Goal: Task Accomplishment & Management: Contribute content

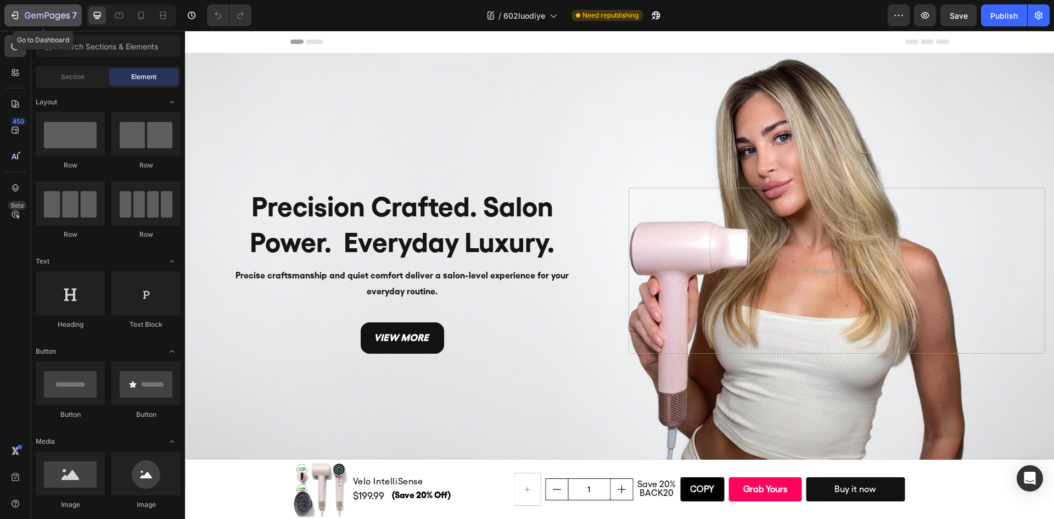
click at [41, 12] on icon "button" at bounding box center [47, 16] width 45 height 9
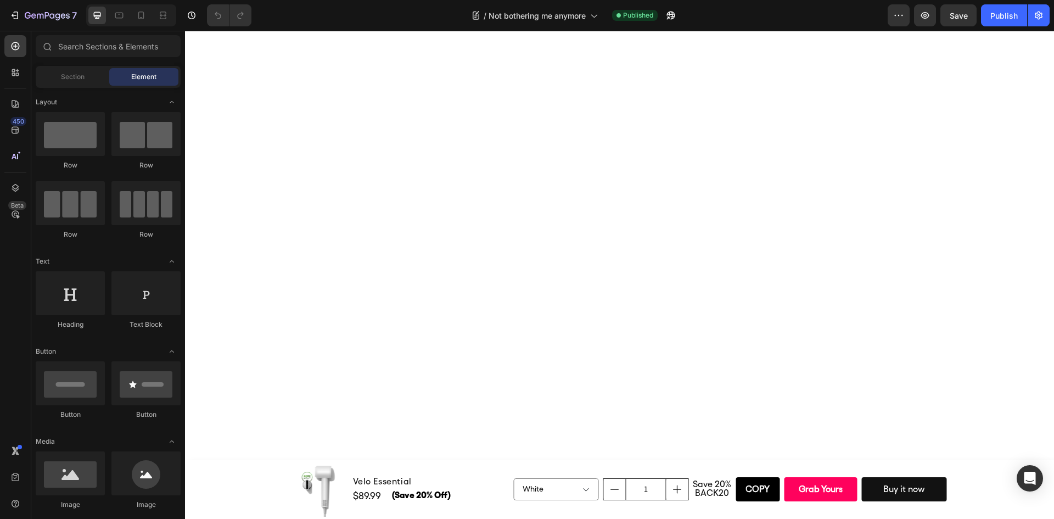
scroll to position [3240, 0]
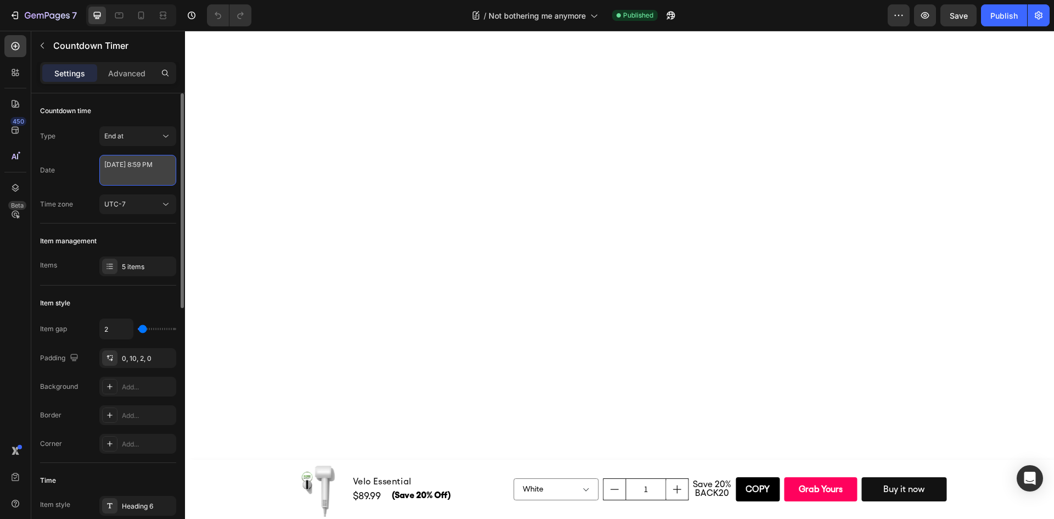
click at [134, 167] on textarea "August 16 2025 8:59 PM" at bounding box center [137, 170] width 77 height 31
select select "20"
select select "59"
select select "false"
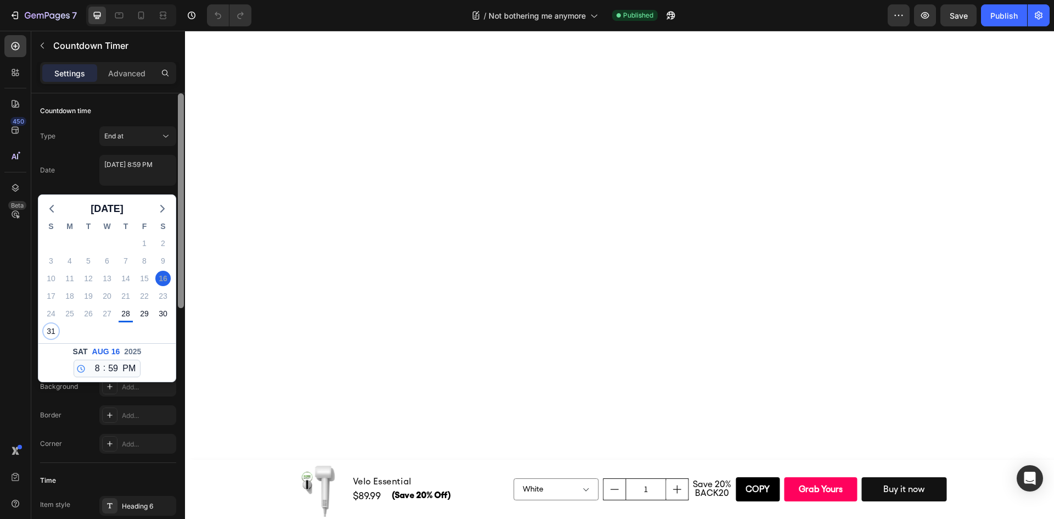
click at [48, 333] on div "31" at bounding box center [50, 330] width 15 height 15
type textarea "August 31 2025 8:59 PM"
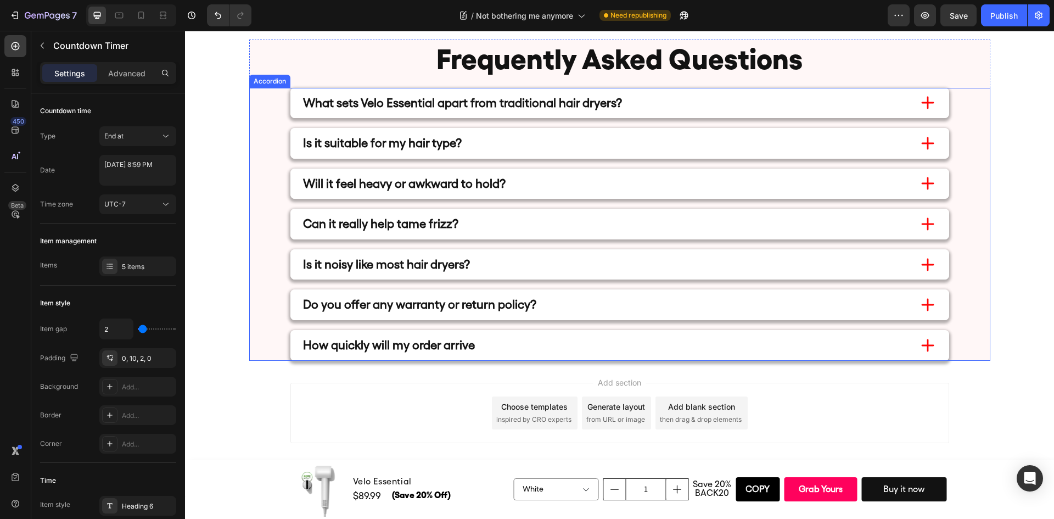
scroll to position [7638, 0]
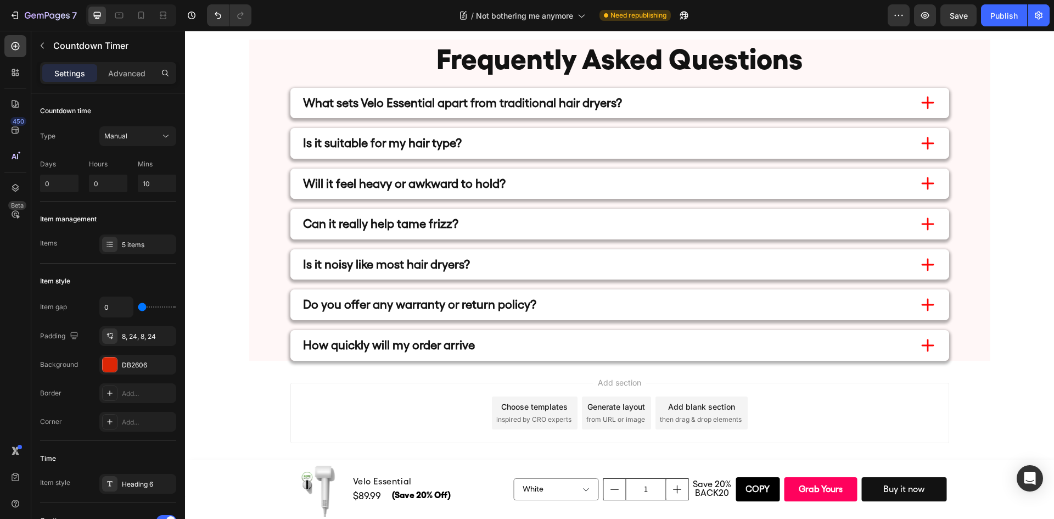
scroll to position [8019, 0]
click at [138, 15] on icon at bounding box center [141, 16] width 6 height 8
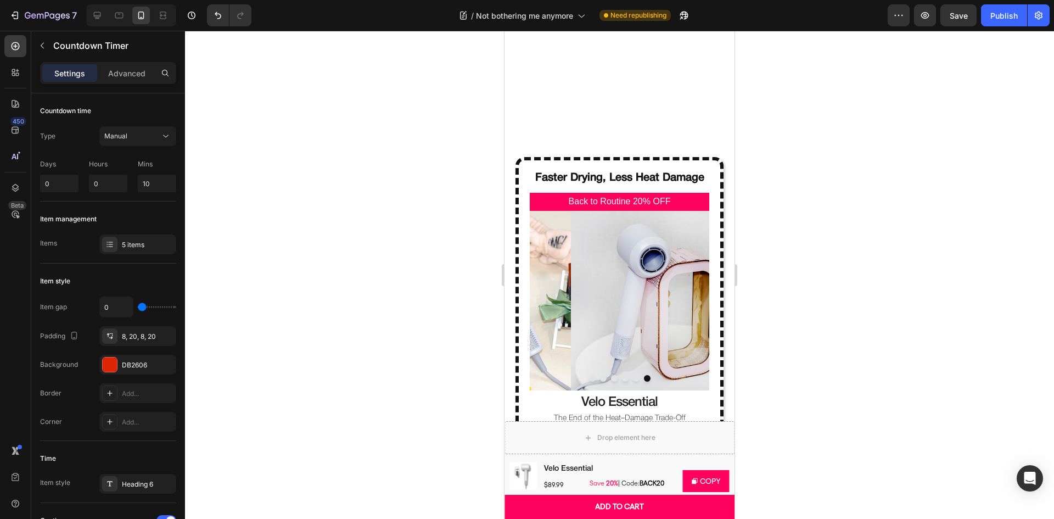
scroll to position [3734, 0]
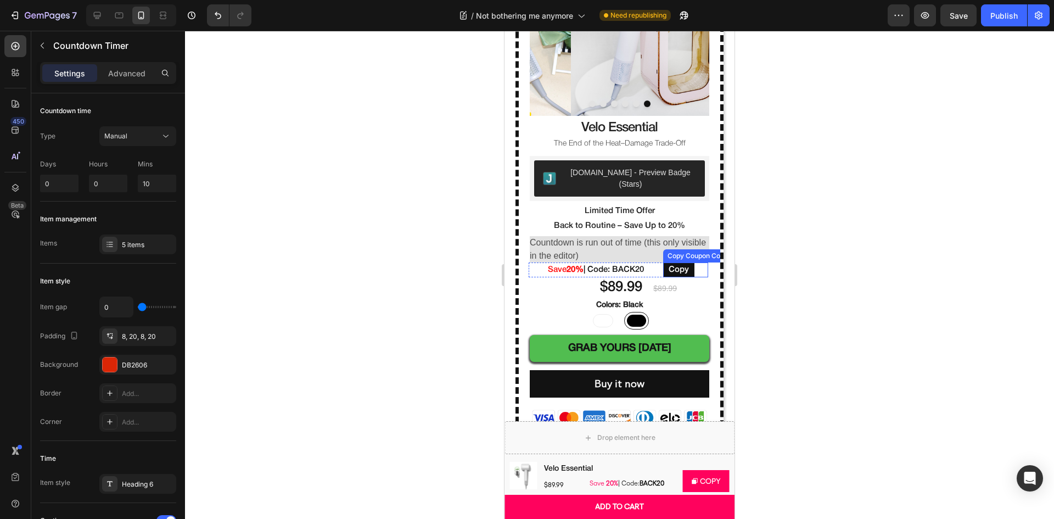
click at [676, 251] on div "Copy Coupon Code" at bounding box center [697, 256] width 65 height 10
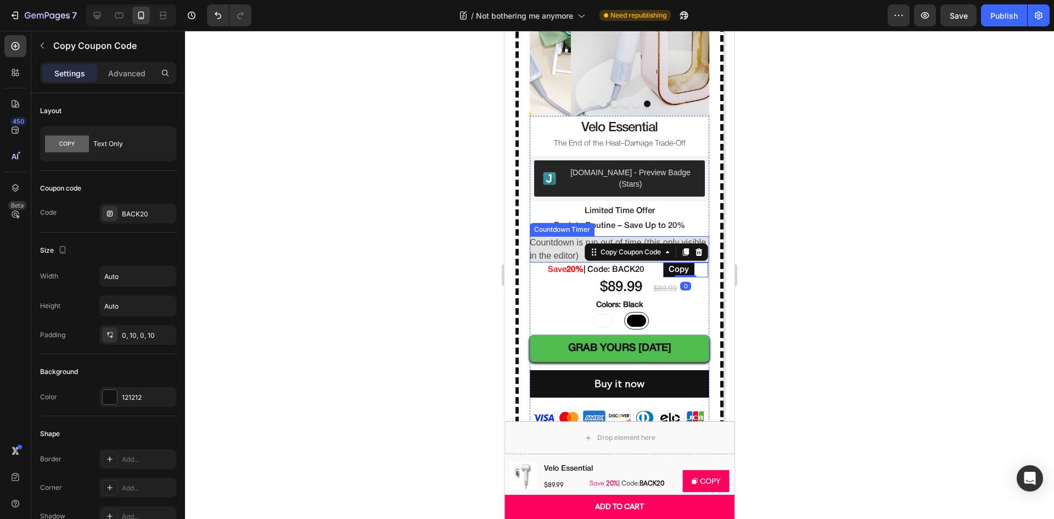
click at [691, 236] on span "Countdown is run out of time (this only visible in the editor)" at bounding box center [620, 249] width 180 height 26
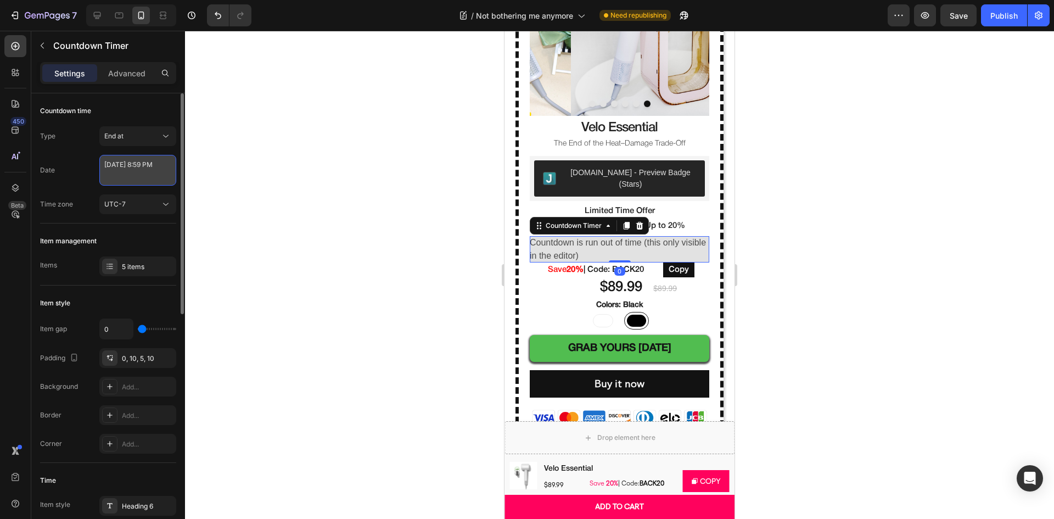
click at [161, 178] on textarea "August 10 2025 8:59 PM" at bounding box center [137, 170] width 77 height 31
select select "20"
select select "59"
select select "false"
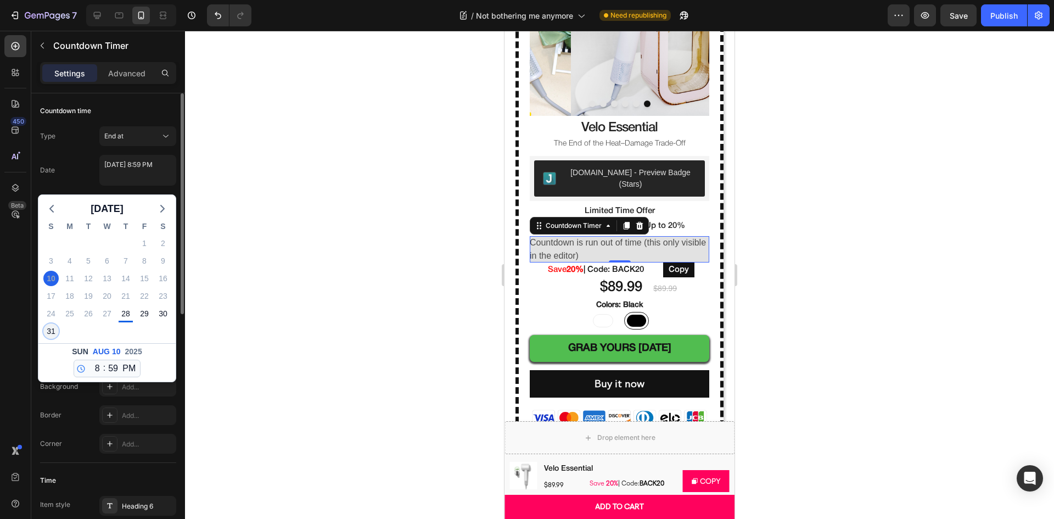
click at [53, 328] on div "31" at bounding box center [50, 330] width 15 height 15
type textarea "August 31 2025 8:59 PM"
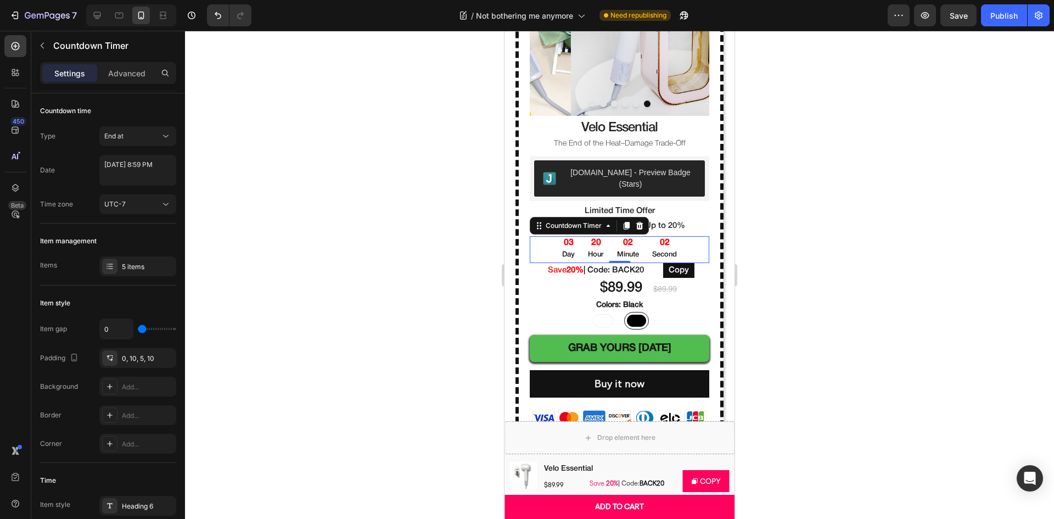
click at [836, 278] on div at bounding box center [619, 275] width 869 height 488
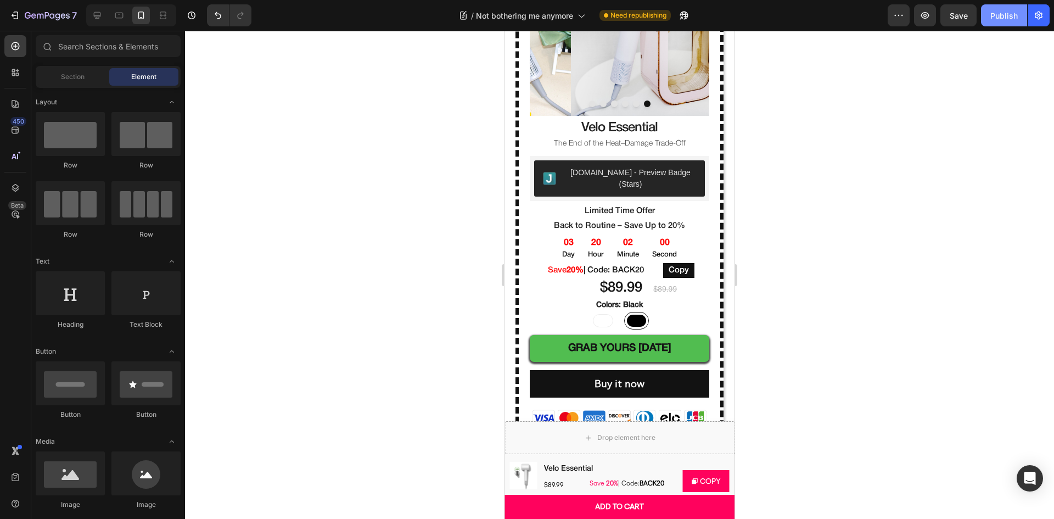
click at [997, 19] on div "Publish" at bounding box center [1004, 16] width 27 height 12
click at [23, 6] on button "7" at bounding box center [42, 15] width 77 height 22
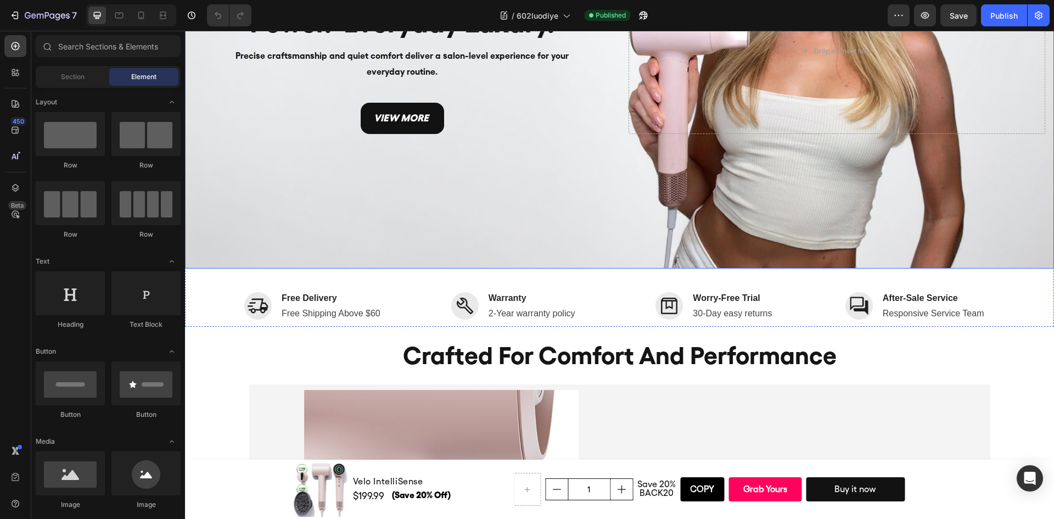
drag, startPoint x: 495, startPoint y: 192, endPoint x: 463, endPoint y: 217, distance: 40.3
click at [495, 192] on div "Background Image" at bounding box center [619, 51] width 869 height 435
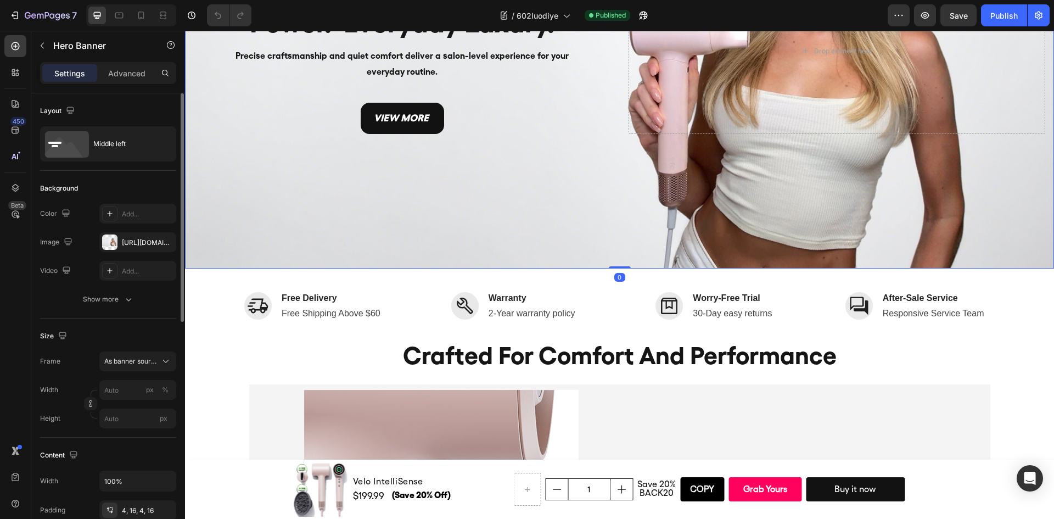
click at [132, 252] on div "The changes might be hidden by the video. Color Add... Image [URL][DOMAIN_NAME]…" at bounding box center [108, 242] width 136 height 77
click at [131, 248] on div "[URL][DOMAIN_NAME]" at bounding box center [137, 242] width 77 height 20
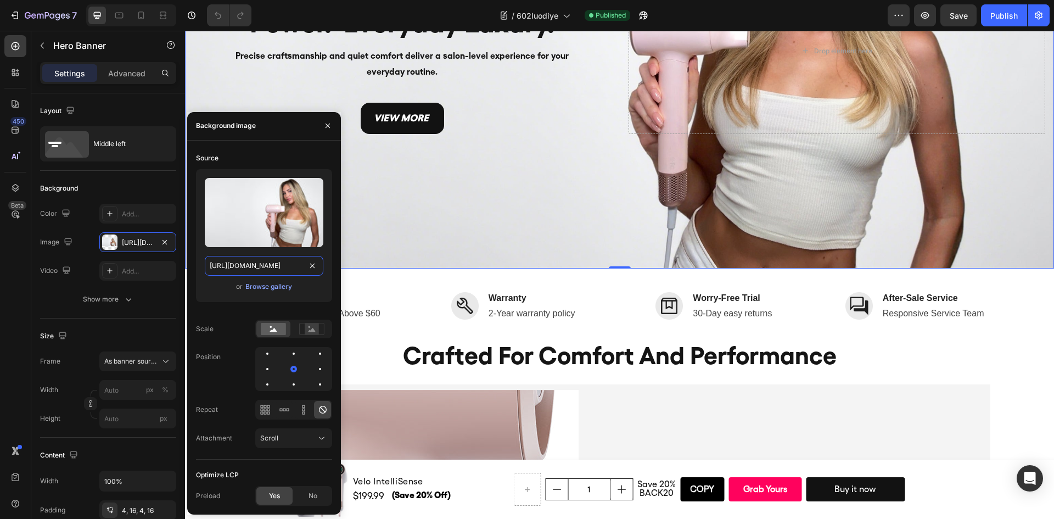
click at [264, 262] on input "[URL][DOMAIN_NAME]" at bounding box center [264, 266] width 119 height 20
click at [282, 282] on div "Browse gallery" at bounding box center [268, 287] width 47 height 10
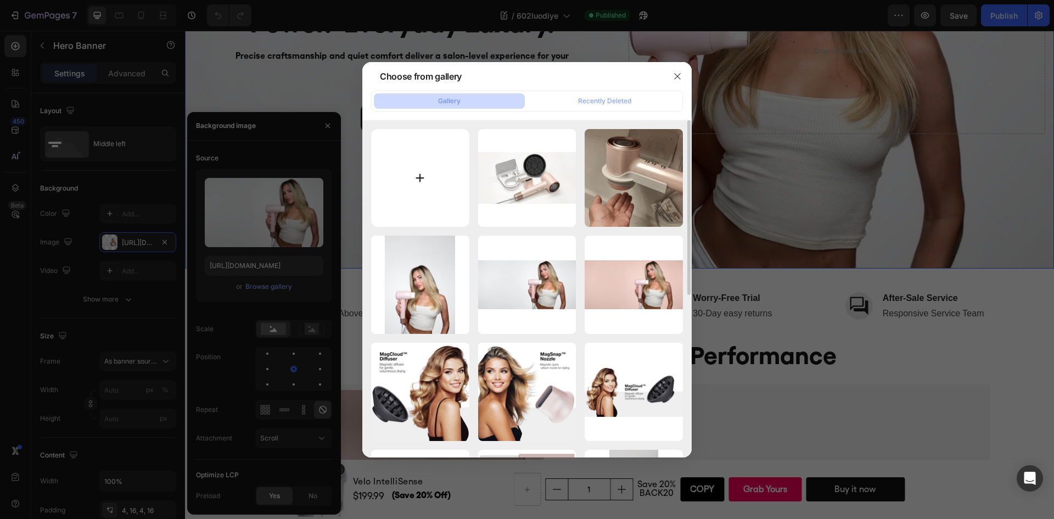
click at [426, 176] on input "file" at bounding box center [420, 178] width 98 height 98
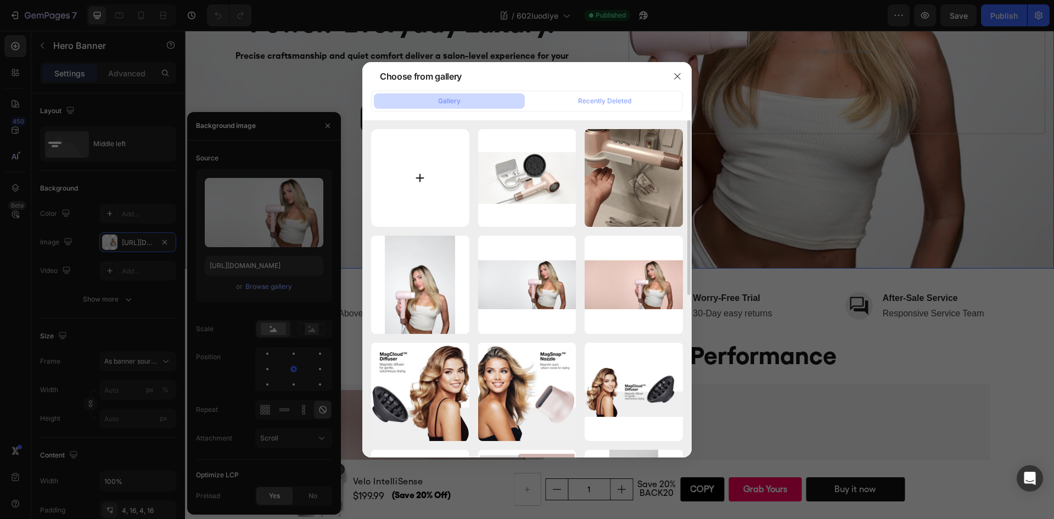
type input "C:\fakepath\1-2560X1280-PC.webp"
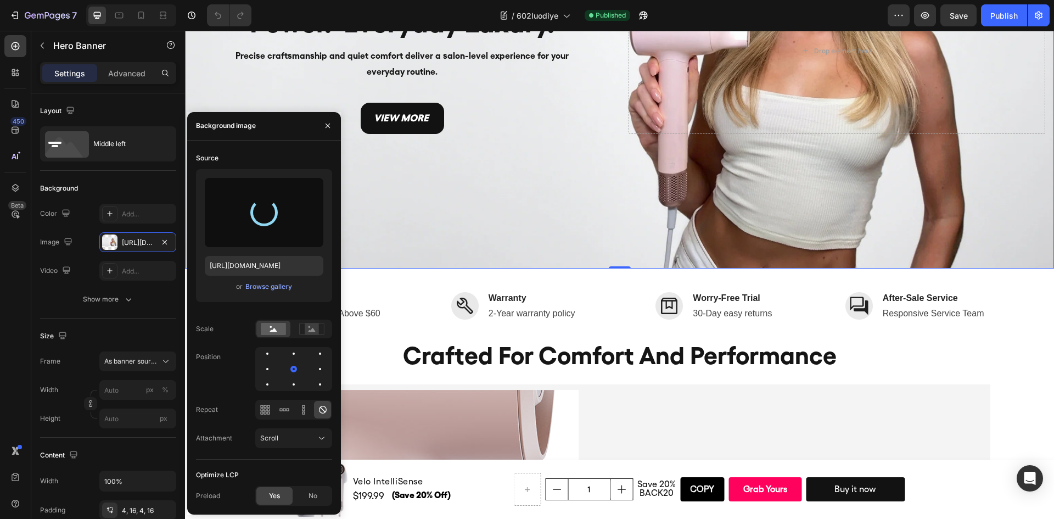
type input "[URL][DOMAIN_NAME]"
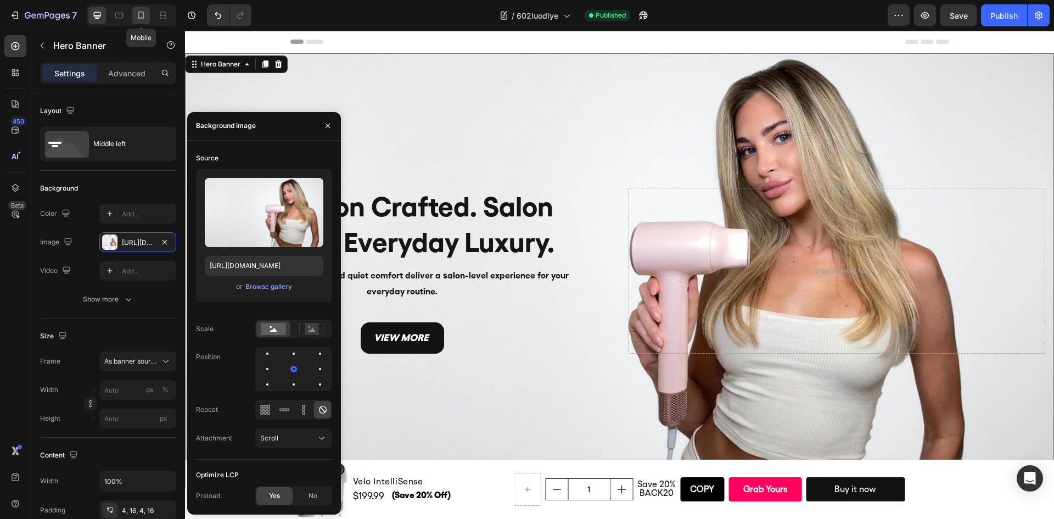
click at [135, 22] on div at bounding box center [141, 16] width 18 height 18
type input "400"
type input "600"
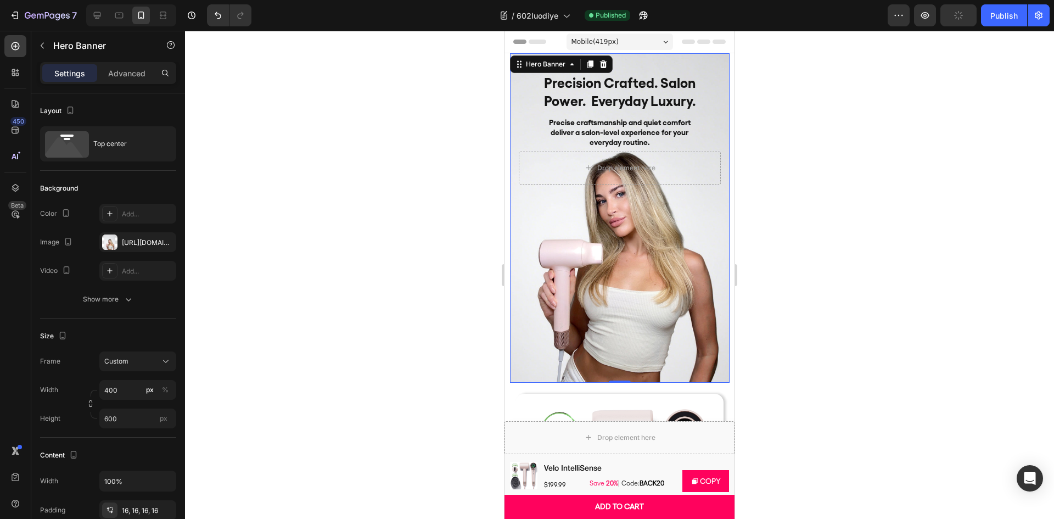
click at [588, 318] on div "Background Image" at bounding box center [620, 217] width 220 height 329
click at [127, 245] on div "[URL][DOMAIN_NAME]" at bounding box center [138, 243] width 32 height 10
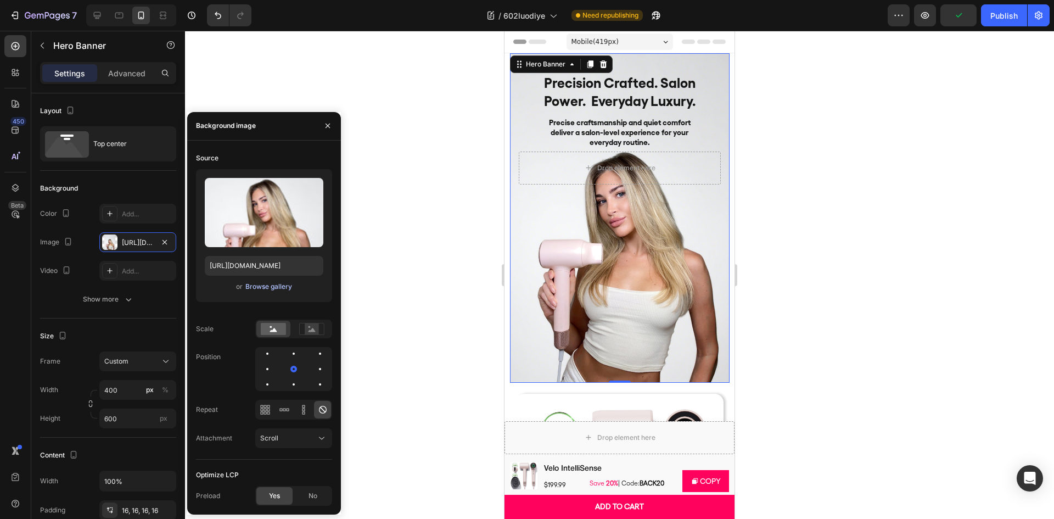
click at [266, 284] on div "Browse gallery" at bounding box center [268, 287] width 47 height 10
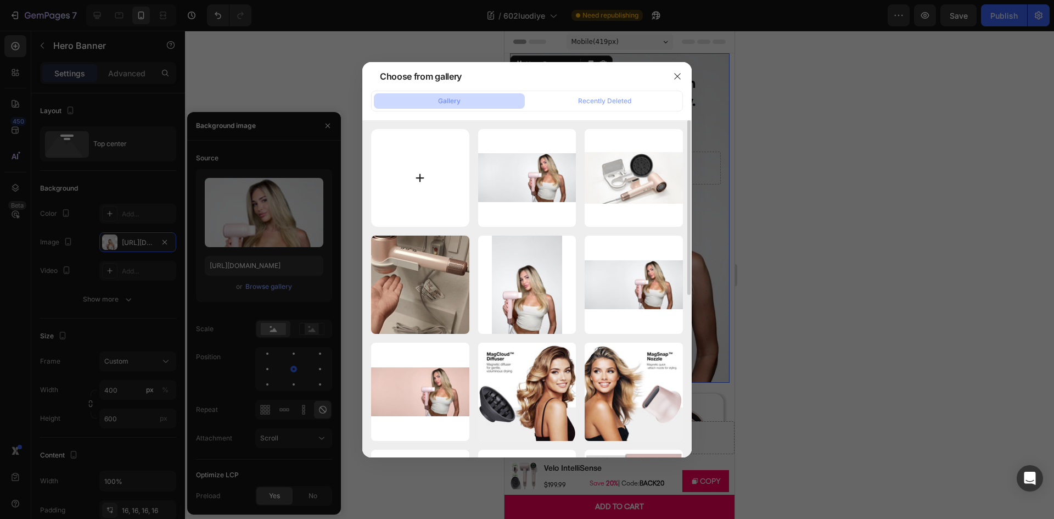
click at [443, 169] on input "file" at bounding box center [420, 178] width 98 height 98
type input "C:\fakepath\1-1000X1400-Mobile.webp"
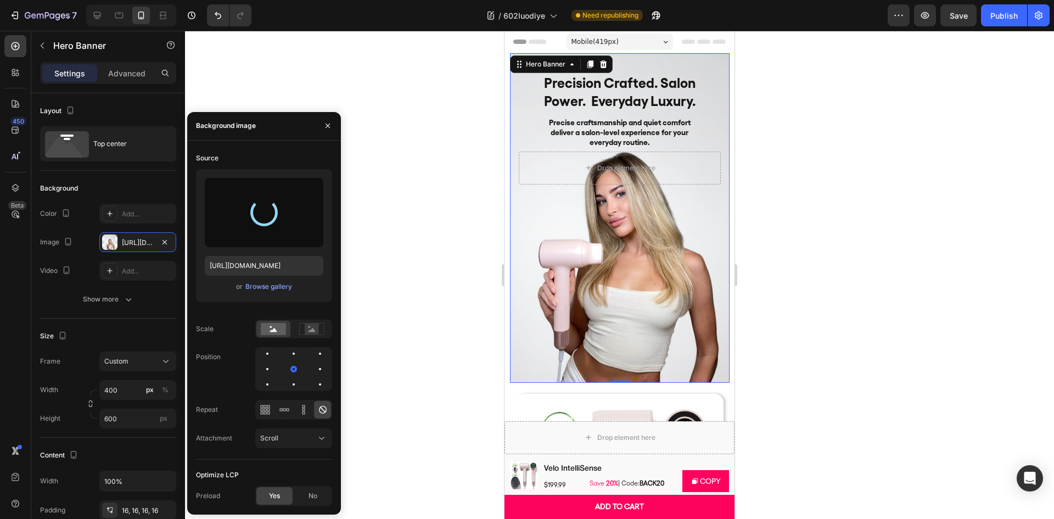
type input "[URL][DOMAIN_NAME]"
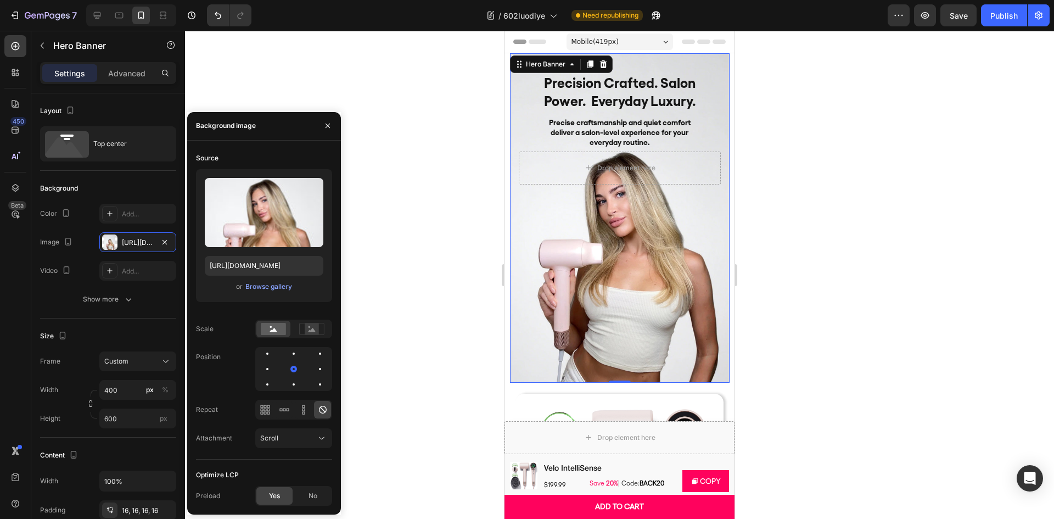
click at [827, 169] on div at bounding box center [619, 275] width 869 height 488
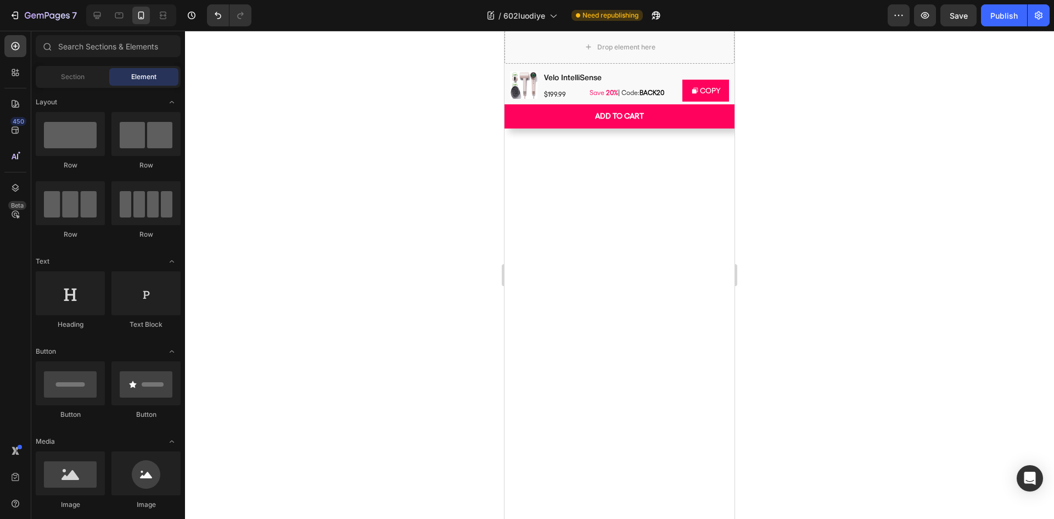
scroll to position [1702, 0]
drag, startPoint x: 623, startPoint y: 305, endPoint x: 544, endPoint y: 294, distance: 79.8
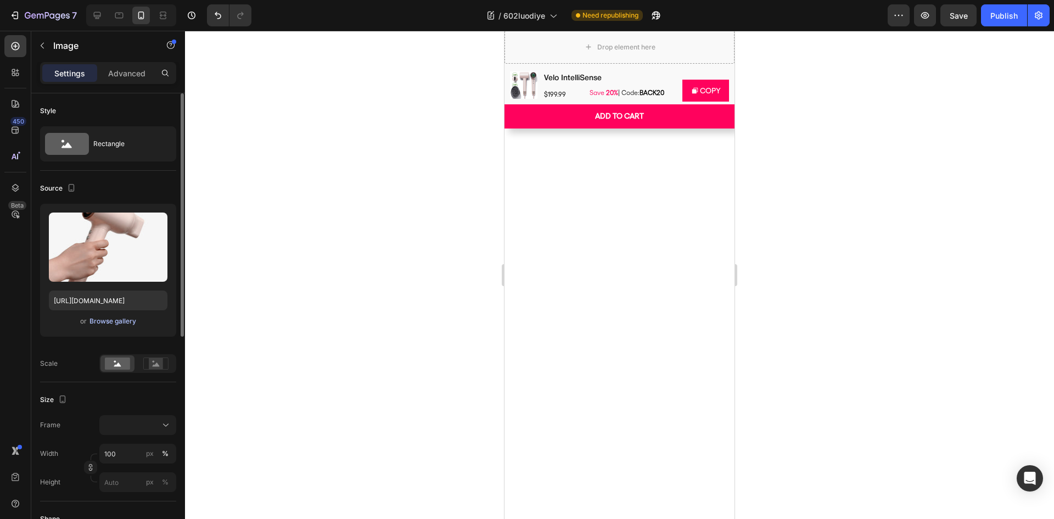
click at [113, 321] on div "Browse gallery" at bounding box center [112, 321] width 47 height 10
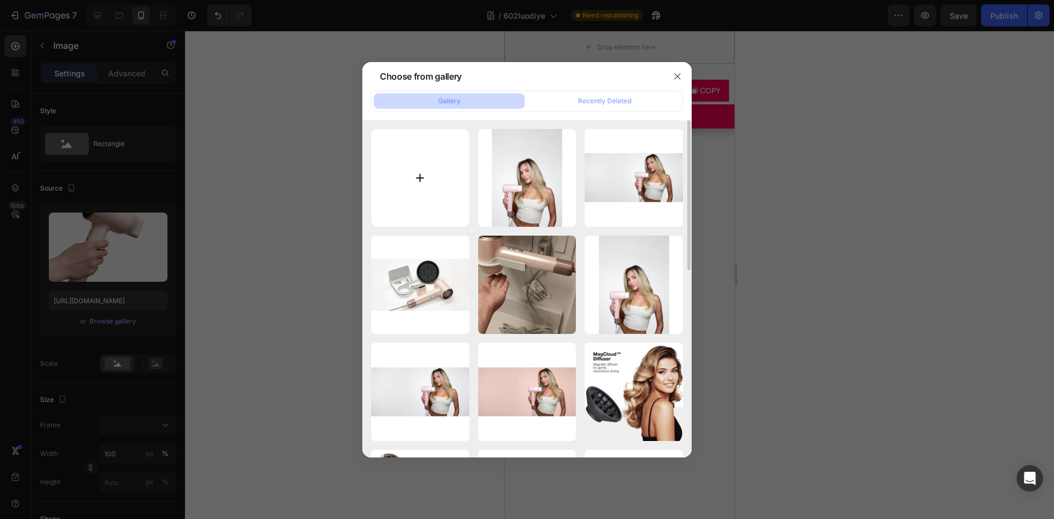
click at [437, 177] on input "file" at bounding box center [420, 178] width 98 height 98
type input "C:\fakepath\2.4-握感升级.webp"
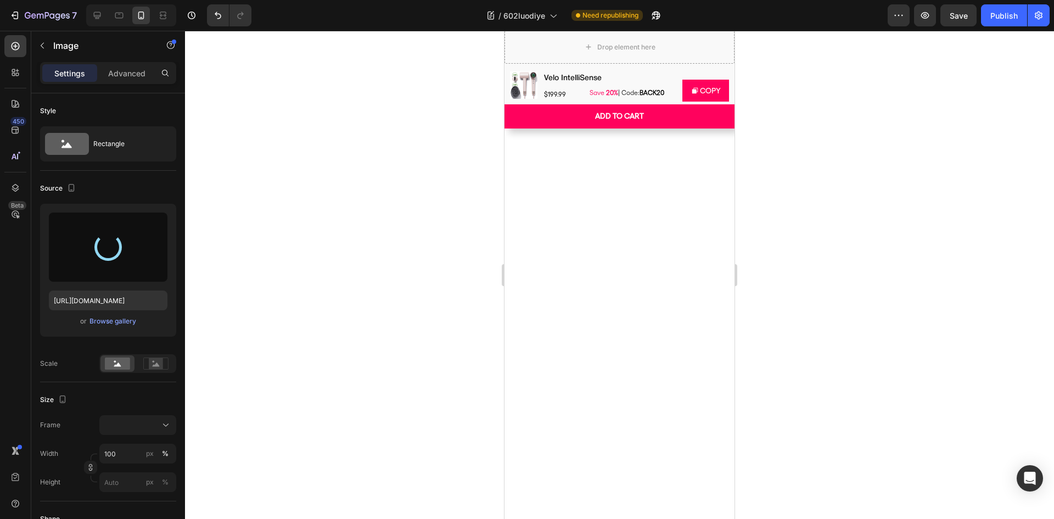
type input "[URL][DOMAIN_NAME]"
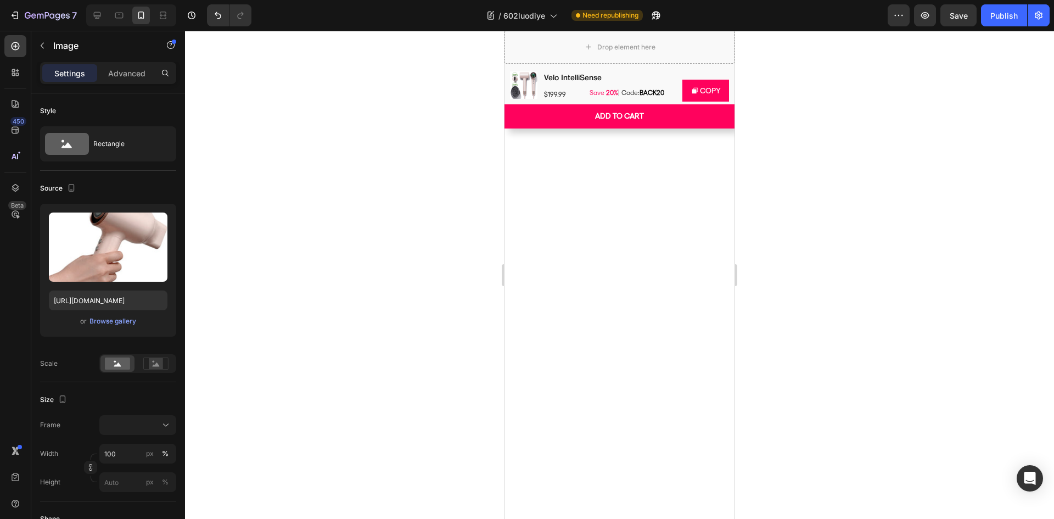
scroll to position [2086, 0]
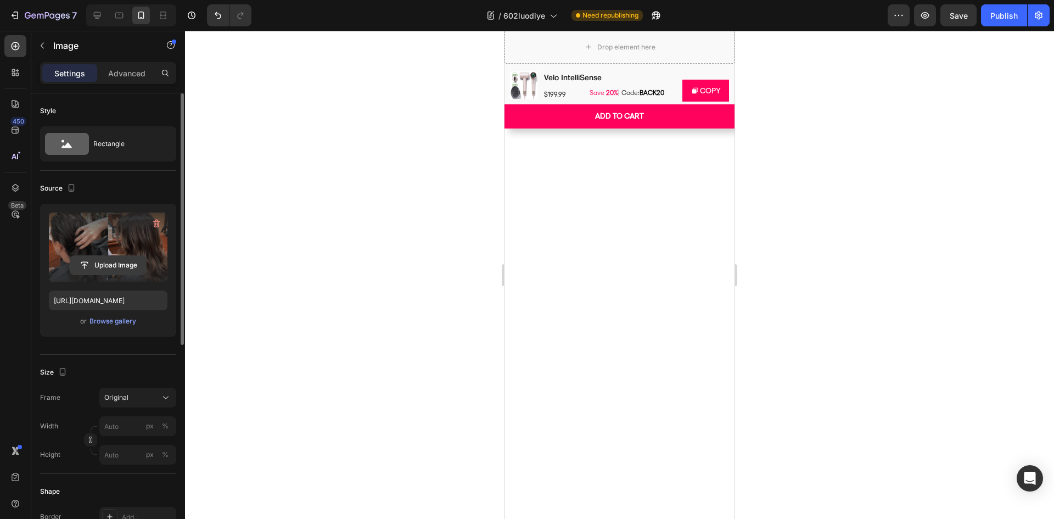
click at [120, 267] on input "file" at bounding box center [108, 265] width 76 height 19
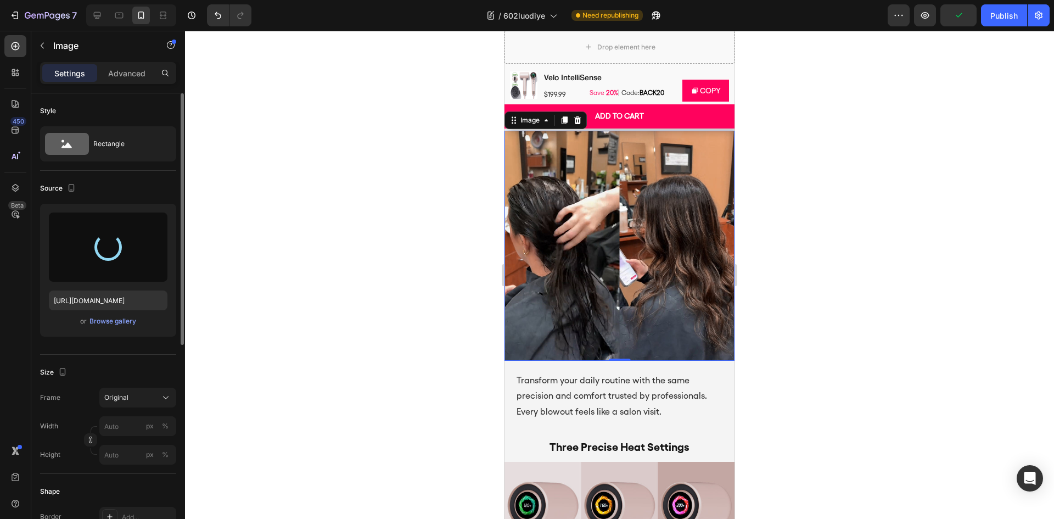
scroll to position [2196, 0]
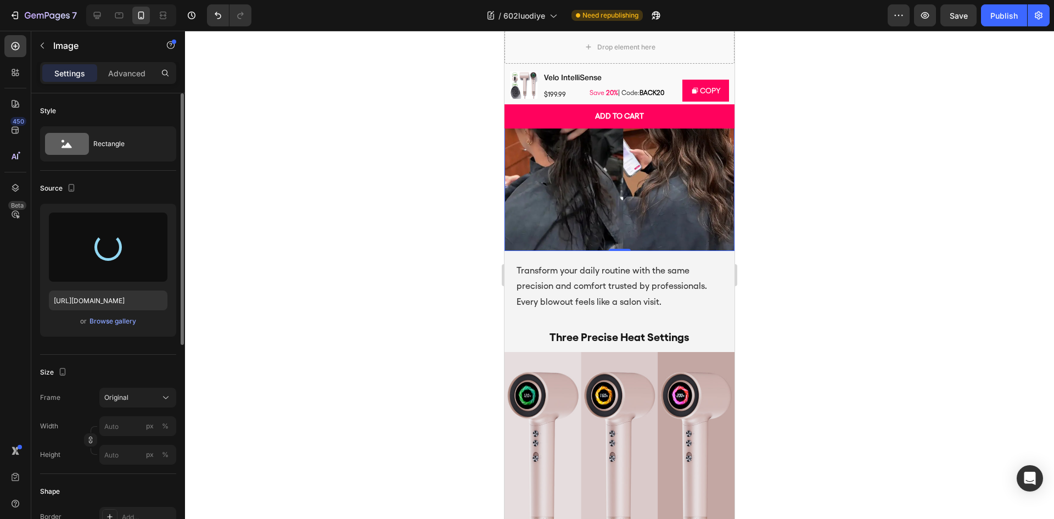
type input "[URL][DOMAIN_NAME]"
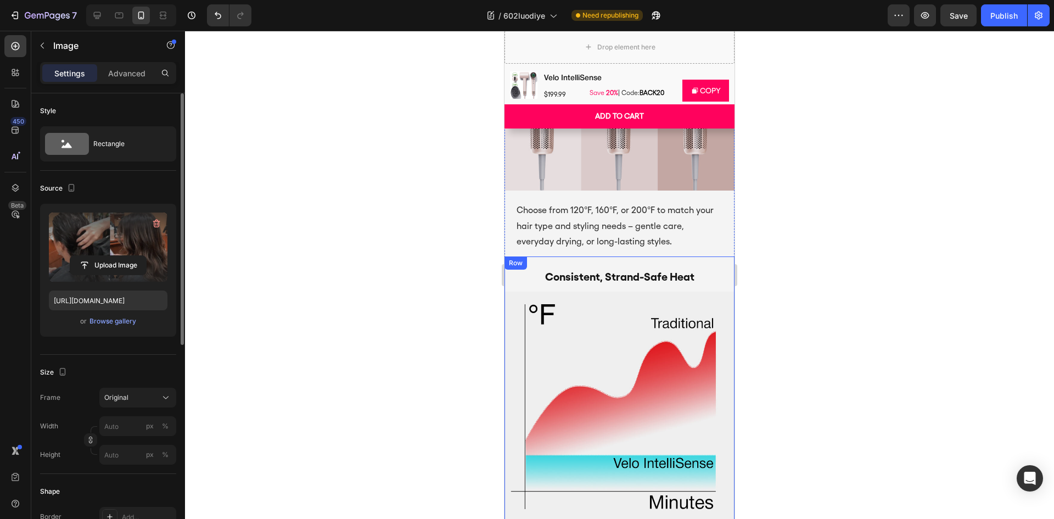
scroll to position [2368, 0]
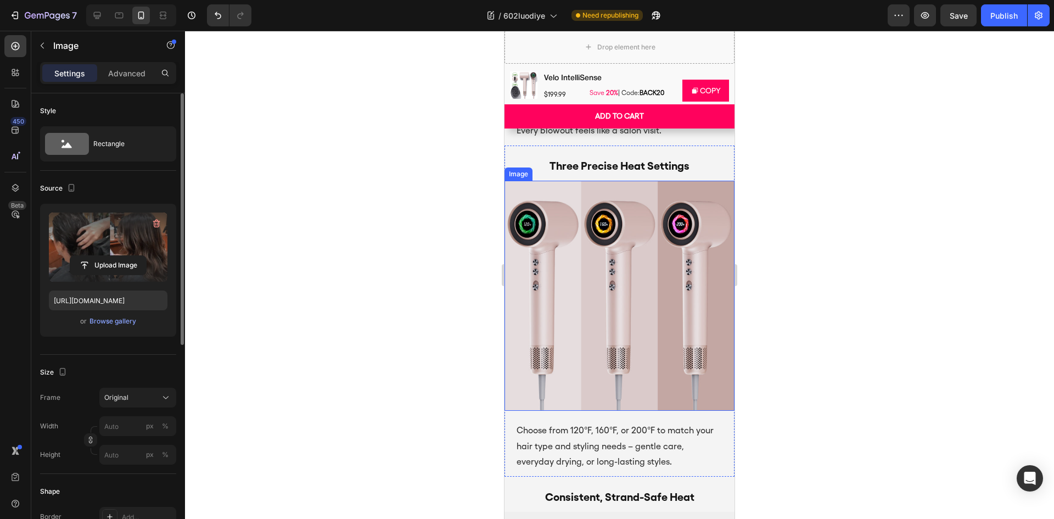
click at [580, 281] on img at bounding box center [620, 296] width 230 height 230
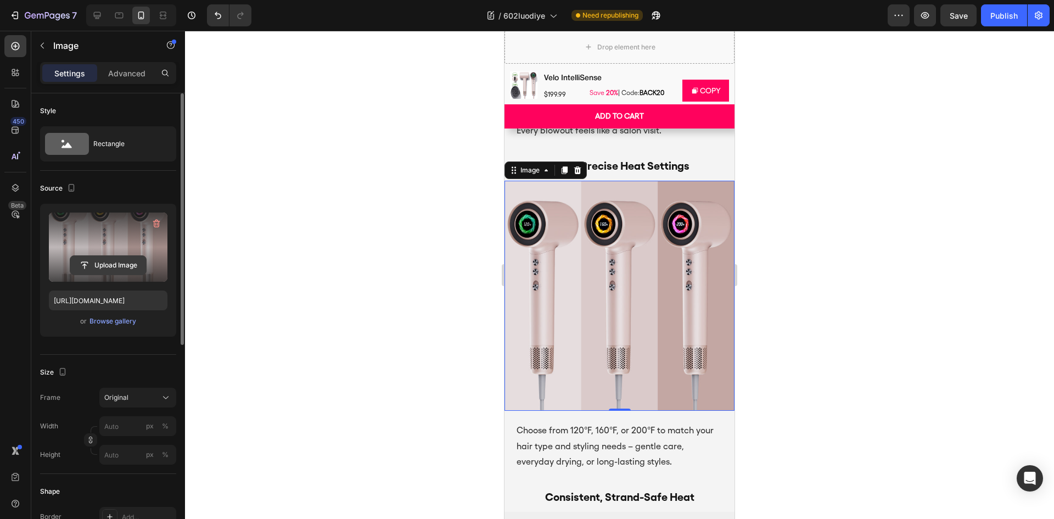
click at [137, 265] on input "file" at bounding box center [108, 265] width 76 height 19
type input "[URL][DOMAIN_NAME]"
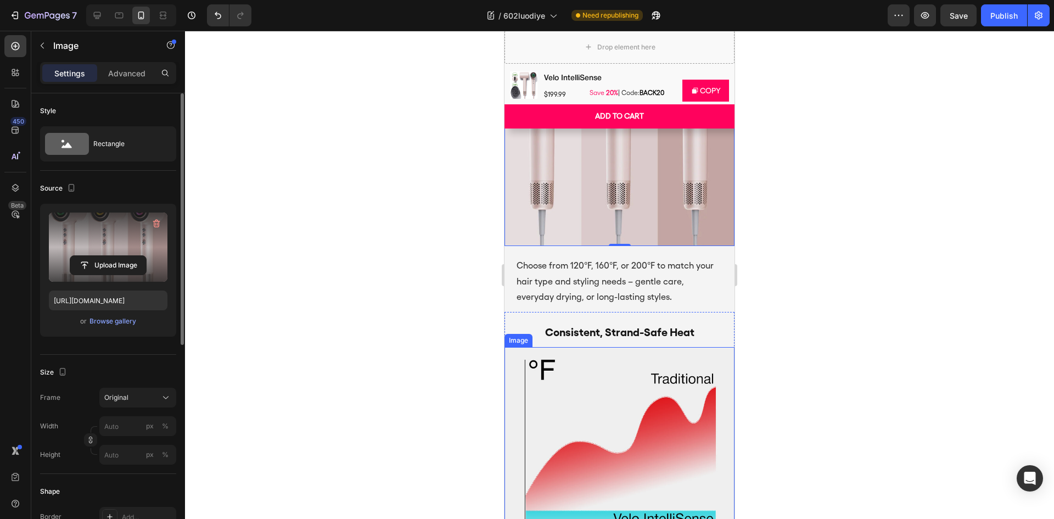
scroll to position [2642, 0]
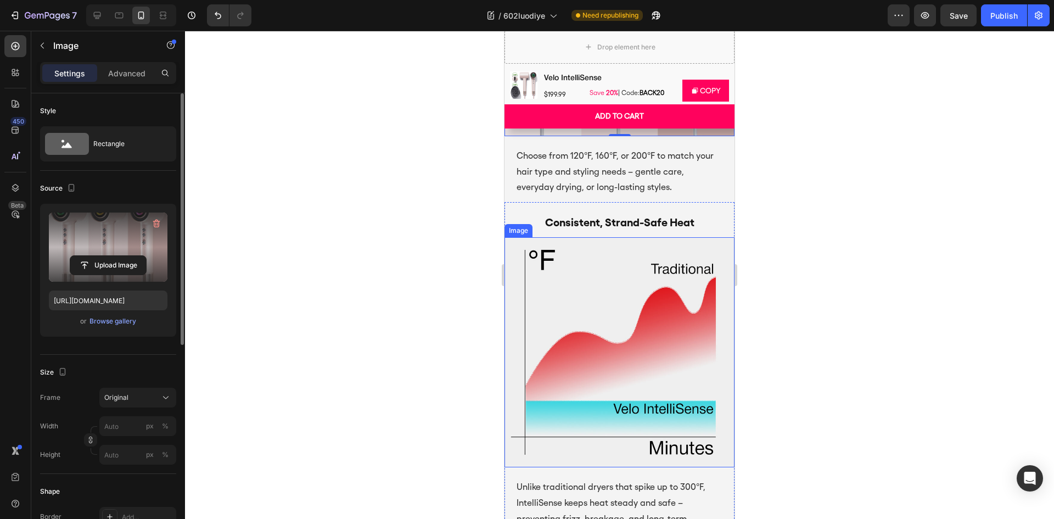
click at [603, 344] on img at bounding box center [620, 352] width 230 height 230
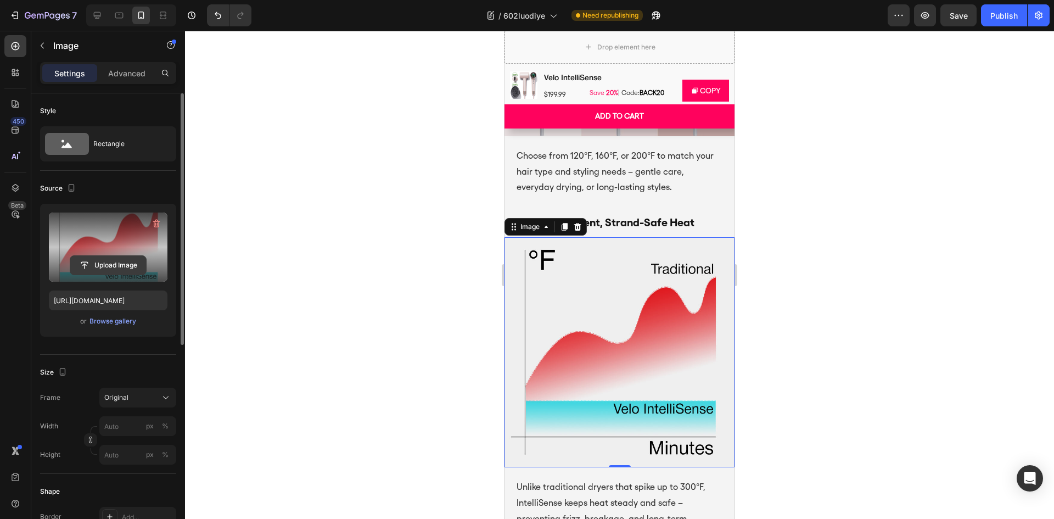
click at [135, 259] on input "file" at bounding box center [108, 265] width 76 height 19
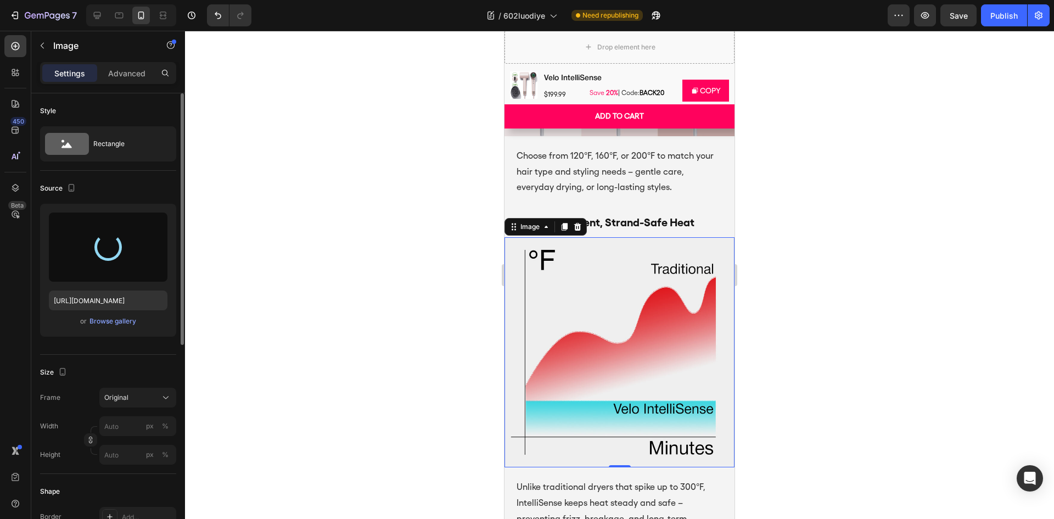
type input "[URL][DOMAIN_NAME]"
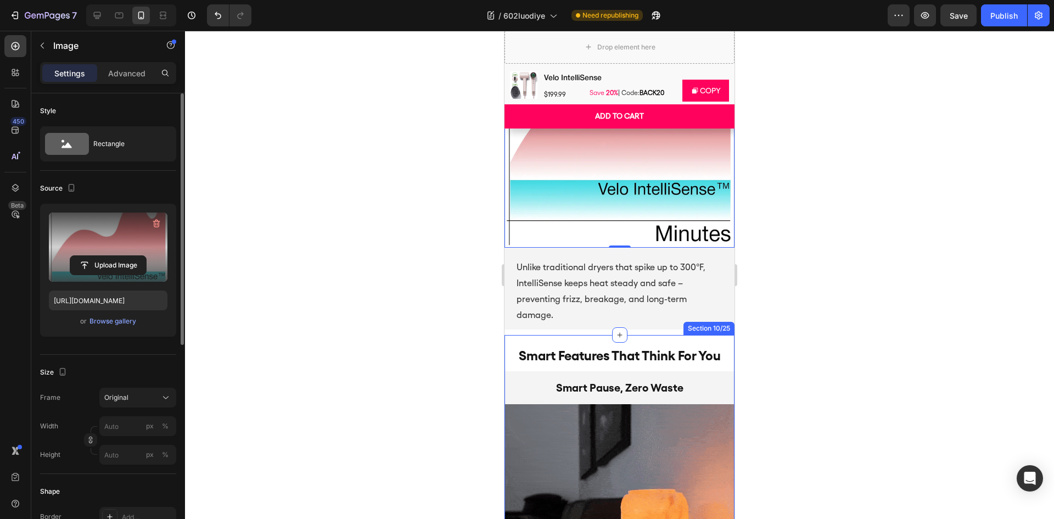
scroll to position [3026, 0]
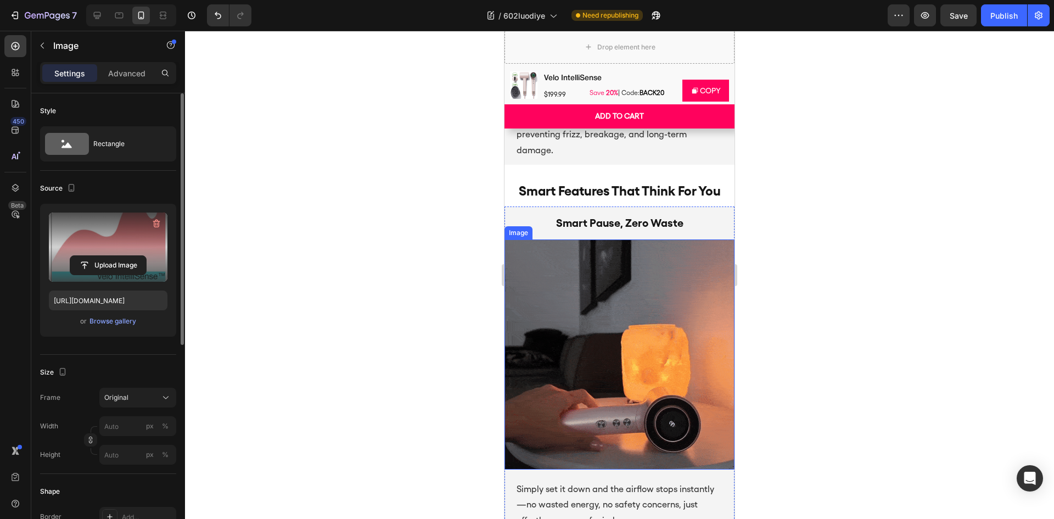
click at [626, 348] on img at bounding box center [620, 354] width 230 height 230
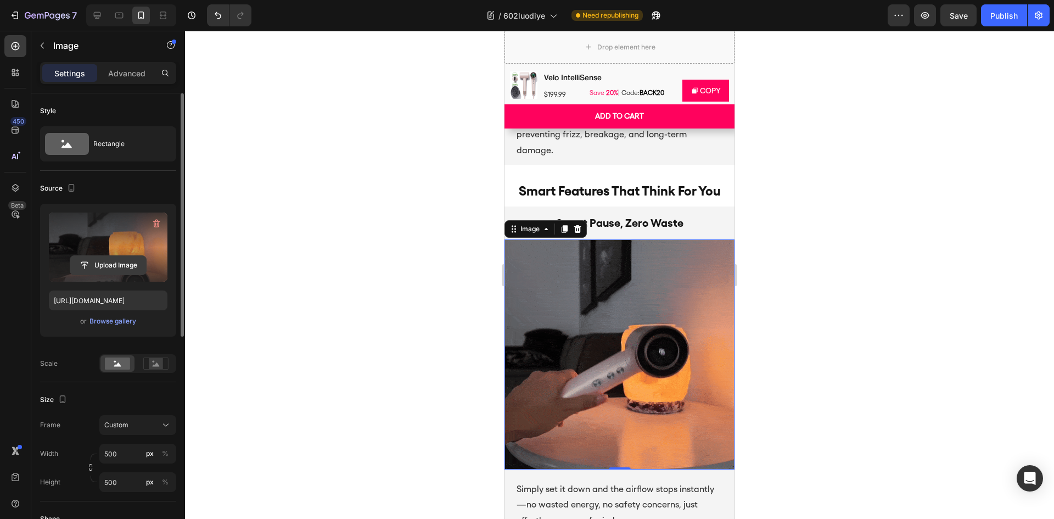
click at [98, 270] on input "file" at bounding box center [108, 265] width 76 height 19
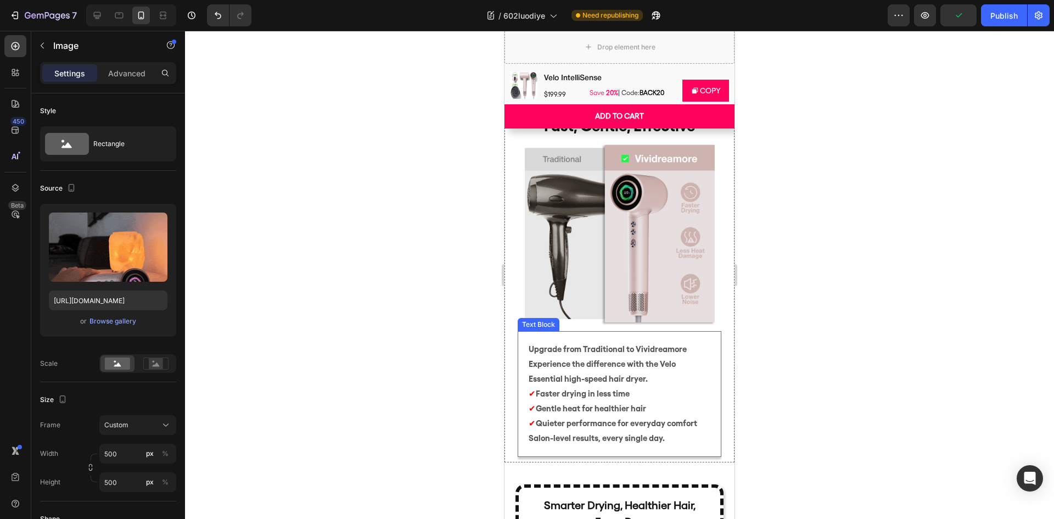
click at [625, 194] on img at bounding box center [619, 233] width 195 height 183
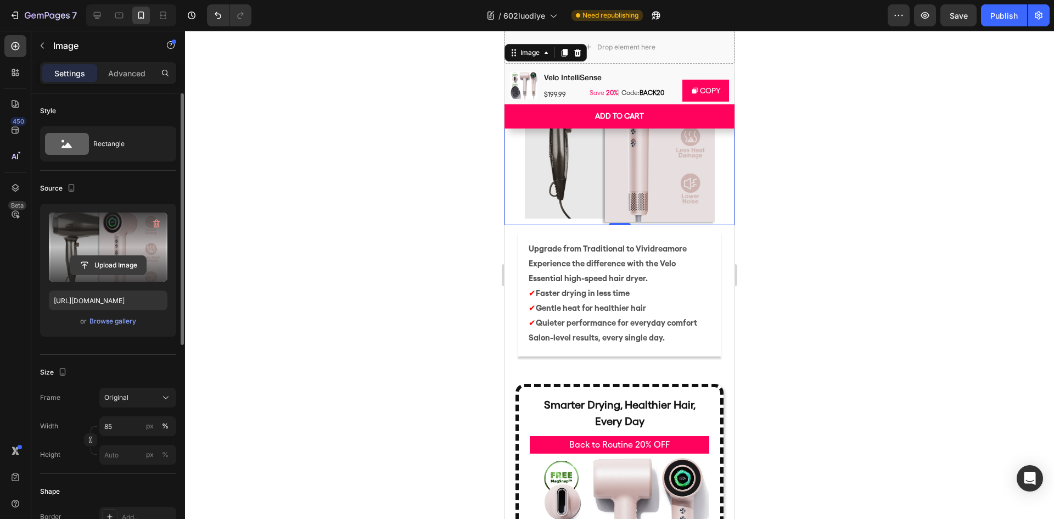
click at [133, 261] on input "file" at bounding box center [108, 265] width 76 height 19
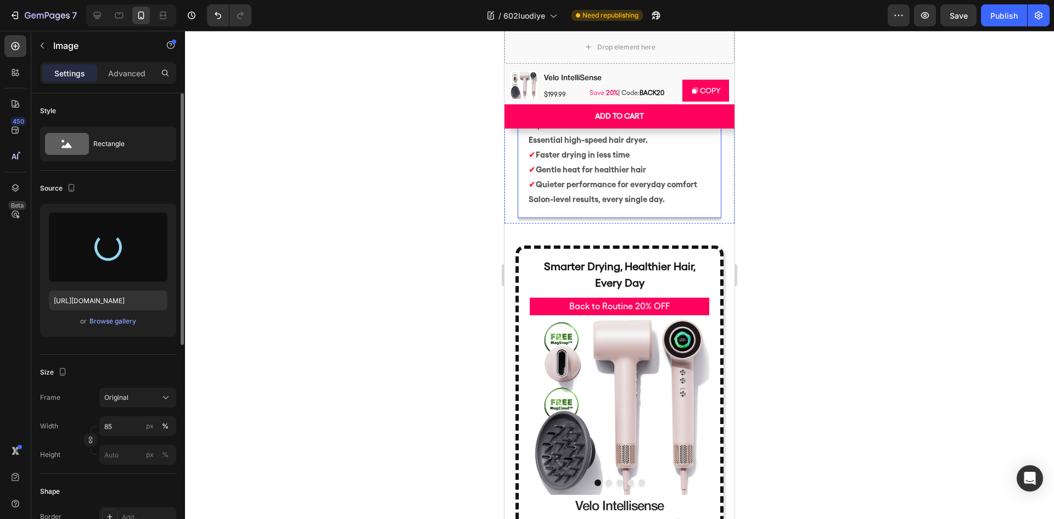
scroll to position [4015, 0]
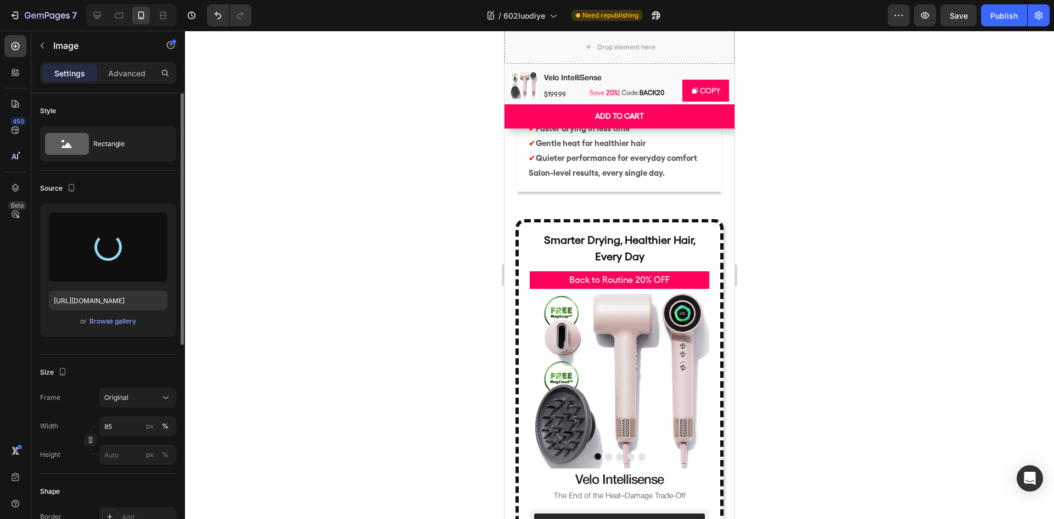
type input "[URL][DOMAIN_NAME]"
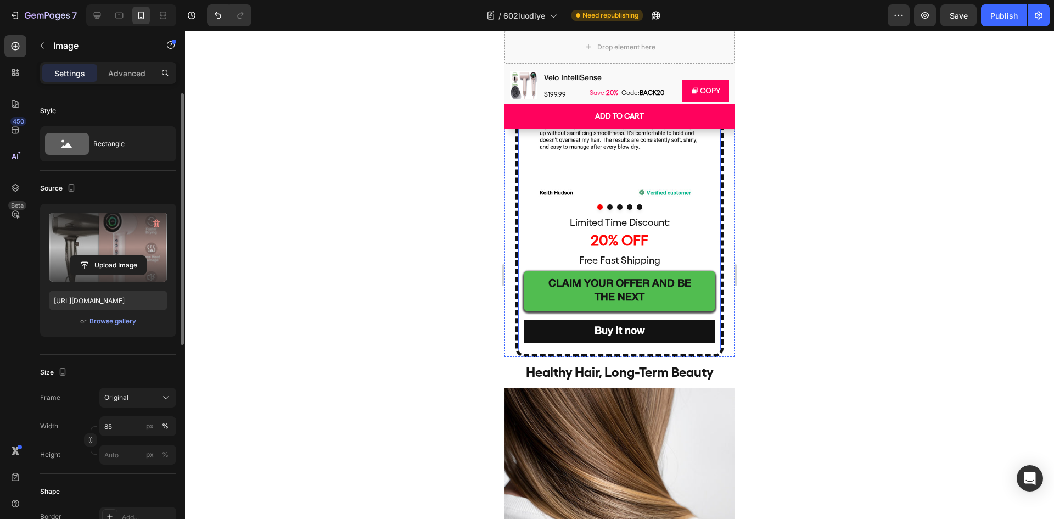
scroll to position [5278, 0]
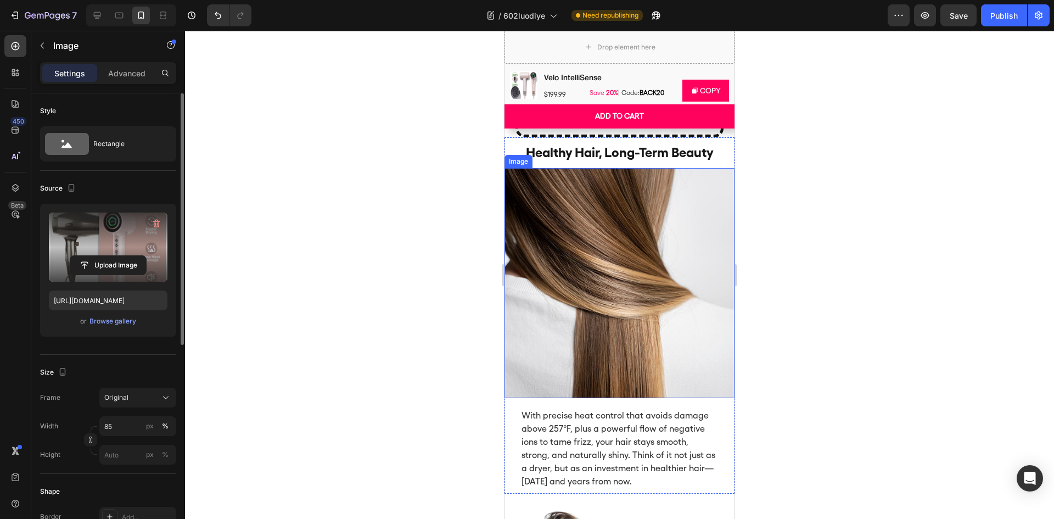
click at [620, 306] on img at bounding box center [620, 283] width 230 height 230
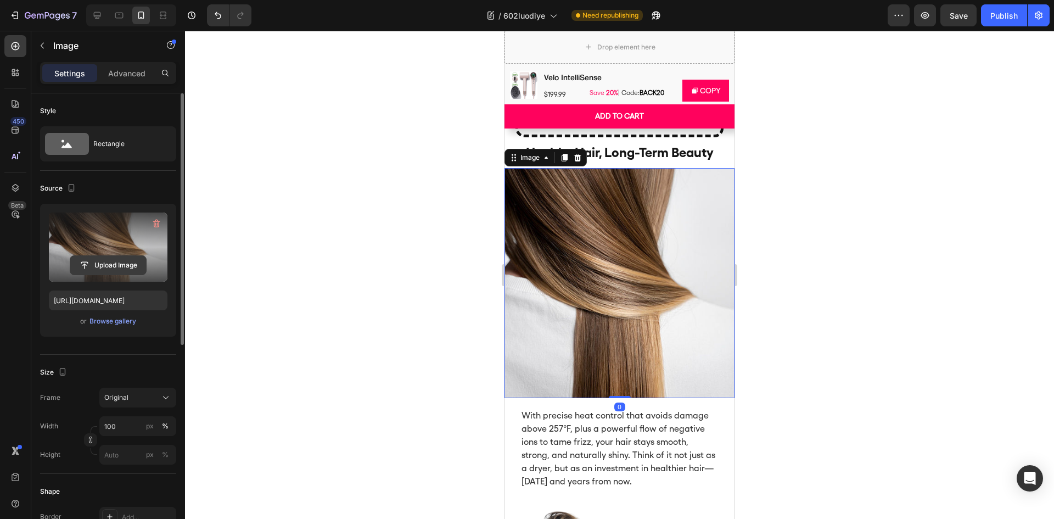
click at [138, 268] on input "file" at bounding box center [108, 265] width 76 height 19
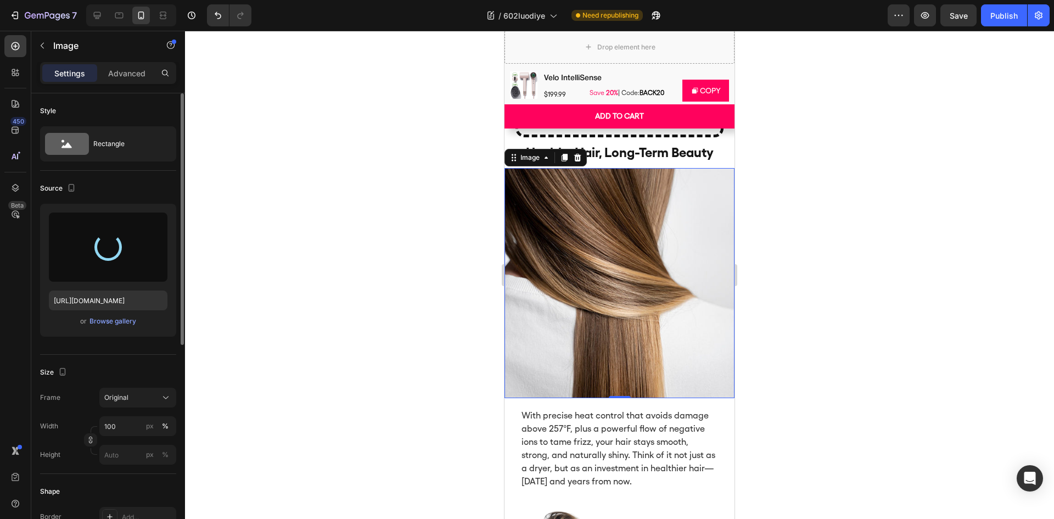
type input "[URL][DOMAIN_NAME]"
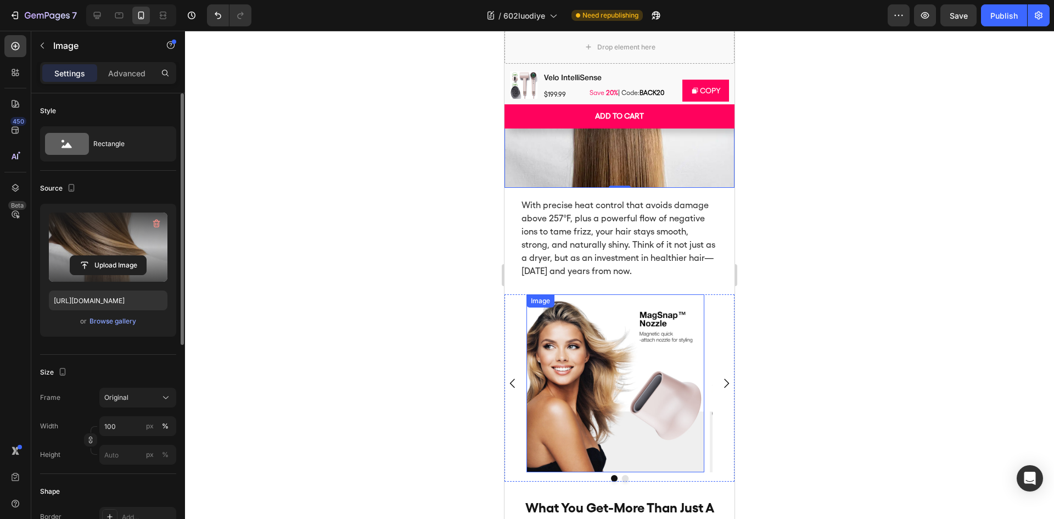
scroll to position [5497, 0]
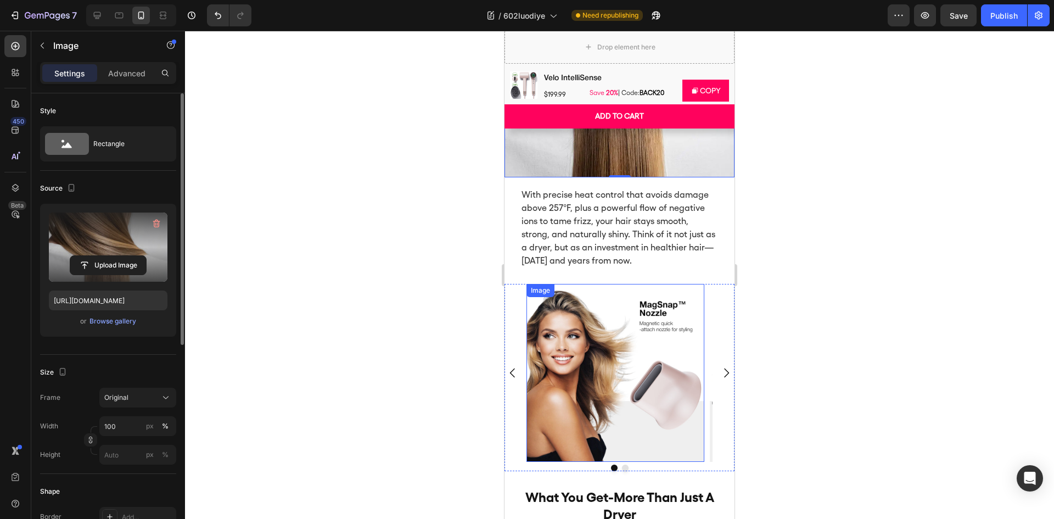
drag, startPoint x: 616, startPoint y: 348, endPoint x: 533, endPoint y: 349, distance: 83.5
click at [616, 348] on img at bounding box center [616, 373] width 178 height 178
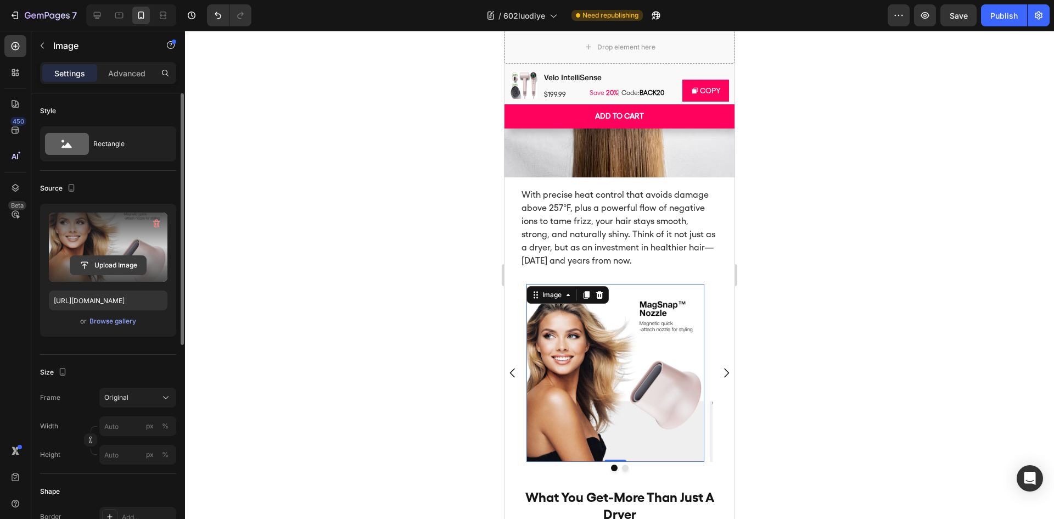
click at [109, 262] on input "file" at bounding box center [108, 265] width 76 height 19
type input "[URL][DOMAIN_NAME]"
click at [720, 366] on icon "Carousel Next Arrow" at bounding box center [726, 372] width 13 height 13
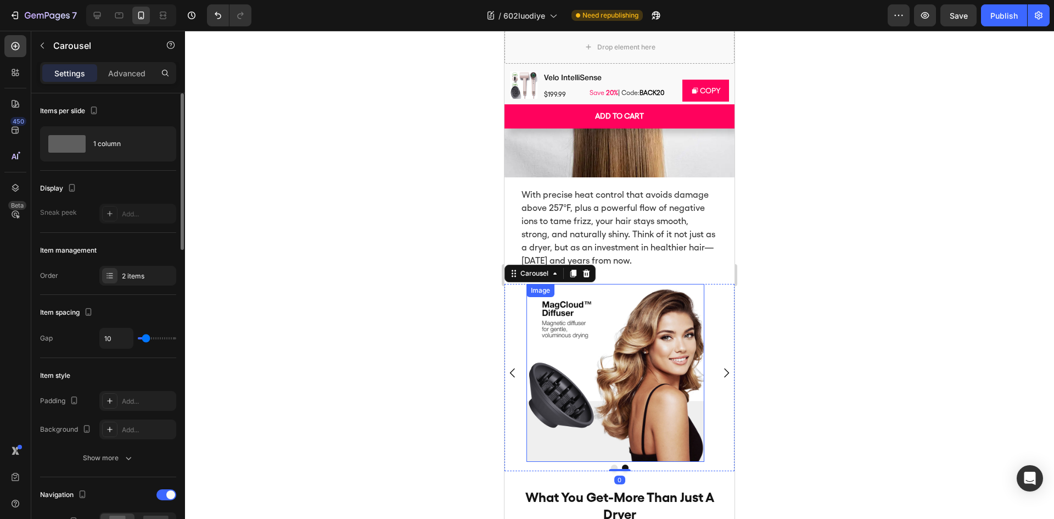
click at [646, 370] on img at bounding box center [616, 373] width 178 height 178
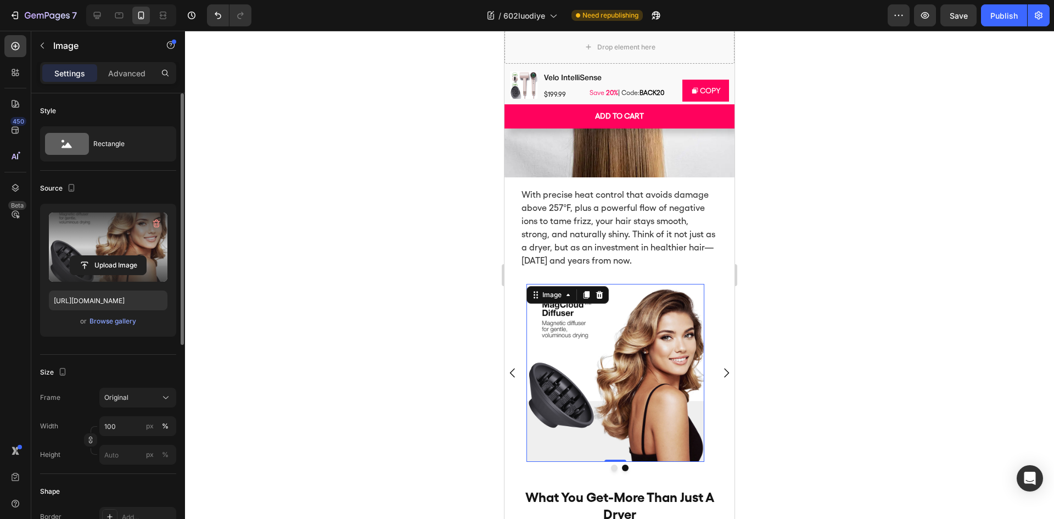
click at [126, 251] on label at bounding box center [108, 246] width 119 height 69
click at [126, 256] on input "file" at bounding box center [108, 265] width 76 height 19
type input "[URL][DOMAIN_NAME]"
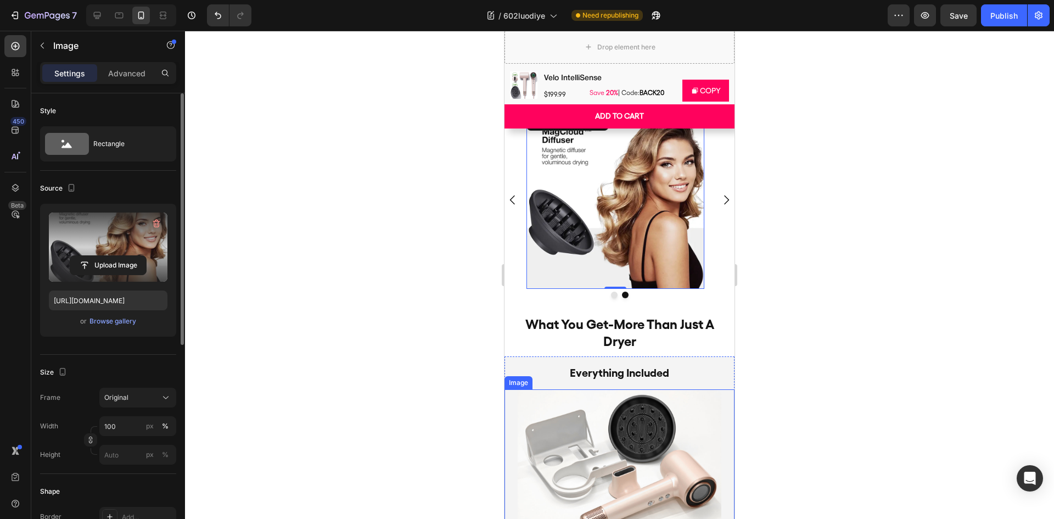
scroll to position [5827, 0]
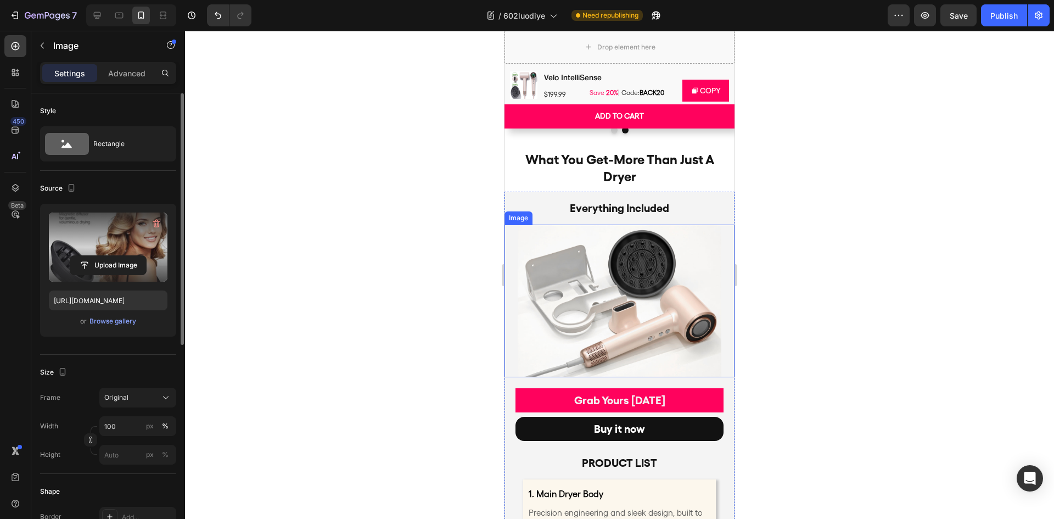
click at [605, 318] on img at bounding box center [620, 301] width 204 height 153
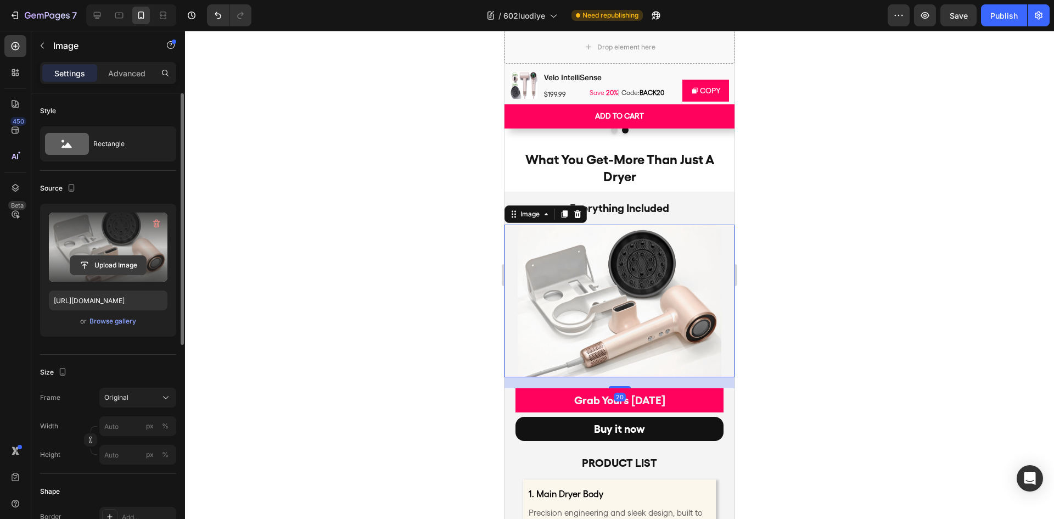
click at [131, 264] on input "file" at bounding box center [108, 265] width 76 height 19
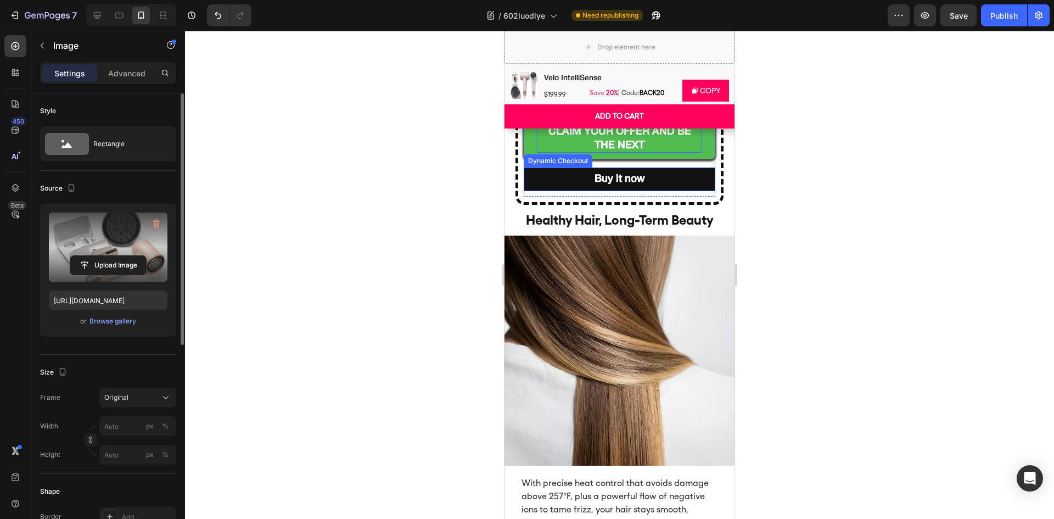
scroll to position [5123, 0]
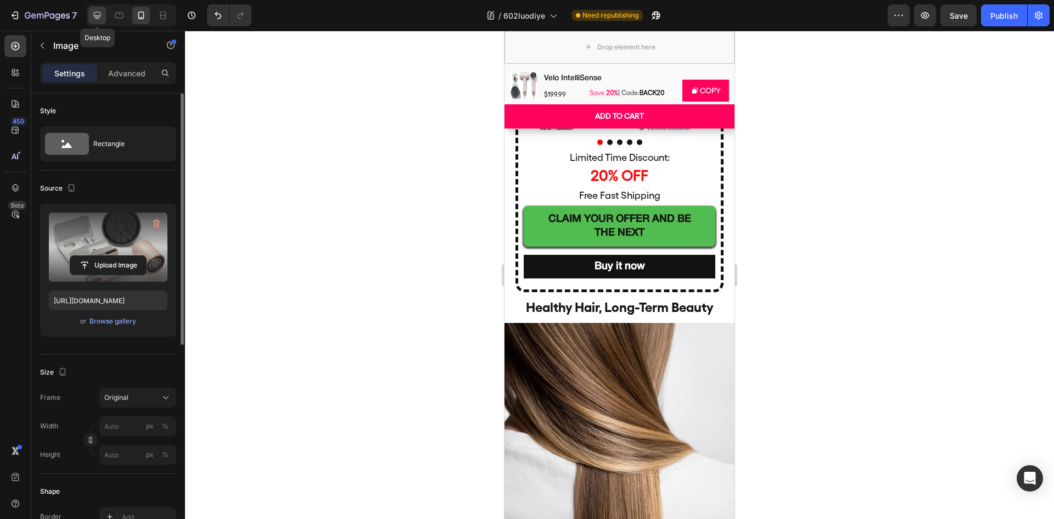
click at [102, 13] on icon at bounding box center [97, 15] width 11 height 11
type input "[URL][DOMAIN_NAME]"
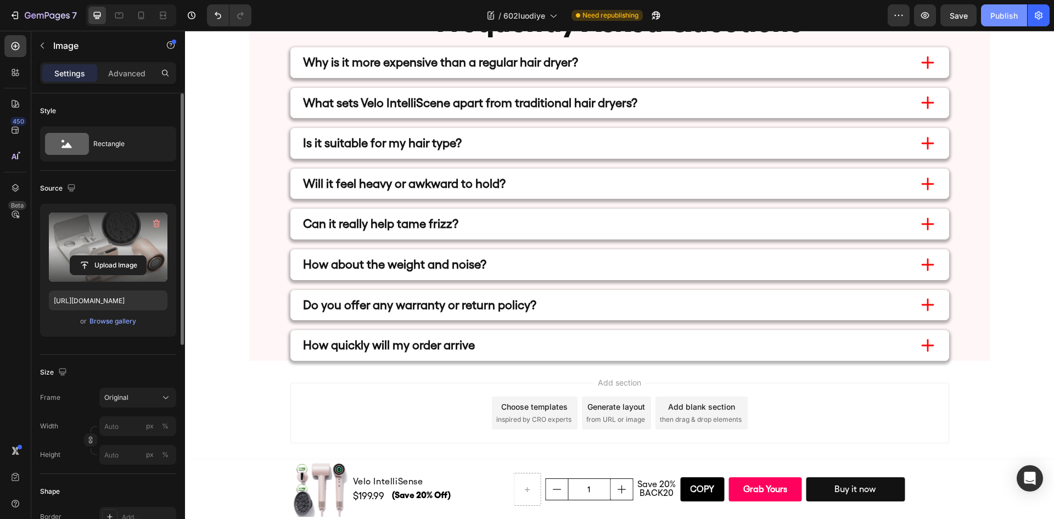
scroll to position [4187, 0]
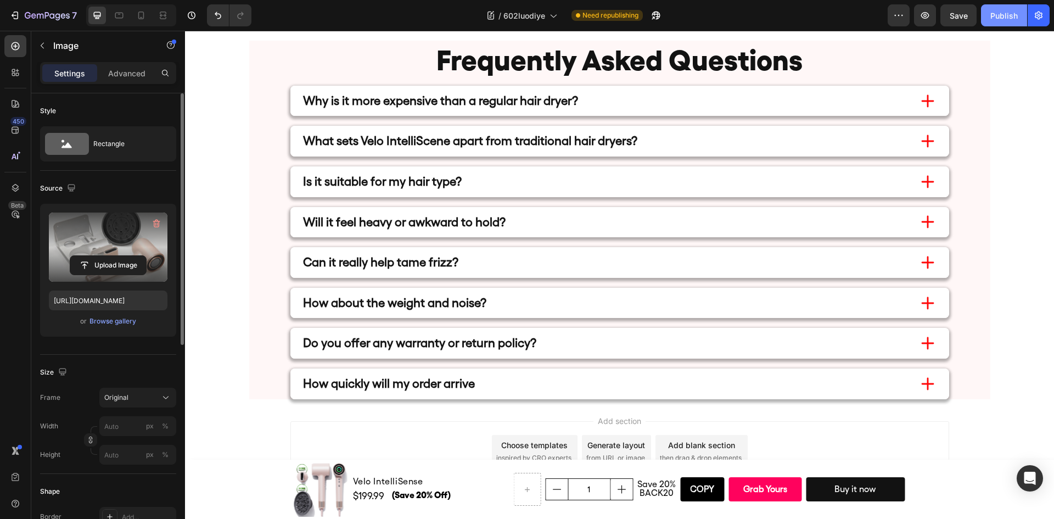
click at [993, 14] on div "Publish" at bounding box center [1004, 16] width 27 height 12
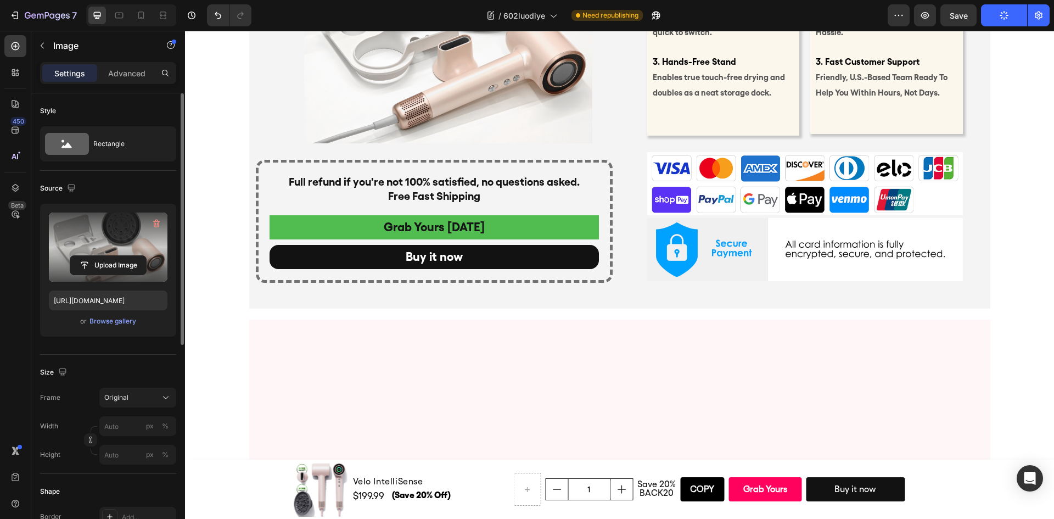
scroll to position [3638, 0]
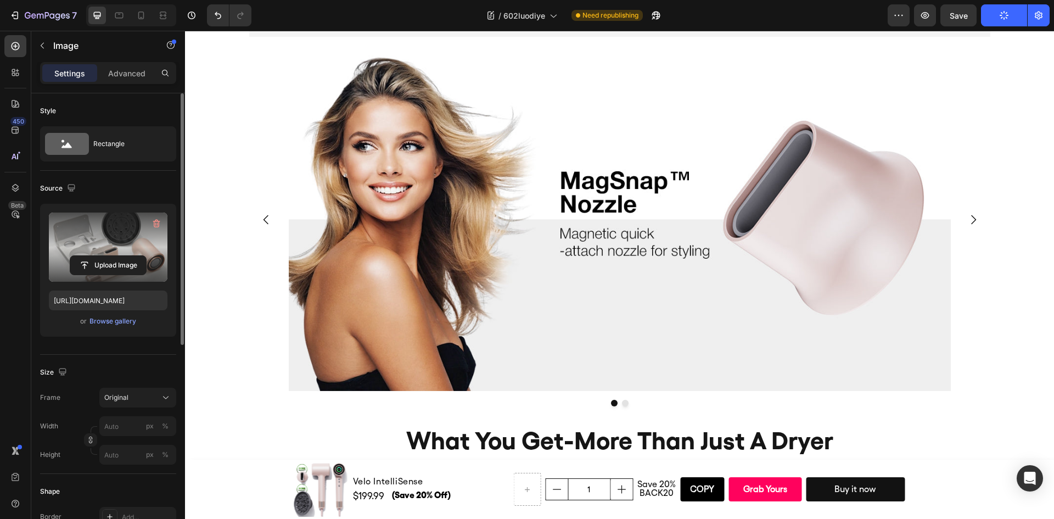
click at [117, 239] on label at bounding box center [108, 246] width 119 height 69
click at [117, 256] on input "file" at bounding box center [108, 265] width 76 height 19
type input "[URL][DOMAIN_NAME]"
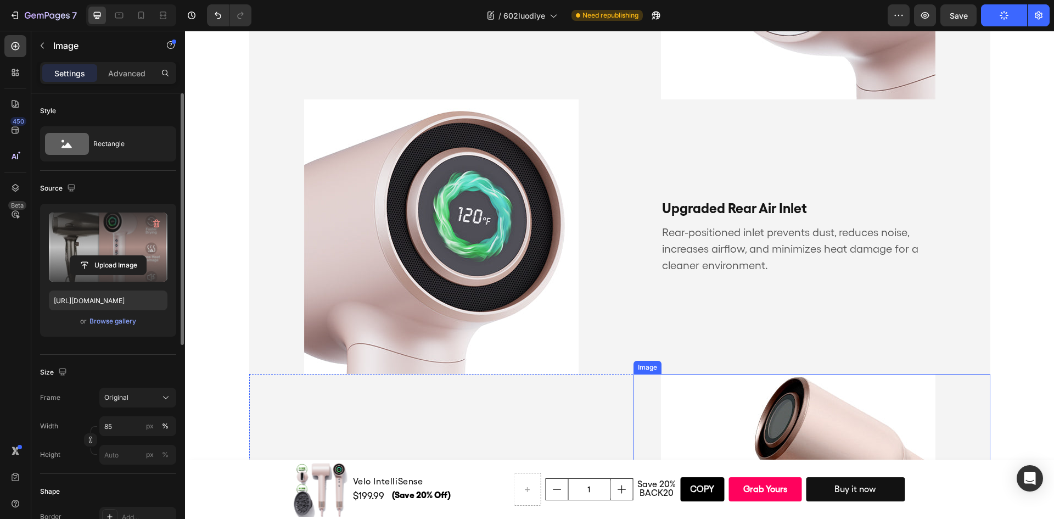
scroll to position [1060, 0]
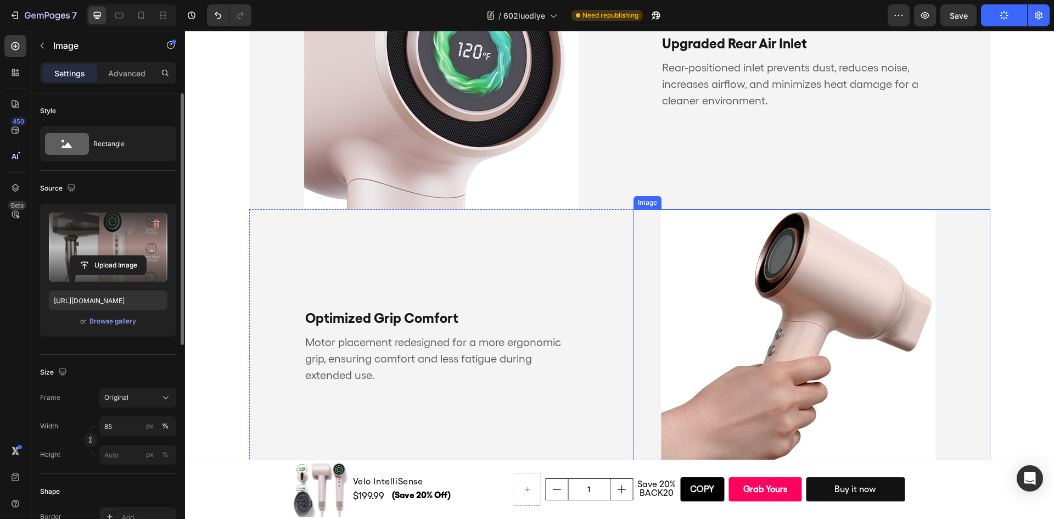
click at [763, 282] on img at bounding box center [798, 346] width 275 height 275
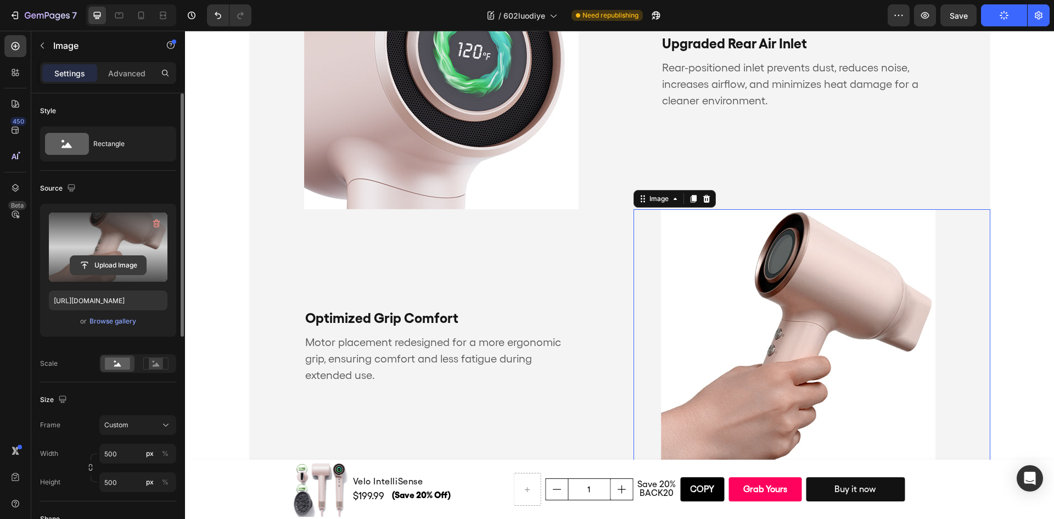
click at [89, 266] on input "file" at bounding box center [108, 265] width 76 height 19
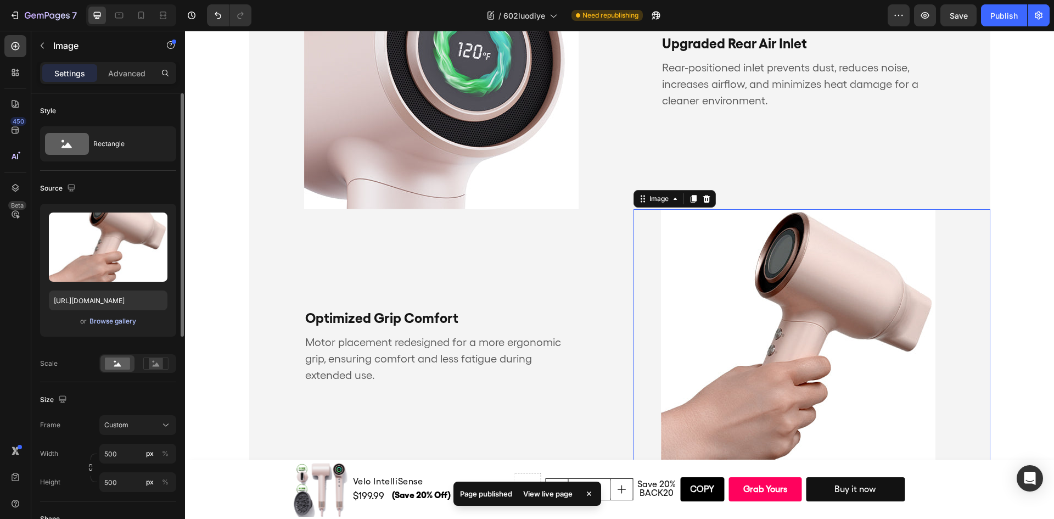
click at [108, 324] on div "Browse gallery" at bounding box center [112, 321] width 47 height 10
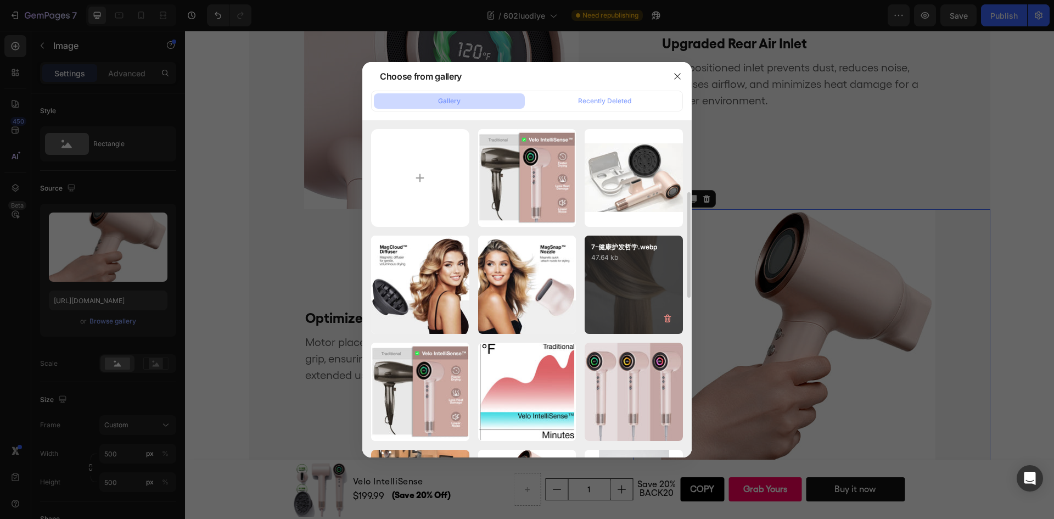
scroll to position [110, 0]
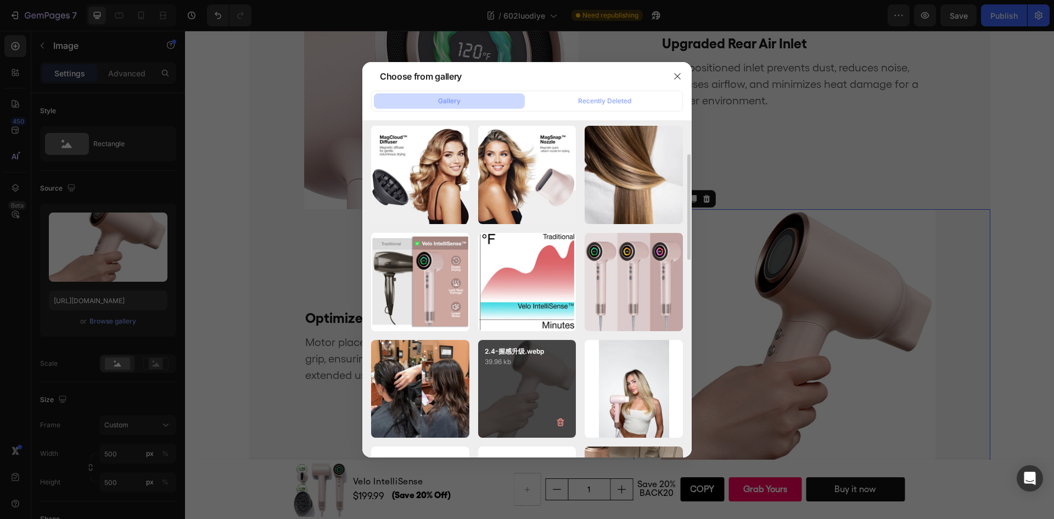
click at [538, 367] on p "39.96 kb" at bounding box center [527, 361] width 85 height 11
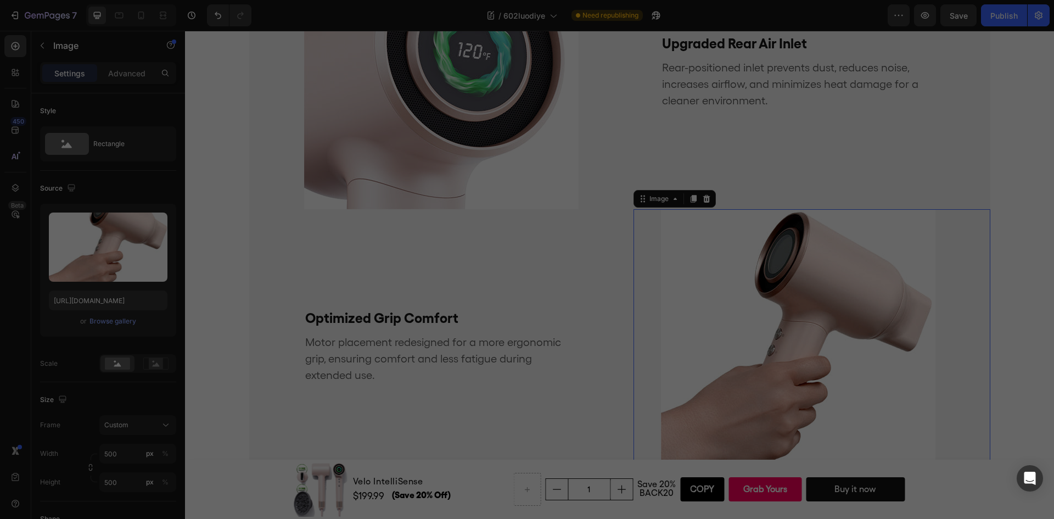
type input "[URL][DOMAIN_NAME]"
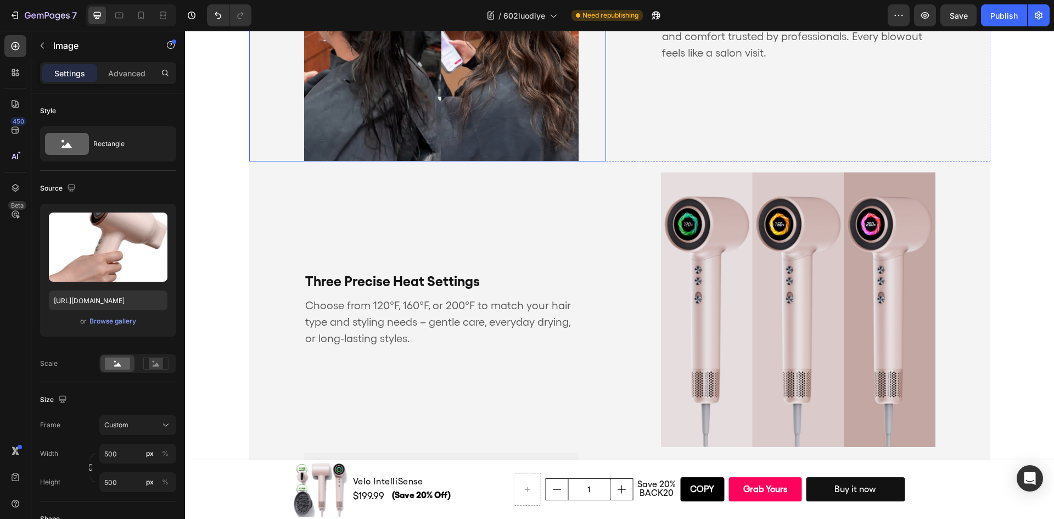
scroll to position [1719, 0]
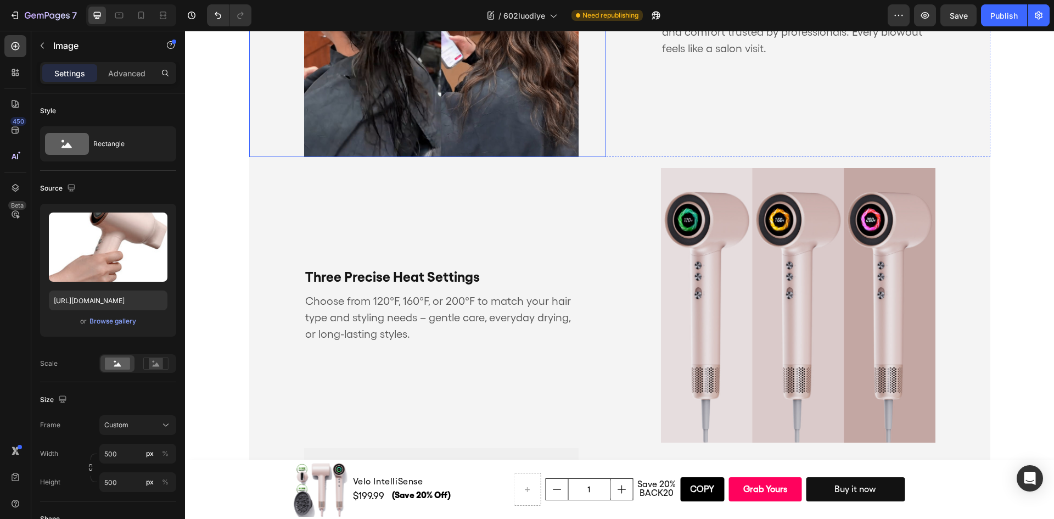
click at [518, 117] on img at bounding box center [441, 19] width 275 height 275
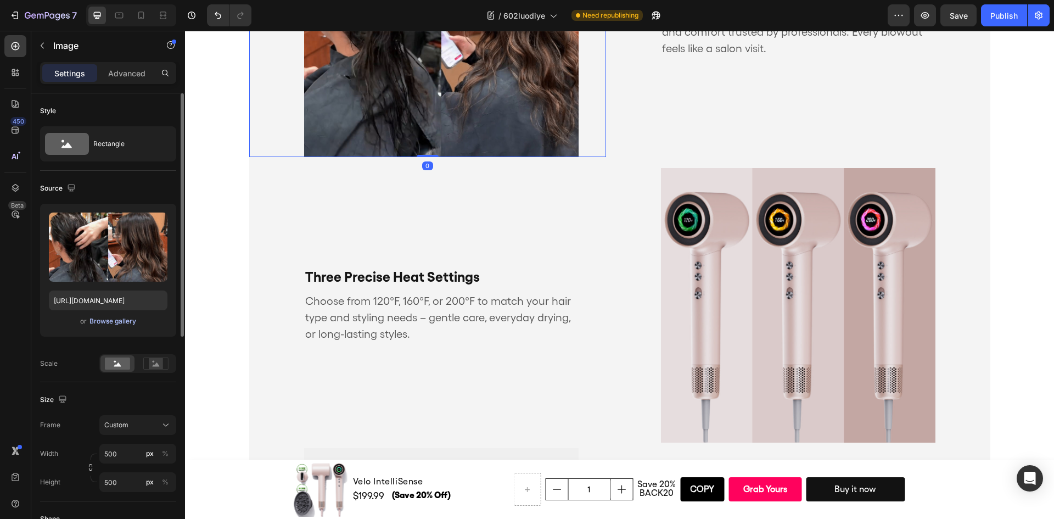
click at [113, 320] on div "Browse gallery" at bounding box center [112, 321] width 47 height 10
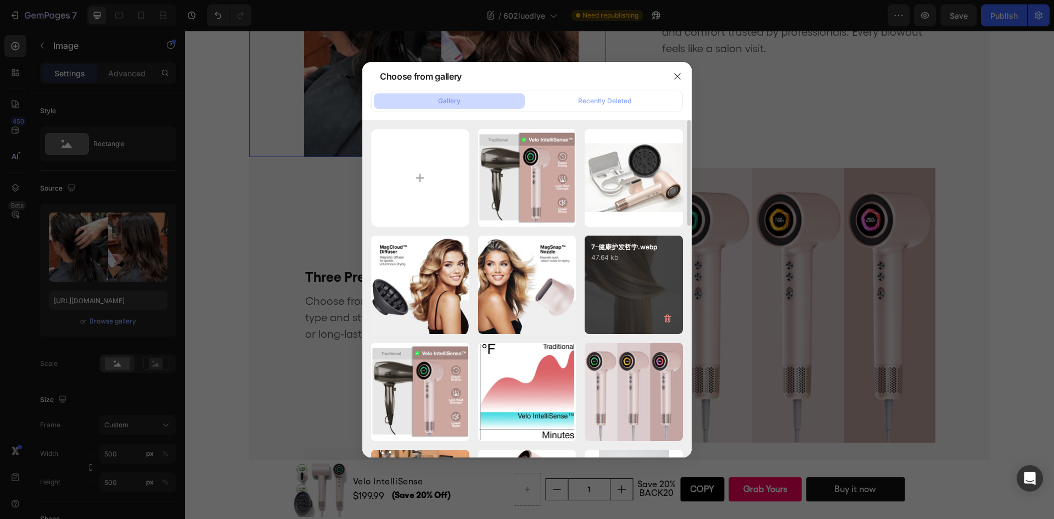
scroll to position [165, 0]
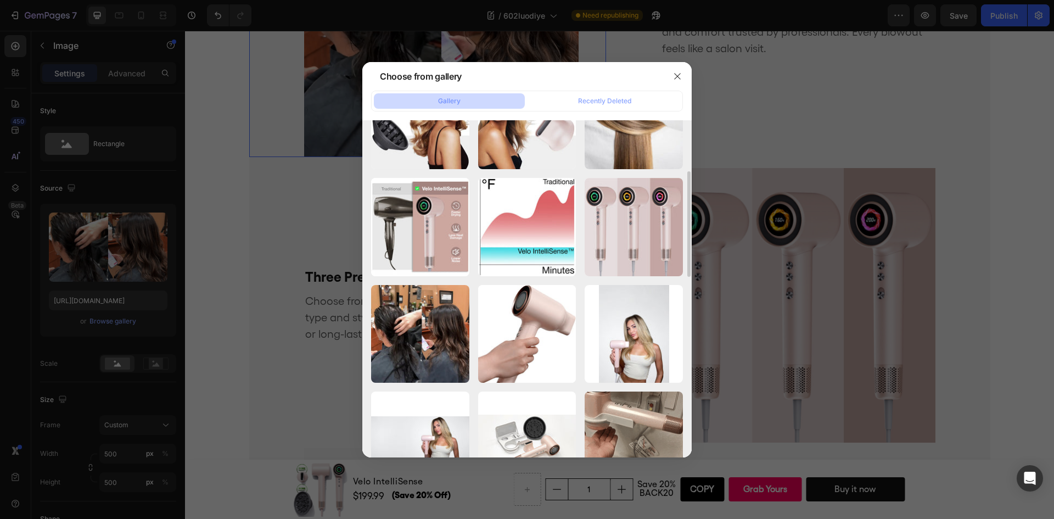
click at [0, 0] on p "50.10 kb" at bounding box center [0, 0] width 0 height 0
type input "[URL][DOMAIN_NAME]"
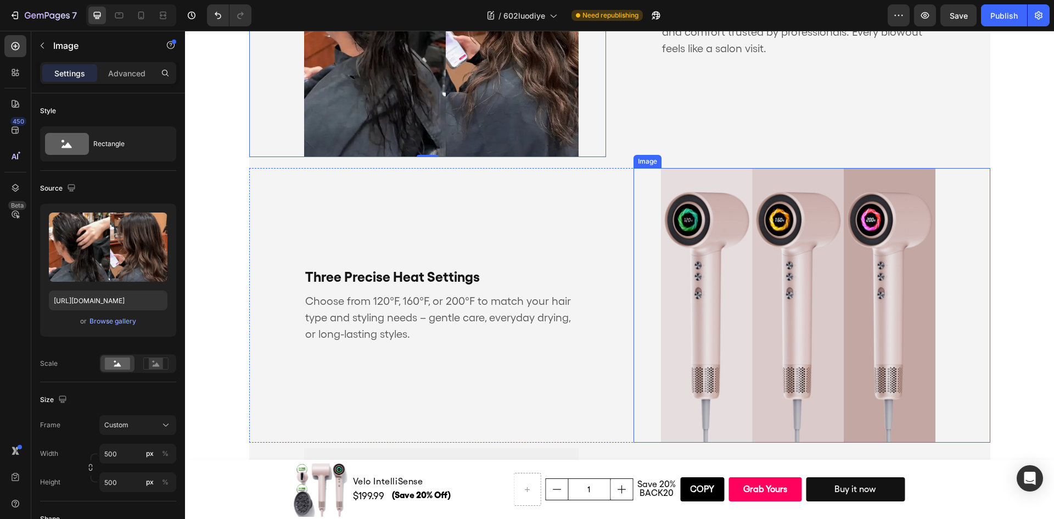
click at [800, 284] on img at bounding box center [798, 305] width 275 height 275
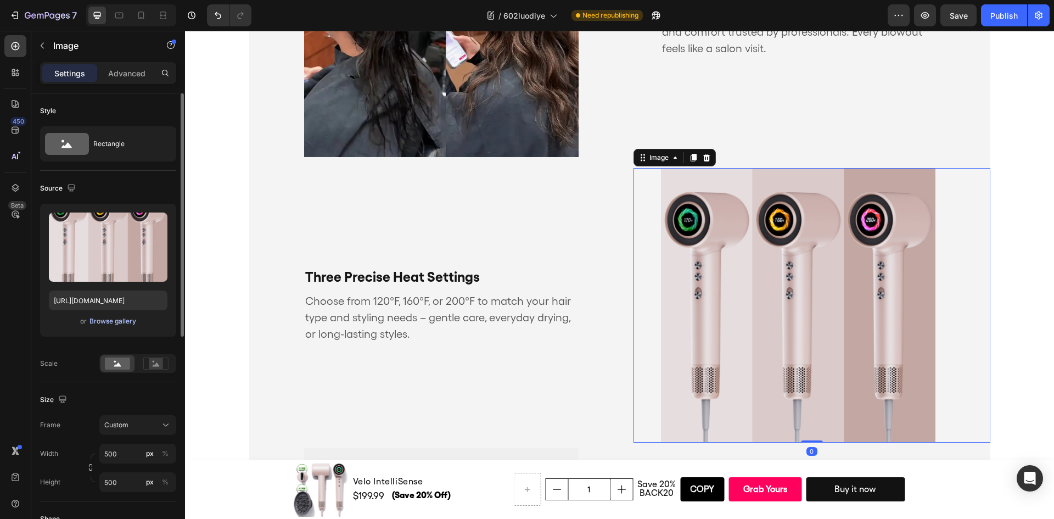
click at [115, 320] on div "Browse gallery" at bounding box center [112, 321] width 47 height 10
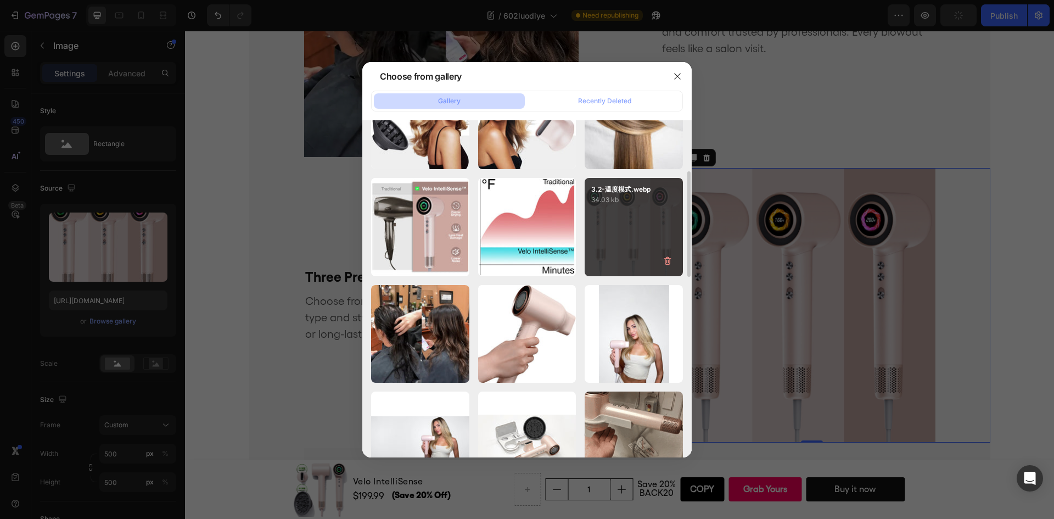
click at [629, 213] on div "3.2-温度模式.webp 34.03 kb" at bounding box center [634, 227] width 98 height 98
type input "[URL][DOMAIN_NAME]"
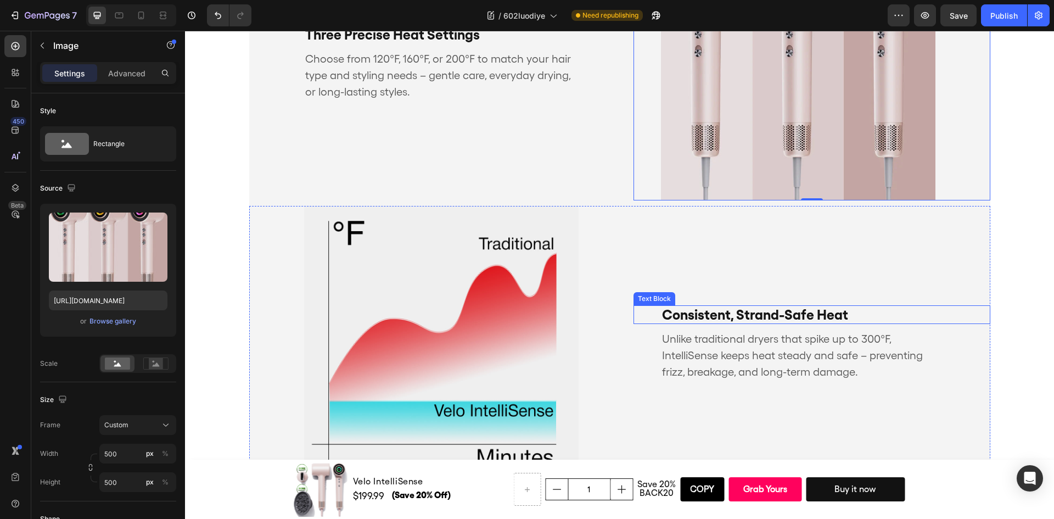
scroll to position [1994, 0]
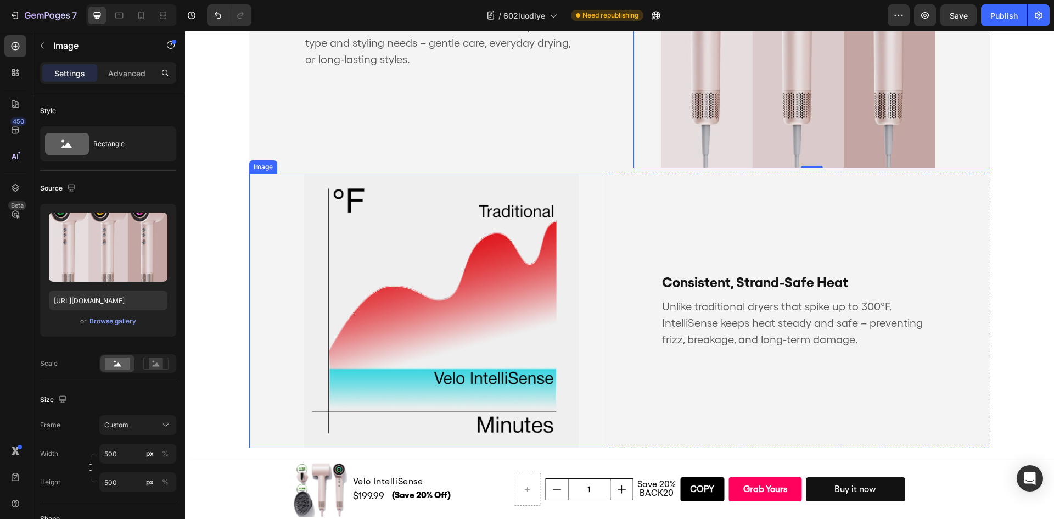
click at [481, 288] on img at bounding box center [441, 311] width 275 height 275
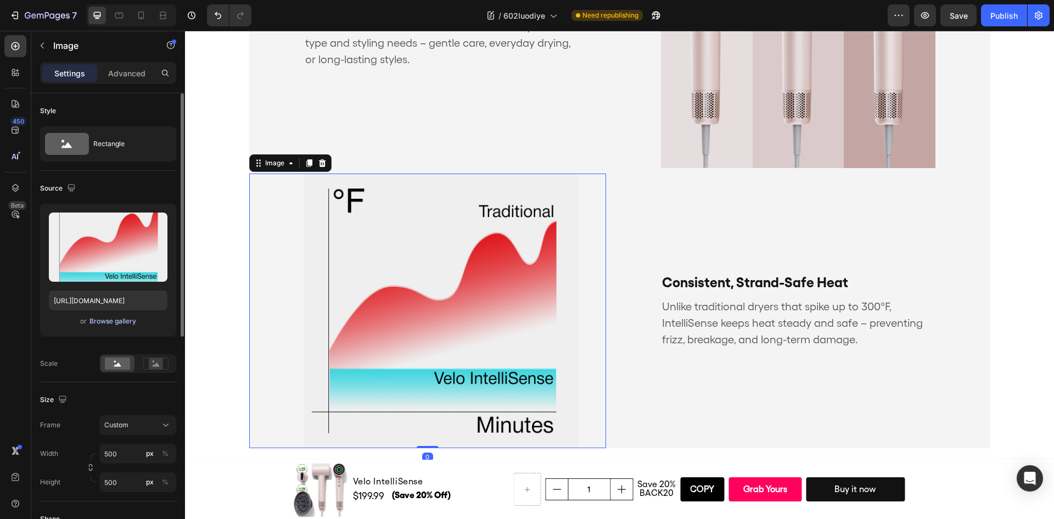
click at [125, 324] on div "Browse gallery" at bounding box center [112, 321] width 47 height 10
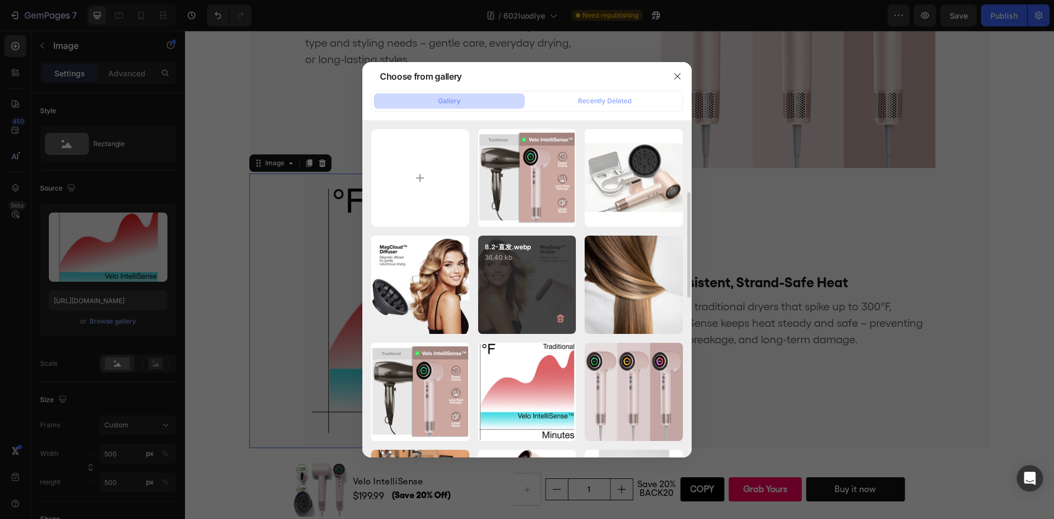
scroll to position [55, 0]
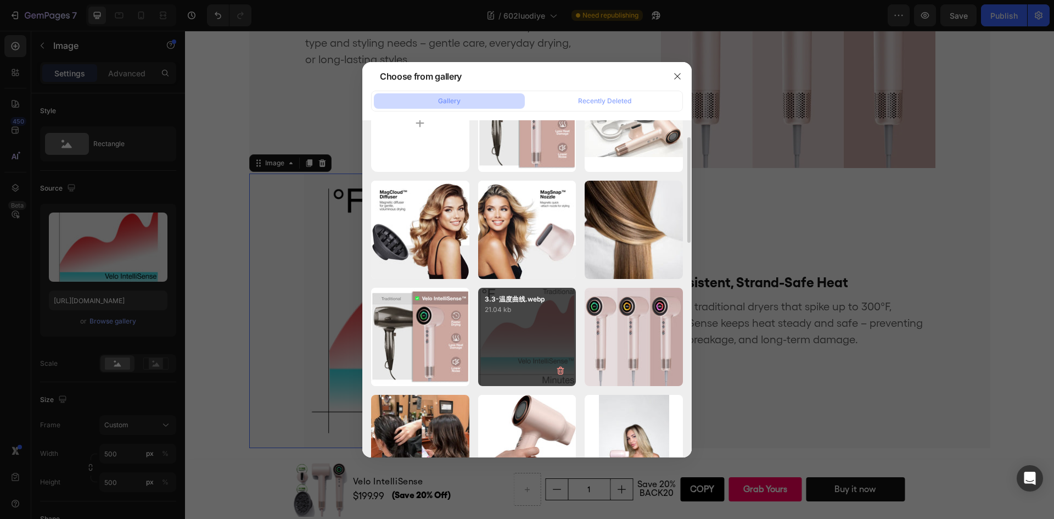
click at [517, 312] on p "21.04 kb" at bounding box center [527, 309] width 85 height 11
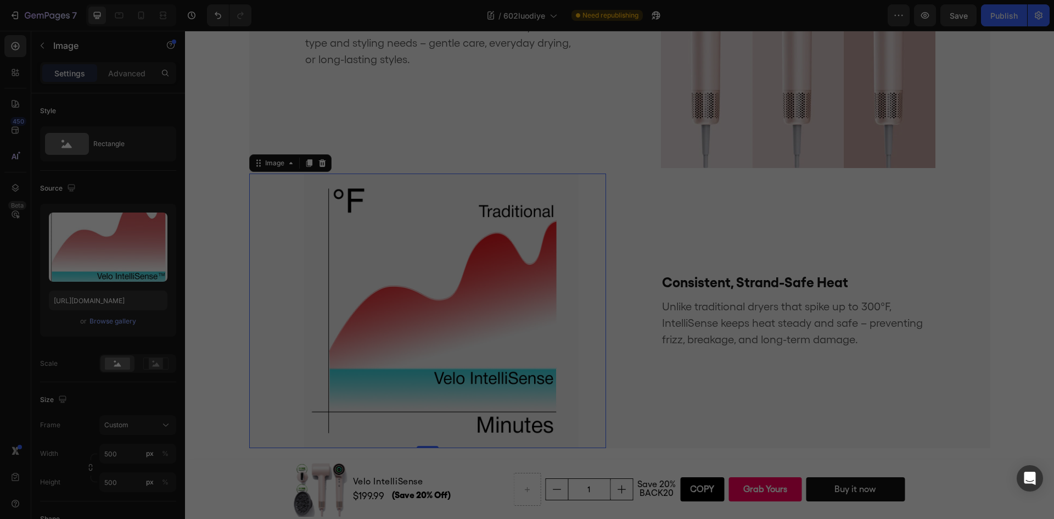
type input "[URL][DOMAIN_NAME]"
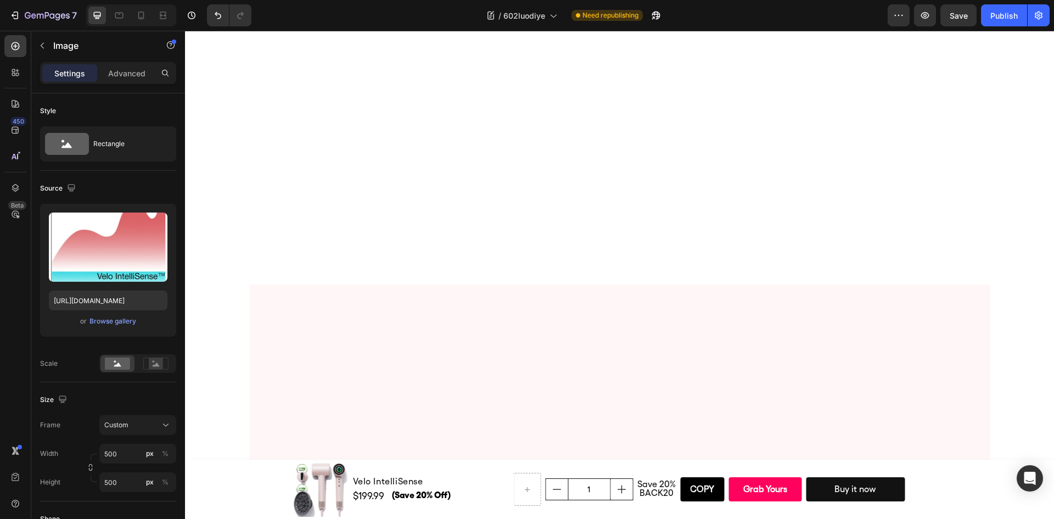
scroll to position [5074, 0]
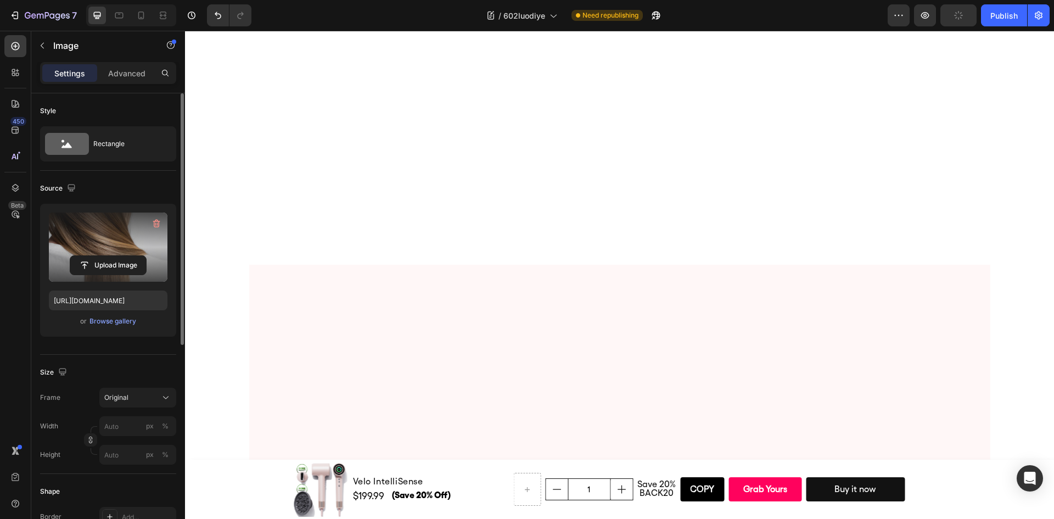
click at [112, 227] on label at bounding box center [108, 246] width 119 height 69
click at [112, 256] on input "file" at bounding box center [108, 265] width 76 height 19
type input "[URL][DOMAIN_NAME]"
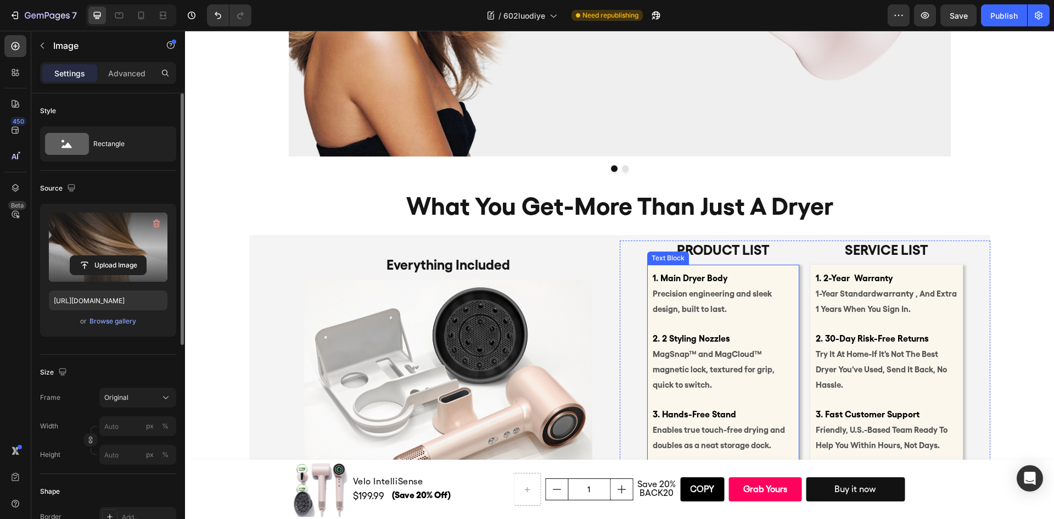
scroll to position [5568, 0]
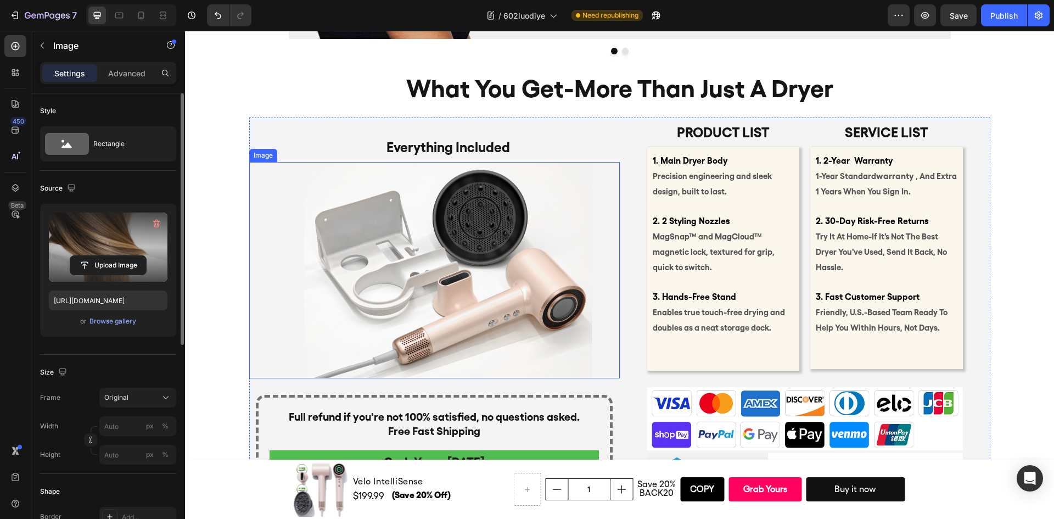
click at [467, 258] on img at bounding box center [448, 270] width 288 height 216
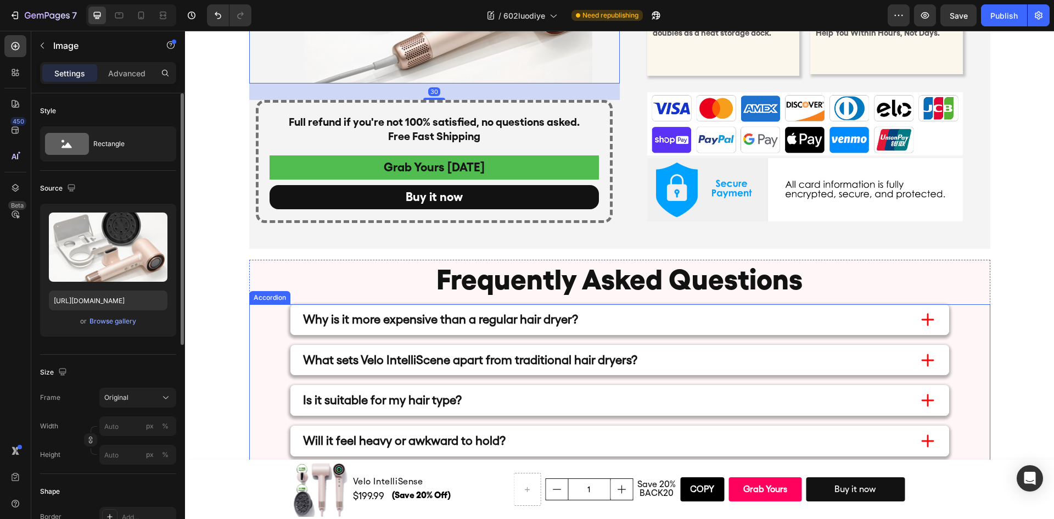
scroll to position [5788, 0]
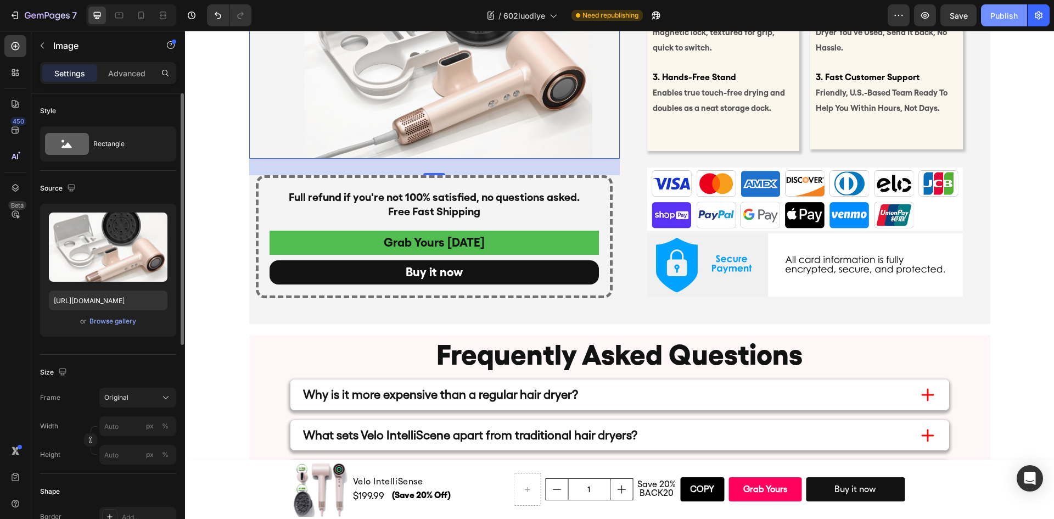
click at [1017, 21] on button "Publish" at bounding box center [1004, 15] width 46 height 22
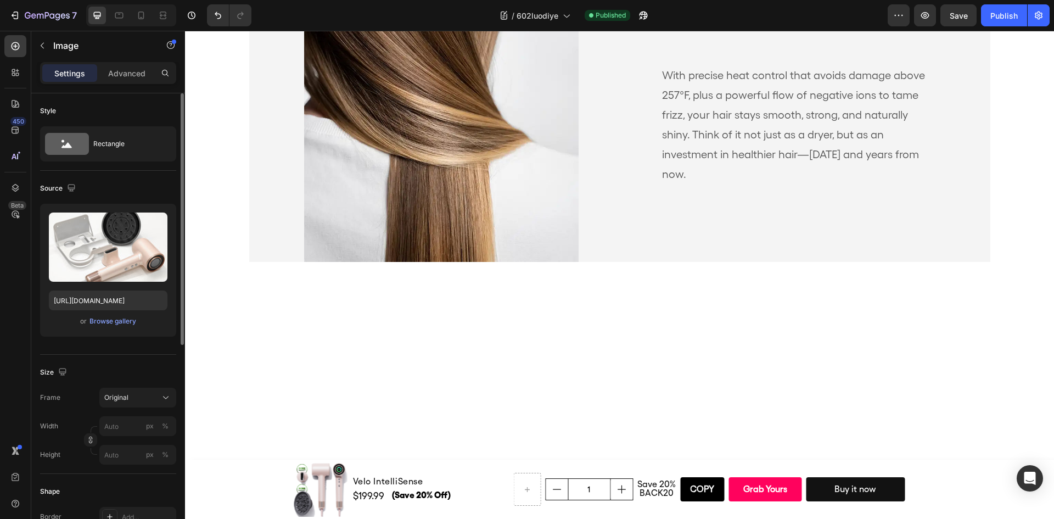
scroll to position [4349, 0]
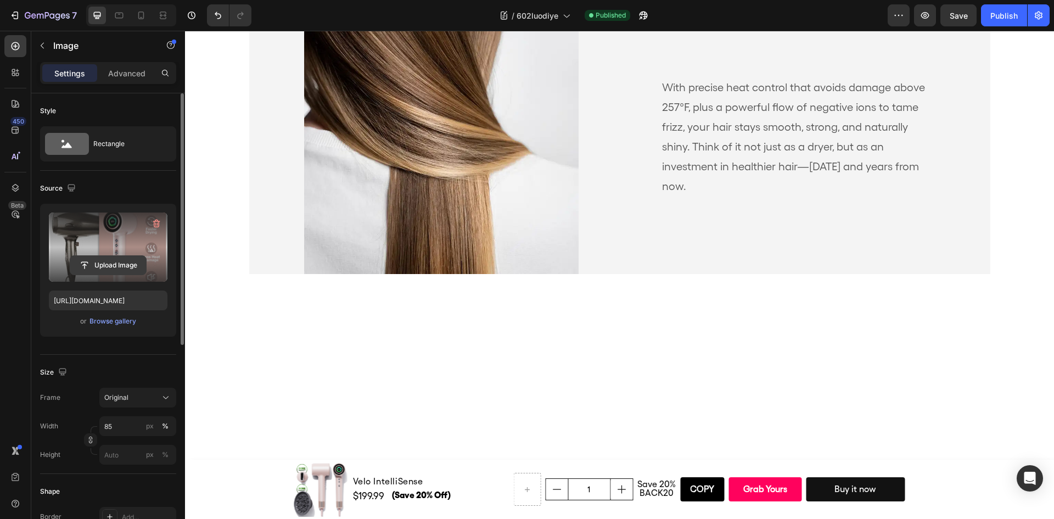
click at [109, 271] on input "file" at bounding box center [108, 265] width 76 height 19
click at [124, 320] on div "Browse gallery" at bounding box center [112, 321] width 47 height 10
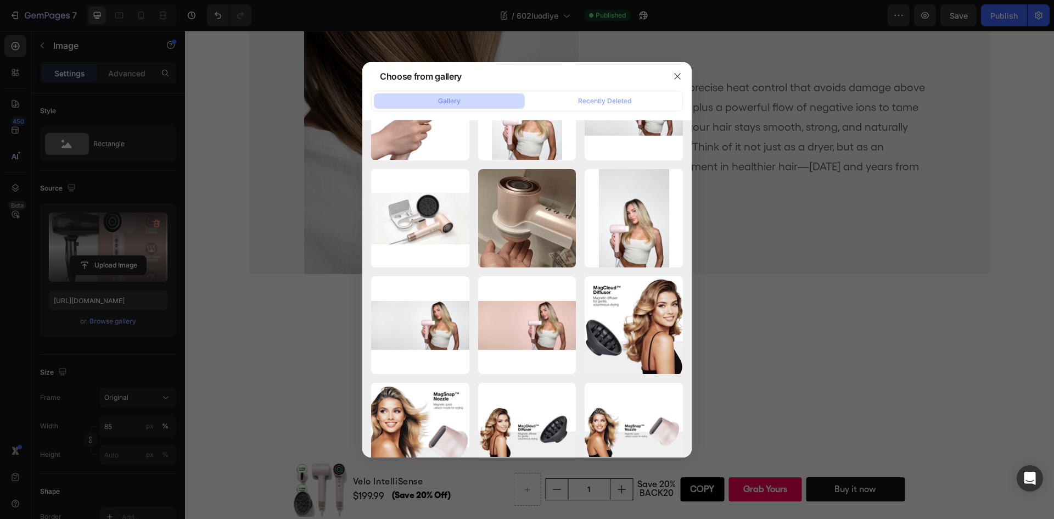
scroll to position [714, 0]
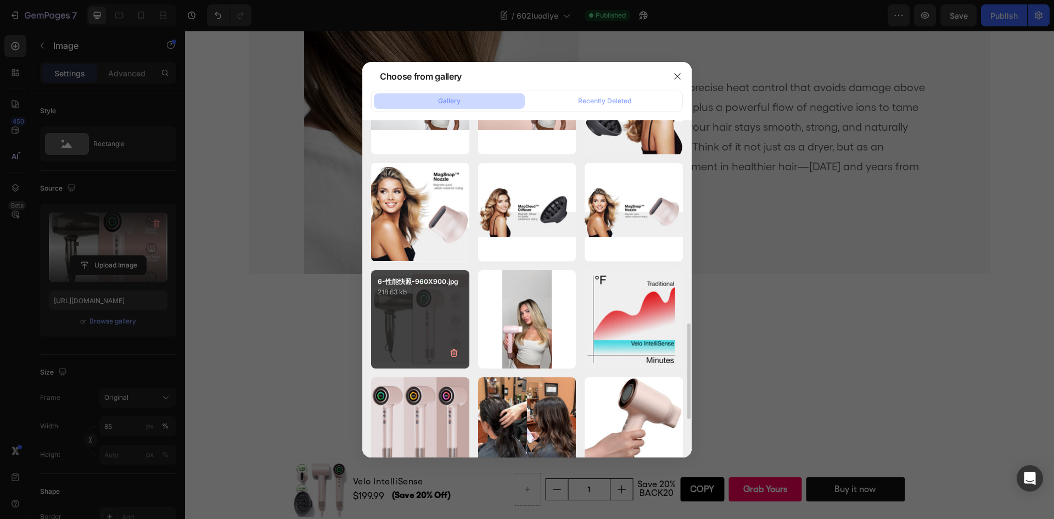
click at [450, 306] on div "6-性能快照-960X900.jpg 218.63 kb" at bounding box center [420, 319] width 98 height 98
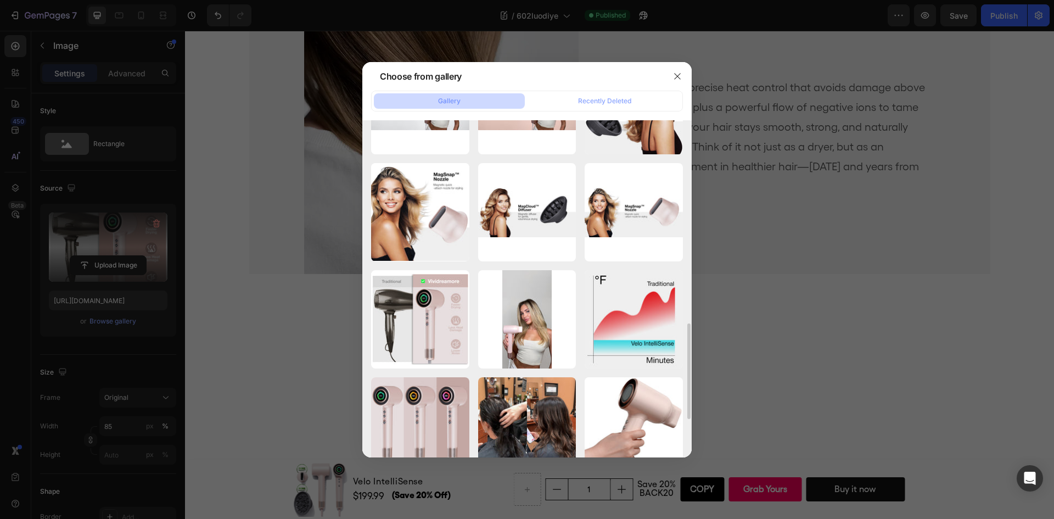
type input "[URL][DOMAIN_NAME]"
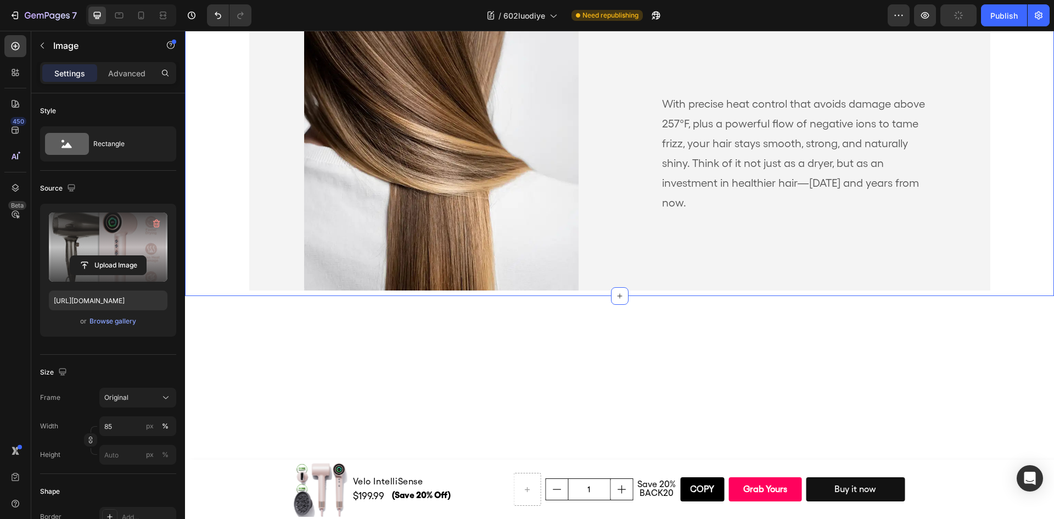
scroll to position [4349, 0]
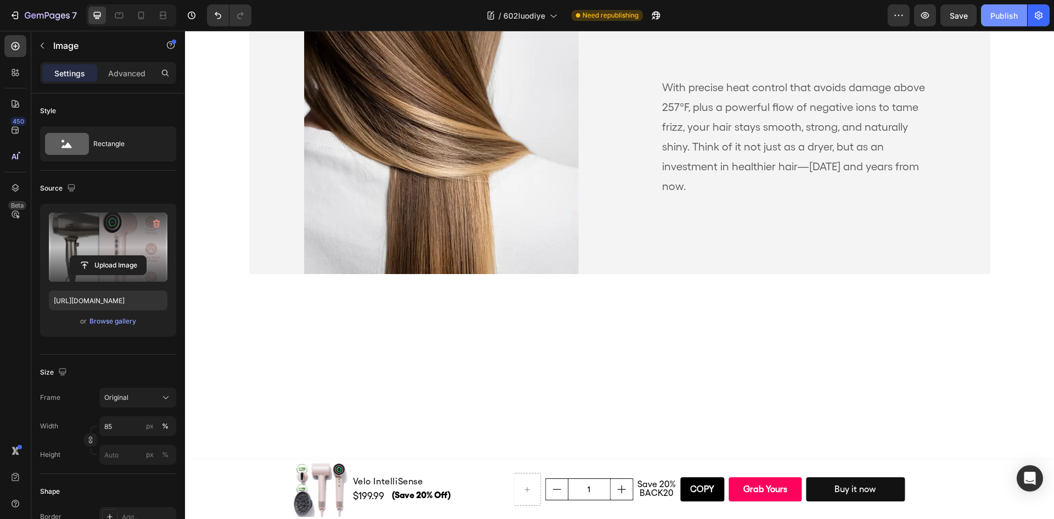
click at [1005, 17] on div "Publish" at bounding box center [1004, 16] width 27 height 12
click at [122, 322] on div "Browse gallery" at bounding box center [112, 321] width 47 height 10
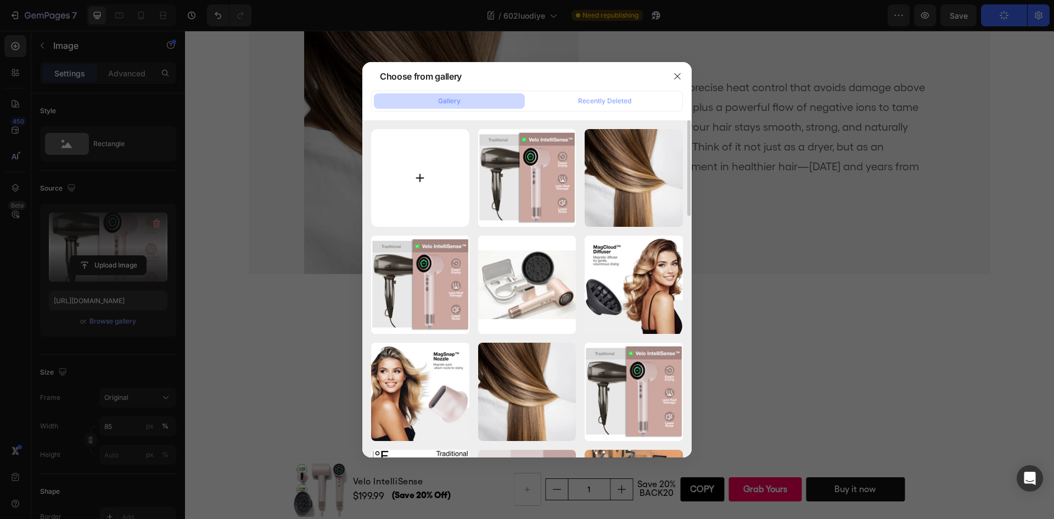
click at [423, 181] on input "file" at bounding box center [420, 178] width 98 height 98
type input "C:\fakepath\6-性能快照.jpg"
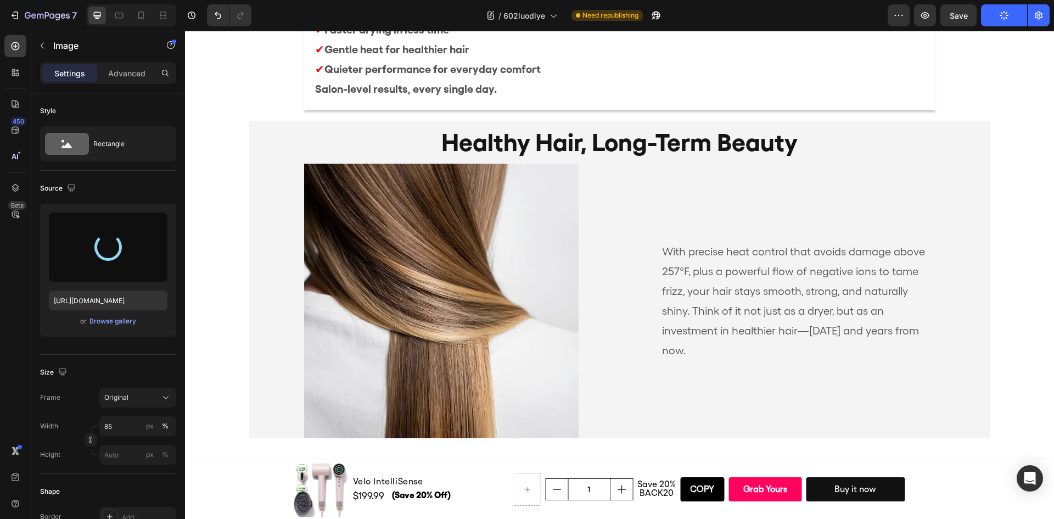
scroll to position [4184, 0]
type input "[URL][DOMAIN_NAME]"
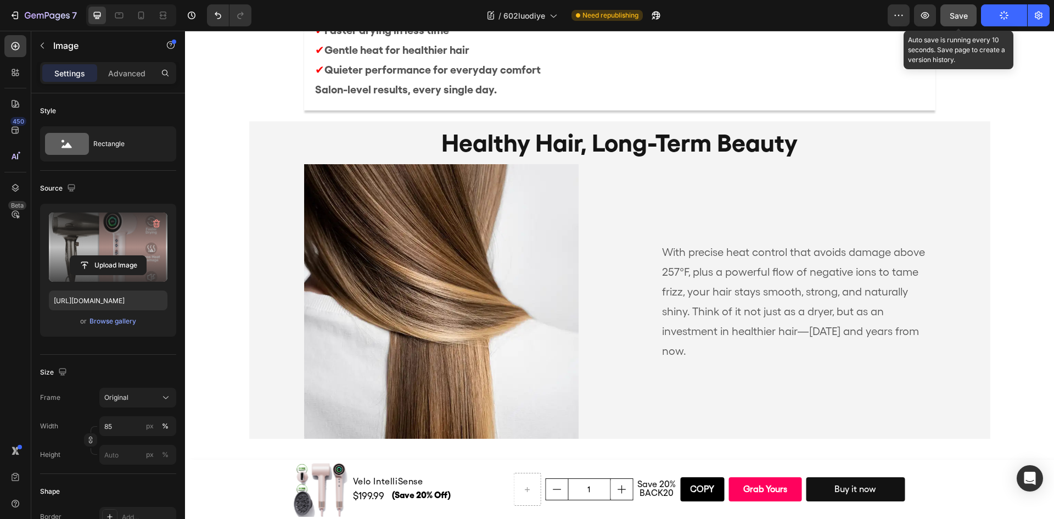
click at [964, 19] on span "Save" at bounding box center [959, 15] width 18 height 9
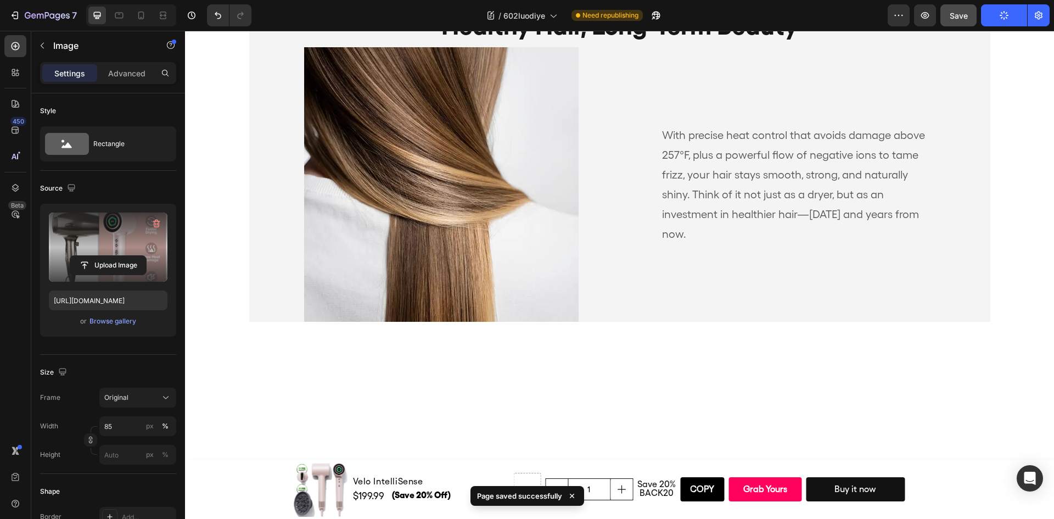
scroll to position [4050, 0]
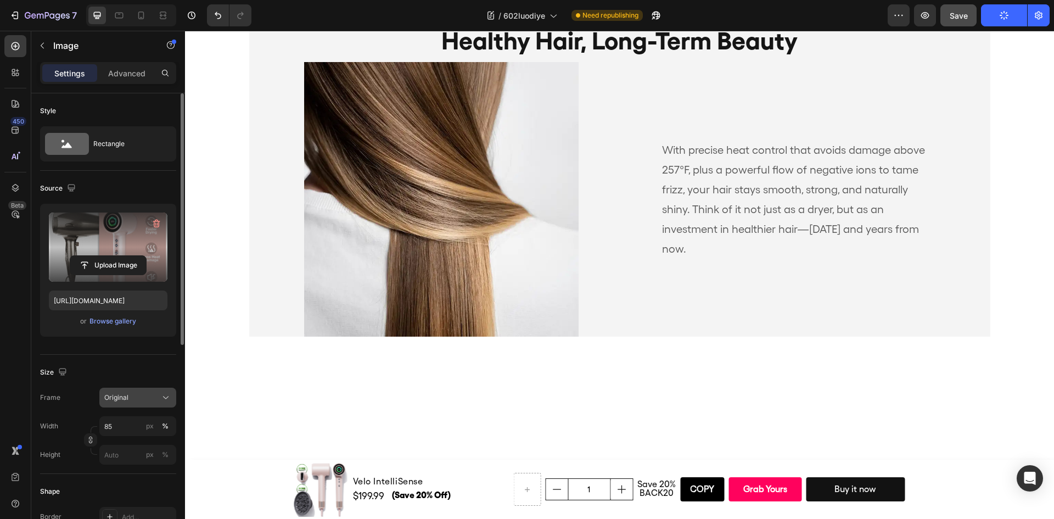
click at [169, 395] on icon at bounding box center [165, 397] width 11 height 11
click at [156, 398] on div "Original" at bounding box center [131, 398] width 54 height 10
click at [139, 420] on input "85" at bounding box center [137, 426] width 77 height 20
click at [121, 451] on p "Full 100%" at bounding box center [136, 452] width 64 height 10
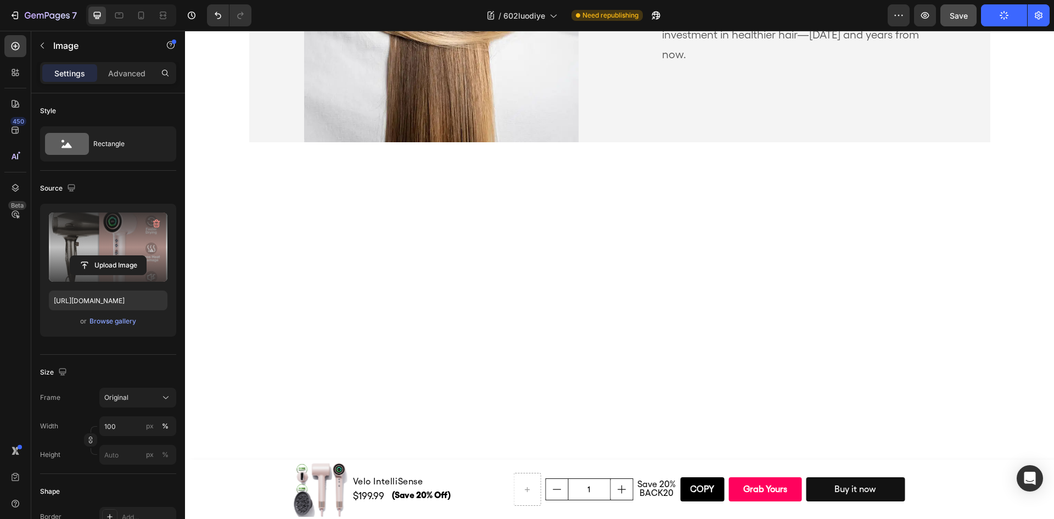
scroll to position [4489, 0]
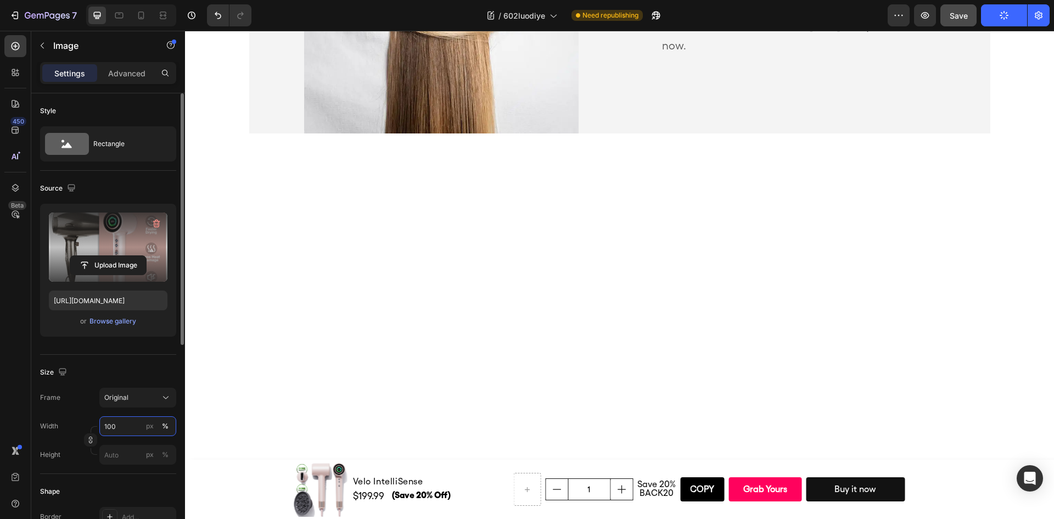
click at [139, 422] on input "100" at bounding box center [137, 426] width 77 height 20
click at [159, 448] on button "px" at bounding box center [165, 454] width 13 height 13
click at [118, 428] on input "100" at bounding box center [137, 426] width 77 height 20
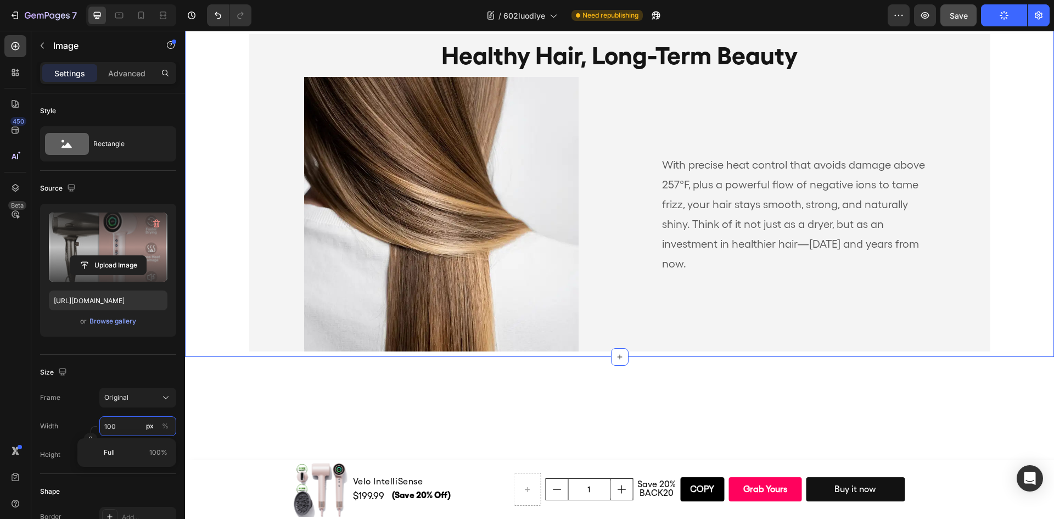
scroll to position [4007, 0]
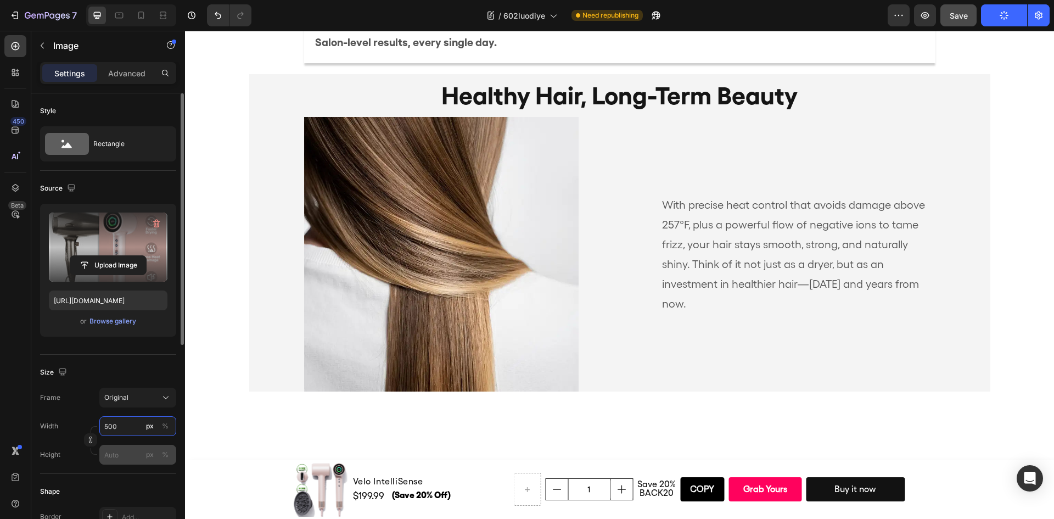
type input "500"
click at [126, 454] on input "px %" at bounding box center [137, 455] width 77 height 20
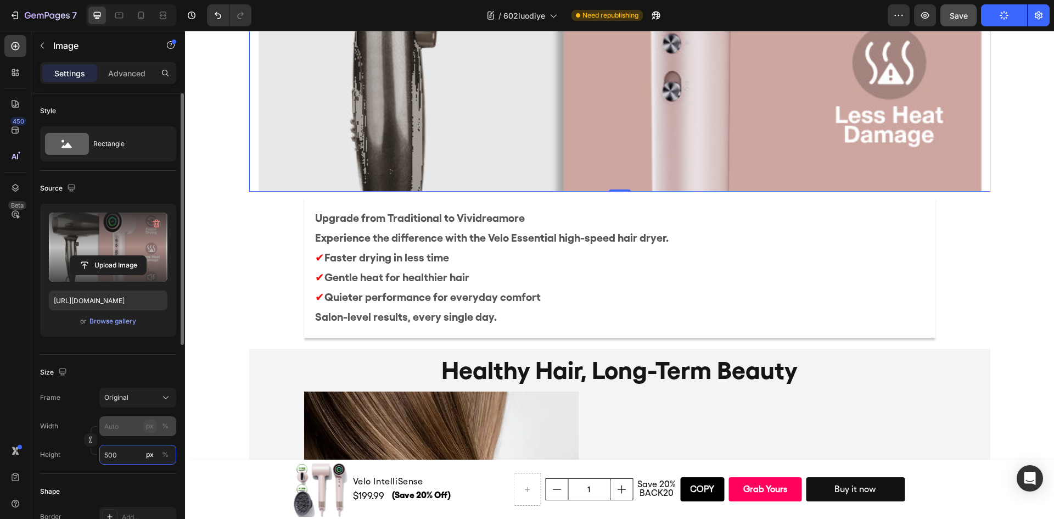
type input "500"
click at [149, 430] on div "px" at bounding box center [150, 426] width 8 height 10
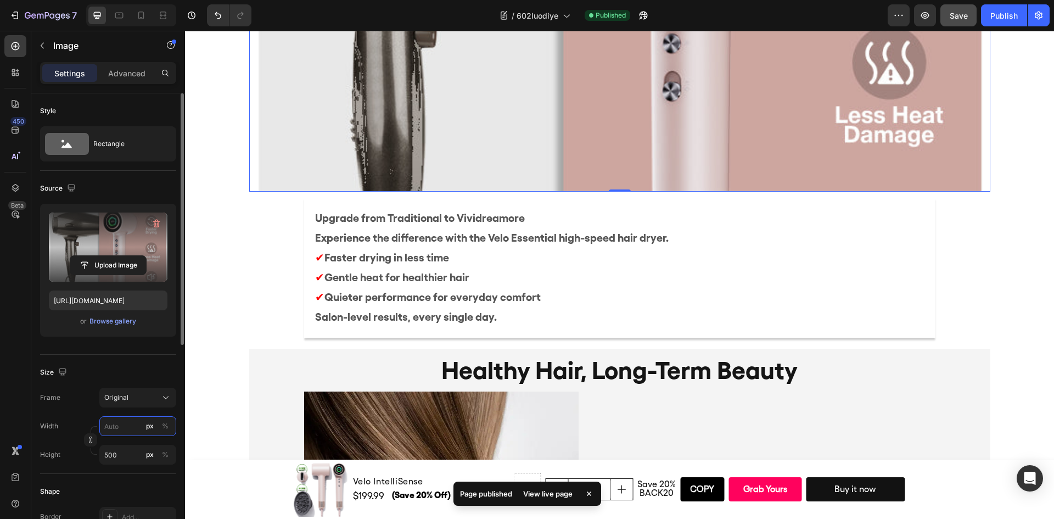
click at [115, 428] on input "px %" at bounding box center [137, 426] width 77 height 20
type input "5"
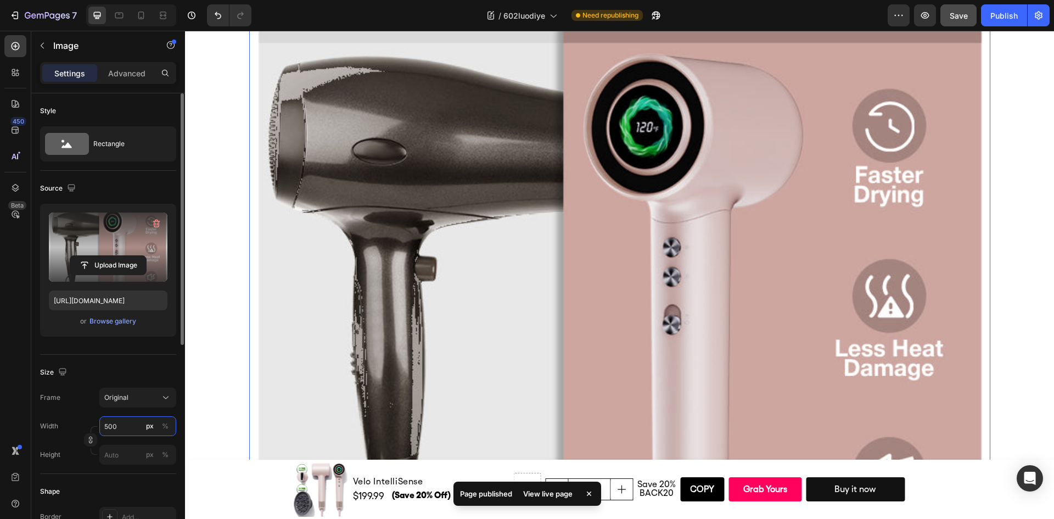
click at [124, 426] on input "500" at bounding box center [137, 426] width 77 height 20
click at [124, 426] on input "5000" at bounding box center [137, 426] width 77 height 20
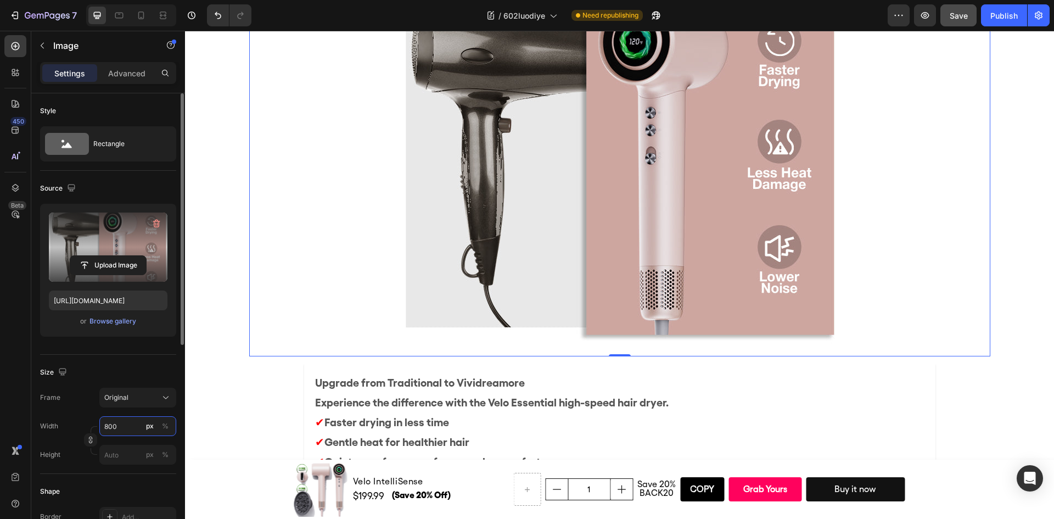
type input "800"
click at [150, 371] on div "Size" at bounding box center [108, 372] width 136 height 18
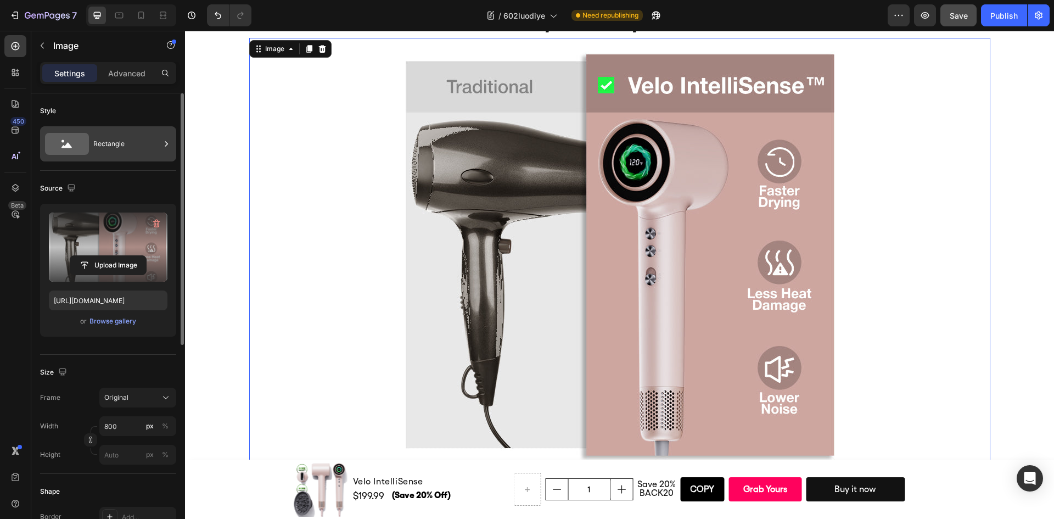
scroll to position [4117, 0]
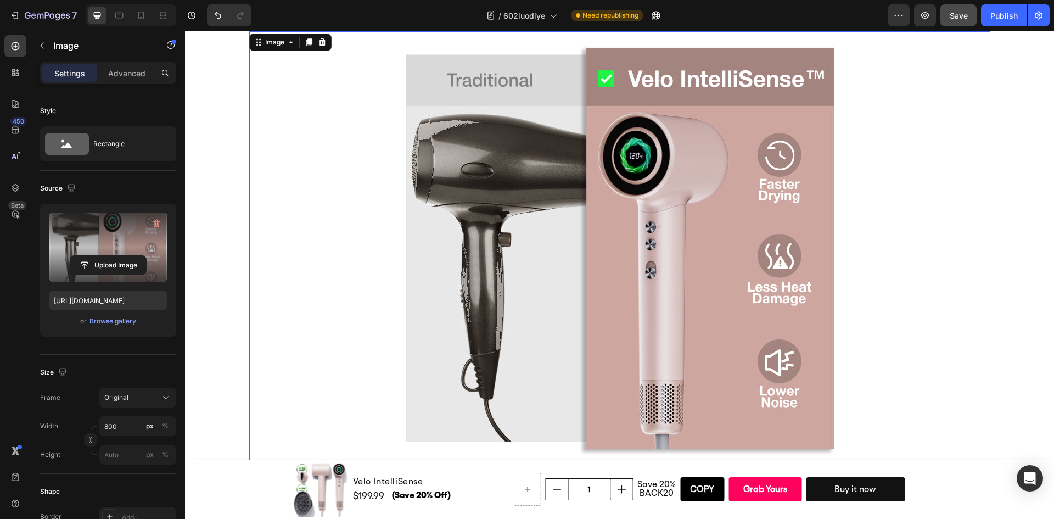
click at [936, 212] on div at bounding box center [619, 250] width 741 height 439
click at [1004, 20] on div "Publish" at bounding box center [1004, 16] width 27 height 12
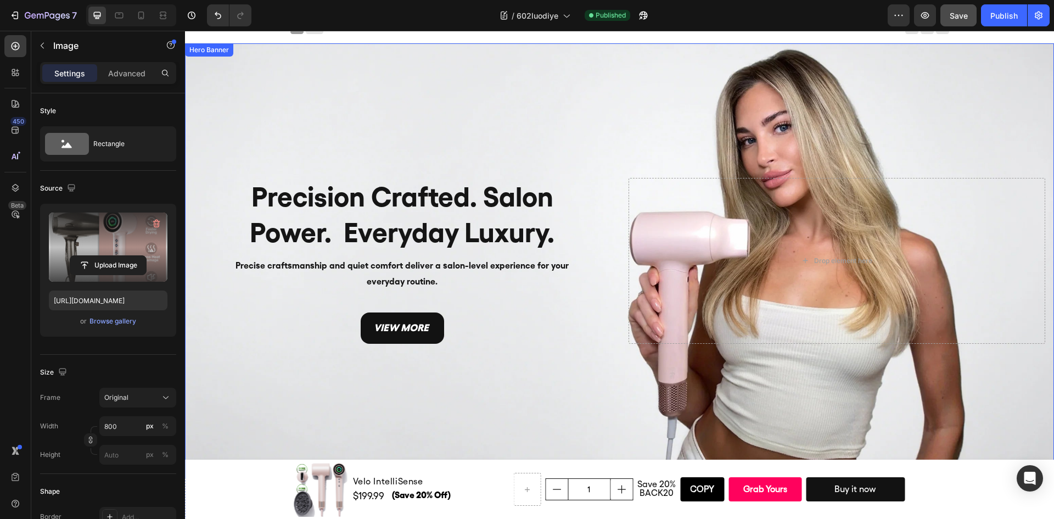
scroll to position [0, 0]
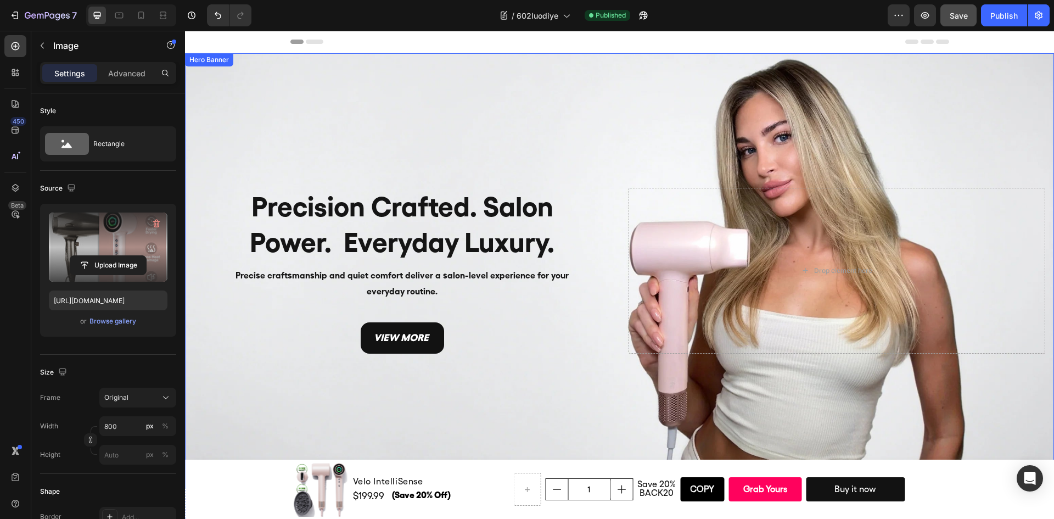
click at [598, 142] on div "Background Image" at bounding box center [619, 270] width 869 height 435
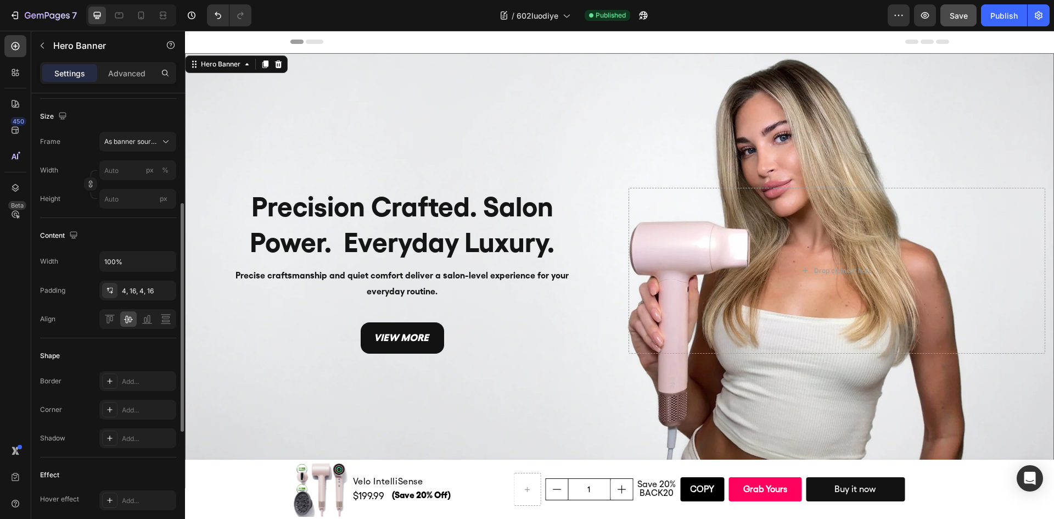
scroll to position [456, 0]
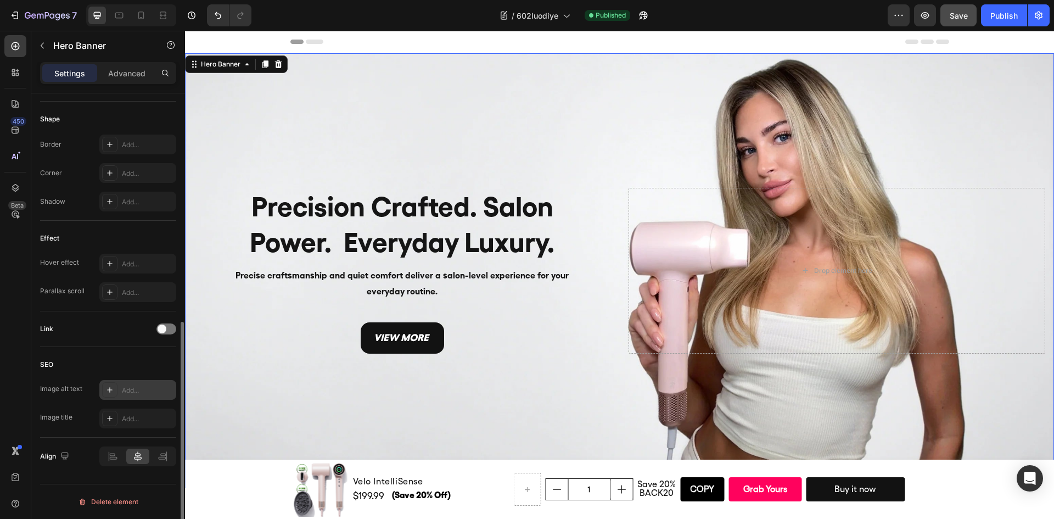
click at [125, 384] on div "Add..." at bounding box center [137, 390] width 77 height 20
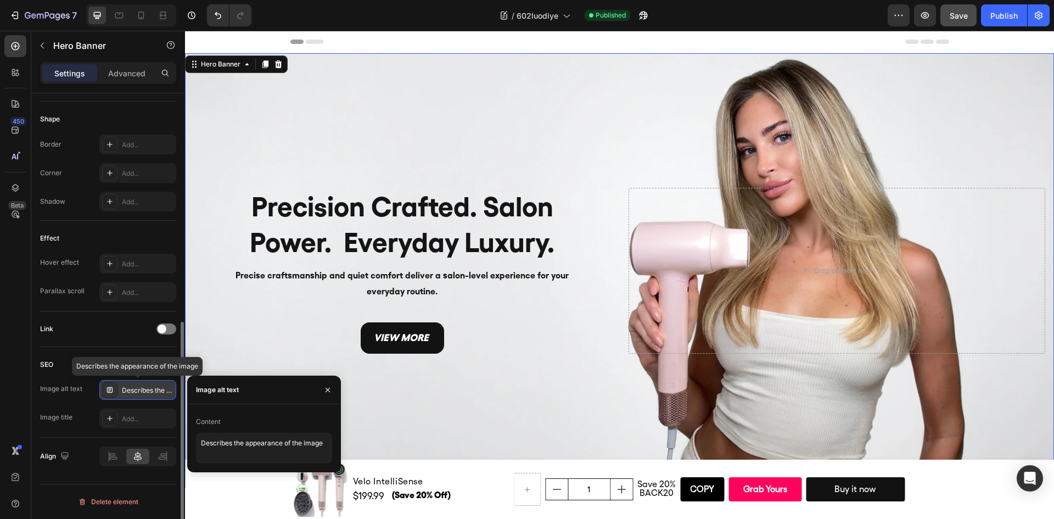
click at [164, 394] on div "Describes the appearance of the image" at bounding box center [148, 390] width 52 height 10
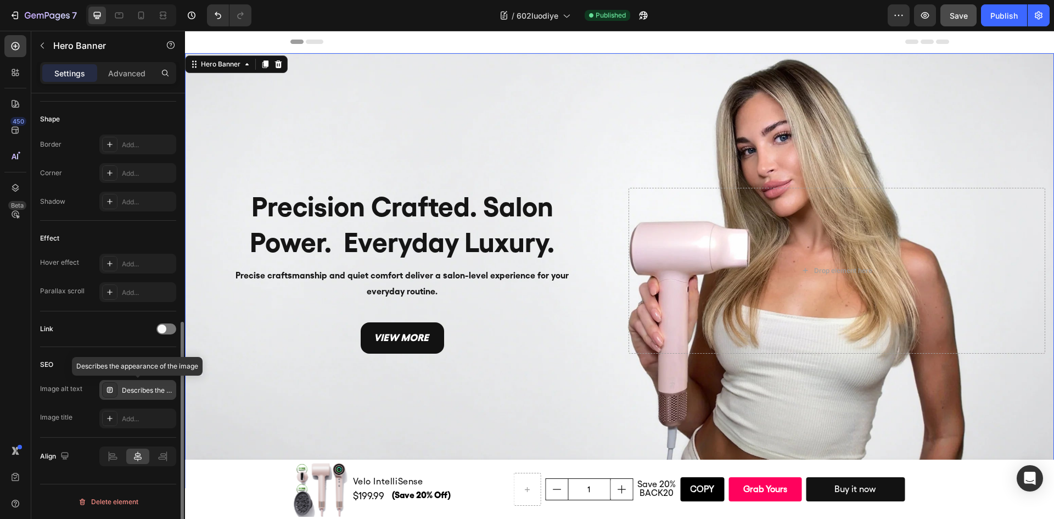
click at [169, 394] on div "Describes the appearance of the image" at bounding box center [148, 390] width 52 height 10
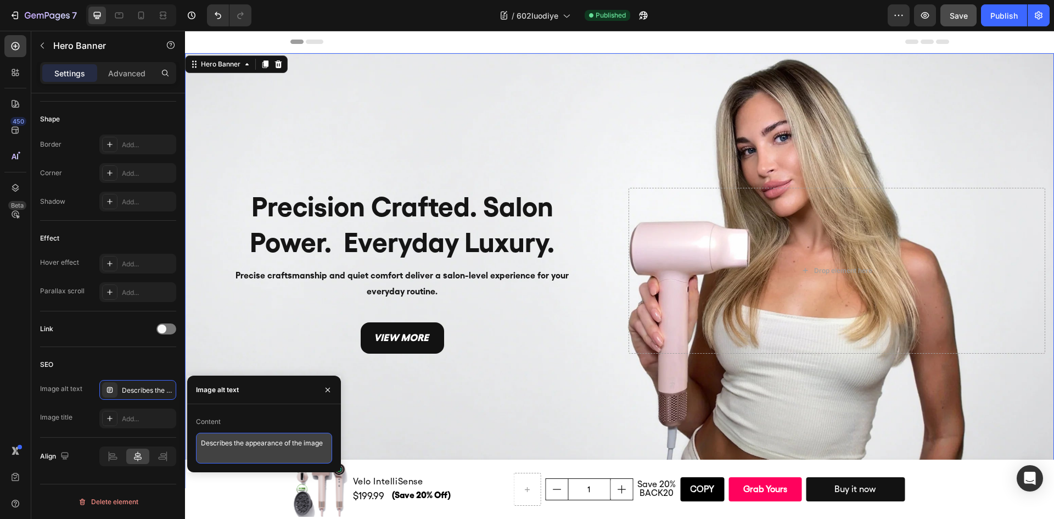
click at [318, 447] on textarea "Describes the appearance of the image" at bounding box center [264, 448] width 136 height 31
click at [98, 355] on div "SEO Image alt text Describes the appearance of the image Image title Add..." at bounding box center [108, 392] width 136 height 91
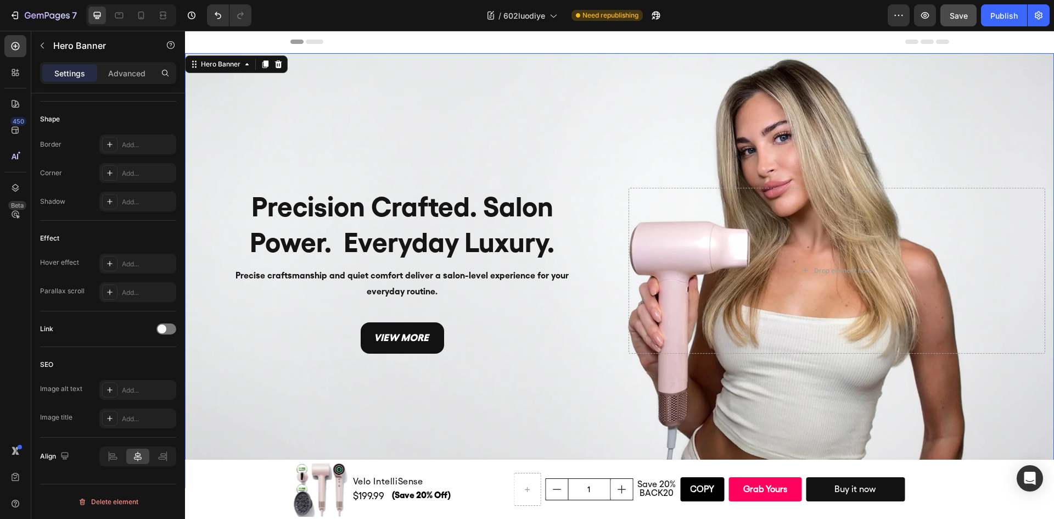
click at [572, 143] on div "Background Image" at bounding box center [619, 270] width 869 height 435
click at [423, 220] on h2 "Precision Crafted. Salon Power. Everyday Luxury." at bounding box center [402, 225] width 395 height 74
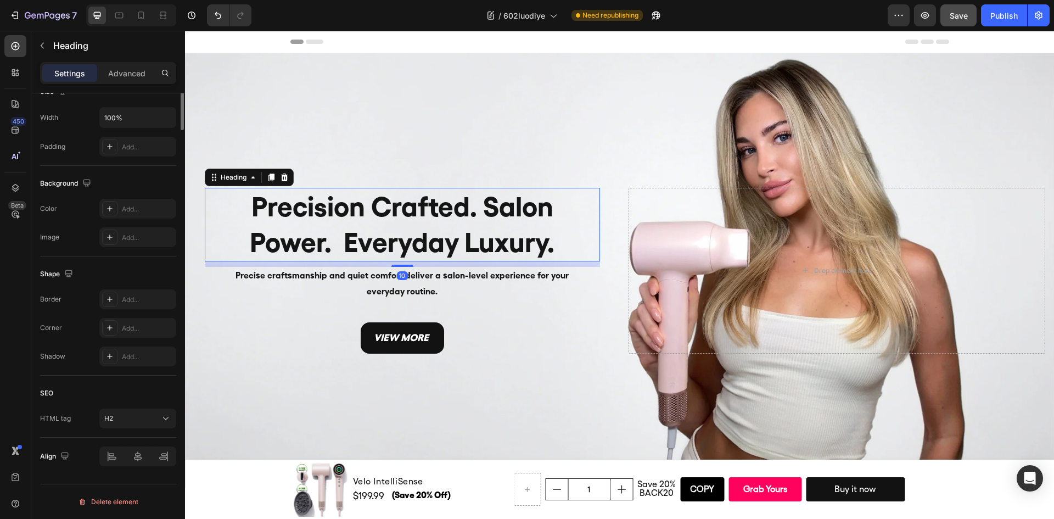
scroll to position [0, 0]
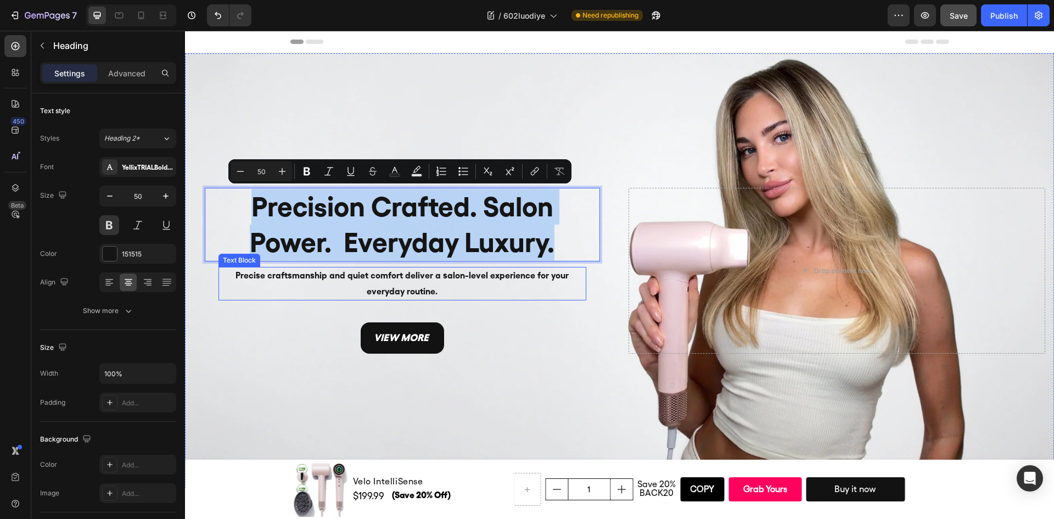
click at [410, 273] on p "Precise craftsmanship and quiet comfort deliver a salon-level experience for yo…" at bounding box center [403, 284] width 366 height 32
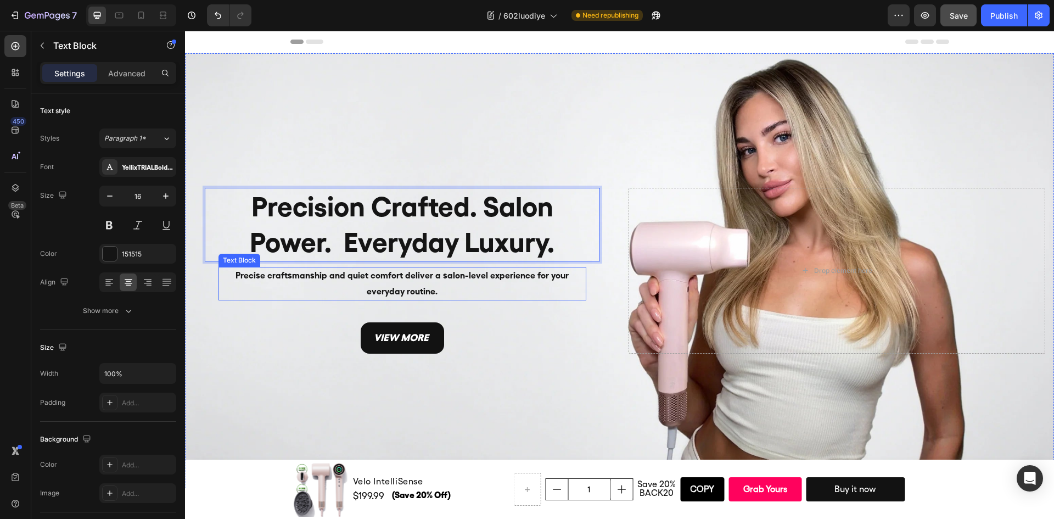
click at [410, 273] on p "Precise craftsmanship and quiet comfort deliver a salon-level experience for yo…" at bounding box center [403, 284] width 366 height 32
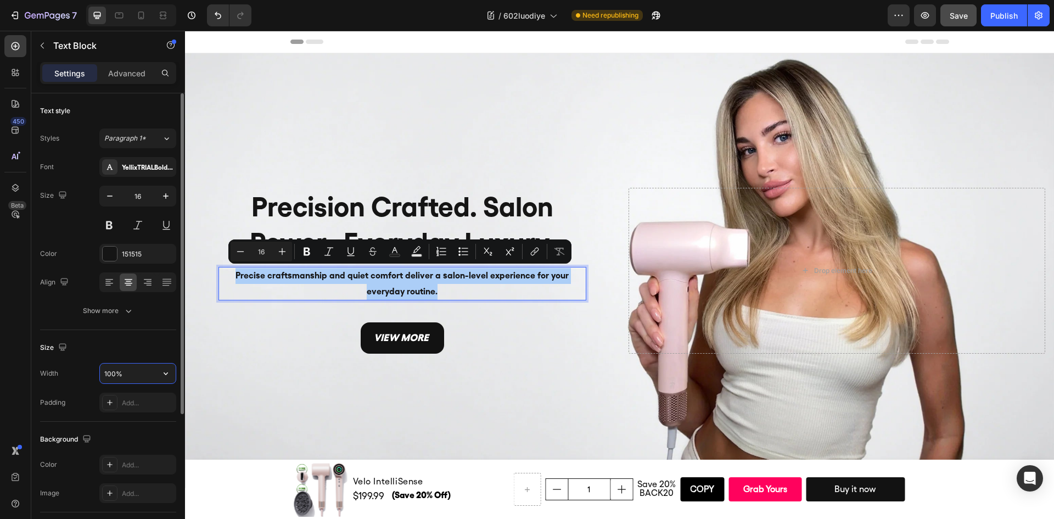
click at [120, 366] on input "100%" at bounding box center [138, 373] width 76 height 20
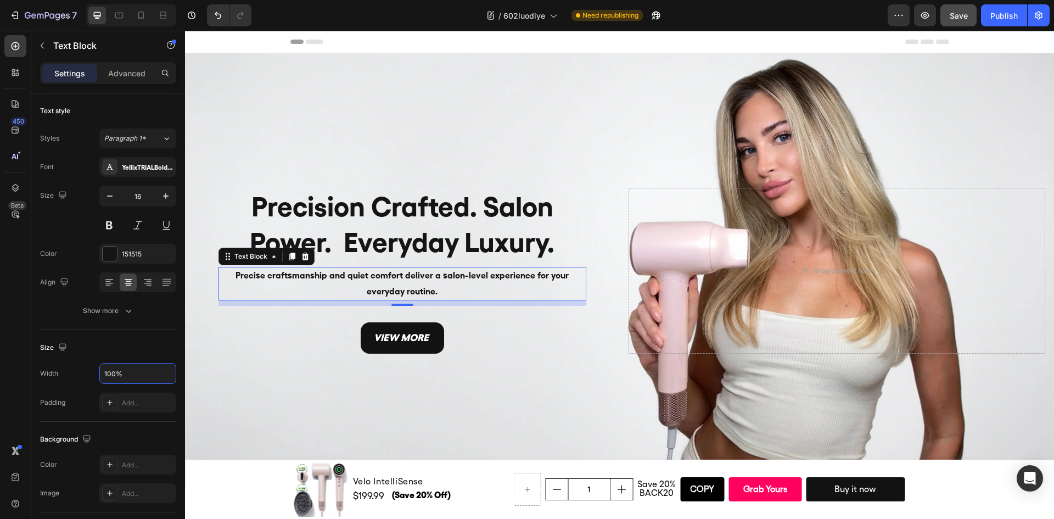
click at [272, 346] on div "view more Button" at bounding box center [402, 337] width 417 height 31
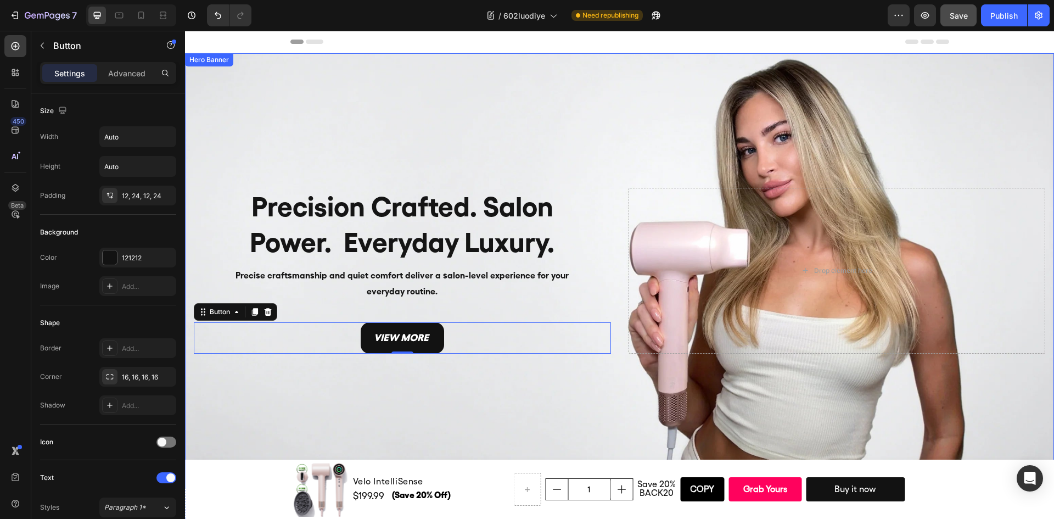
click at [265, 368] on div "Background Image" at bounding box center [619, 270] width 869 height 435
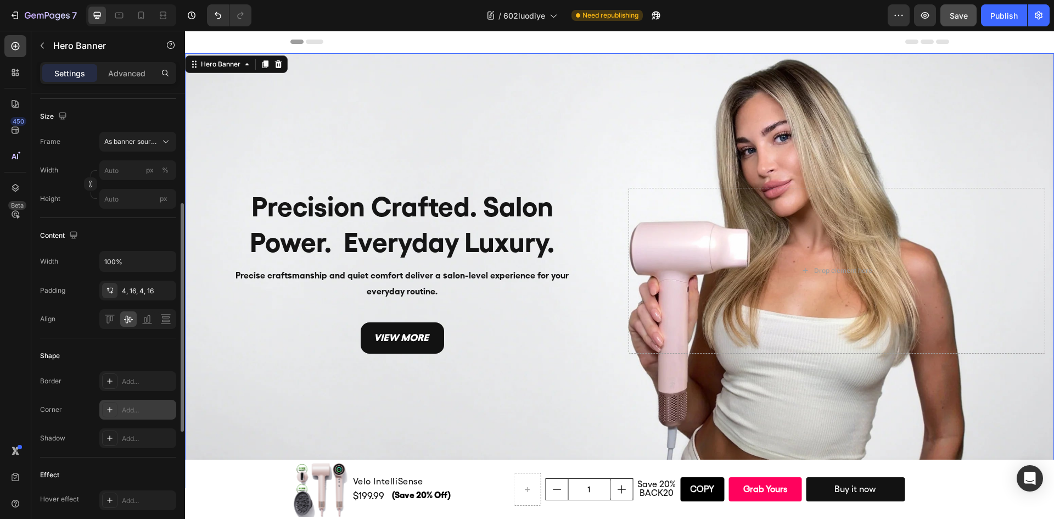
scroll to position [439, 0]
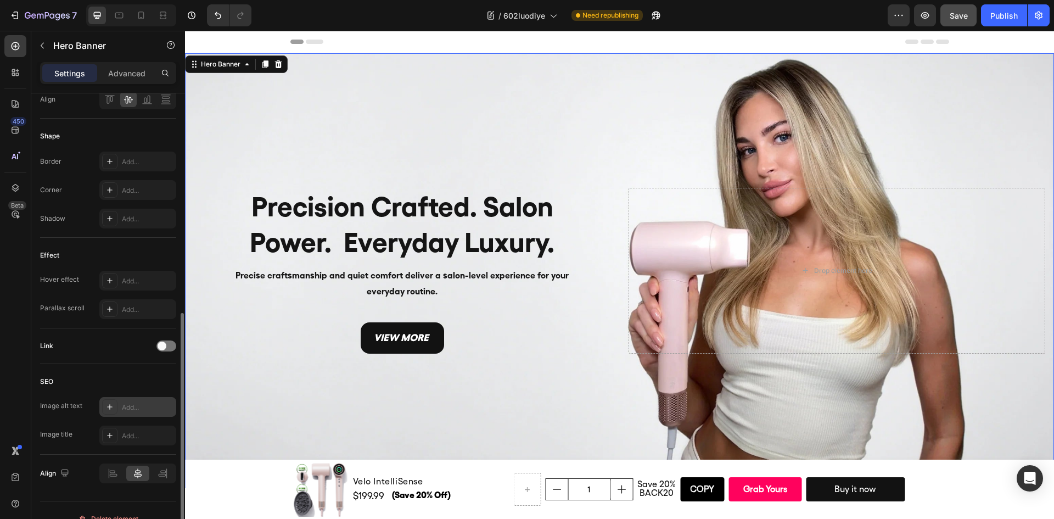
click at [139, 404] on div "Add..." at bounding box center [148, 407] width 52 height 10
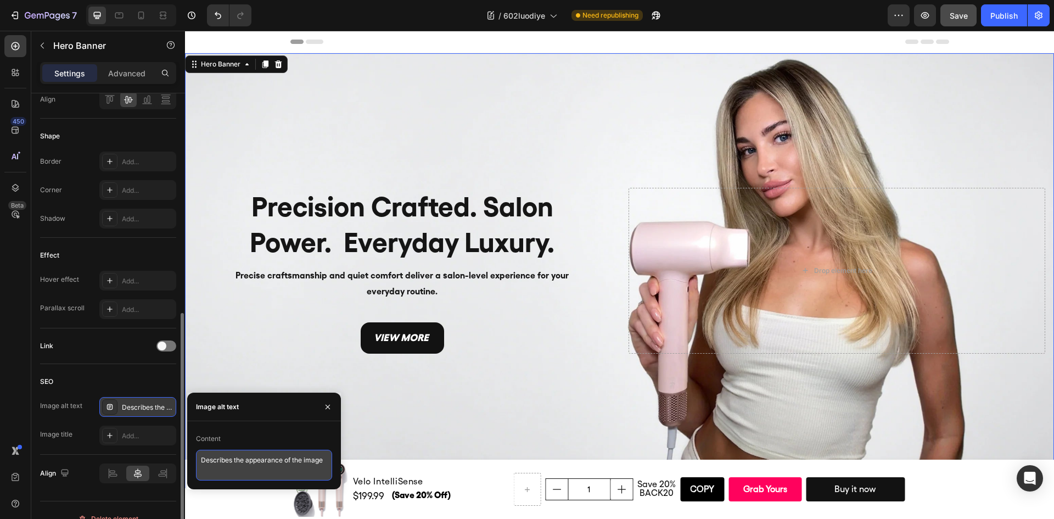
click at [249, 457] on textarea "Describes the appearance of the image" at bounding box center [264, 465] width 136 height 31
paste textarea "Precision crafted pink hair dryer delivering salon power and everyday luxury st…"
type textarea "Precision crafted pink hair dryer delivering salon power and everyday luxury st…"
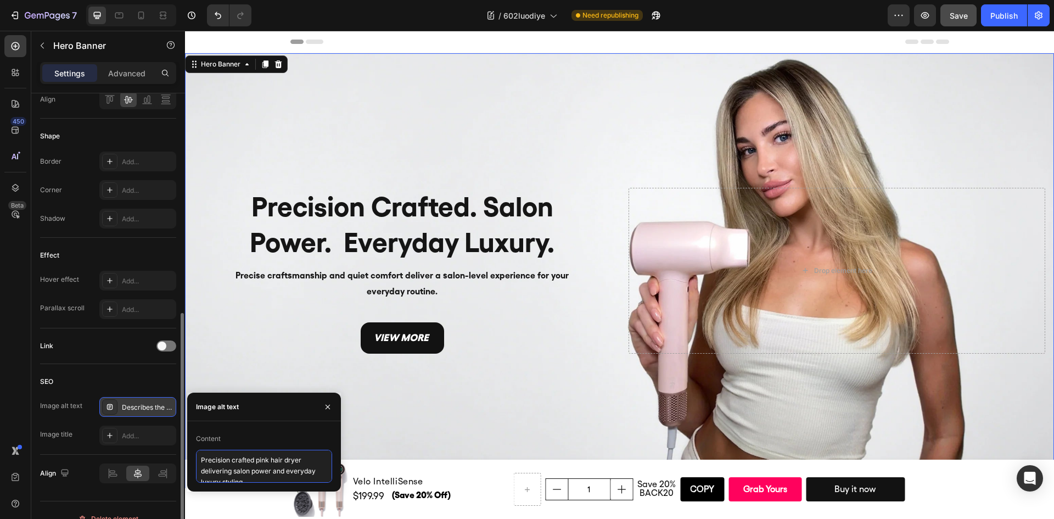
scroll to position [4, 0]
click at [151, 385] on div "SEO" at bounding box center [108, 382] width 136 height 18
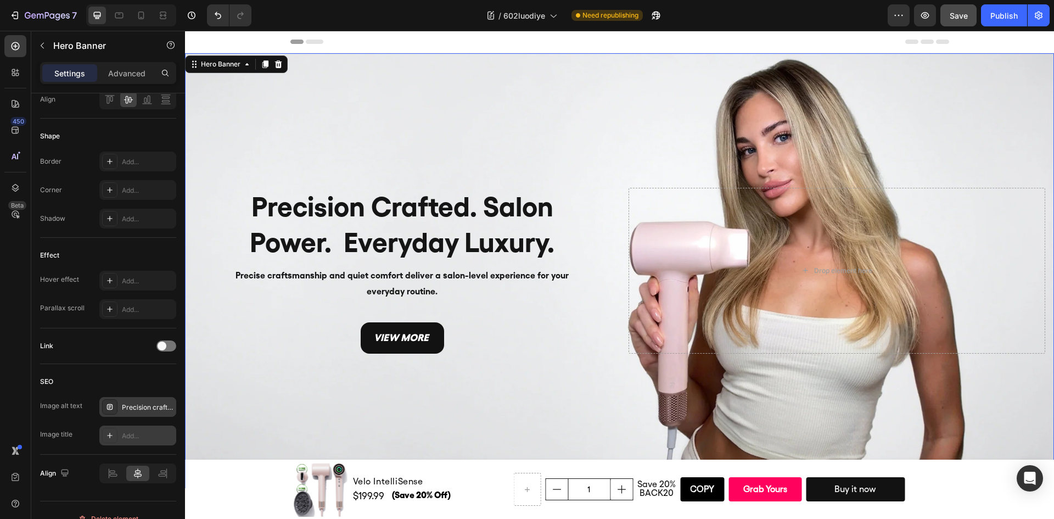
click at [119, 437] on div "Add..." at bounding box center [137, 436] width 77 height 20
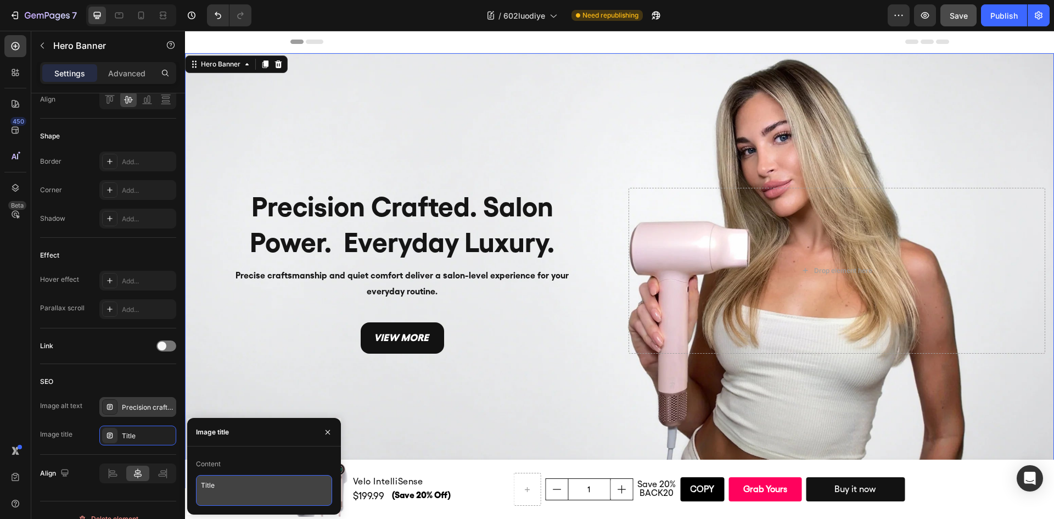
click at [259, 485] on textarea "Title" at bounding box center [264, 490] width 136 height 31
click at [259, 484] on textarea "Title" at bounding box center [264, 490] width 136 height 31
paste textarea "Salon Power Hair Dryer – Precision Crafted Everyday Luxury"
type textarea "Salon Power Hair Dryer – Precision Crafted Everyday Luxury"
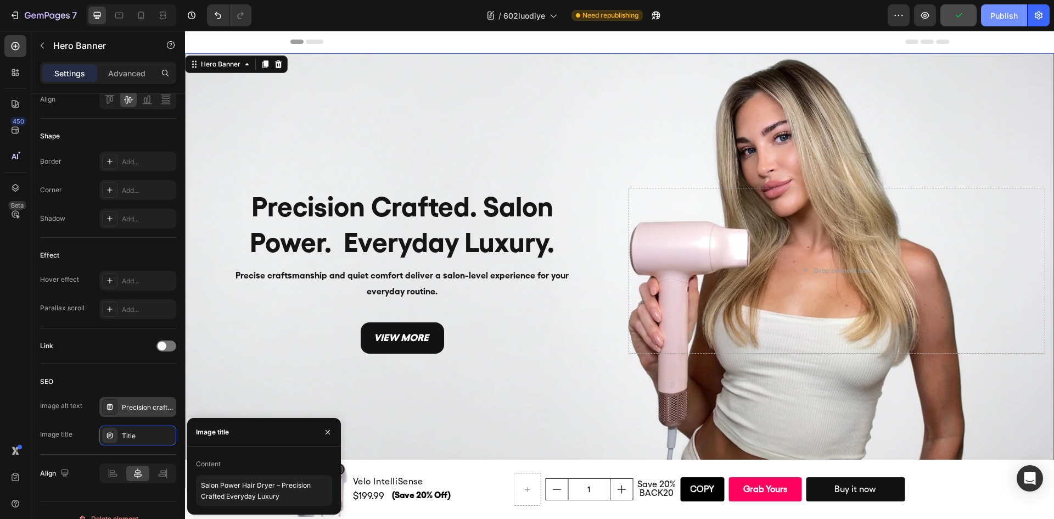
click at [989, 15] on button "Publish" at bounding box center [1004, 15] width 46 height 22
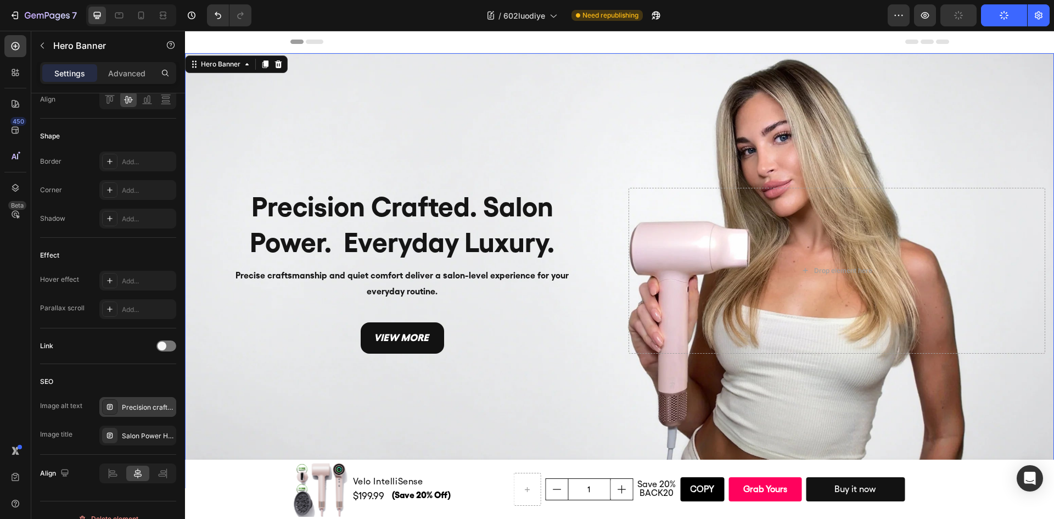
scroll to position [549, 0]
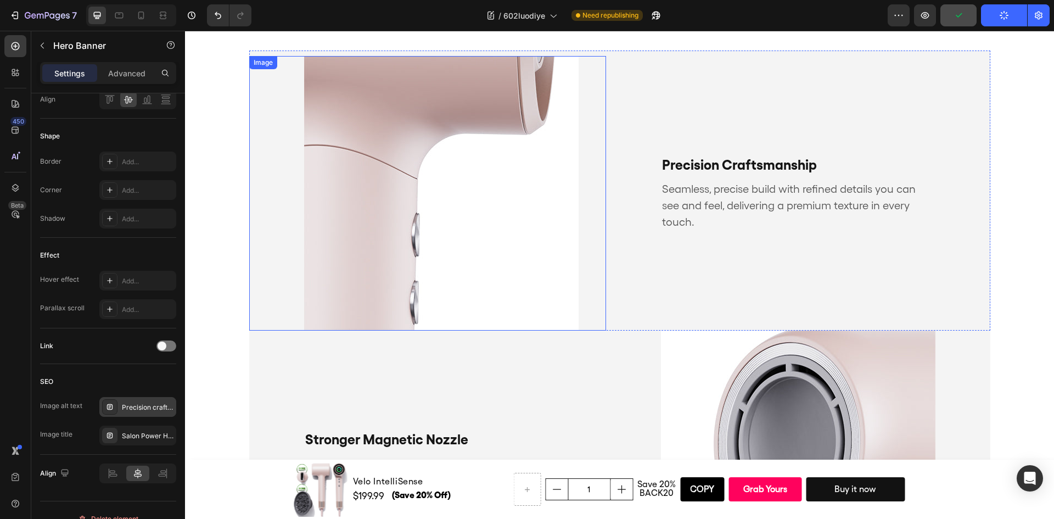
click at [485, 226] on img at bounding box center [441, 193] width 275 height 275
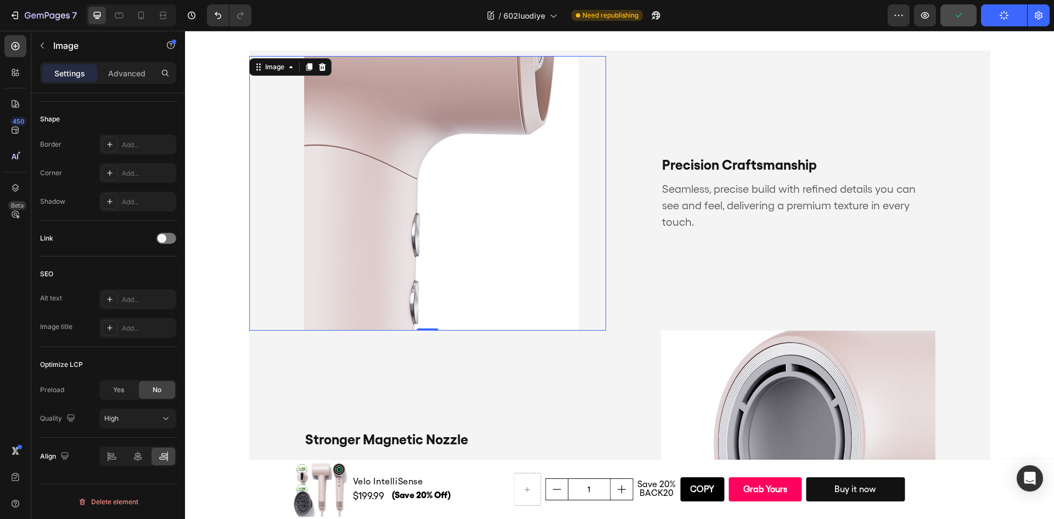
scroll to position [0, 0]
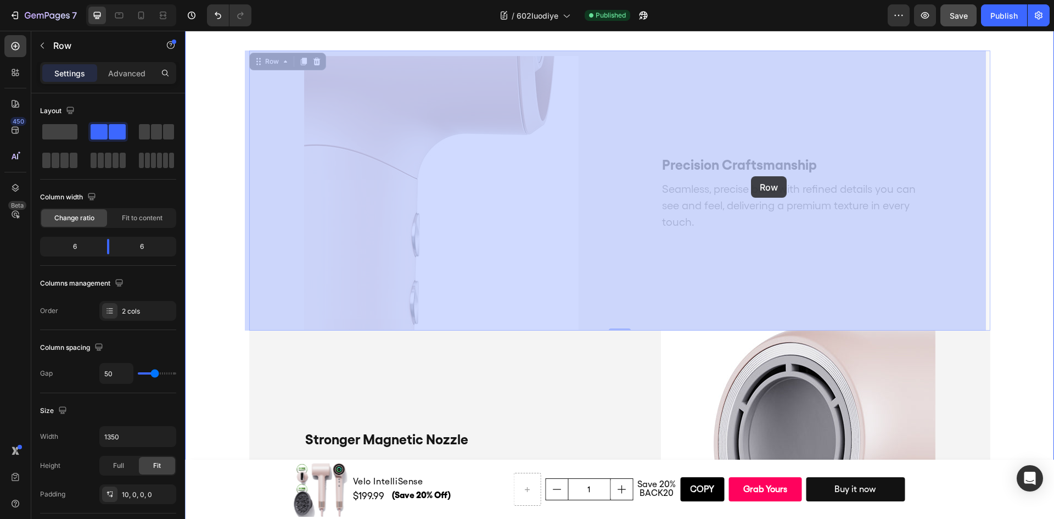
drag, startPoint x: 944, startPoint y: 266, endPoint x: 750, endPoint y: 176, distance: 213.7
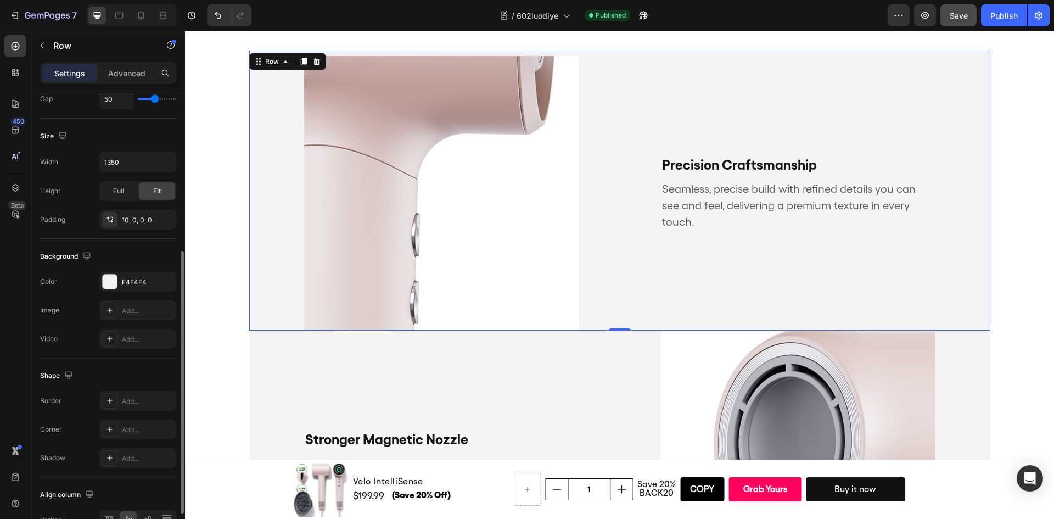
scroll to position [338, 0]
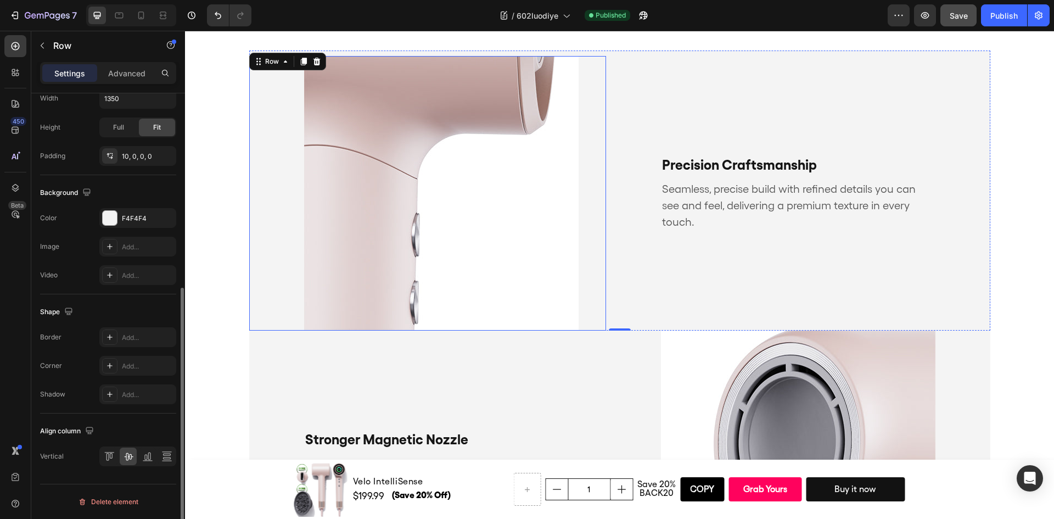
click at [366, 228] on img at bounding box center [441, 193] width 275 height 275
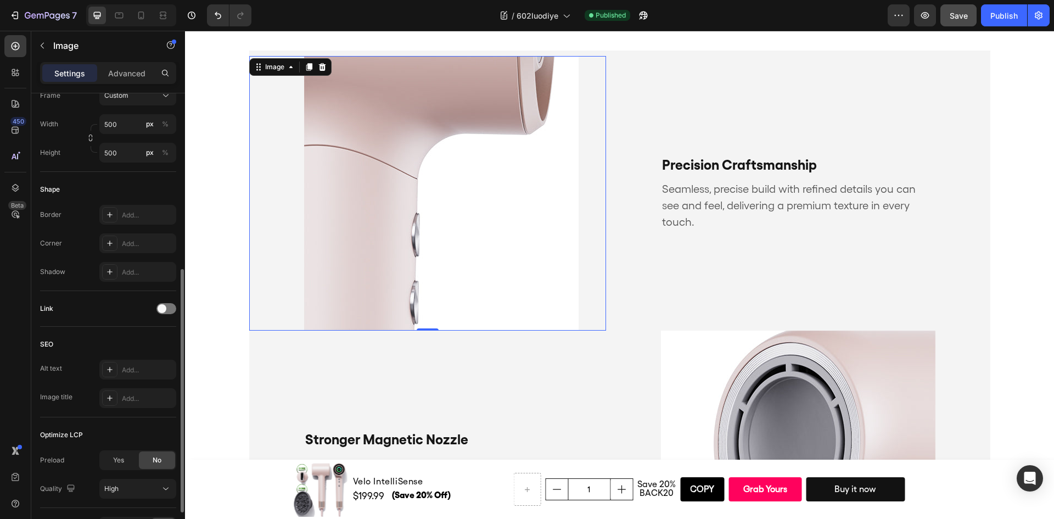
scroll to position [400, 0]
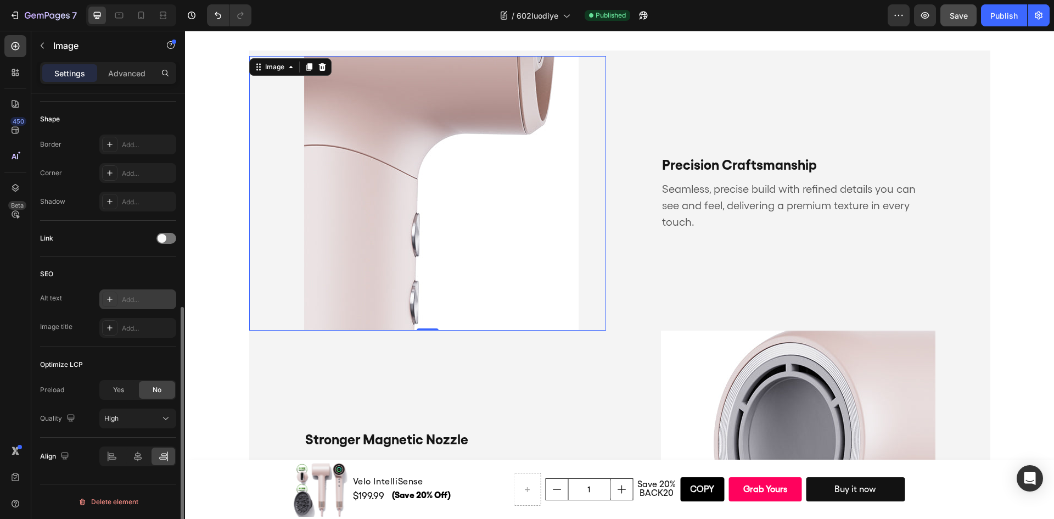
click at [155, 291] on div "Add..." at bounding box center [137, 299] width 77 height 20
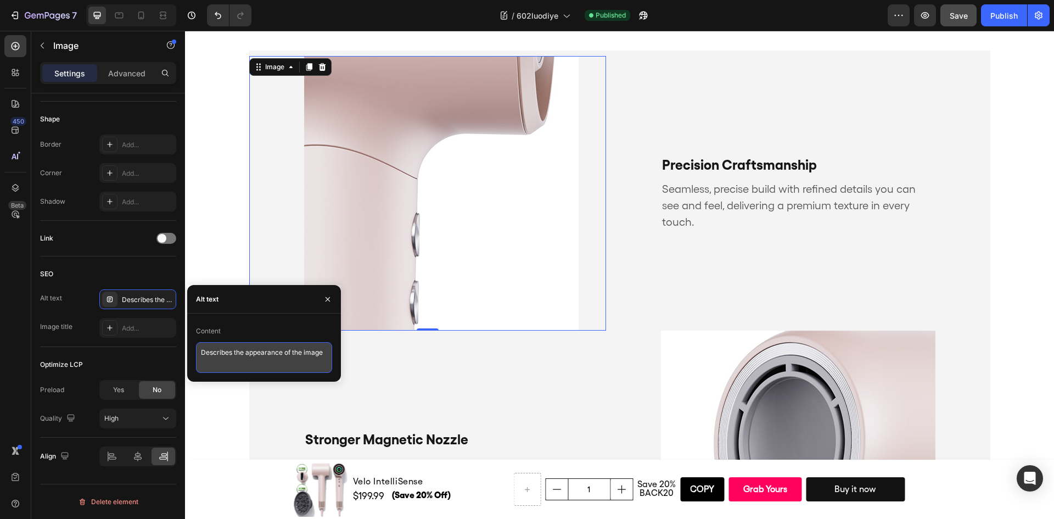
click at [251, 354] on textarea "Describes the appearance of the image" at bounding box center [264, 357] width 136 height 31
paste textarea "Close-up view of a premium hair dryer handle in blush pink, showing seamless pr…"
type textarea "Close-up view of a premium hair dryer handle in blush pink, showing seamless pr…"
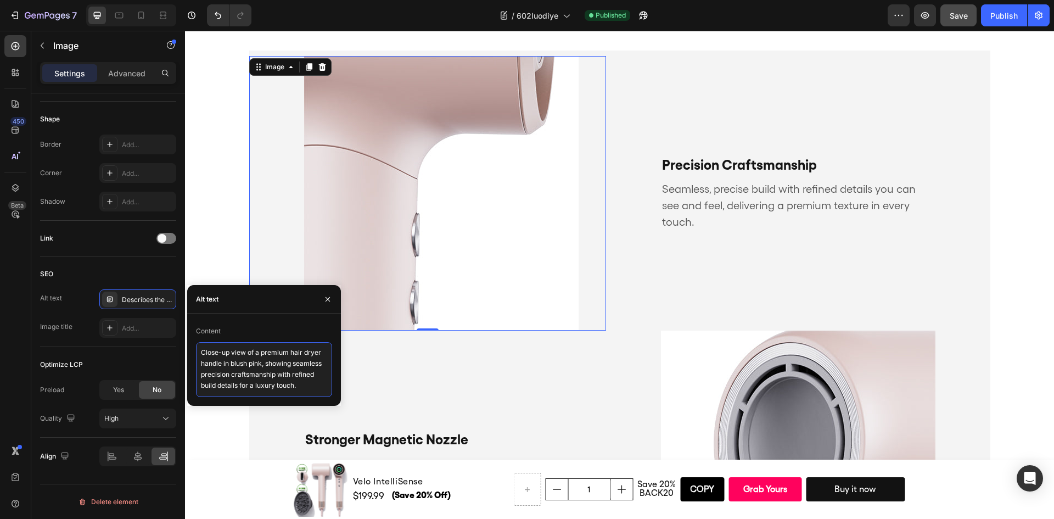
scroll to position [4, 0]
click at [109, 264] on div "SEO Alt text Describes the appearance of the image Image title Add..." at bounding box center [108, 301] width 136 height 91
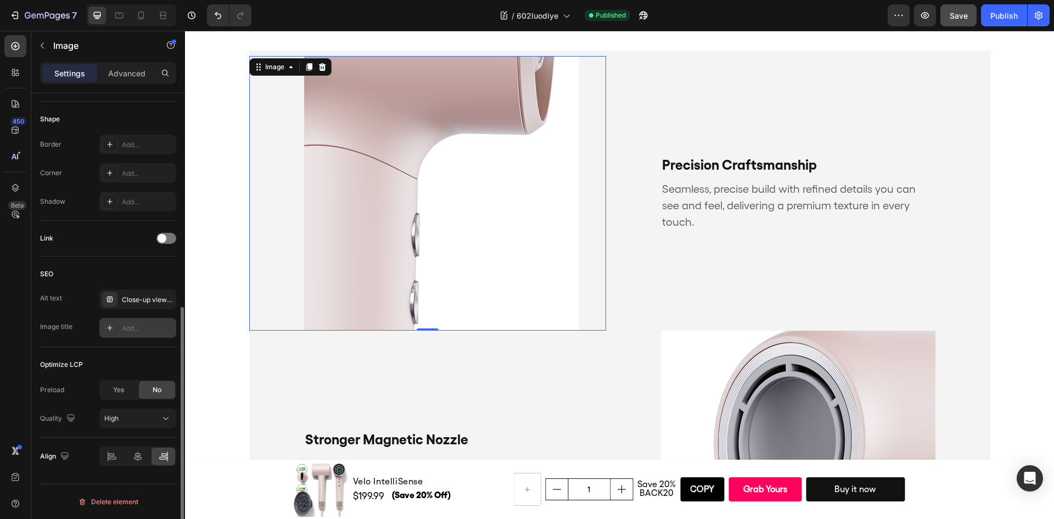
click at [152, 323] on div "Add..." at bounding box center [148, 328] width 52 height 10
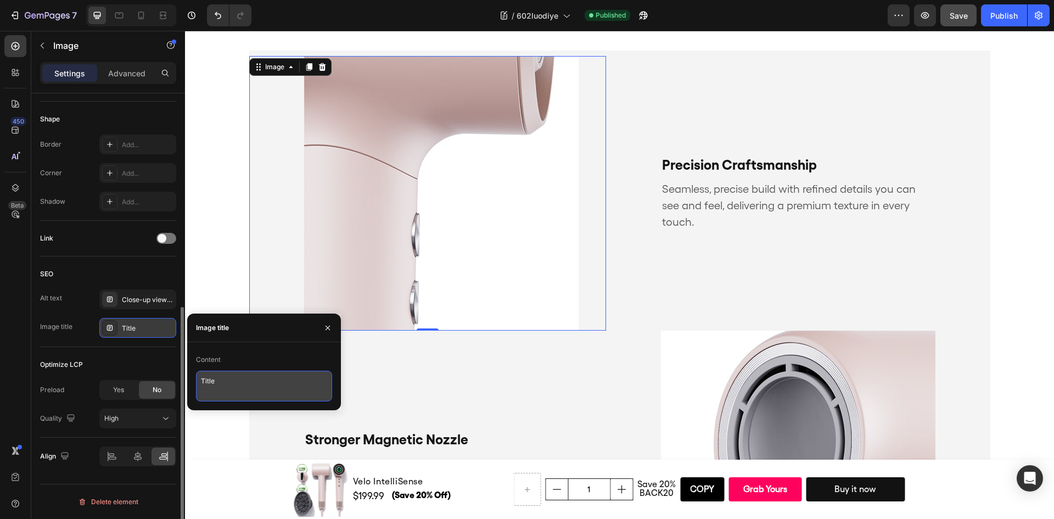
click at [248, 382] on textarea "Title" at bounding box center [264, 386] width 136 height 31
paste textarea "Precision Crafted Hair Dryer – Seamless Premium Build"
type textarea "Precision Crafted Hair Dryer – Seamless Premium Build"
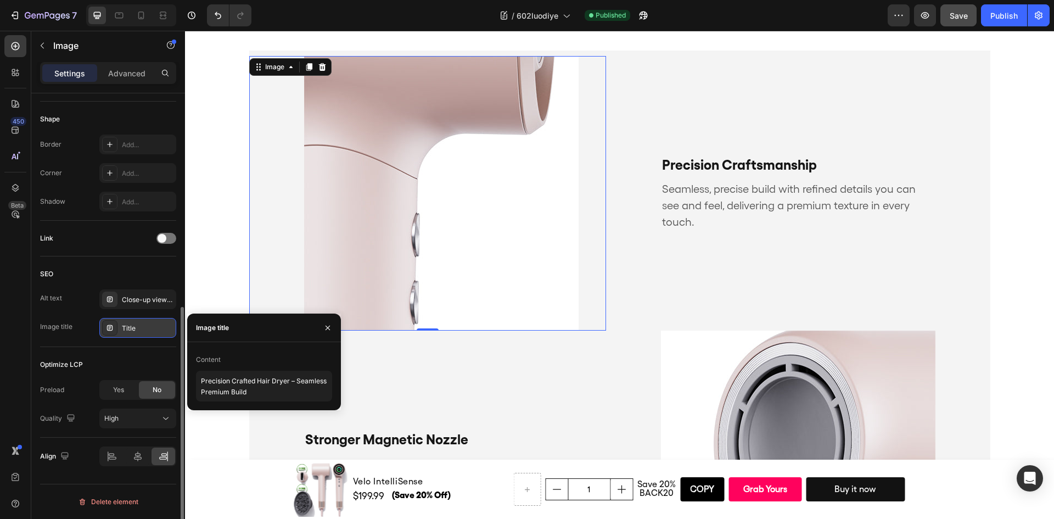
click at [154, 276] on div "SEO" at bounding box center [108, 274] width 136 height 18
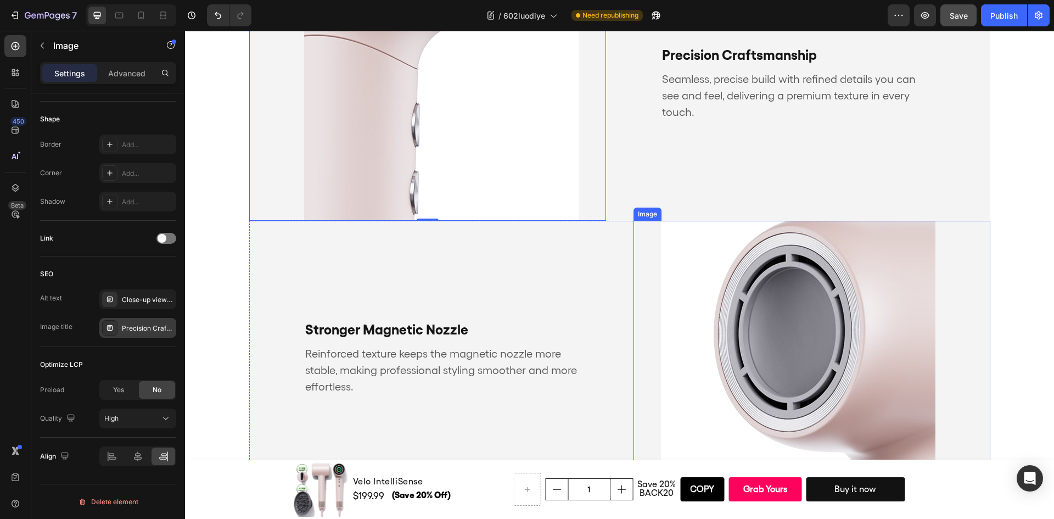
scroll to position [824, 0]
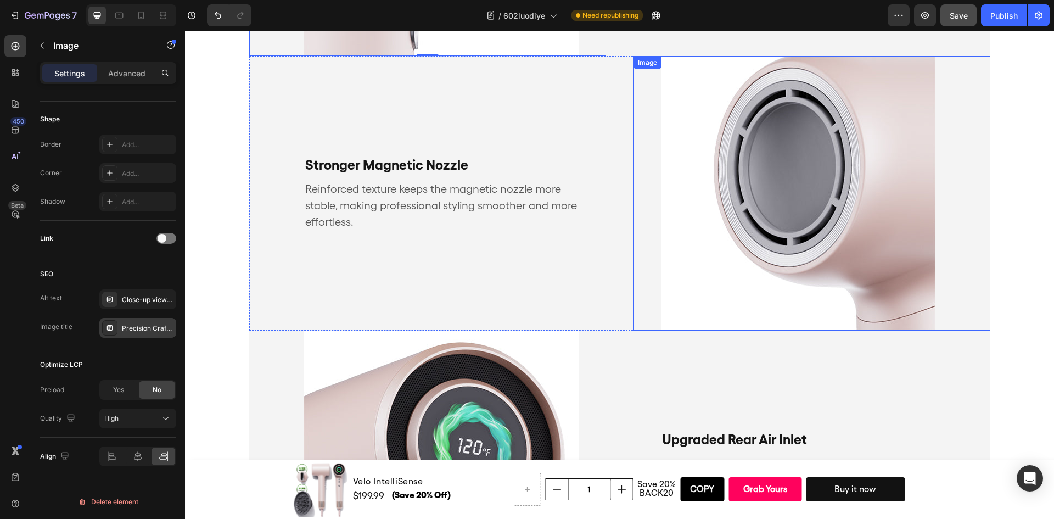
click at [721, 229] on img at bounding box center [798, 193] width 275 height 275
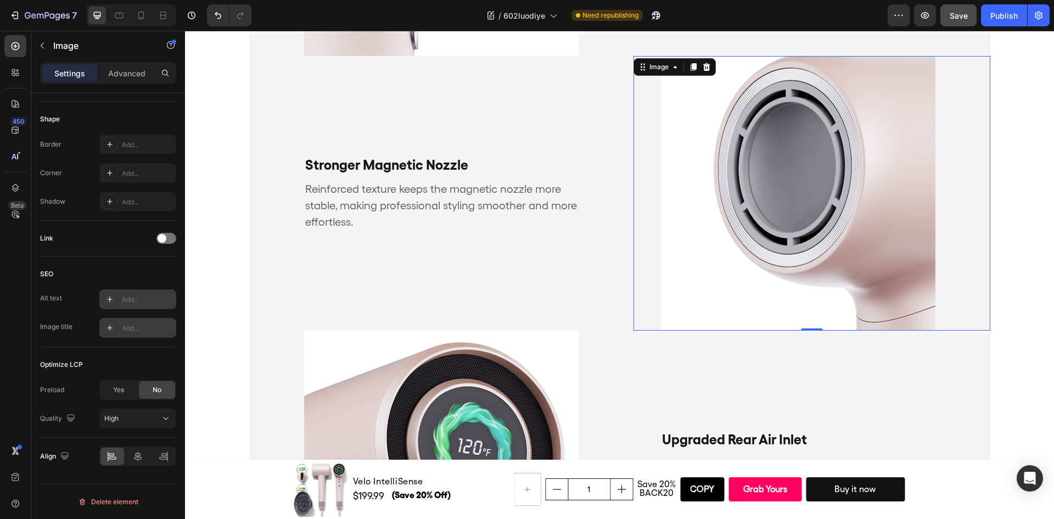
click at [142, 305] on div "Add..." at bounding box center [137, 299] width 77 height 20
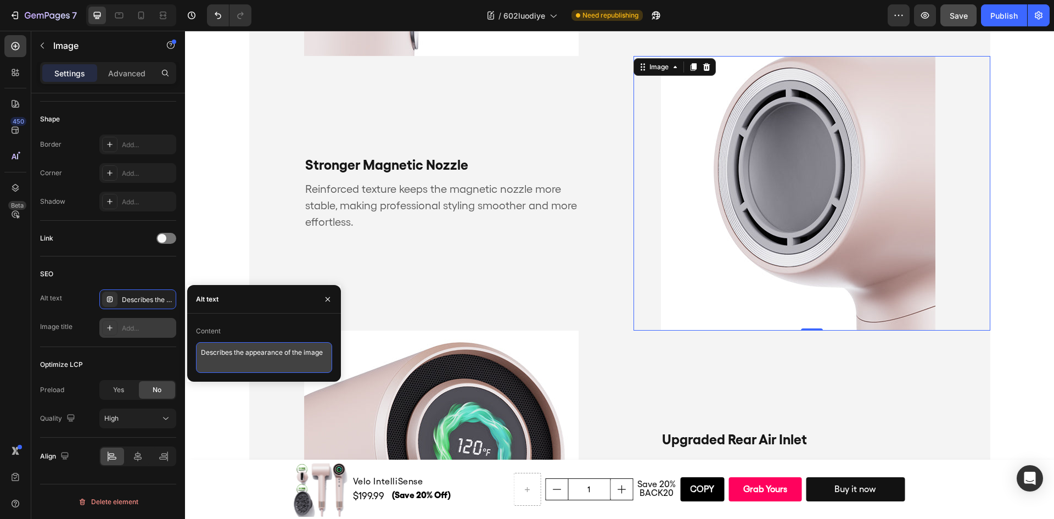
click at [262, 352] on textarea "Describes the appearance of the image" at bounding box center [264, 357] width 136 height 31
drag, startPoint x: 262, startPoint y: 352, endPoint x: 236, endPoint y: 362, distance: 28.1
click at [236, 362] on textarea "Describes the appearance of the image" at bounding box center [264, 357] width 136 height 31
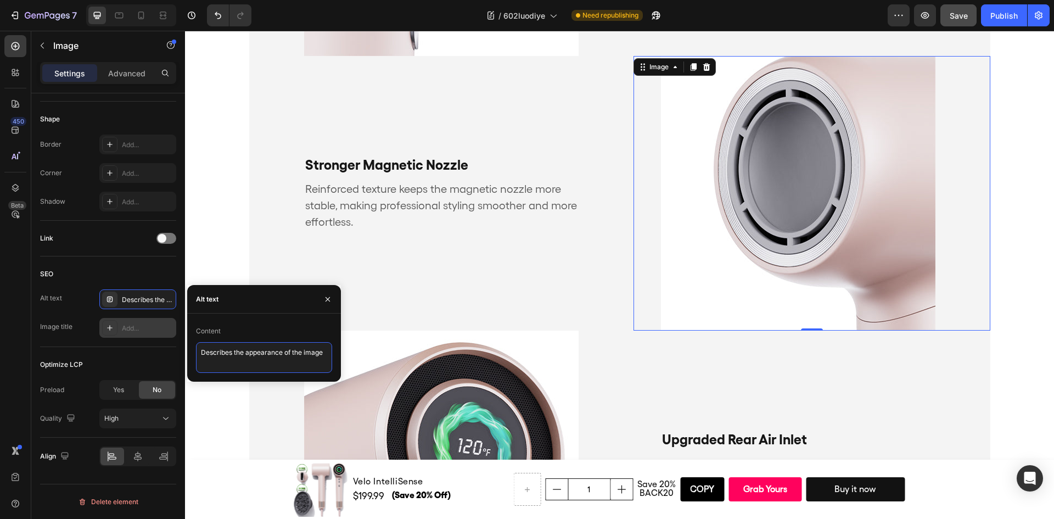
click at [236, 362] on textarea "Describes the appearance of the image" at bounding box center [264, 357] width 136 height 31
paste textarea "Close-up of a high-speed hair dryer front with reinforced magnetic nozzle desig…"
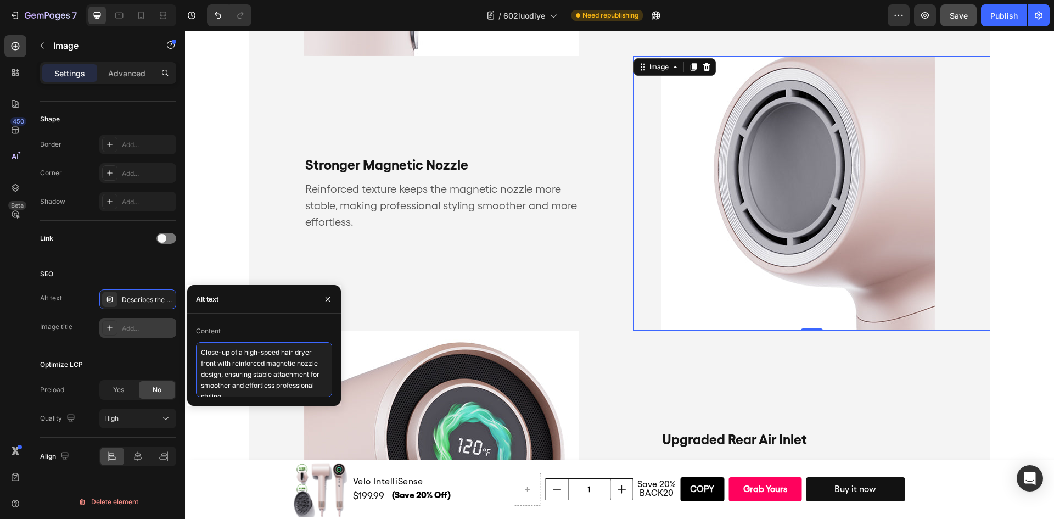
scroll to position [4, 0]
type textarea "Close-up of a high-speed hair dryer front with reinforced magnetic nozzle desig…"
click at [133, 327] on div "Add..." at bounding box center [148, 328] width 52 height 10
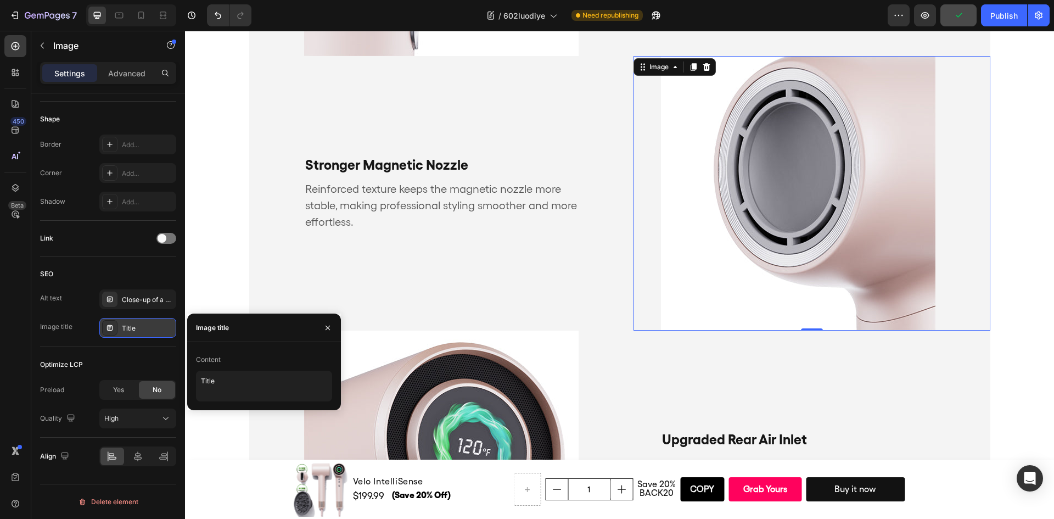
click at [127, 327] on div "Title" at bounding box center [148, 328] width 52 height 10
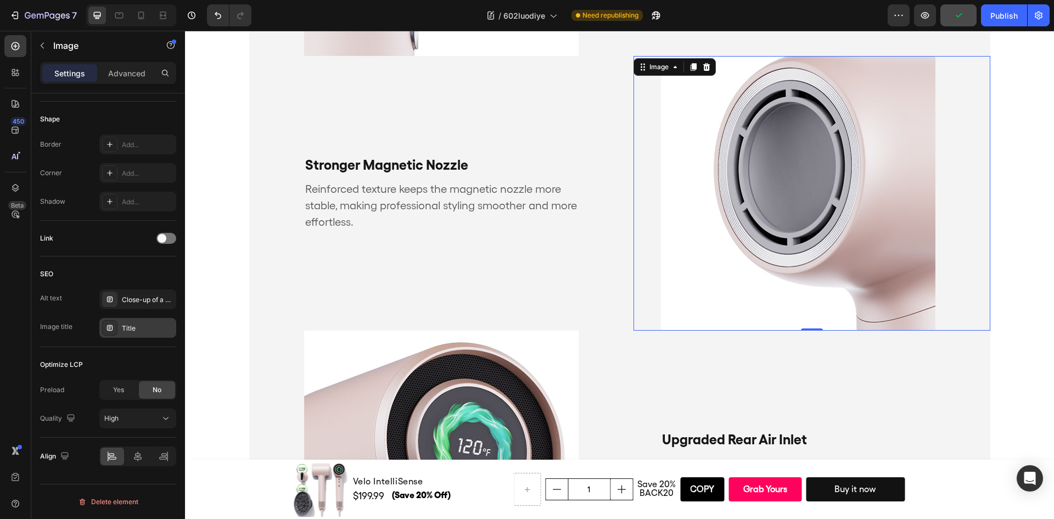
click at [127, 327] on div "Title" at bounding box center [148, 328] width 52 height 10
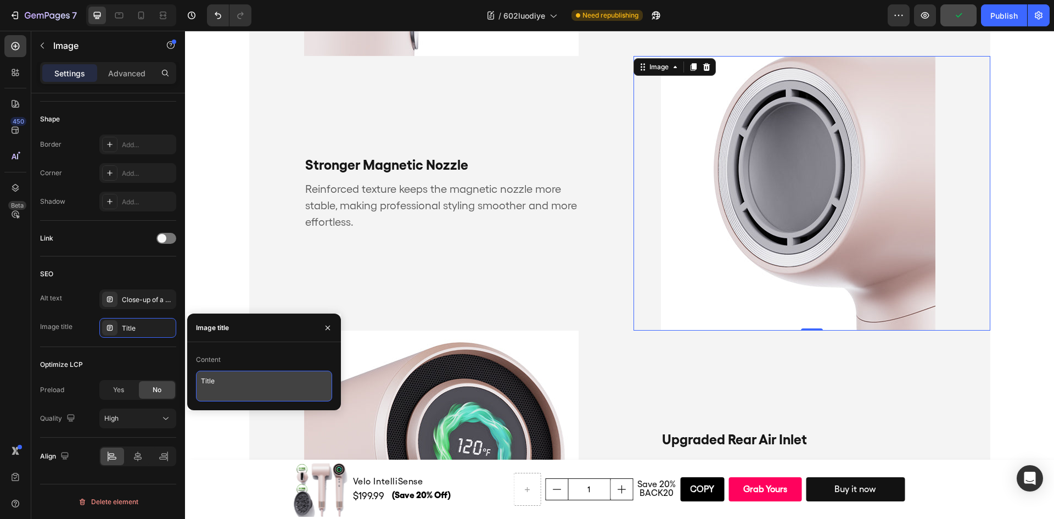
click at [216, 382] on textarea "Title" at bounding box center [264, 386] width 136 height 31
paste textarea "Hair Dryer with Strong Magnetic Nozzle – Stable & Effortless Styling"
type textarea "Hair Dryer with Strong Magnetic Nozzle – Stable & Effortless Styling"
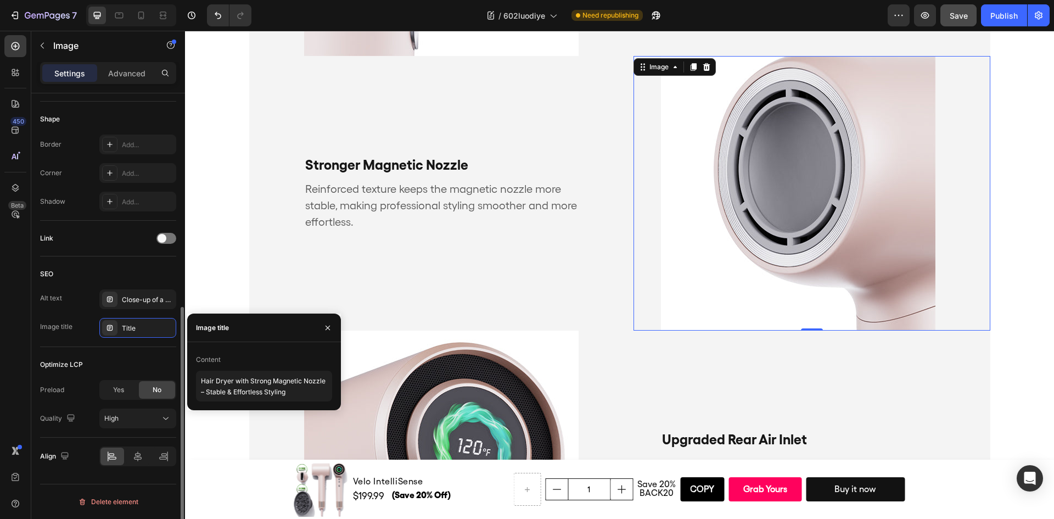
click at [154, 270] on div "SEO" at bounding box center [108, 274] width 136 height 18
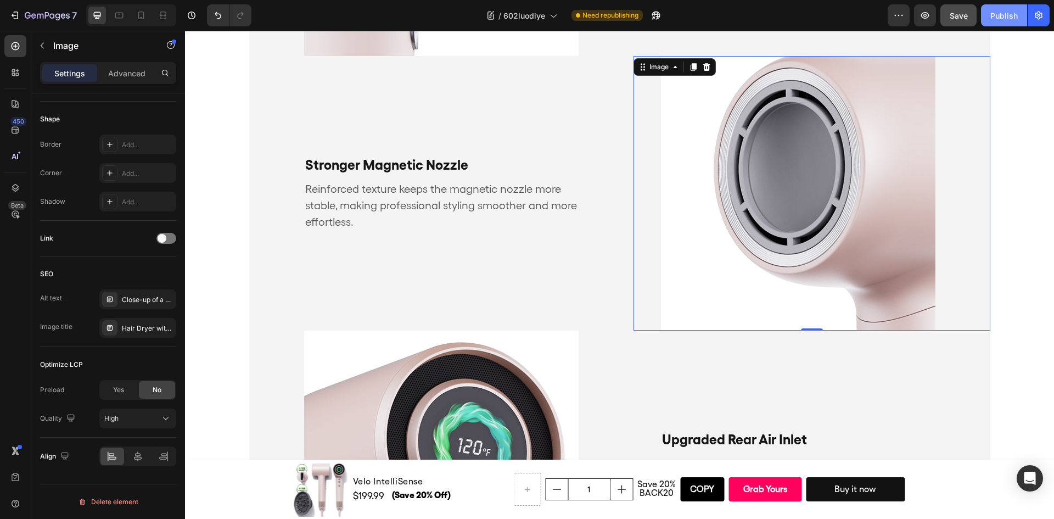
click at [1017, 18] on div "Publish" at bounding box center [1004, 16] width 27 height 12
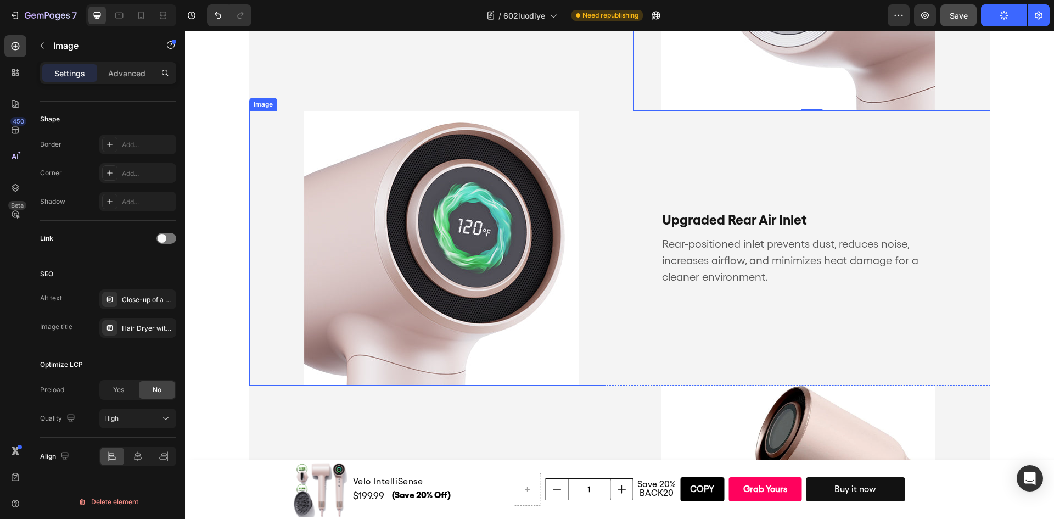
click at [430, 245] on img at bounding box center [441, 248] width 275 height 275
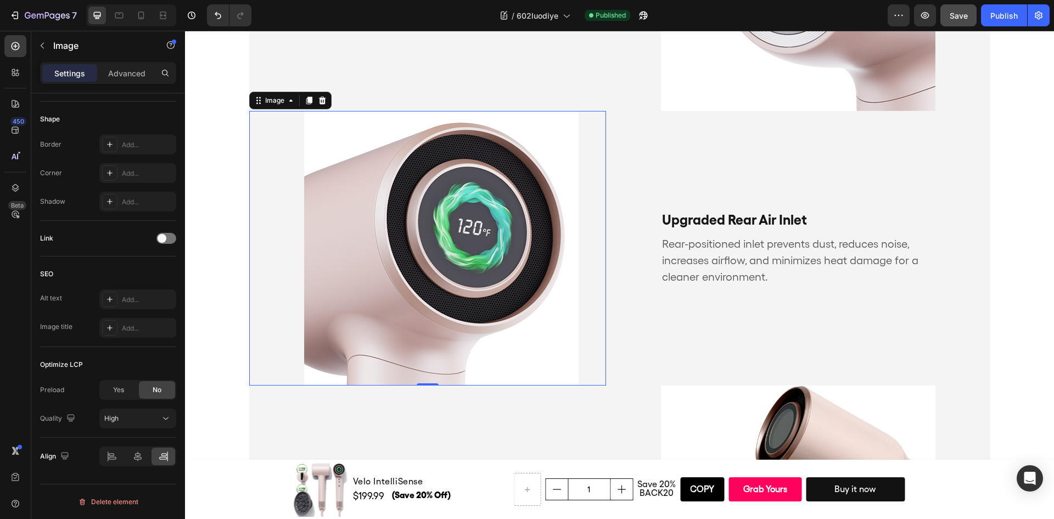
click at [483, 286] on img at bounding box center [441, 248] width 275 height 275
click at [131, 300] on div "Add..." at bounding box center [148, 300] width 52 height 10
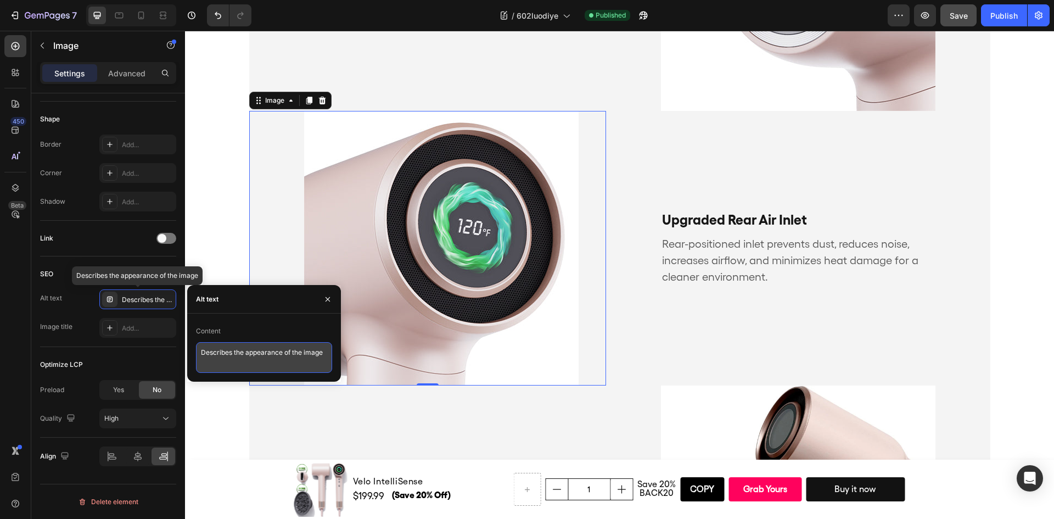
click at [267, 347] on textarea "Describes the appearance of the image" at bounding box center [264, 357] width 136 height 31
paste textarea "Close-up of advanced hair dryer rear air inlet with digital display, designed t…"
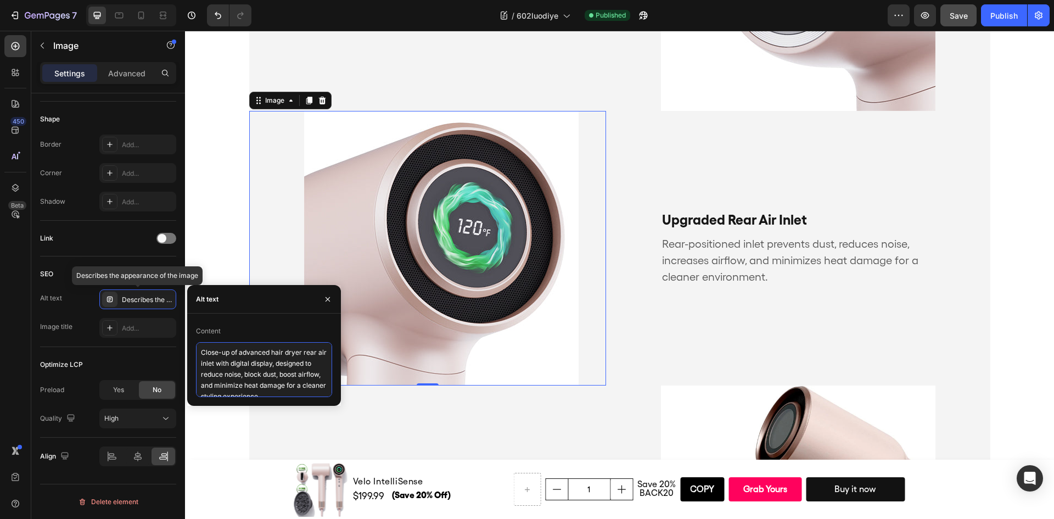
scroll to position [4, 0]
type textarea "Close-up of advanced hair dryer rear air inlet with digital display, designed t…"
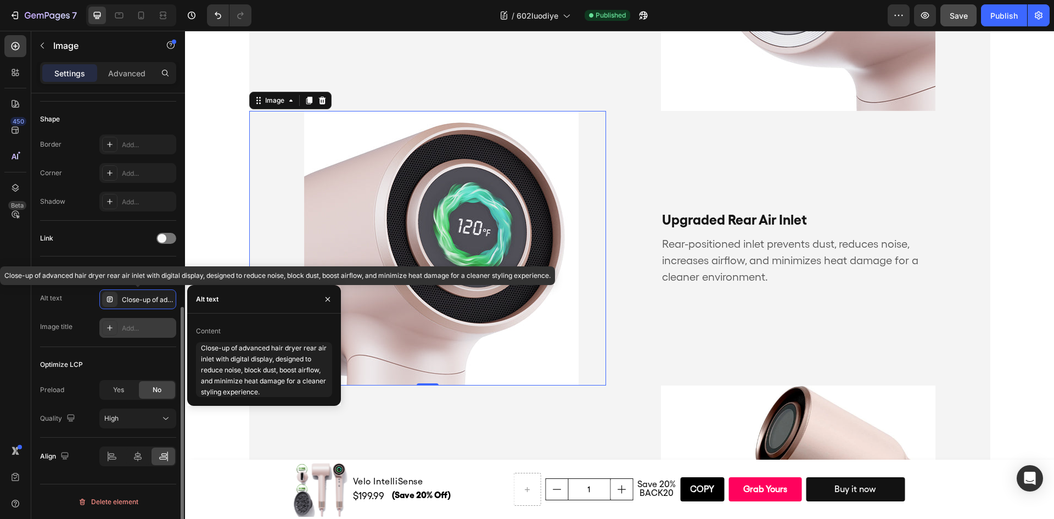
click at [145, 334] on div "Add..." at bounding box center [137, 328] width 77 height 20
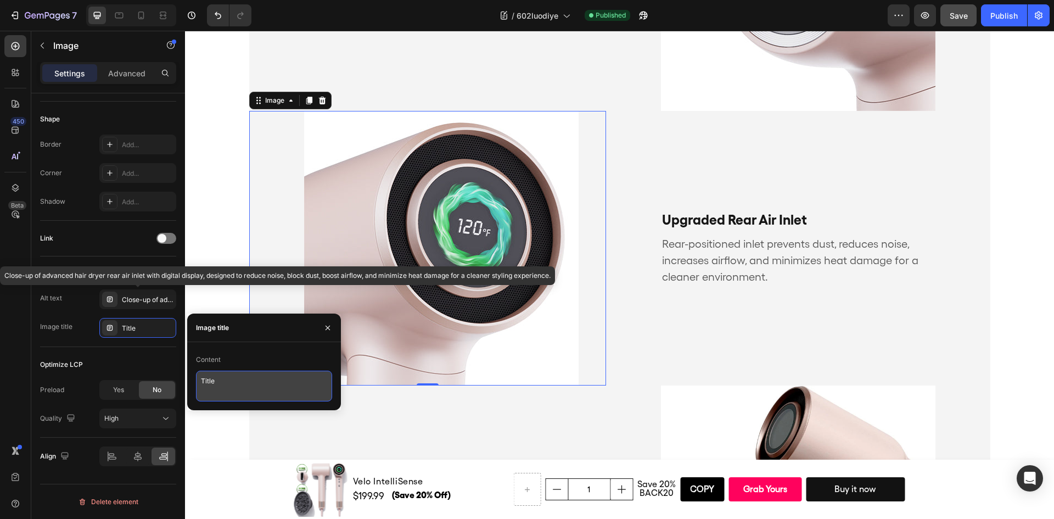
click at [208, 381] on textarea "Title" at bounding box center [264, 386] width 136 height 31
paste textarea "Upgraded Rear Air Inlet – Cleaner, Quieter, Healthier Drying"
type textarea "Upgraded Rear Air Inlet – Cleaner, Quieter, Healthier Drying"
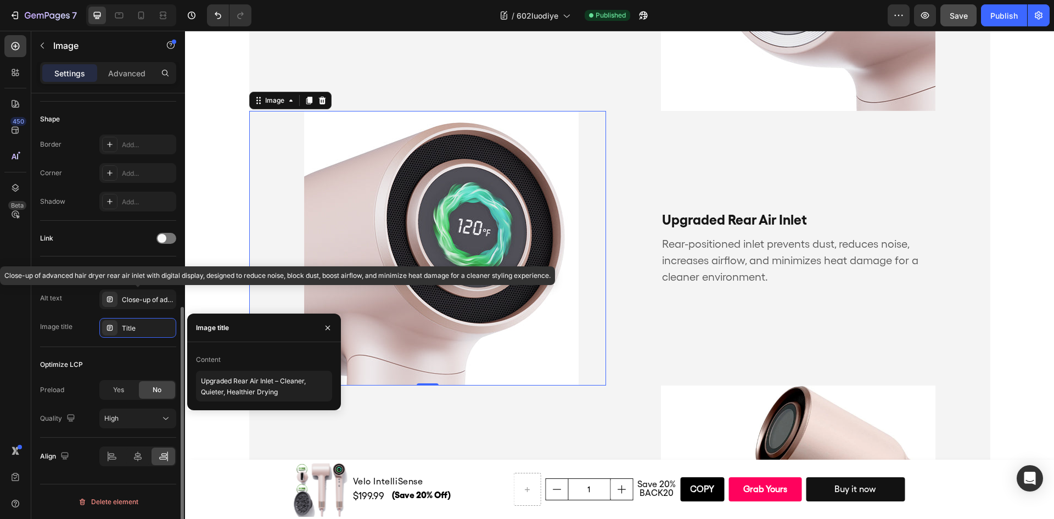
click at [153, 357] on div "Optimize LCP" at bounding box center [108, 365] width 136 height 18
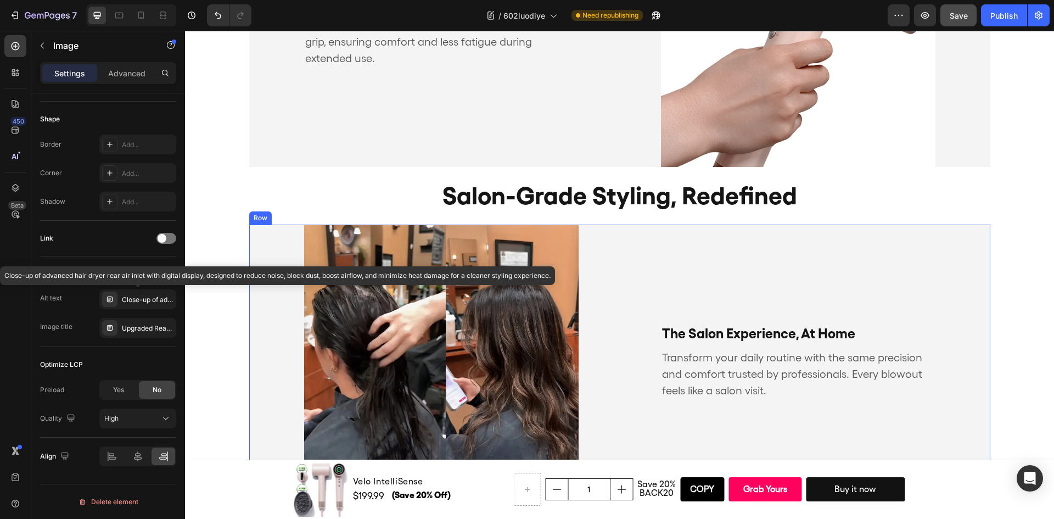
scroll to position [1592, 0]
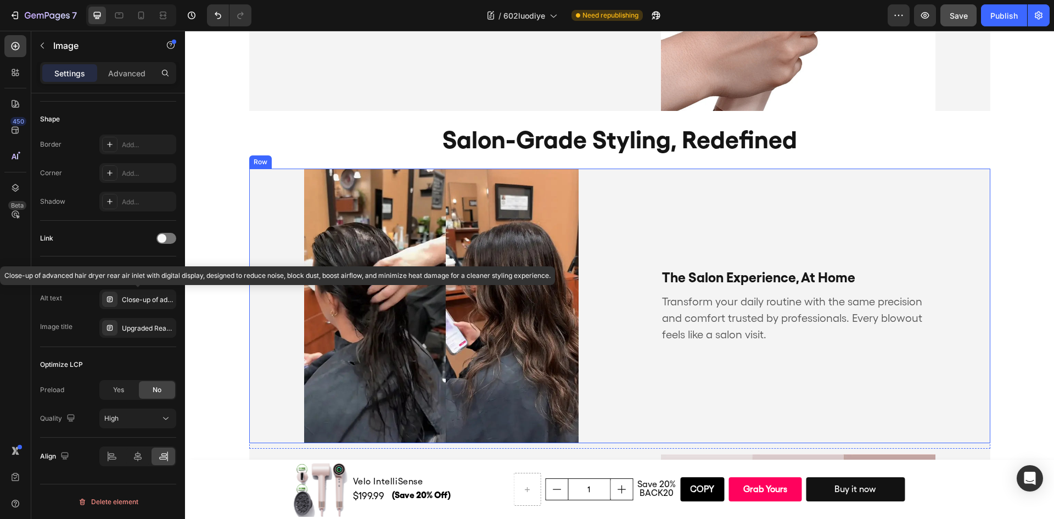
click at [816, 198] on div "The Salon Experience, At Home Text Block Transform your daily routine with the …" at bounding box center [812, 306] width 357 height 275
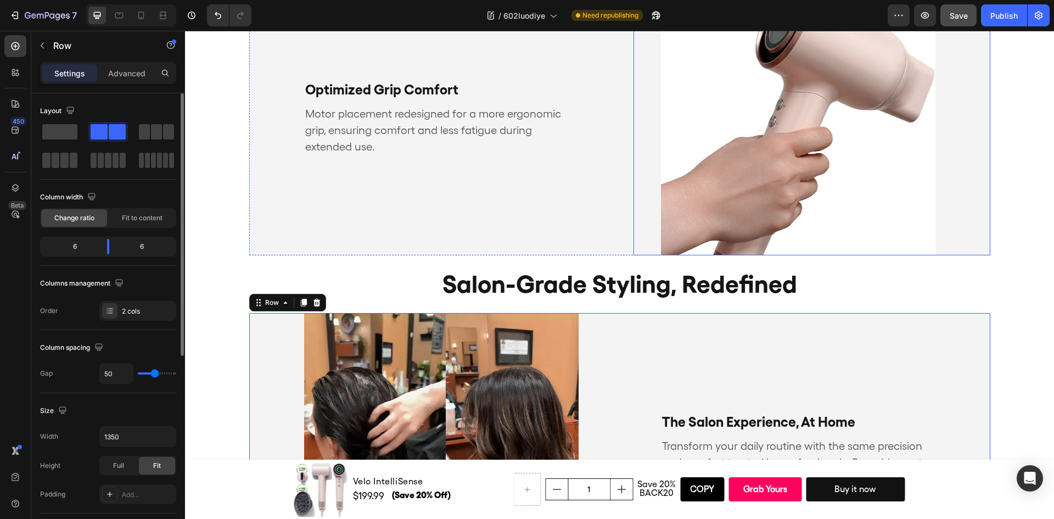
scroll to position [1428, 0]
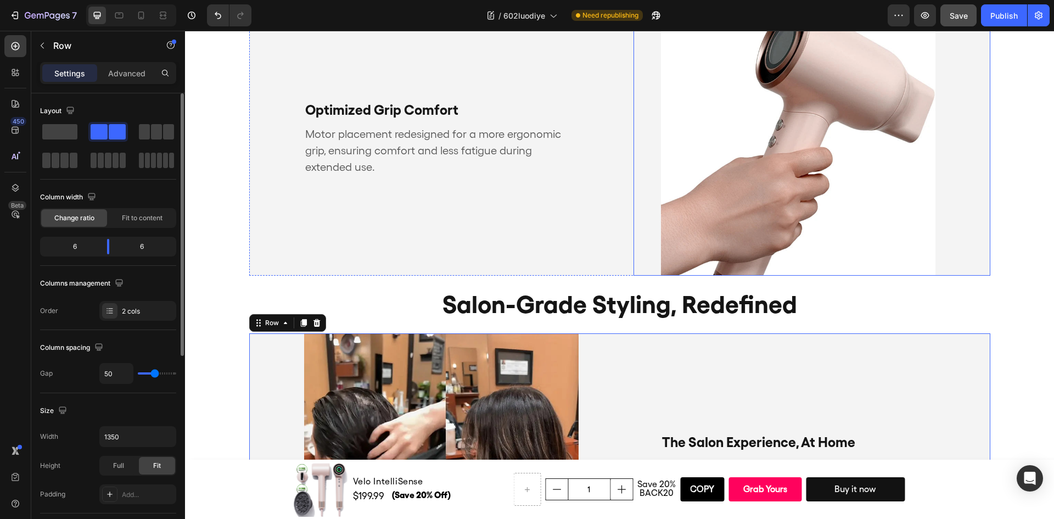
click at [743, 188] on img at bounding box center [798, 138] width 275 height 275
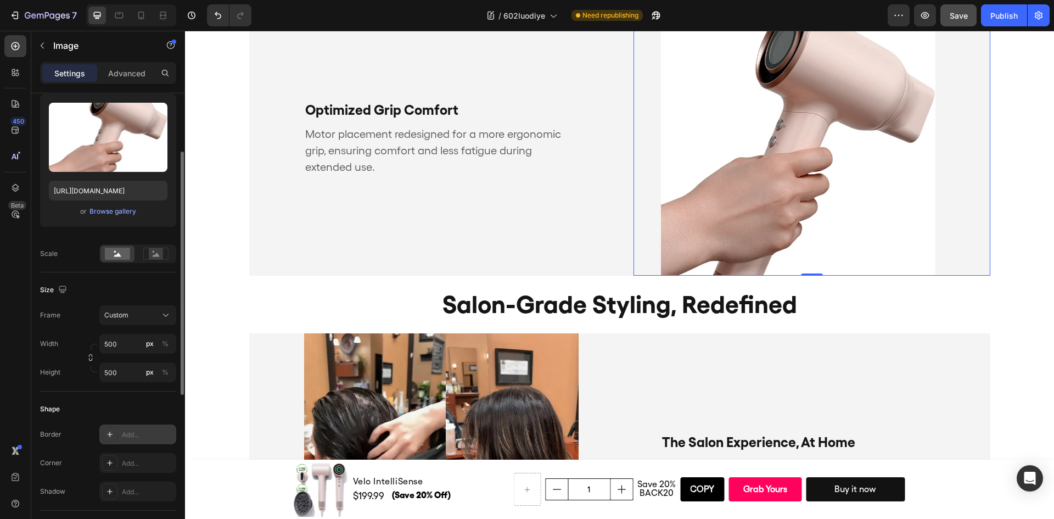
scroll to position [220, 0]
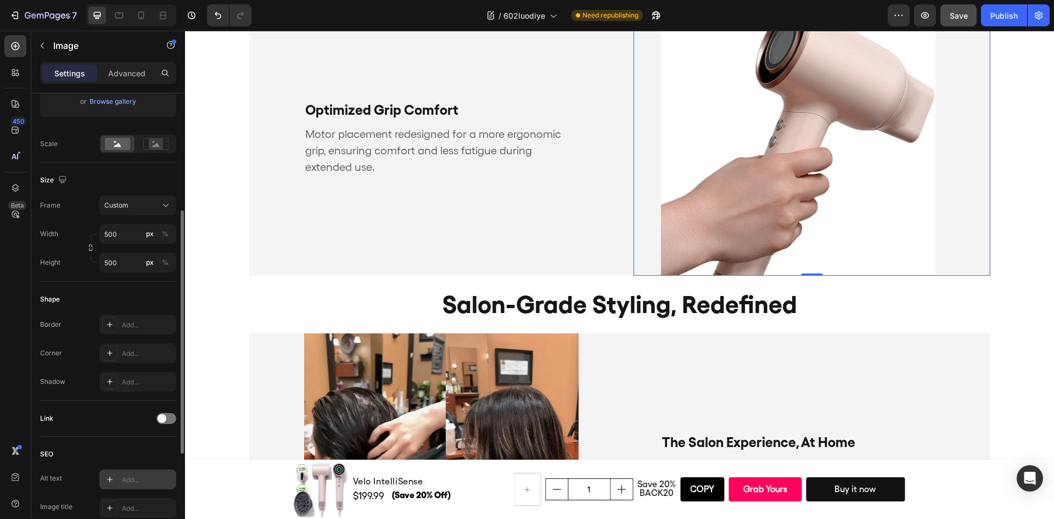
click at [136, 472] on div "Add..." at bounding box center [137, 479] width 77 height 20
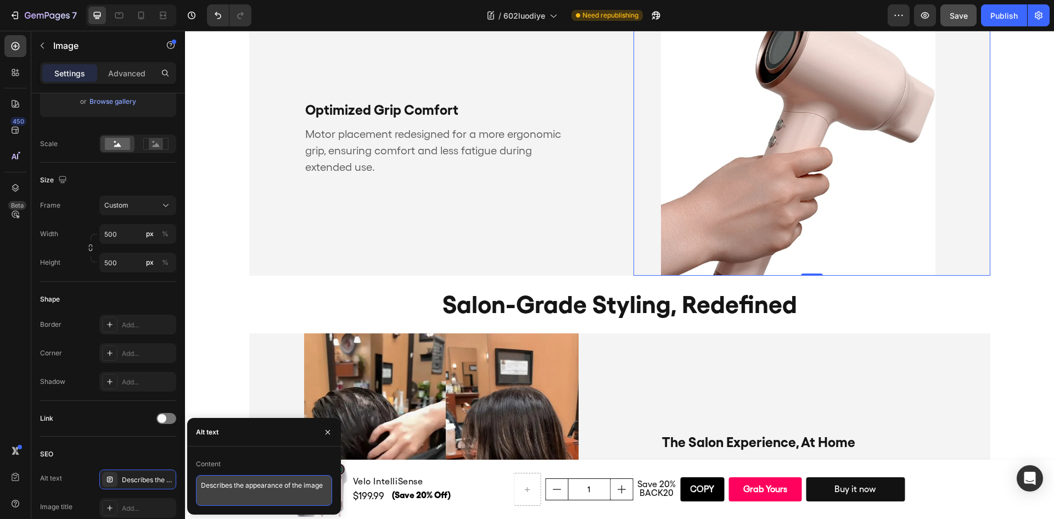
click at [243, 478] on textarea "Describes the appearance of the image" at bounding box center [264, 490] width 136 height 31
click at [244, 478] on textarea "Describes the appearance of the image" at bounding box center [264, 490] width 136 height 31
paste textarea "Hand holding a high-speed hair dryer with optimized motor placement, designed f…"
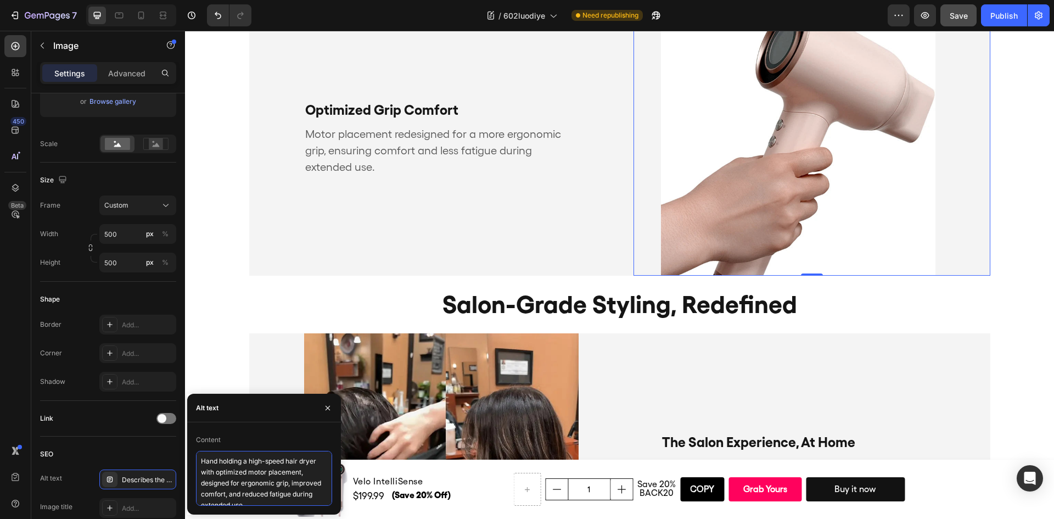
scroll to position [4, 0]
type textarea "Hand holding a high-speed hair dryer with optimized motor placement, designed f…"
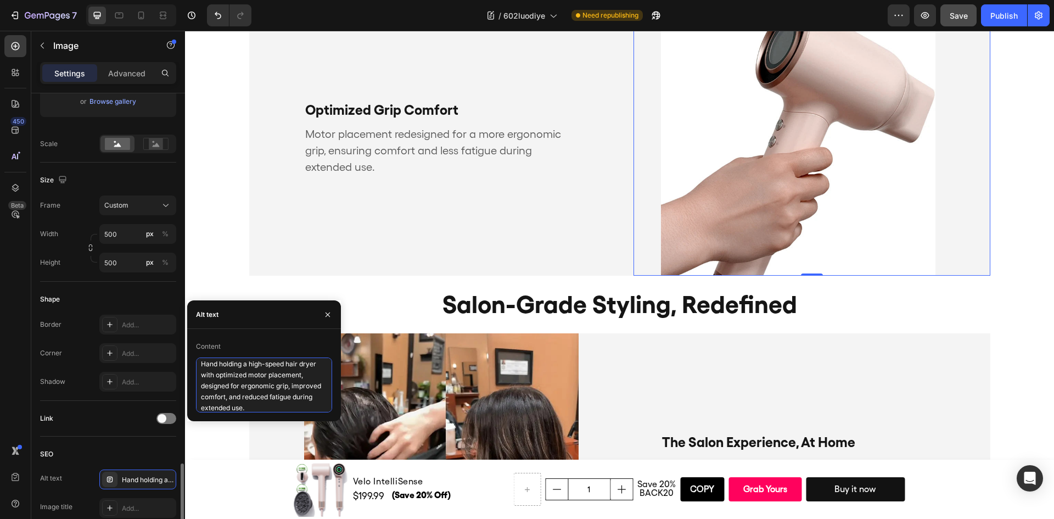
scroll to position [384, 0]
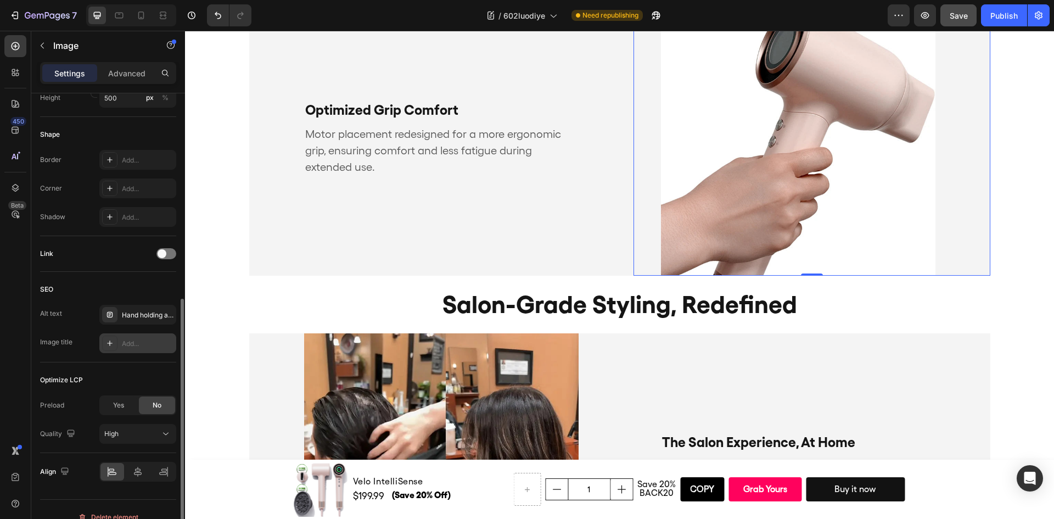
click at [150, 348] on div "Add..." at bounding box center [148, 344] width 52 height 10
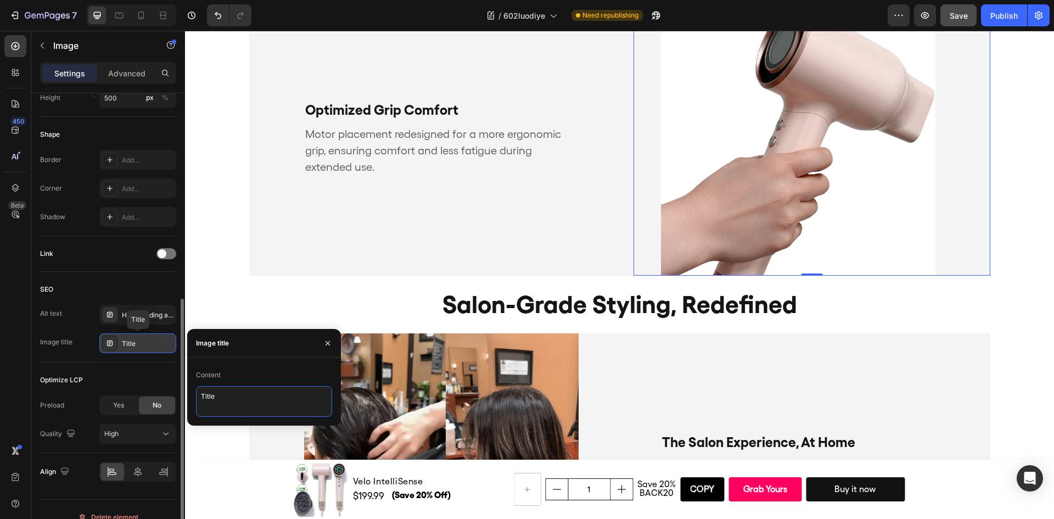
click at [259, 388] on textarea "Title" at bounding box center [264, 401] width 136 height 31
paste textarea "Ergonomic Hair Dryer – Optimized Grip Comfort"
type textarea "Ergonomic Hair Dryer – Optimized Grip Comfort"
click at [151, 290] on div "SEO" at bounding box center [108, 290] width 136 height 18
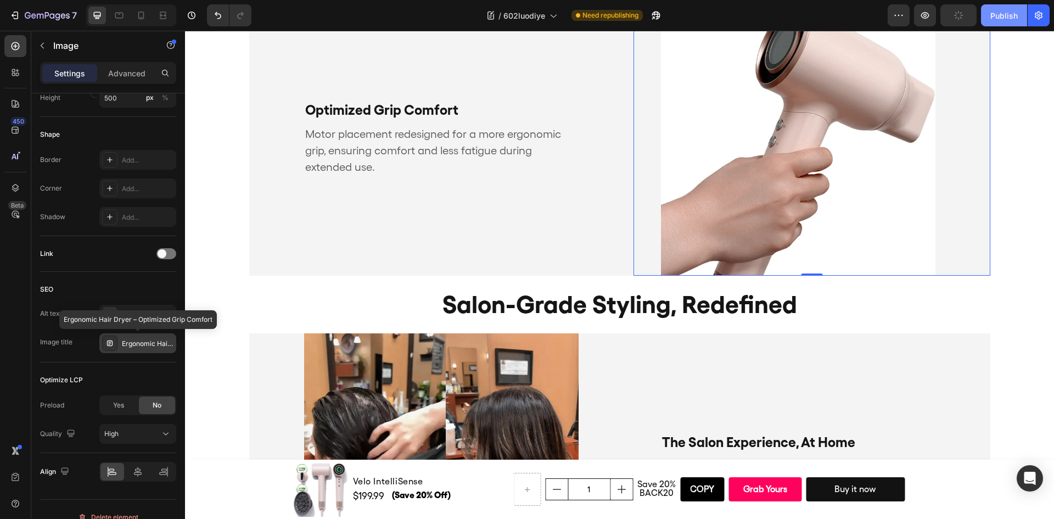
click at [1011, 23] on button "Publish" at bounding box center [1004, 15] width 46 height 22
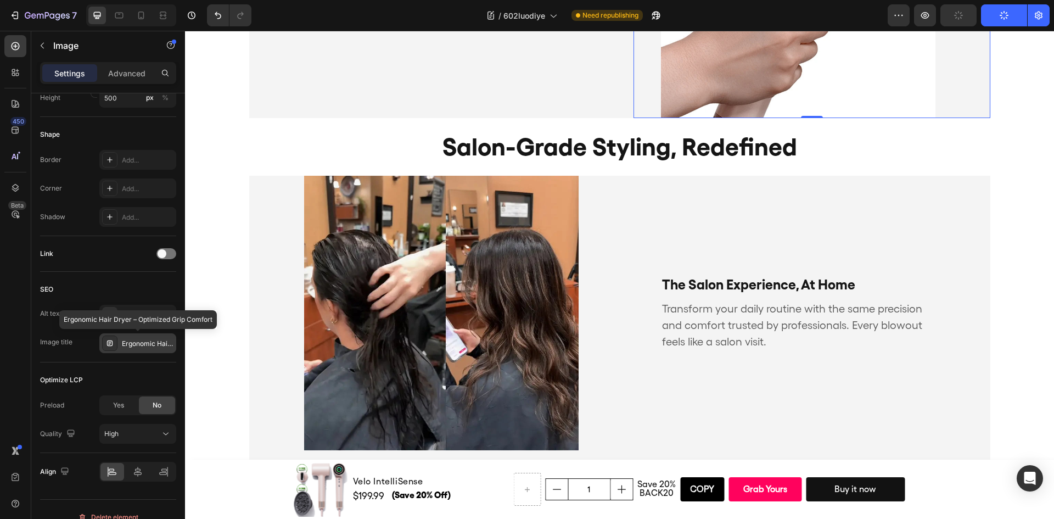
scroll to position [1592, 0]
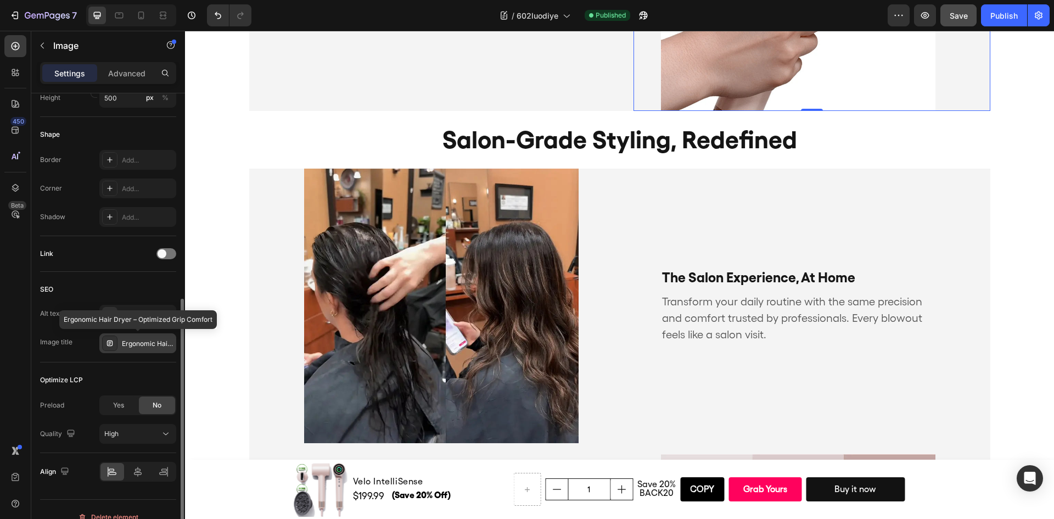
click at [144, 293] on div "SEO" at bounding box center [108, 290] width 136 height 18
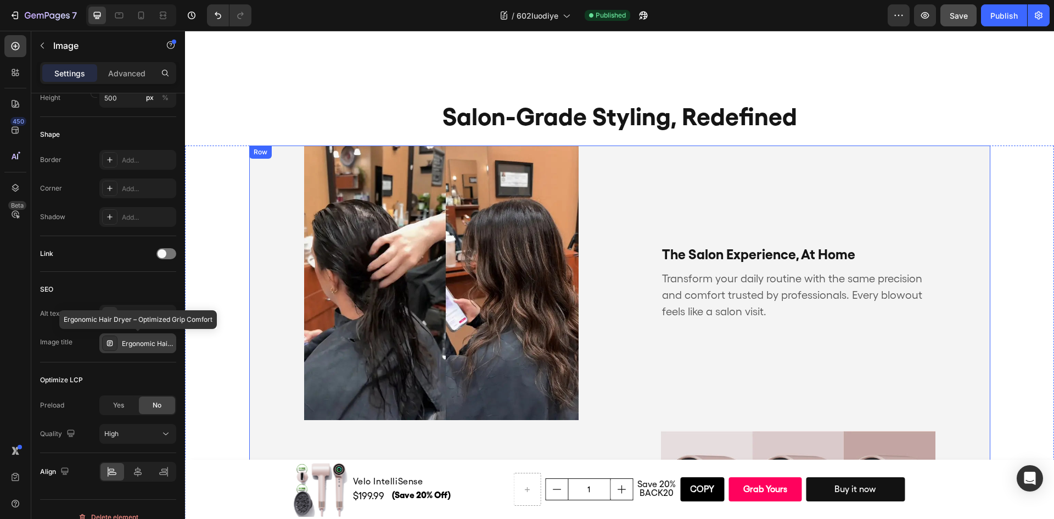
scroll to position [1757, 0]
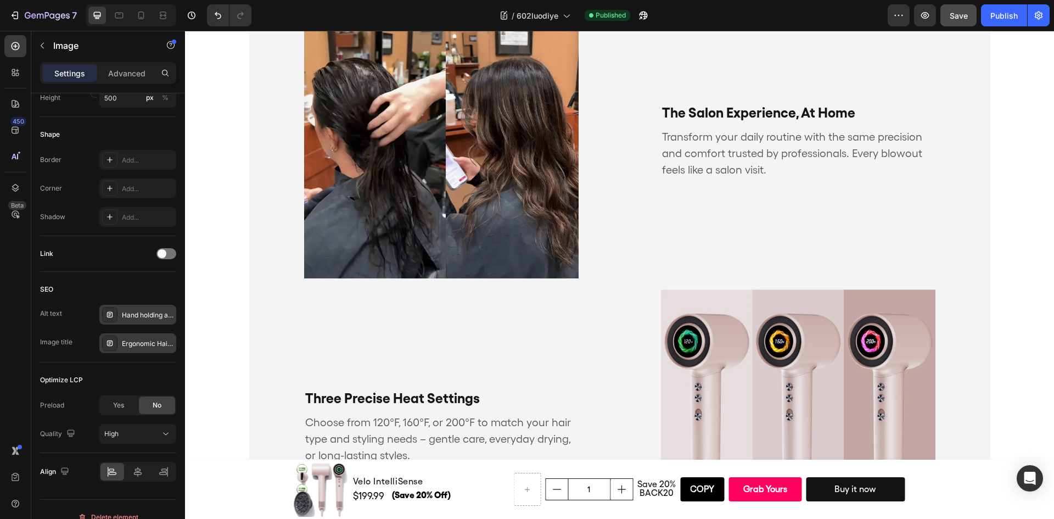
click at [137, 322] on div "Hand holding a high-speed hair dryer with optimized motor placement, designed f…" at bounding box center [137, 315] width 77 height 20
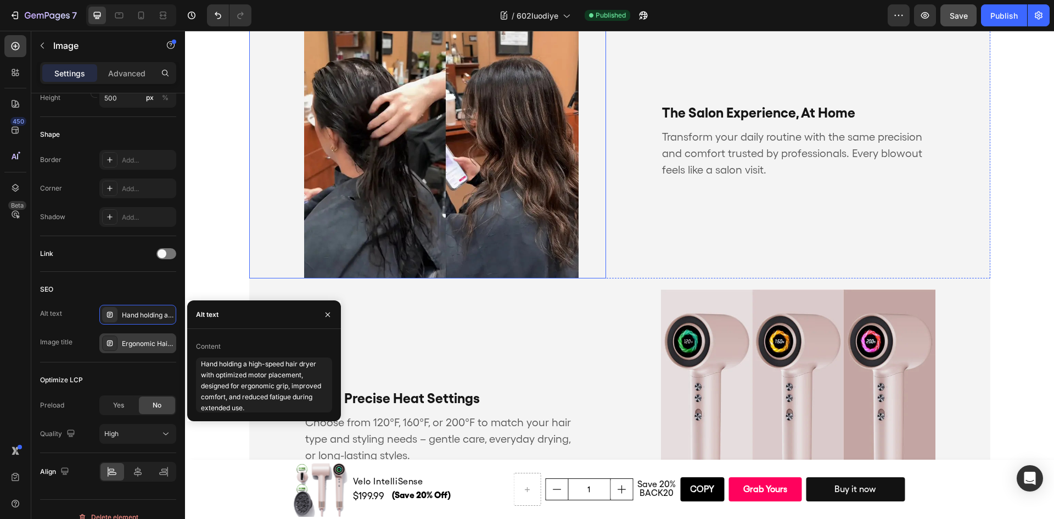
click at [410, 200] on img at bounding box center [441, 141] width 275 height 275
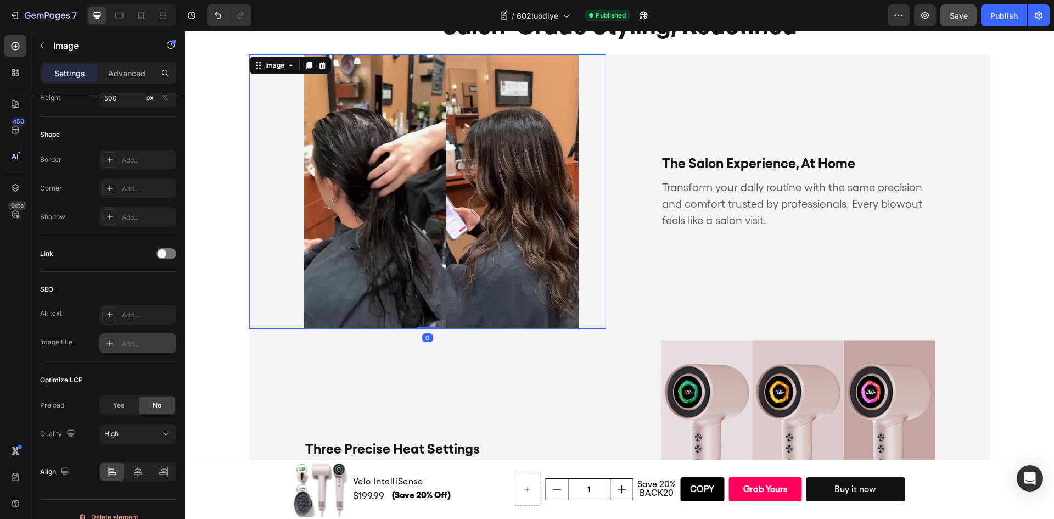
scroll to position [1592, 0]
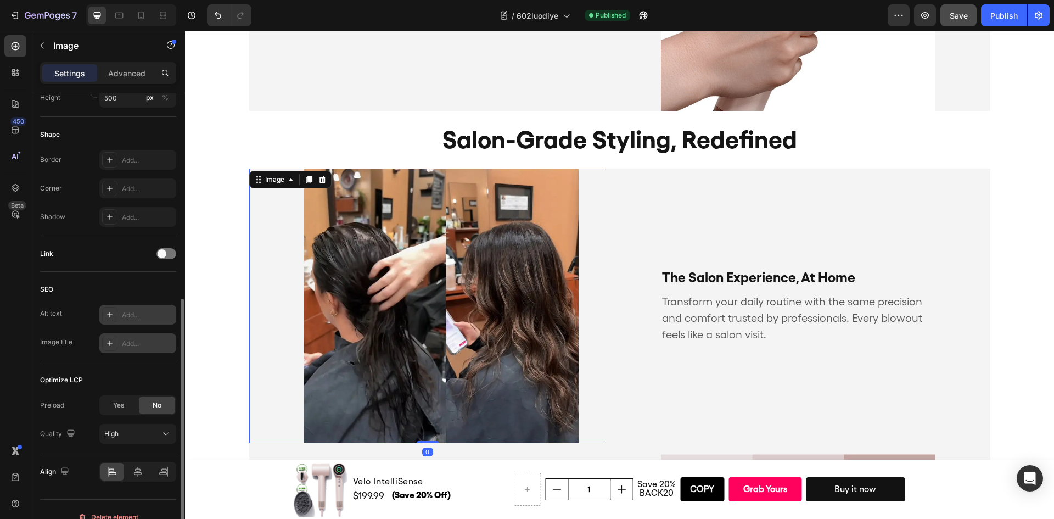
click at [159, 312] on div "Add..." at bounding box center [148, 315] width 52 height 10
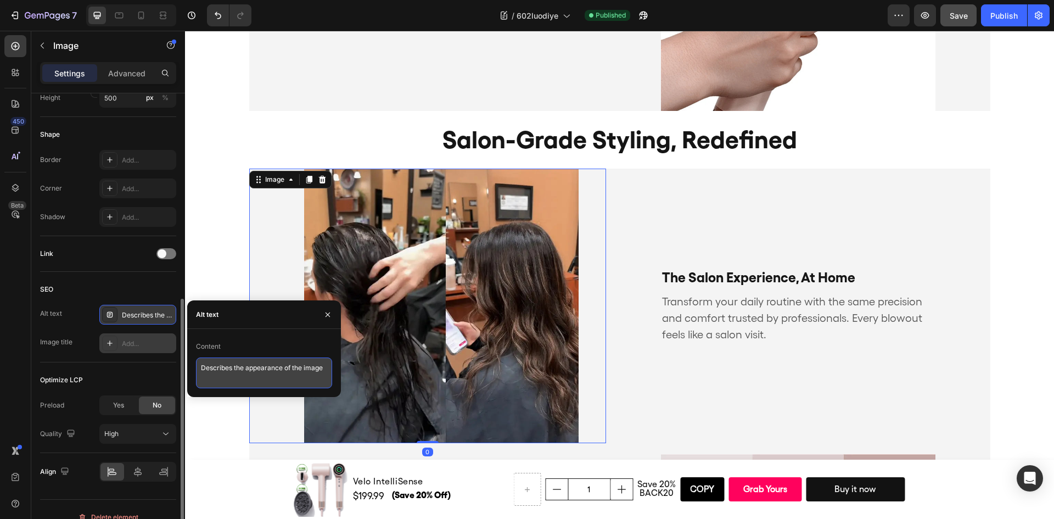
click at [240, 365] on textarea "Describes the appearance of the image" at bounding box center [264, 372] width 136 height 31
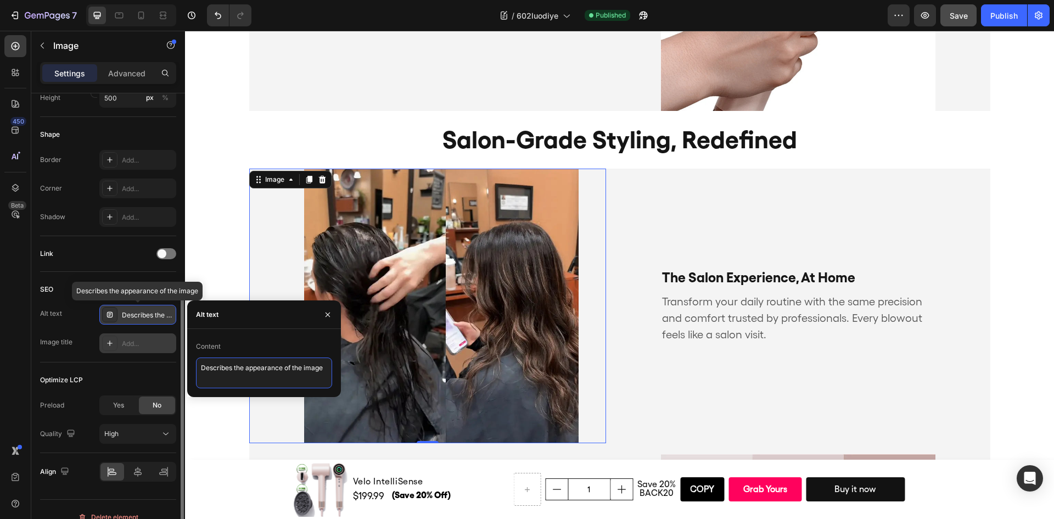
click at [240, 365] on textarea "Describes the appearance of the image" at bounding box center [264, 372] width 136 height 31
paste textarea "Before and after hair styling transformation in a salon, showing wet hair turne…"
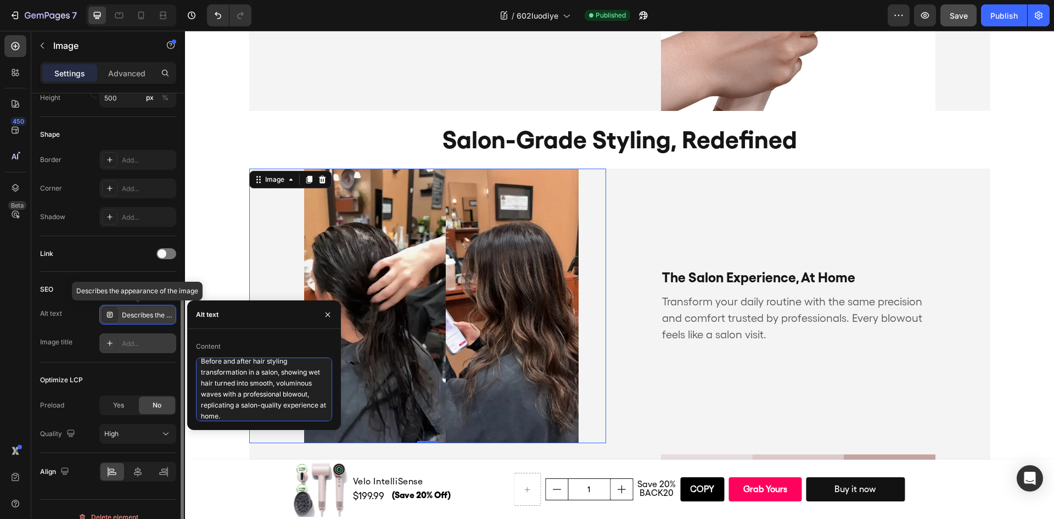
type textarea "Before and after hair styling transformation in a salon, showing wet hair turne…"
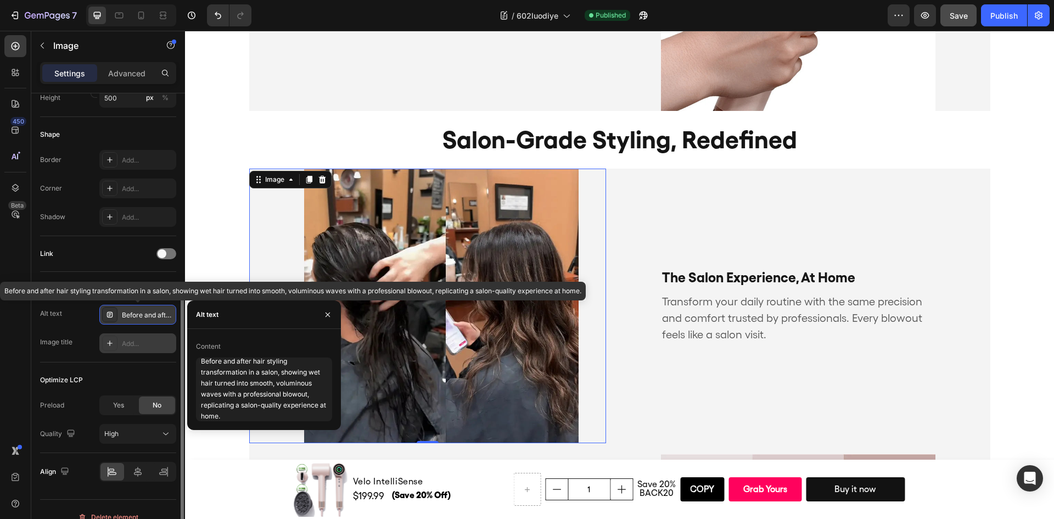
click at [142, 347] on div "Add..." at bounding box center [148, 344] width 52 height 10
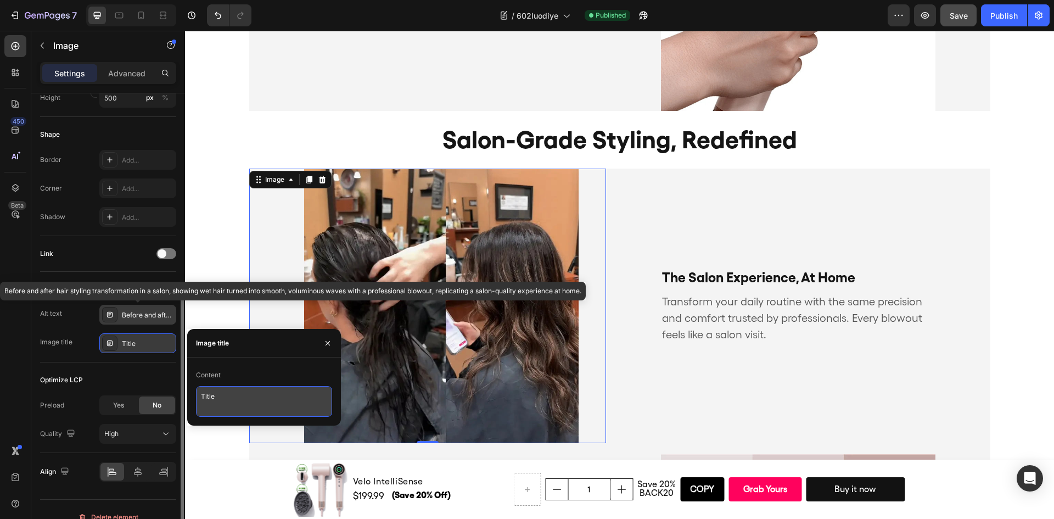
click at [243, 390] on textarea "Title" at bounding box center [264, 401] width 136 height 31
paste textarea "Salon Experience at Home – Professional Blowout Results"
type textarea "Salon Experience at Home – Professional Blowout Results"
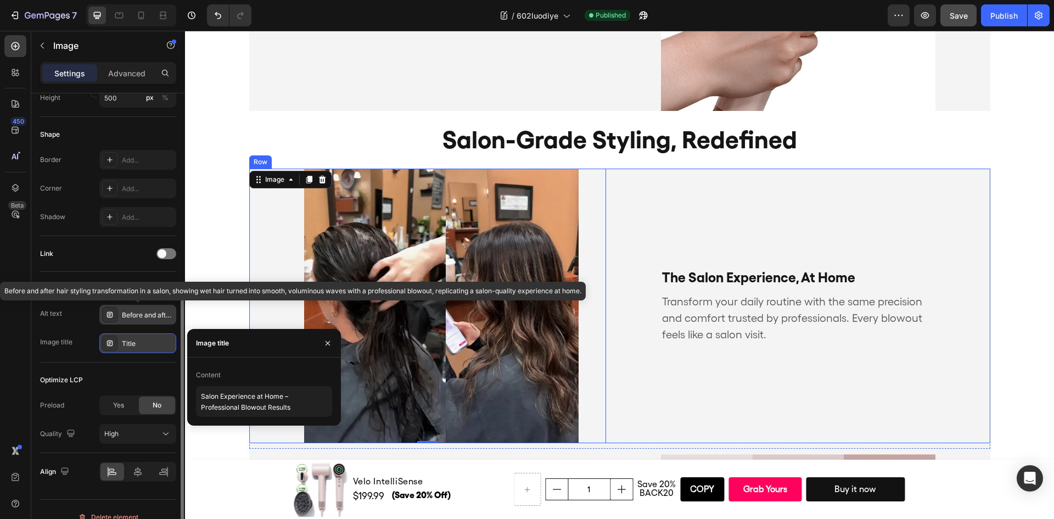
click at [698, 400] on div "The Salon Experience, At Home Text Block Transform your daily routine with the …" at bounding box center [812, 306] width 357 height 275
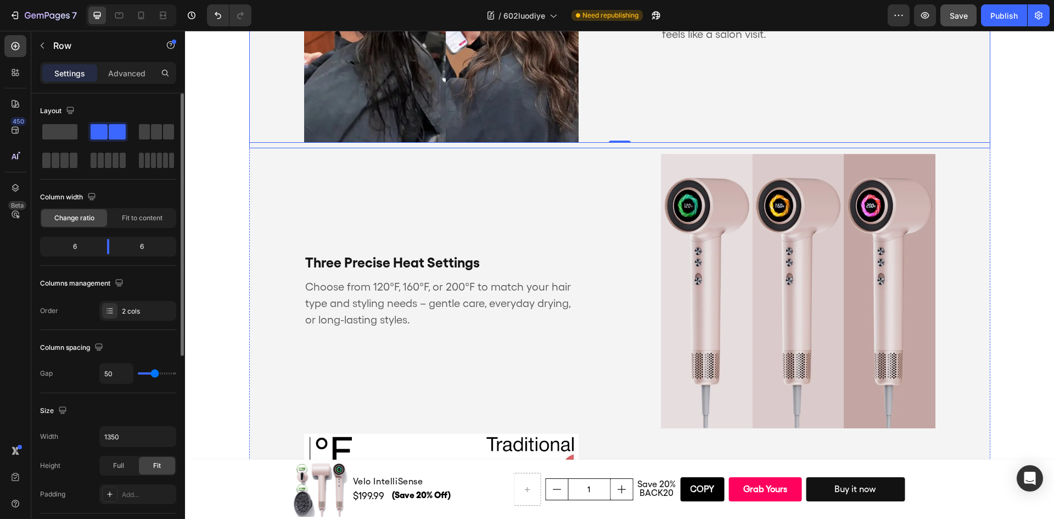
scroll to position [1922, 0]
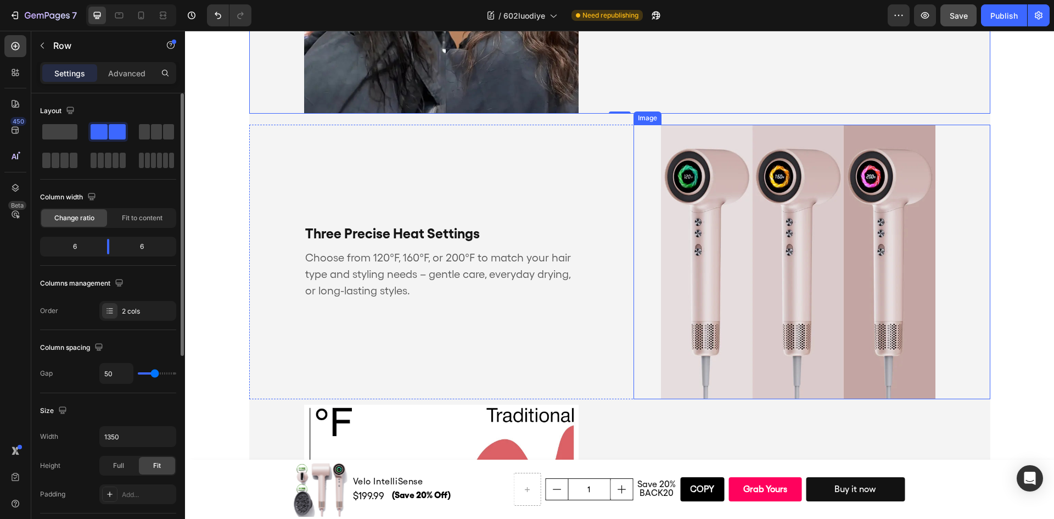
click at [718, 341] on img at bounding box center [798, 262] width 275 height 275
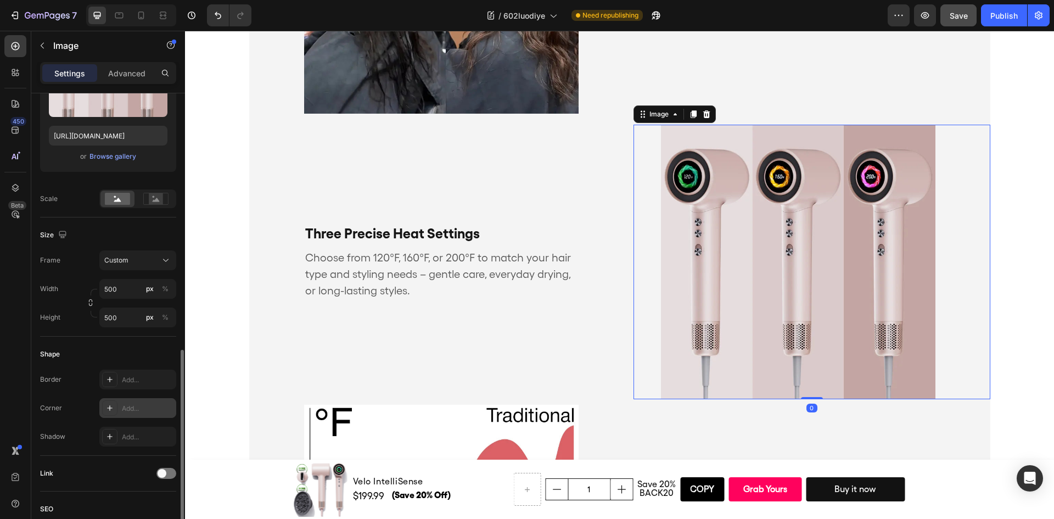
scroll to position [329, 0]
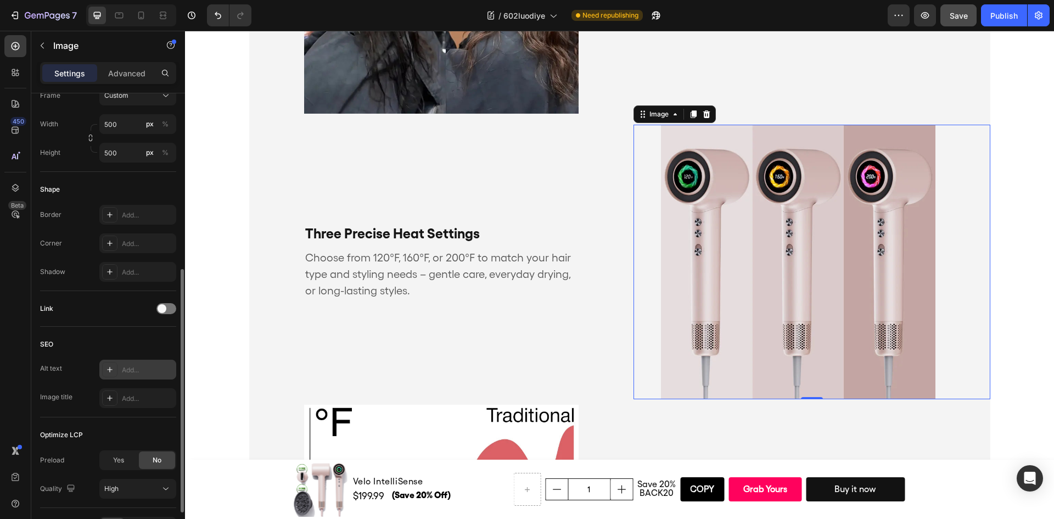
click at [137, 374] on div "Add..." at bounding box center [148, 370] width 52 height 10
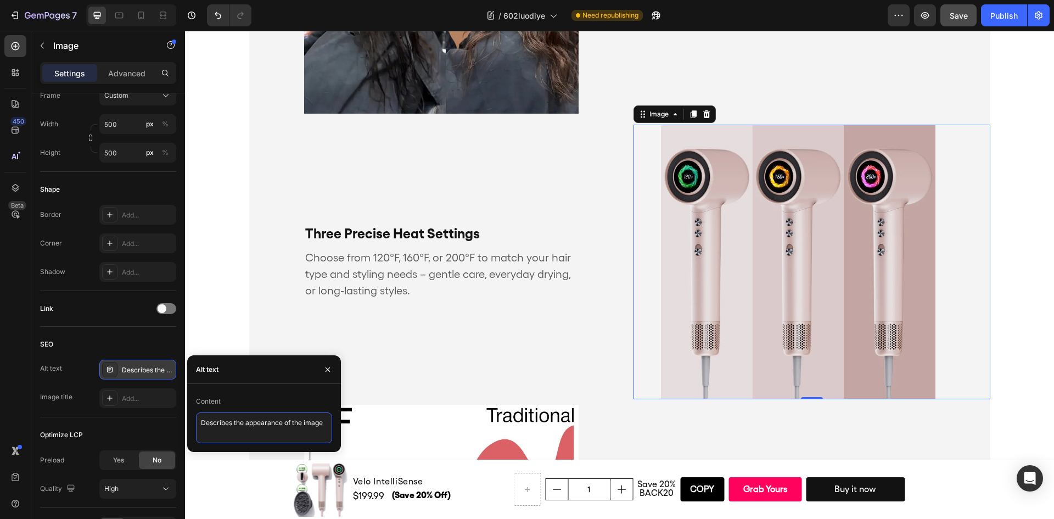
click at [262, 422] on textarea "Describes the appearance of the image" at bounding box center [264, 427] width 136 height 31
paste textarea "High-speed hair dryer with digital display showing three precise heat settings …"
type textarea "High-speed hair dryer with digital display showing three precise heat settings …"
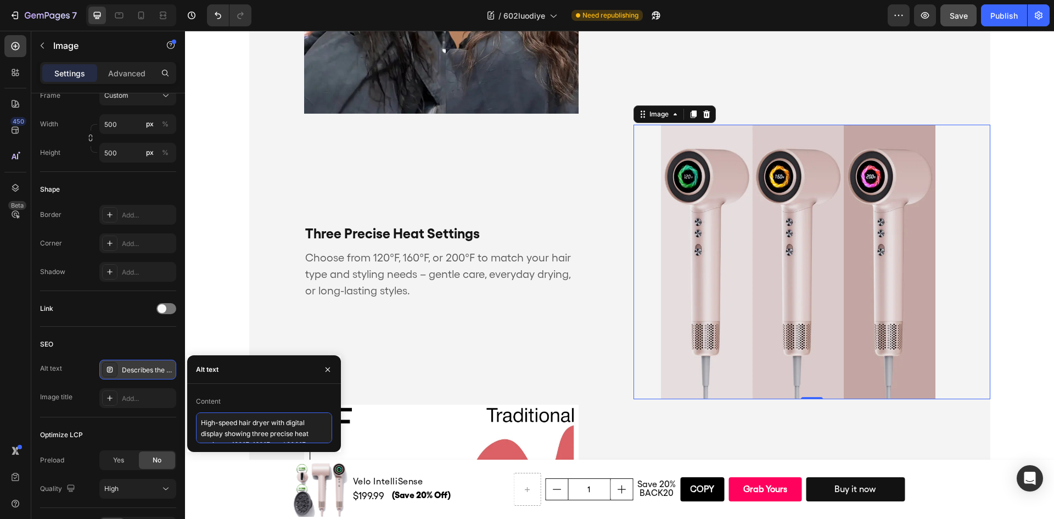
scroll to position [7, 0]
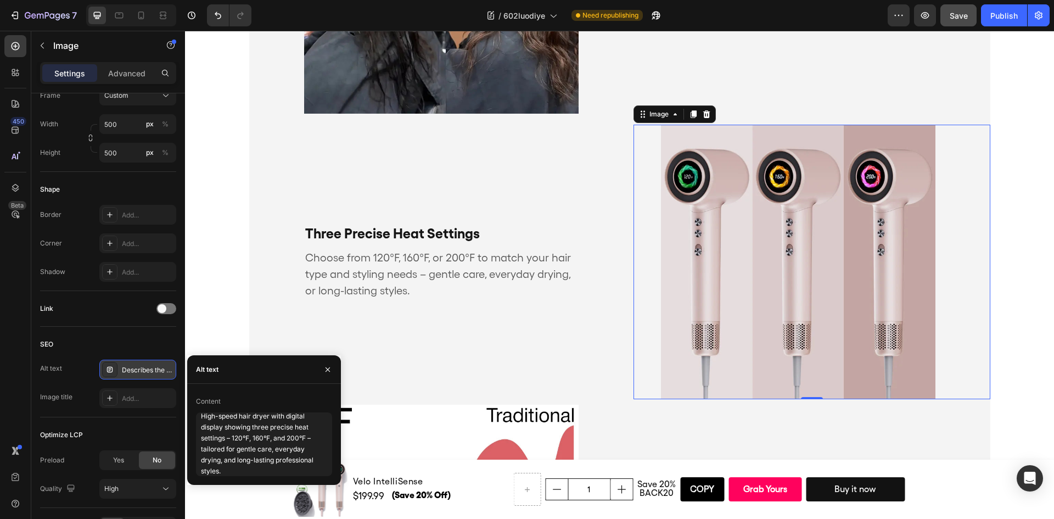
click at [119, 353] on div "SEO" at bounding box center [108, 344] width 136 height 18
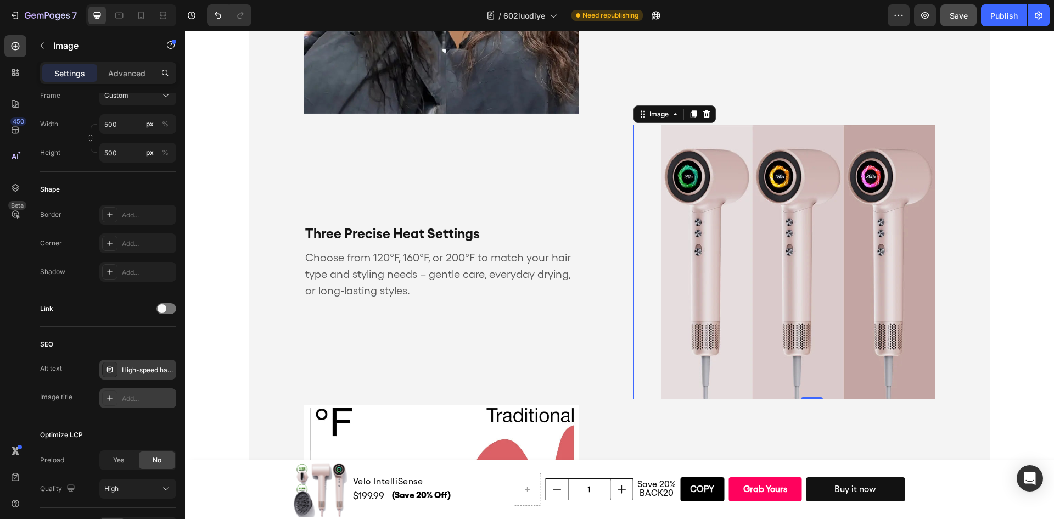
click at [142, 394] on div "Add..." at bounding box center [148, 399] width 52 height 10
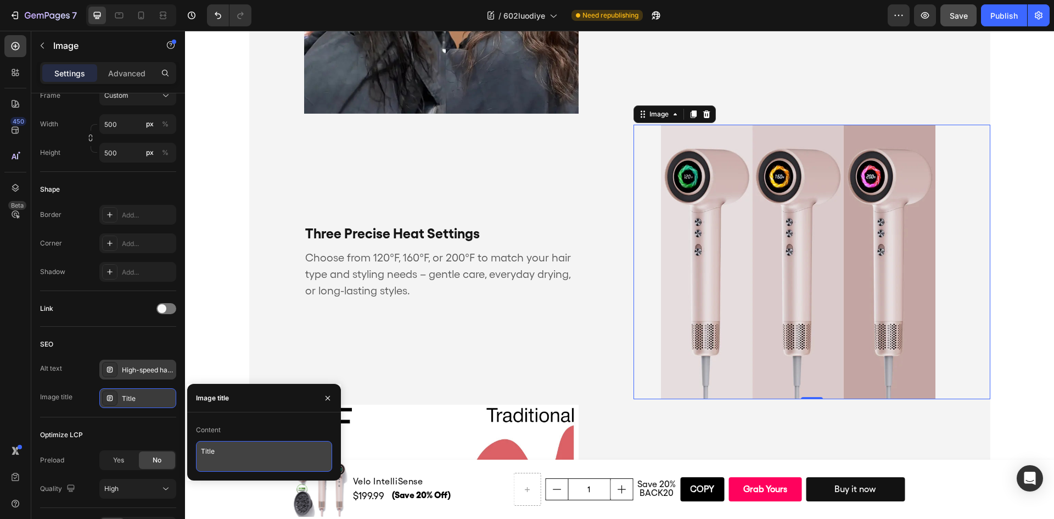
click at [233, 443] on textarea "Title" at bounding box center [264, 456] width 136 height 31
click at [233, 444] on textarea "Title" at bounding box center [264, 456] width 136 height 31
paste textarea "Hair Dryer with 3 Heat Settings – 120°F, 160°F, 200°F"
type textarea "Hair Dryer with 3 Heat Settings – 120°F, 160°F, 200°F"
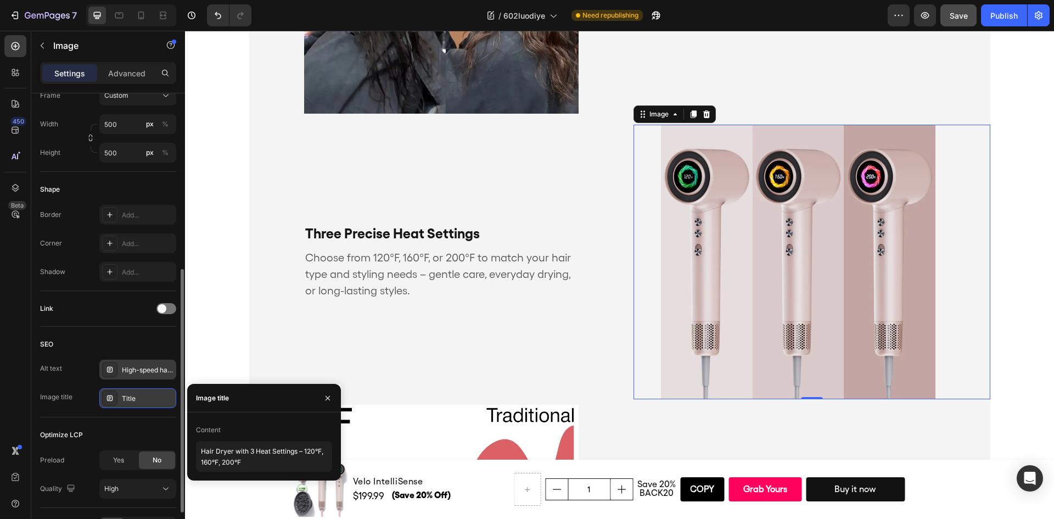
click at [132, 346] on div "SEO" at bounding box center [108, 344] width 136 height 18
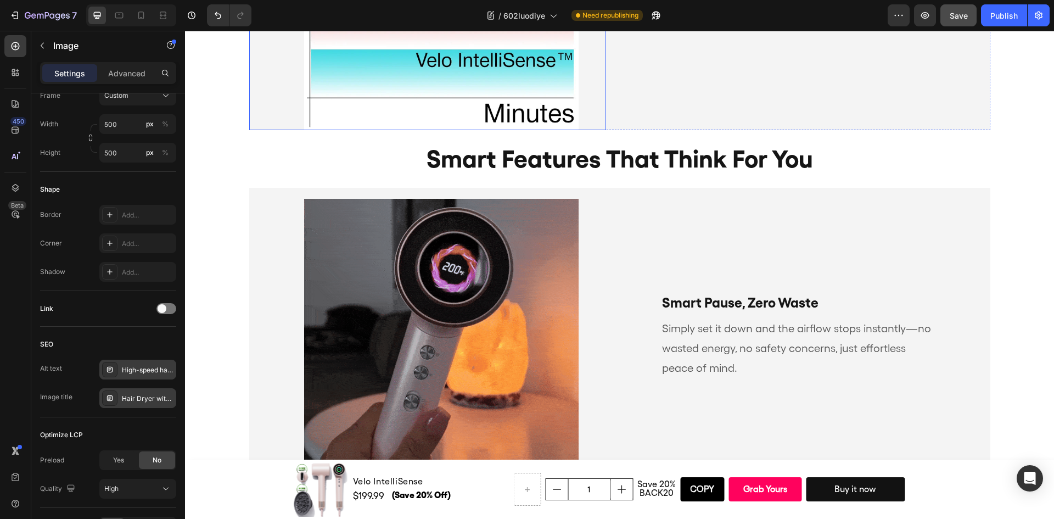
scroll to position [2251, 0]
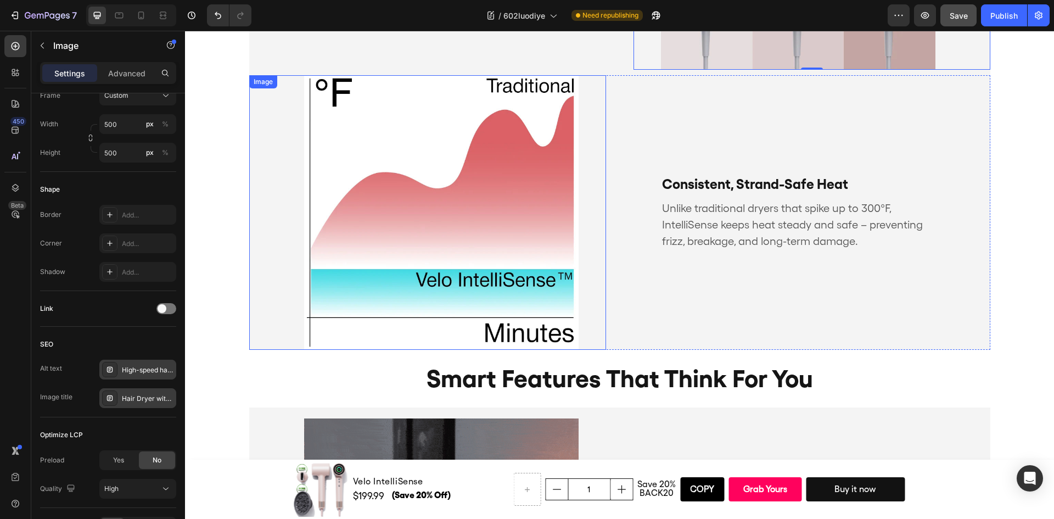
click at [474, 200] on img at bounding box center [441, 212] width 275 height 275
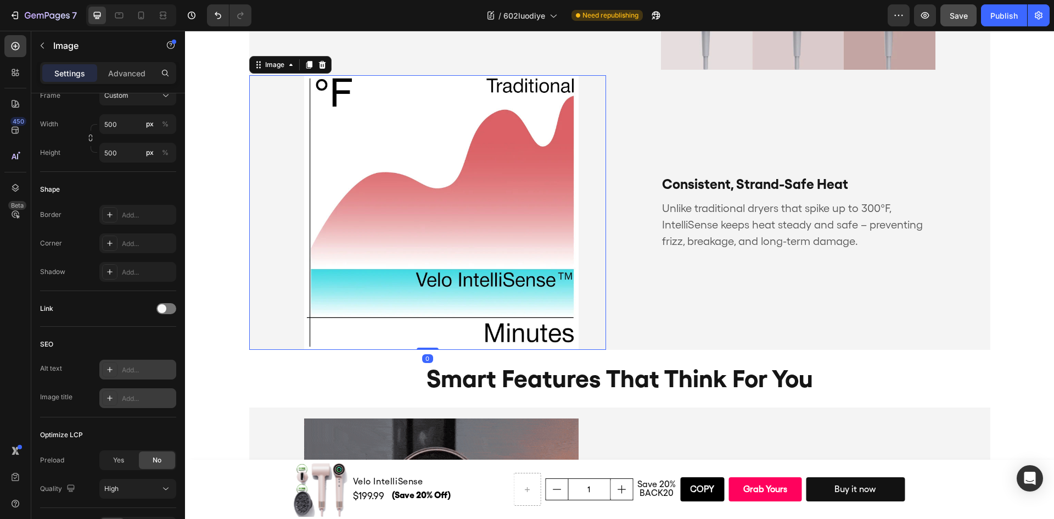
click at [150, 374] on div "Add..." at bounding box center [148, 370] width 52 height 10
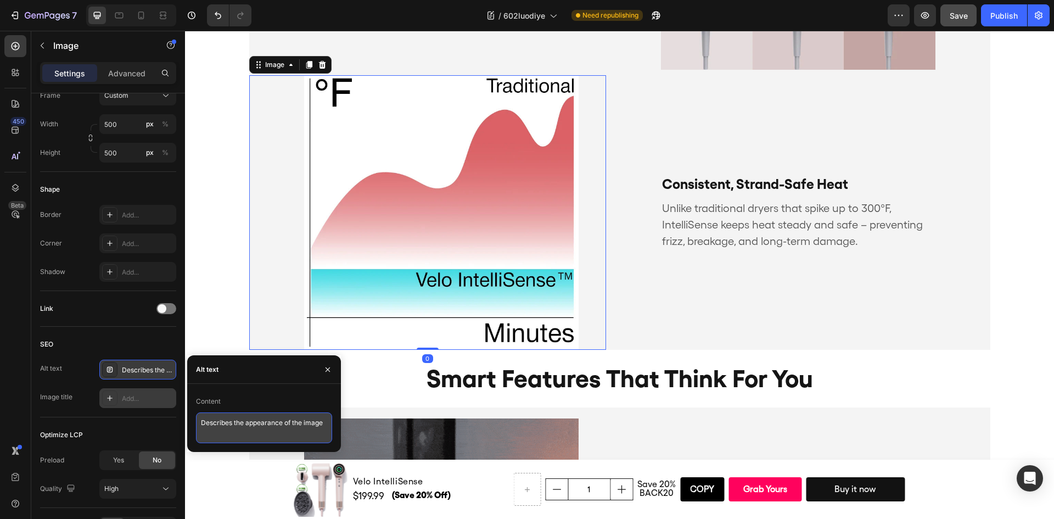
click at [266, 423] on textarea "Describes the appearance of the image" at bounding box center [264, 427] width 136 height 31
paste textarea "Temperature comparison chart showing Velo IntelliSense™ hair dryer maintaining …"
type textarea "Temperature comparison chart showing Velo IntelliSense™ hair dryer maintaining …"
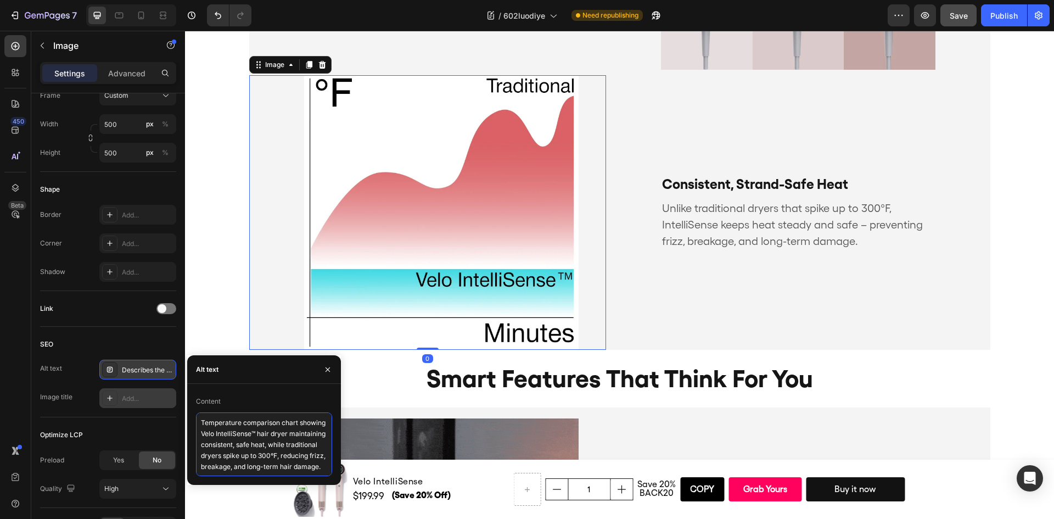
scroll to position [7, 0]
click at [147, 350] on div "SEO" at bounding box center [108, 344] width 136 height 18
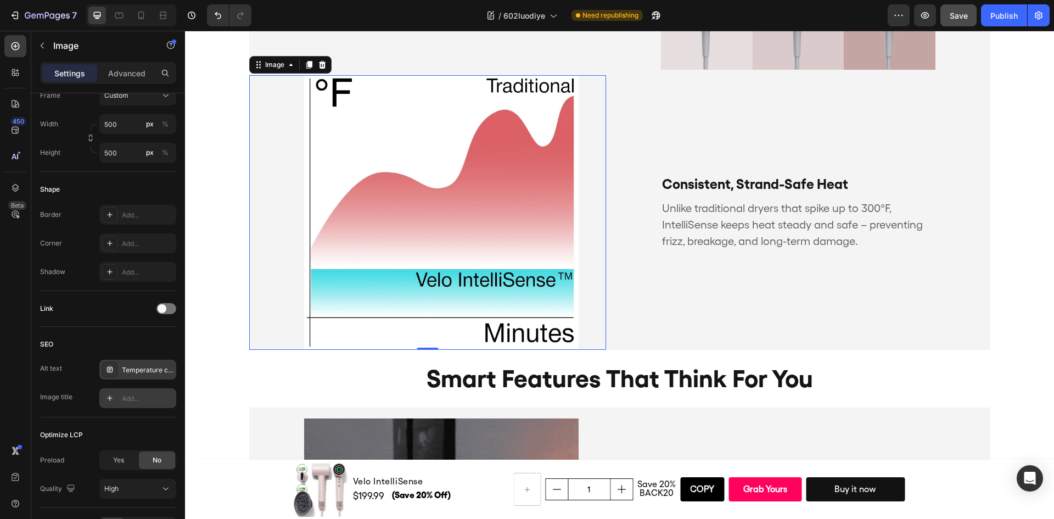
click at [129, 390] on div "Add..." at bounding box center [137, 398] width 77 height 20
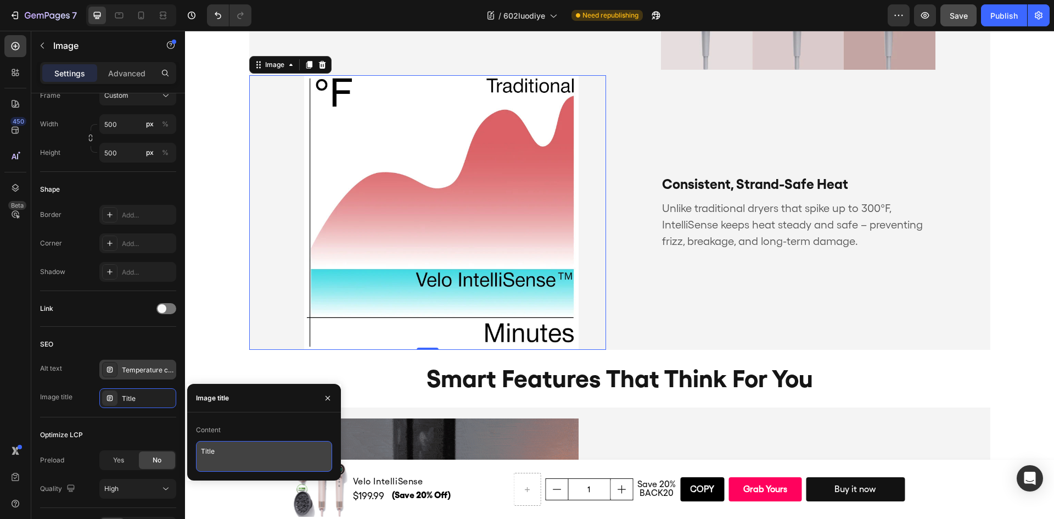
click at [242, 458] on textarea "Title" at bounding box center [264, 456] width 136 height 31
paste textarea "Consistent Heat vs Traditional Dryers – Velo IntelliSense™"
type textarea "Consistent Heat vs Traditional Dryers – Velo IntelliSense™"
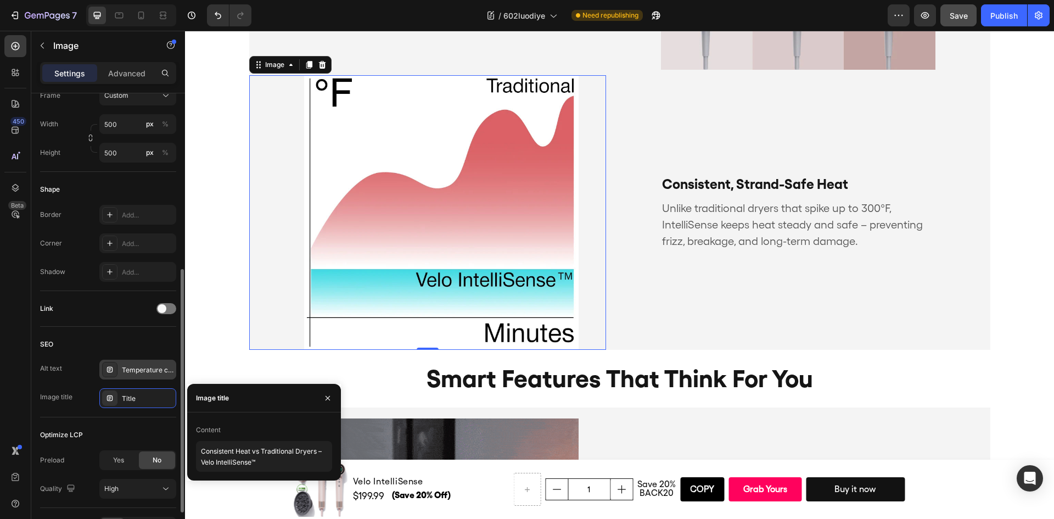
click at [149, 345] on div "SEO" at bounding box center [108, 344] width 136 height 18
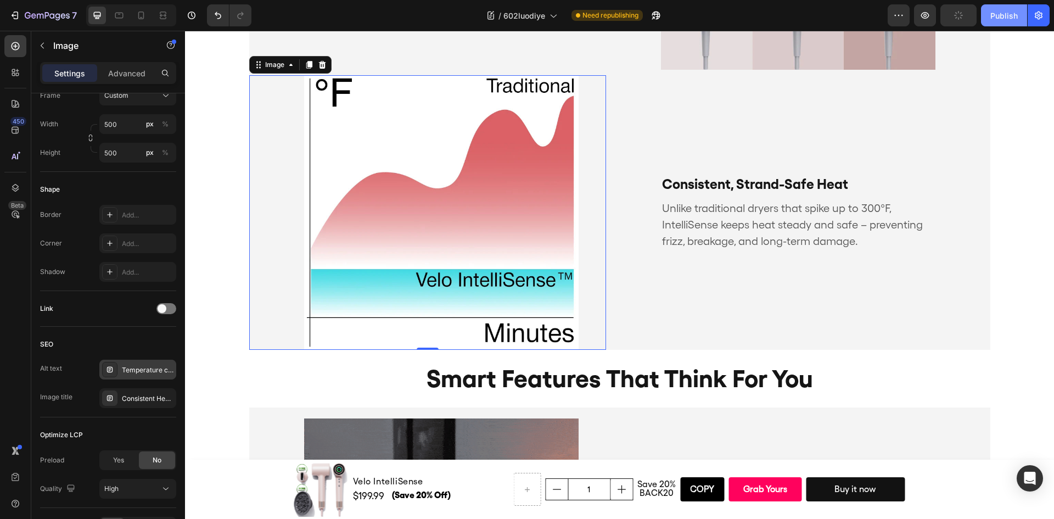
click at [1014, 19] on div "Publish" at bounding box center [1004, 16] width 27 height 12
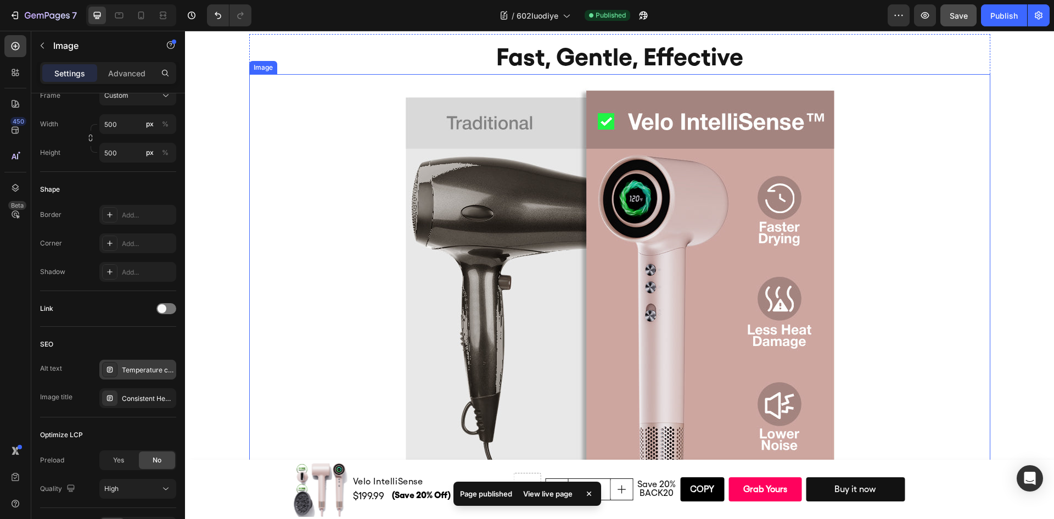
scroll to position [4453, 0]
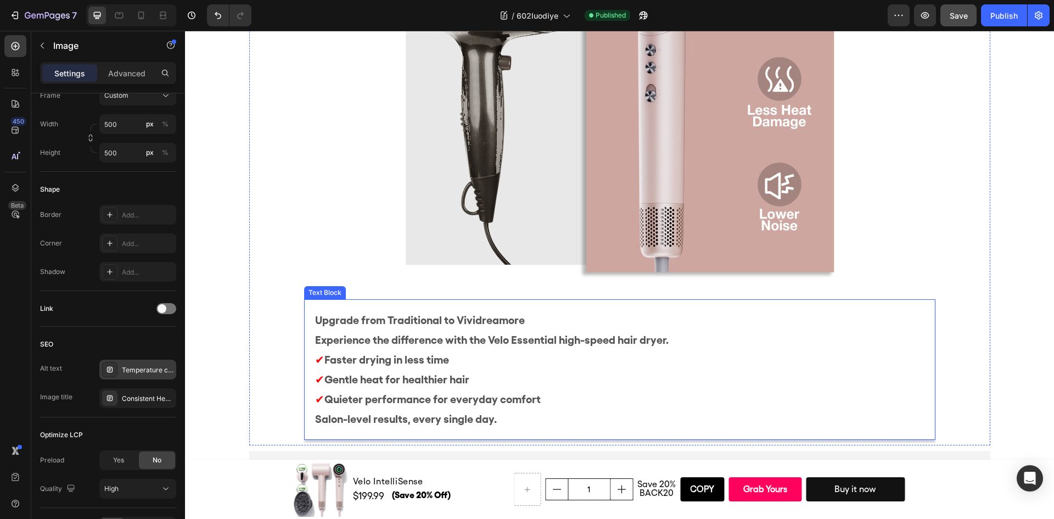
click at [457, 381] on p "Upgrade from Traditional to Vividreamore Experience the difference with the Vel…" at bounding box center [619, 359] width 609 height 99
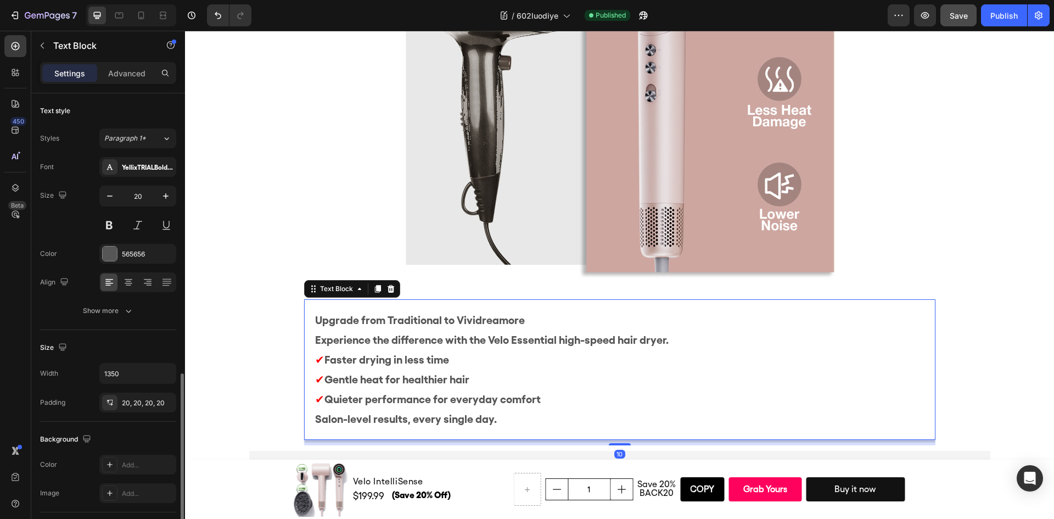
scroll to position [194, 0]
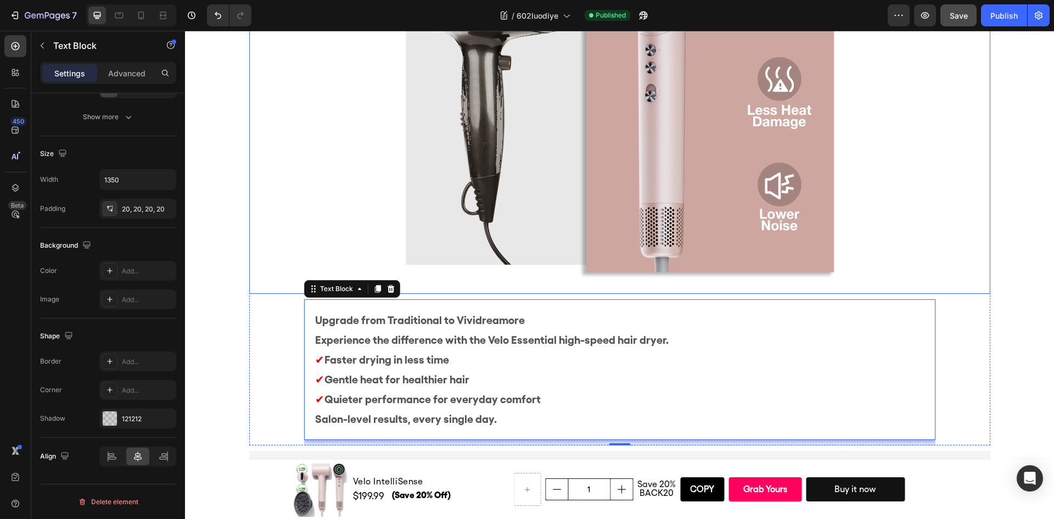
click at [650, 149] on img at bounding box center [619, 73] width 439 height 439
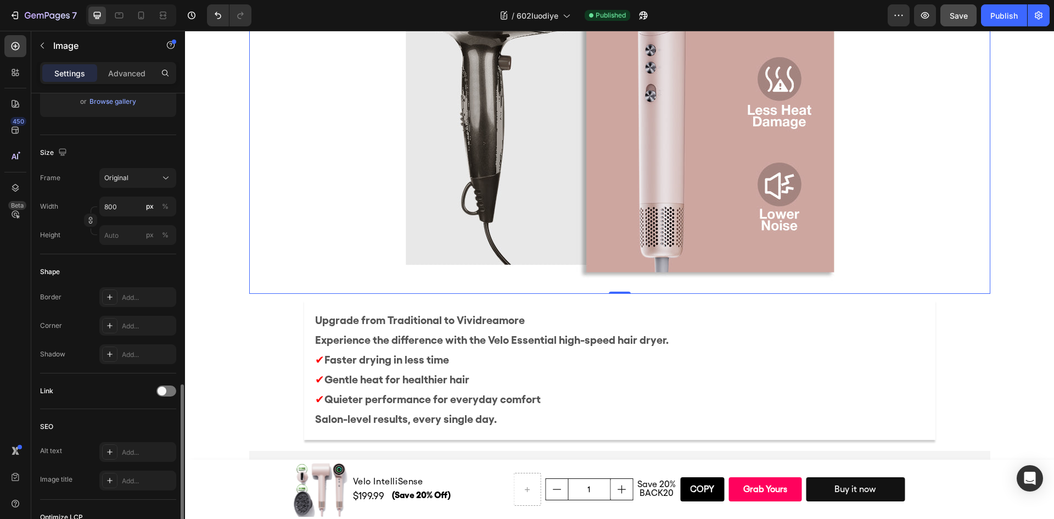
scroll to position [372, 0]
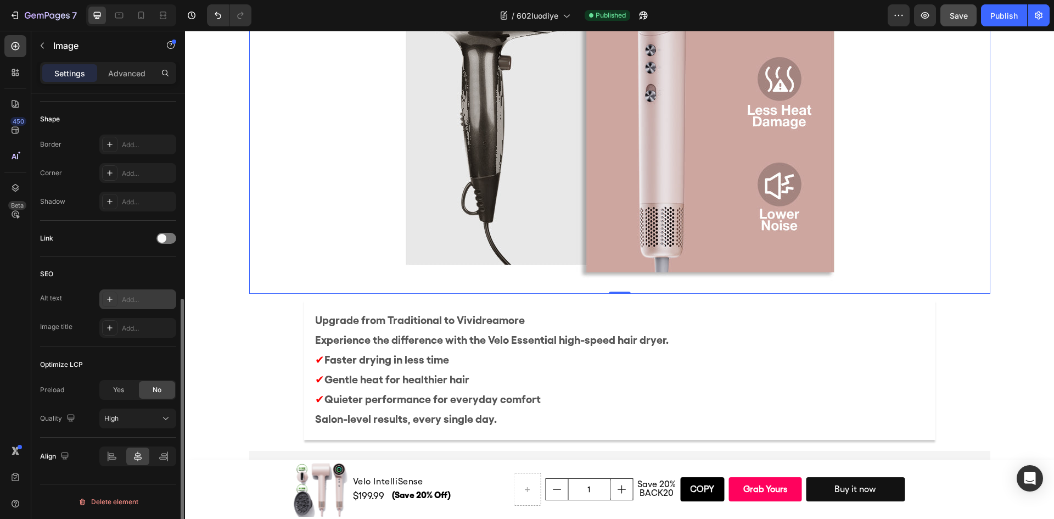
click at [139, 296] on div "Add..." at bounding box center [148, 300] width 52 height 10
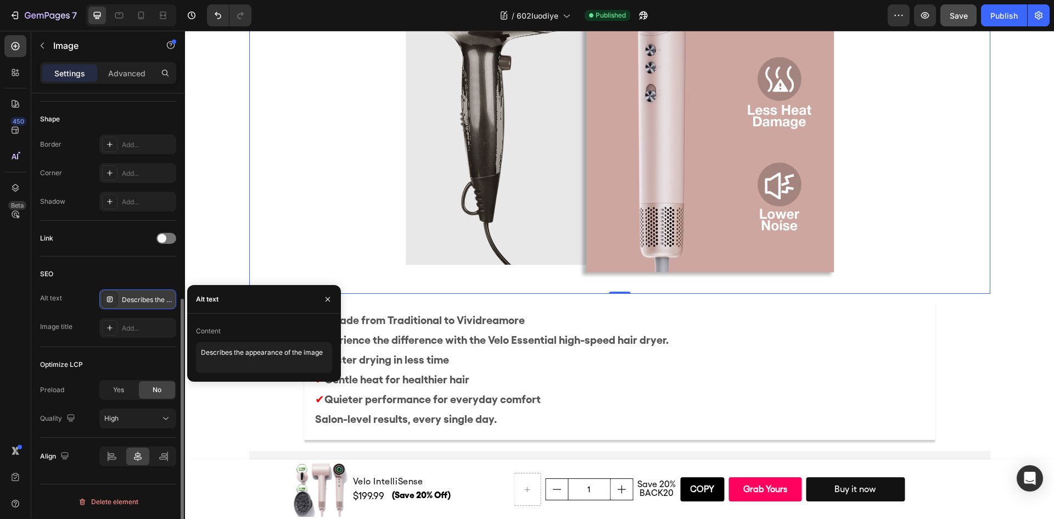
click at [237, 339] on div "Content" at bounding box center [264, 331] width 136 height 18
click at [247, 353] on textarea "Describes the appearance of the image" at bounding box center [264, 357] width 136 height 31
paste textarea "Side-by-side comparison of traditional hair dryer and Vividreamore Velo Essenti…"
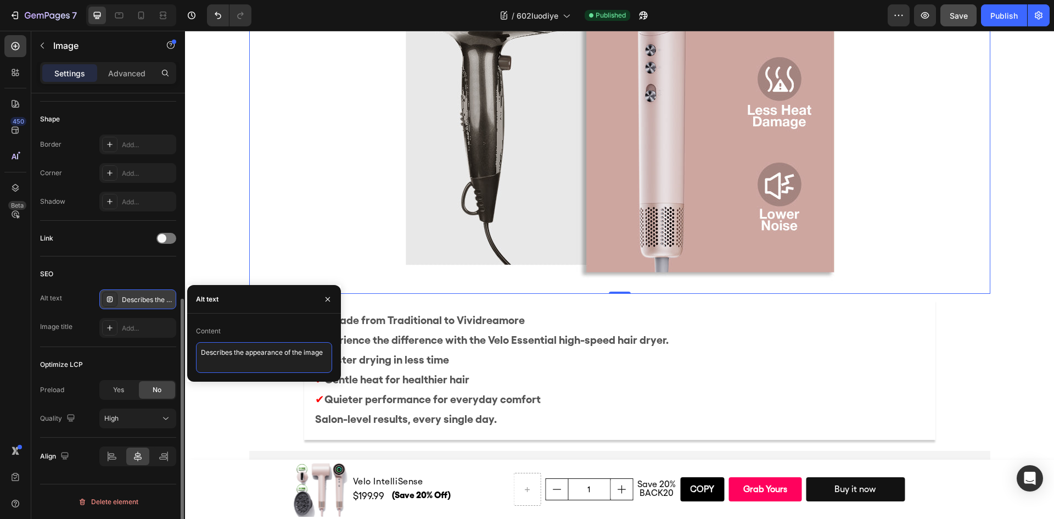
type textarea "Side-by-side comparison of traditional hair dryer and Vividreamore Velo Essenti…"
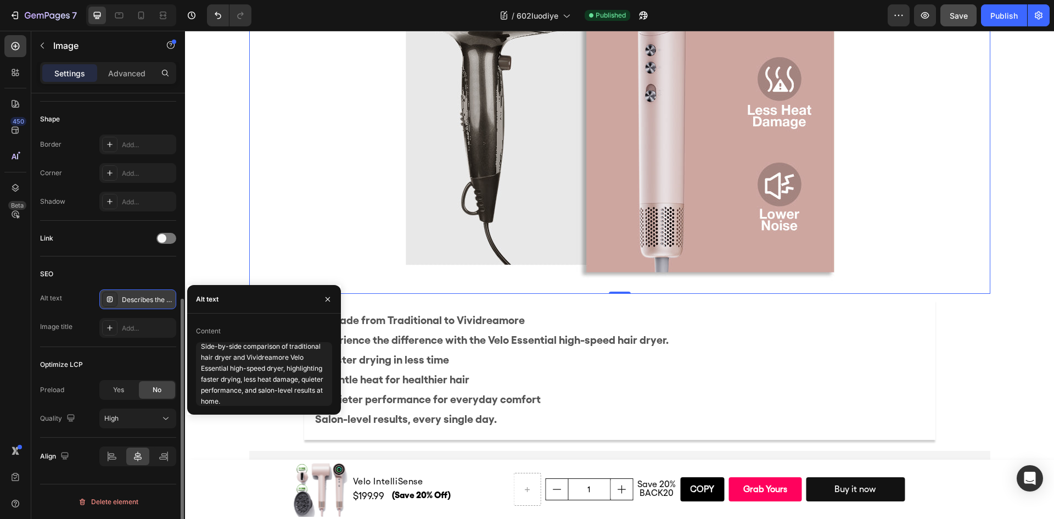
click at [135, 275] on div "SEO" at bounding box center [108, 274] width 136 height 18
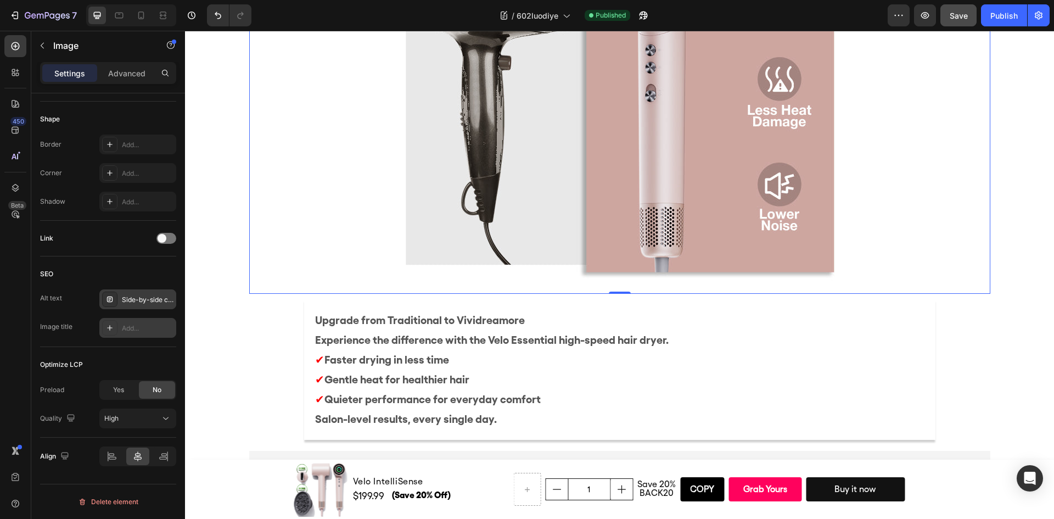
click at [123, 328] on div "Add..." at bounding box center [148, 328] width 52 height 10
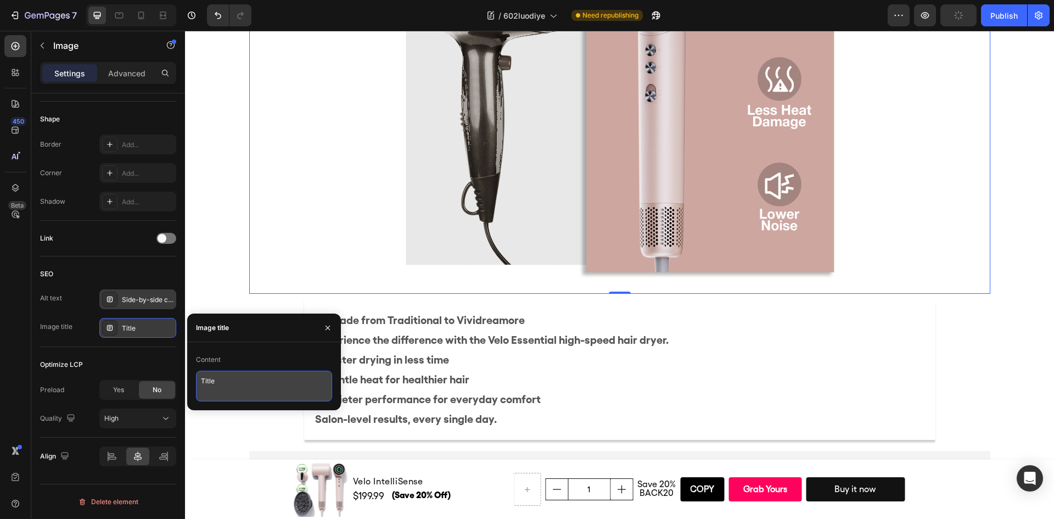
click at [250, 374] on textarea "Title" at bounding box center [264, 386] width 136 height 31
paste textarea "Upgrade to Vividreamore Velo Essential – Faster, Quieter, Healthier Drying"
click at [217, 388] on textarea "Upgrade to Vividreamore Velo Essential – Faster, Quieter, Healthier Drying" at bounding box center [264, 387] width 136 height 33
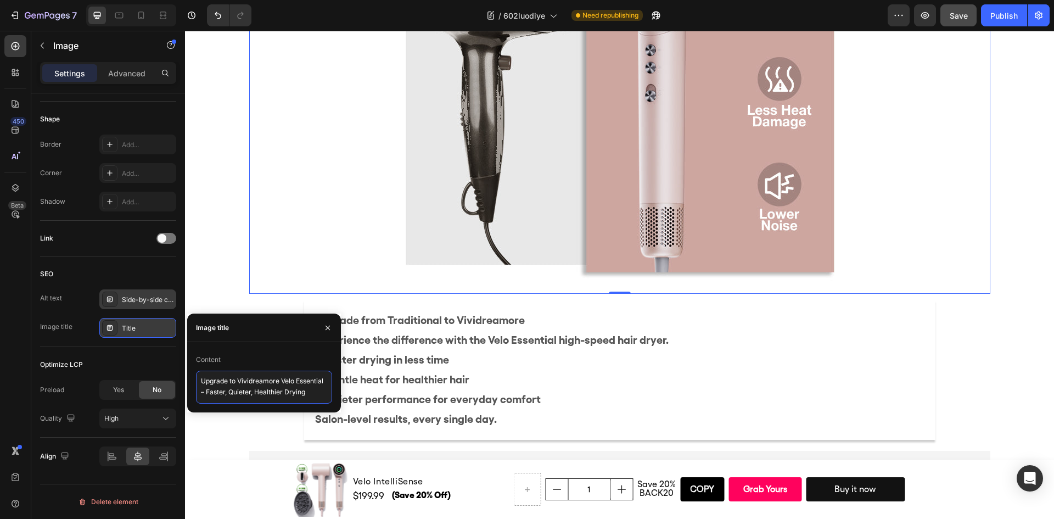
click at [216, 388] on textarea "Upgrade to Vividreamore Velo Essential – Faster, Quieter, Healthier Drying" at bounding box center [264, 387] width 136 height 33
type textarea "Upgrade to Vividreamore Velo – Faster, Quieter, Healthier Drying"
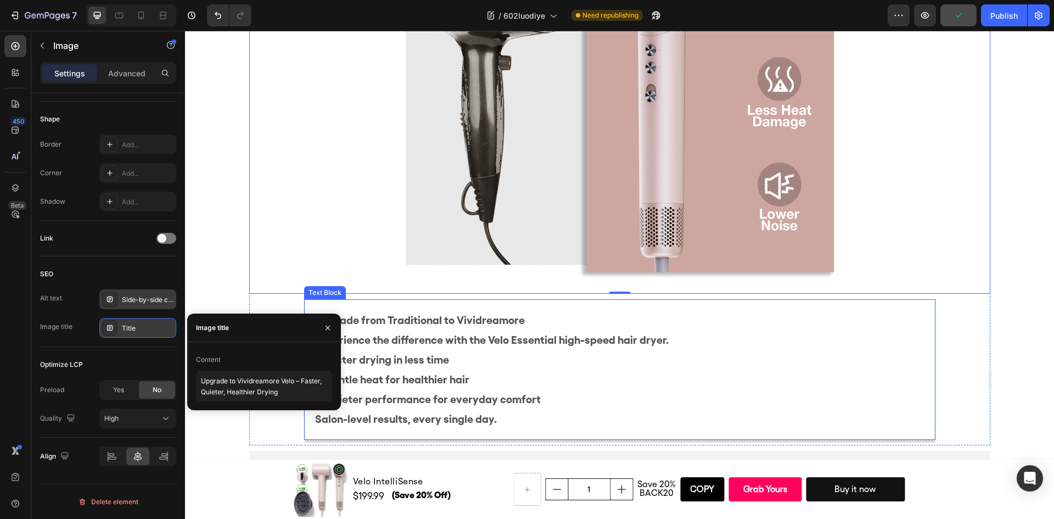
click at [893, 389] on p "Upgrade from Traditional to Vividreamore Experience the difference with the Vel…" at bounding box center [619, 359] width 609 height 99
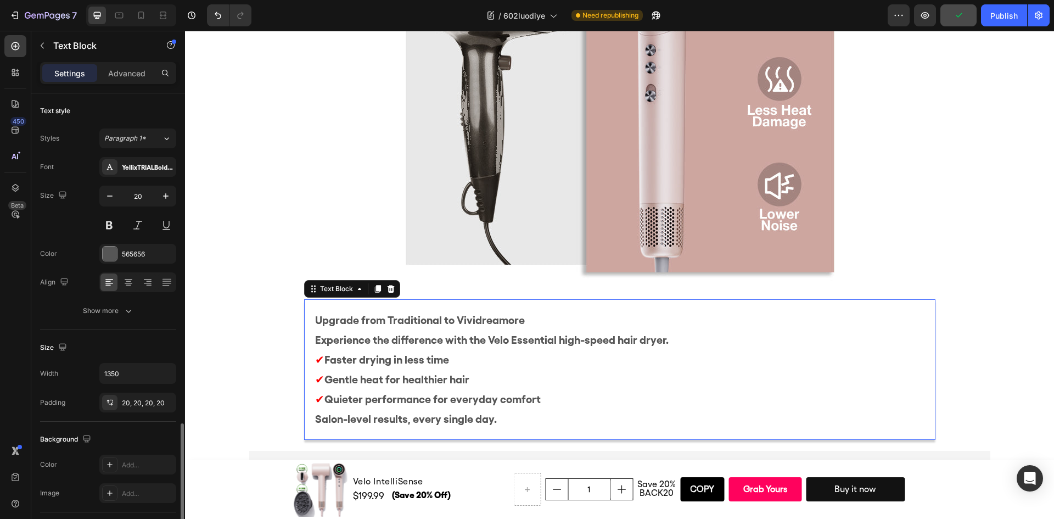
scroll to position [4343, 0]
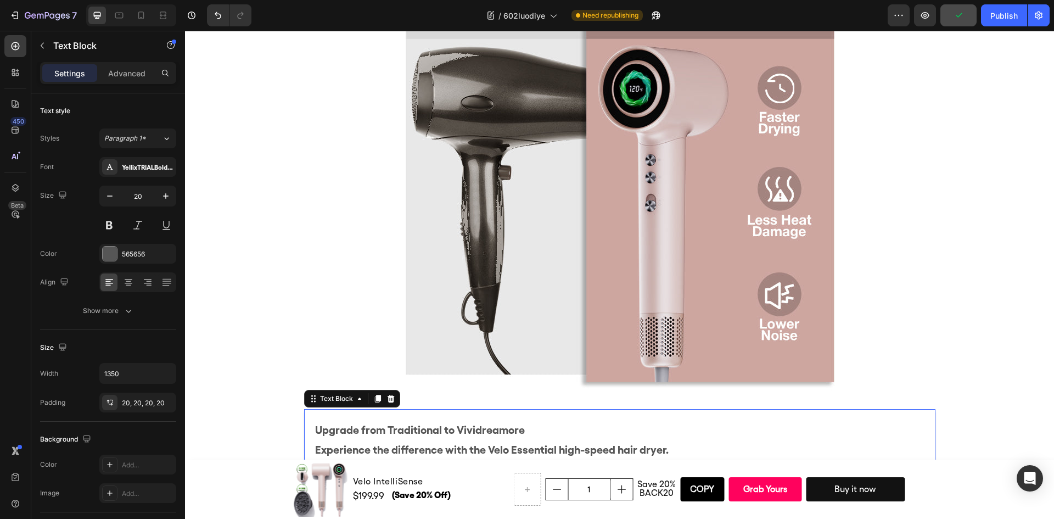
click at [553, 309] on img at bounding box center [619, 183] width 439 height 439
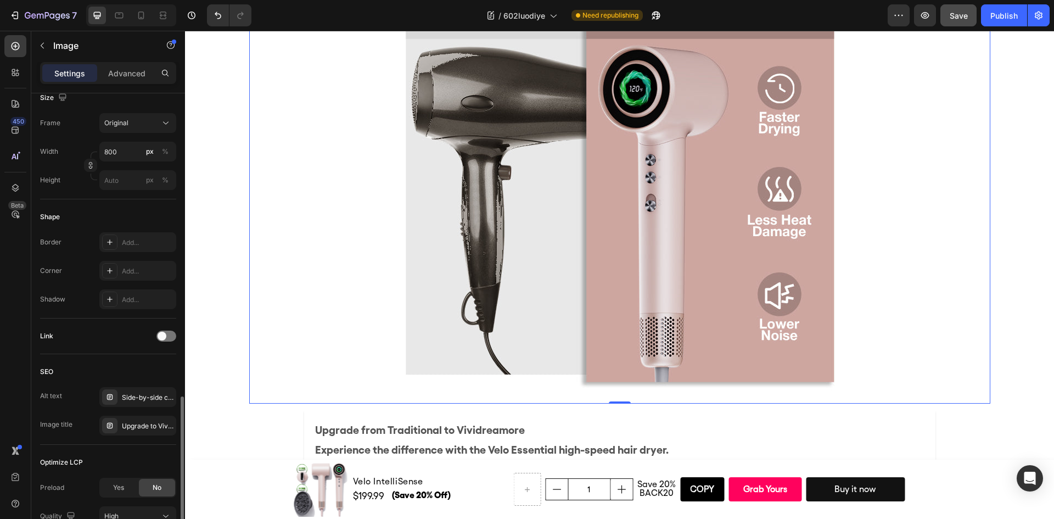
scroll to position [372, 0]
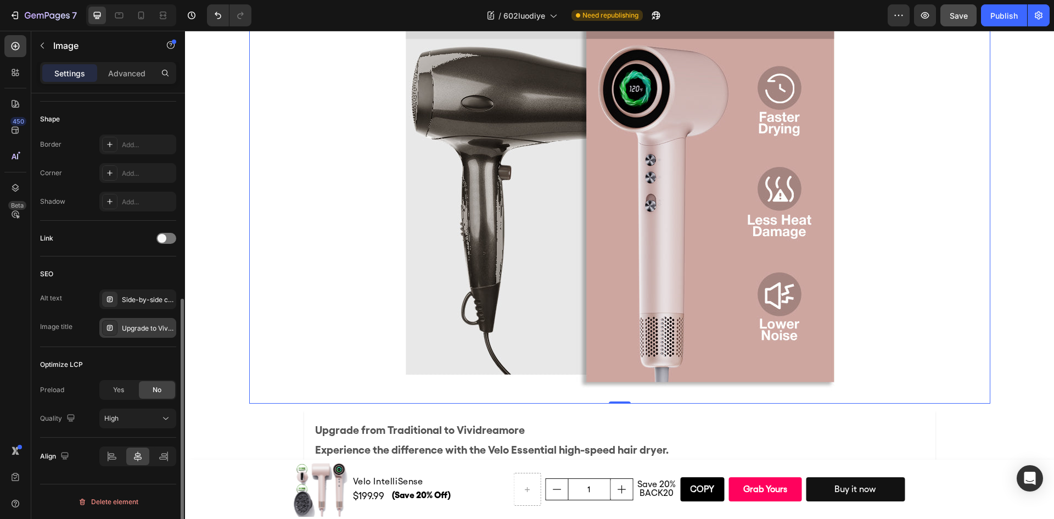
click at [145, 328] on div "Upgrade to Vividreamore Velo – Faster, Quieter, Healthier Drying" at bounding box center [148, 328] width 52 height 10
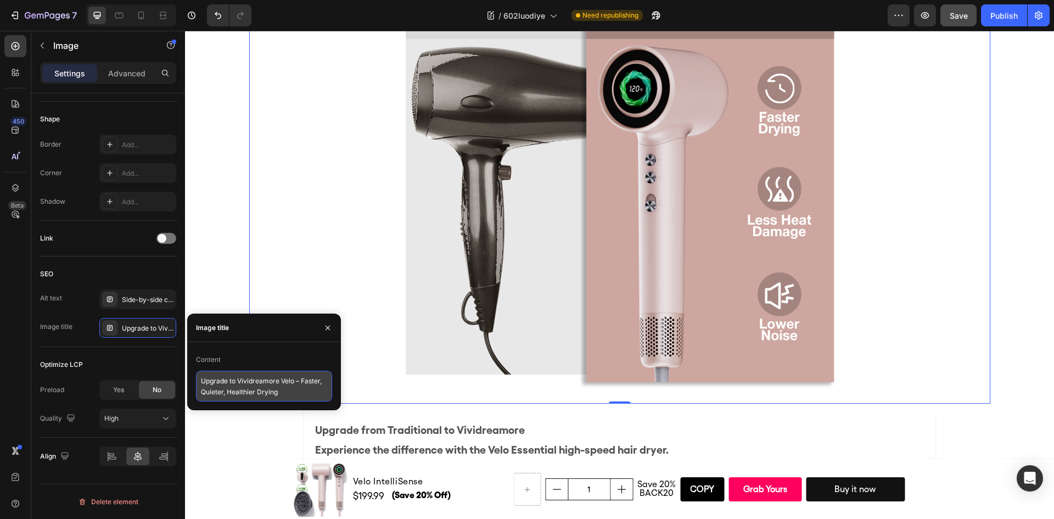
click at [292, 382] on textarea "Upgrade to Vividreamore Velo – Faster, Quieter, Healthier Drying" at bounding box center [264, 386] width 136 height 31
click at [294, 381] on textarea "Upgrade to Vividreamore Velo – Faster, Quieter, Healthier Drying" at bounding box center [264, 386] width 136 height 31
click at [295, 382] on textarea "Upgrade to Vividreamore Velo – Faster, Quieter, Healthier Drying" at bounding box center [264, 386] width 136 height 31
click at [296, 383] on textarea "Upgrade to Vividreamore Velo – Faster, Quieter, Healthier Drying" at bounding box center [264, 386] width 136 height 31
paste textarea "IntelliSense"
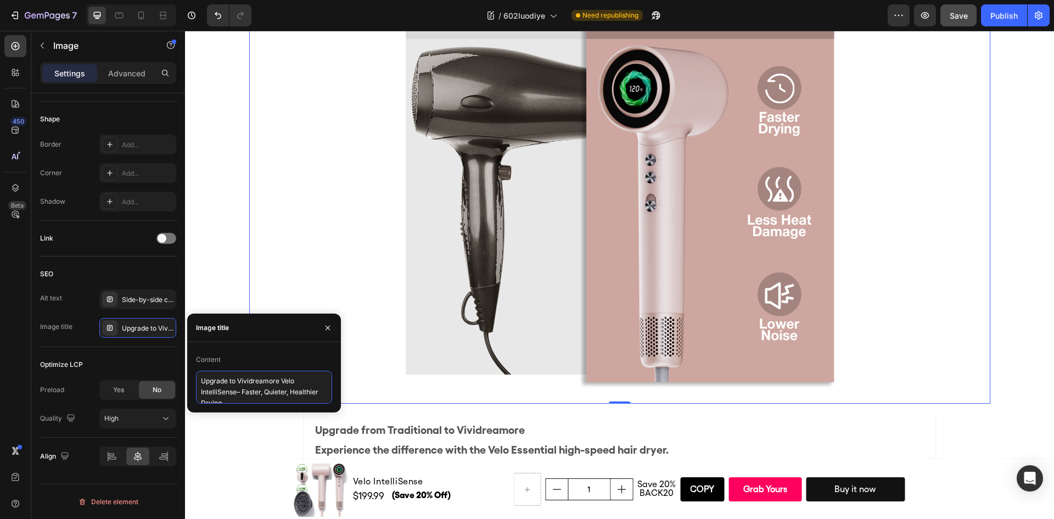
type textarea "Upgrade to Vividreamore Velo IntelliSense – Faster, Quieter, Healthier Drying"
click at [327, 328] on icon "button" at bounding box center [328, 327] width 4 height 4
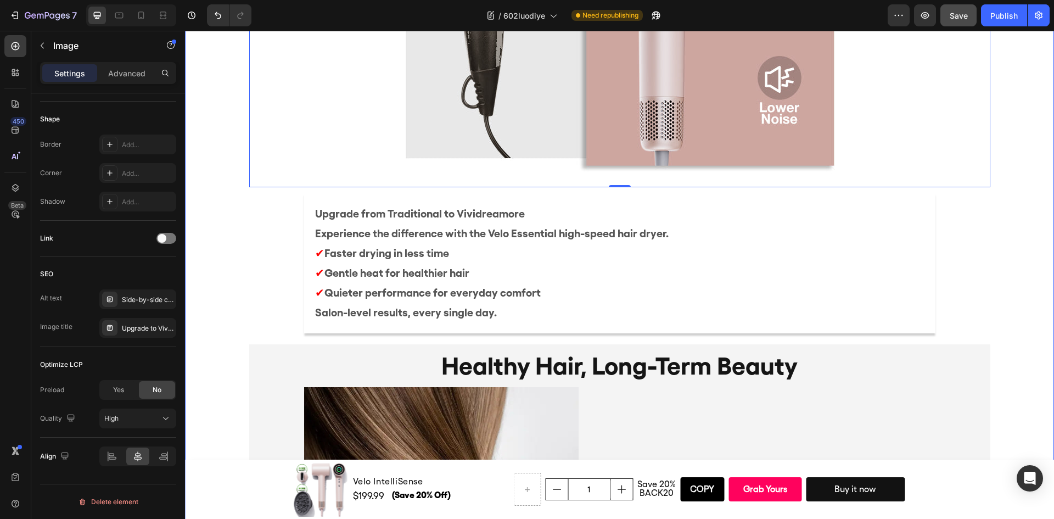
scroll to position [4563, 0]
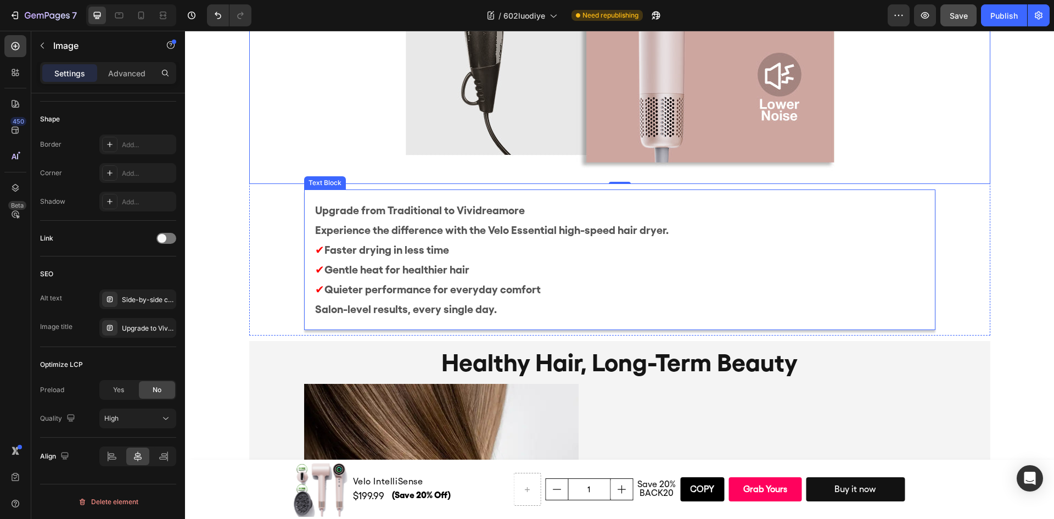
click at [536, 231] on p "Upgrade from Traditional to Vividreamore Experience the difference with the Vel…" at bounding box center [619, 249] width 609 height 99
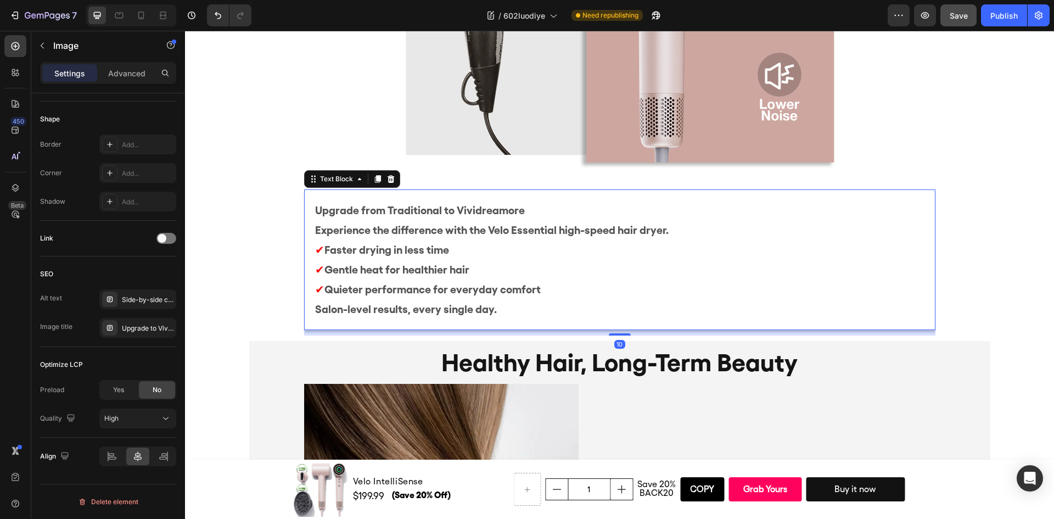
click at [536, 231] on p "Upgrade from Traditional to Vividreamore Experience the difference with the Vel…" at bounding box center [619, 249] width 609 height 99
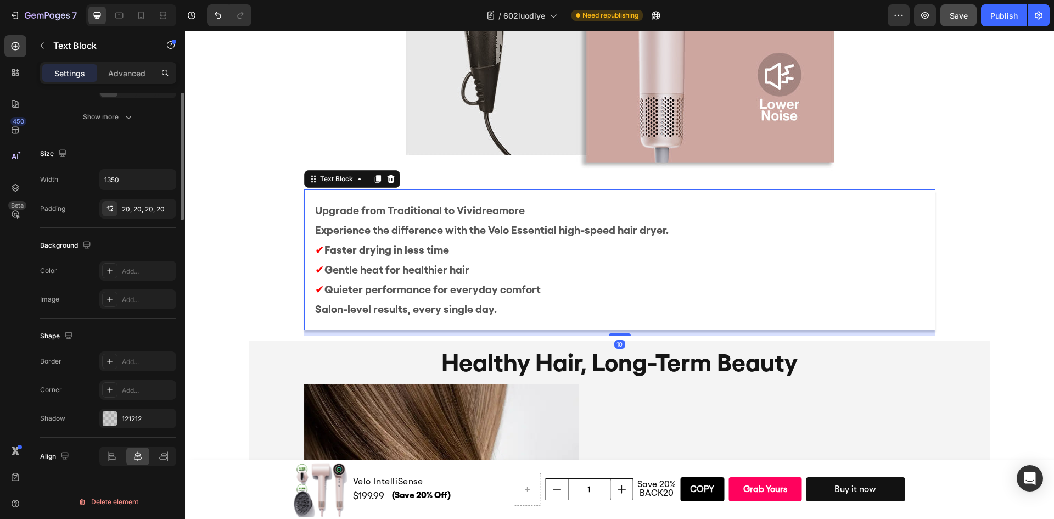
scroll to position [0, 0]
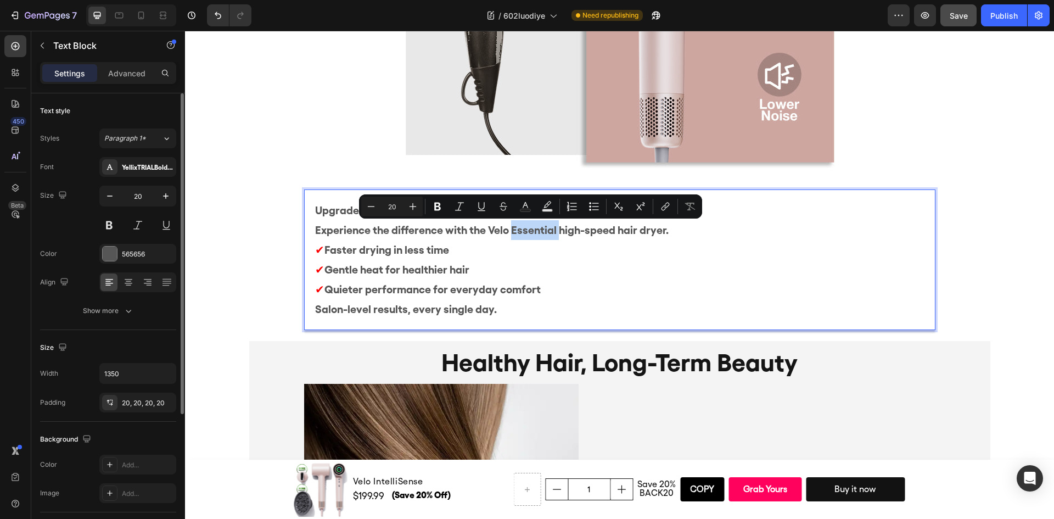
click at [534, 233] on p "Upgrade from Traditional to Vividreamore Experience the difference with the Vel…" at bounding box center [619, 249] width 609 height 99
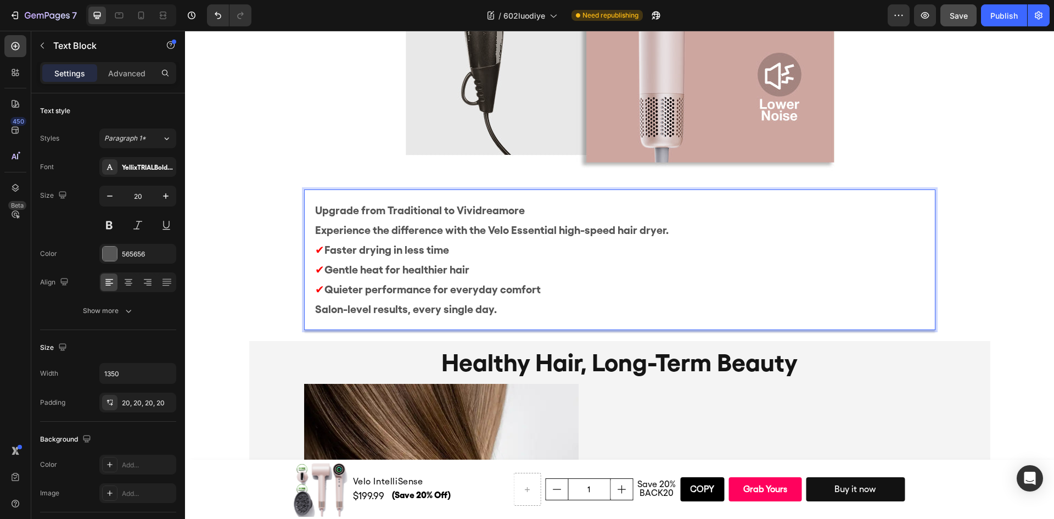
click at [530, 232] on p "Upgrade from Traditional to Vividreamore Experience the difference with the Vel…" at bounding box center [619, 249] width 609 height 99
click at [695, 282] on p "Upgrade from Traditional to Vividreamore Experience the difference with the Vel…" at bounding box center [619, 249] width 609 height 99
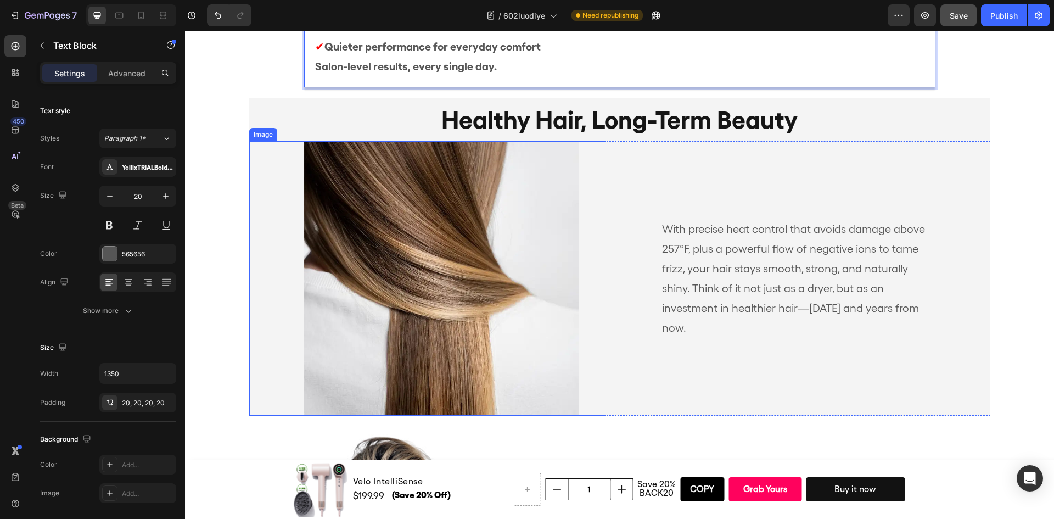
scroll to position [4746, 0]
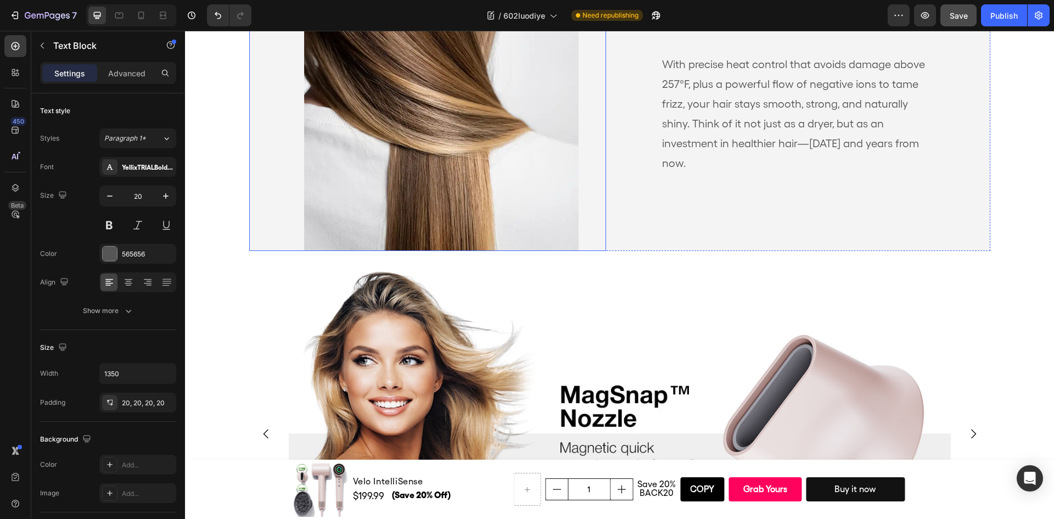
click at [471, 186] on img at bounding box center [441, 113] width 275 height 275
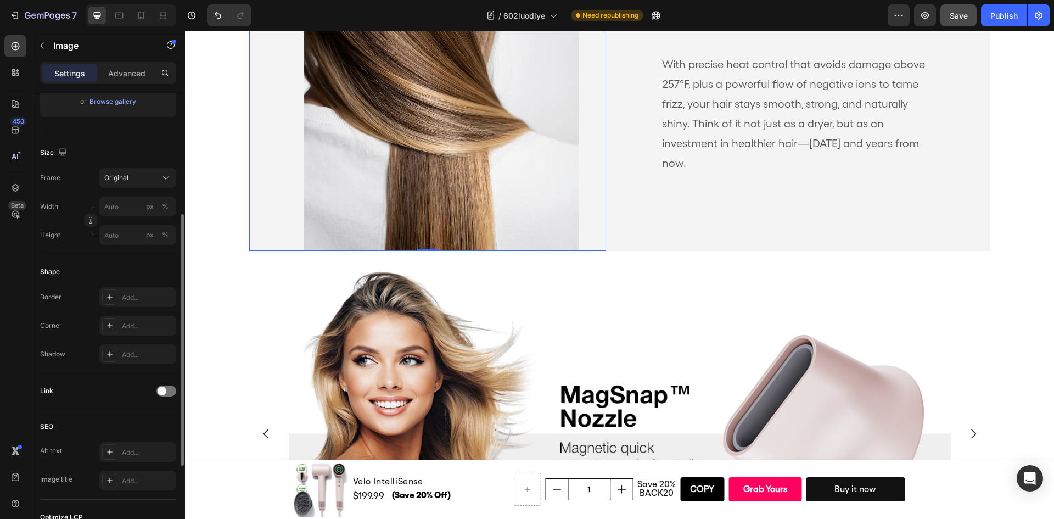
scroll to position [329, 0]
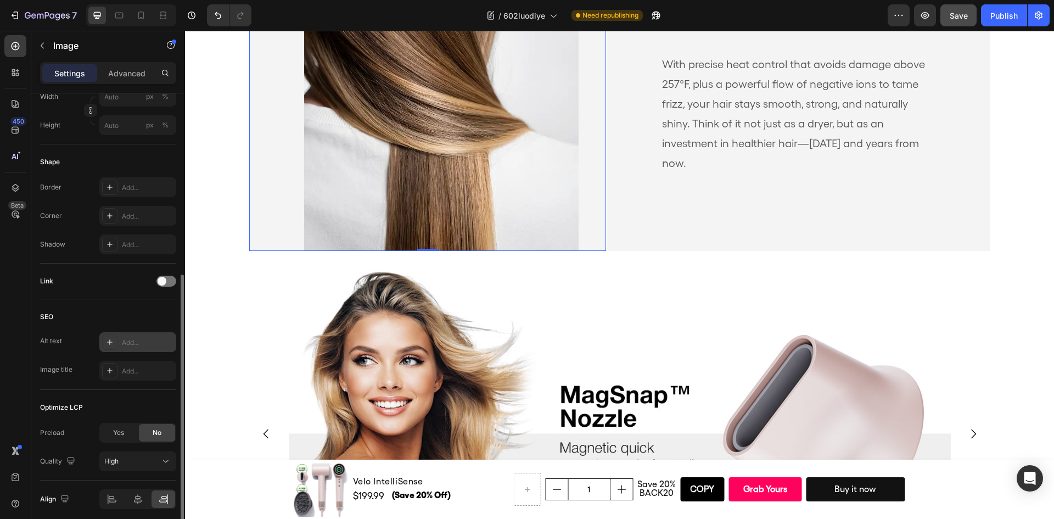
click at [132, 346] on div "Add..." at bounding box center [148, 343] width 52 height 10
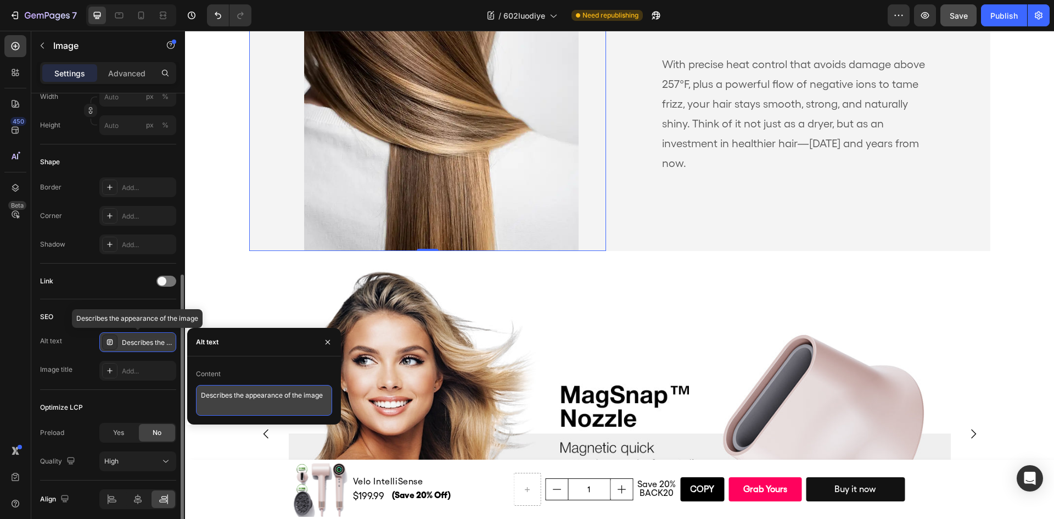
click at [315, 394] on textarea "Describes the appearance of the image" at bounding box center [264, 400] width 136 height 31
paste textarea "Close-up of smooth, healthy, and shiny brown hair, showing the results of preci…"
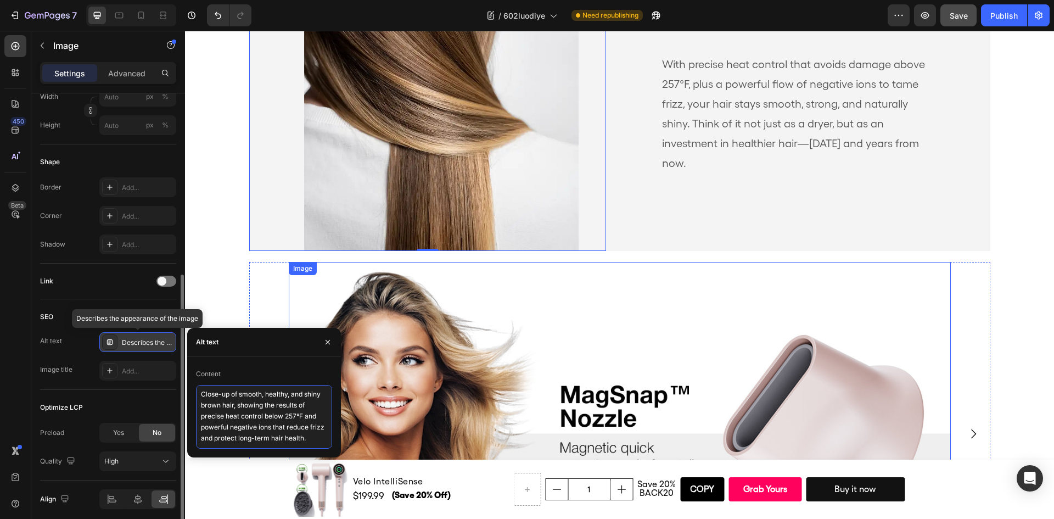
type textarea "Close-up of smooth, healthy, and shiny brown hair, showing the results of preci…"
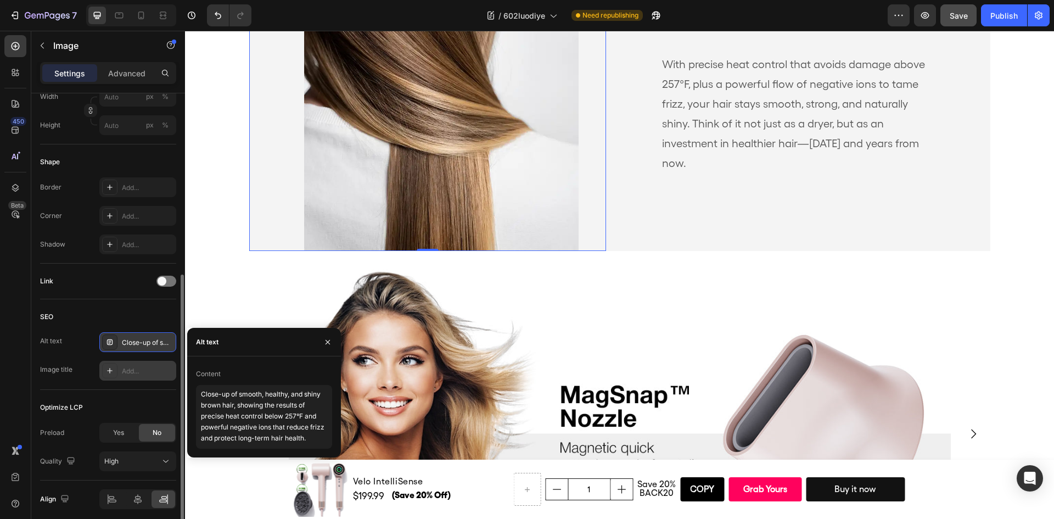
click at [142, 375] on div "Add..." at bounding box center [148, 371] width 52 height 10
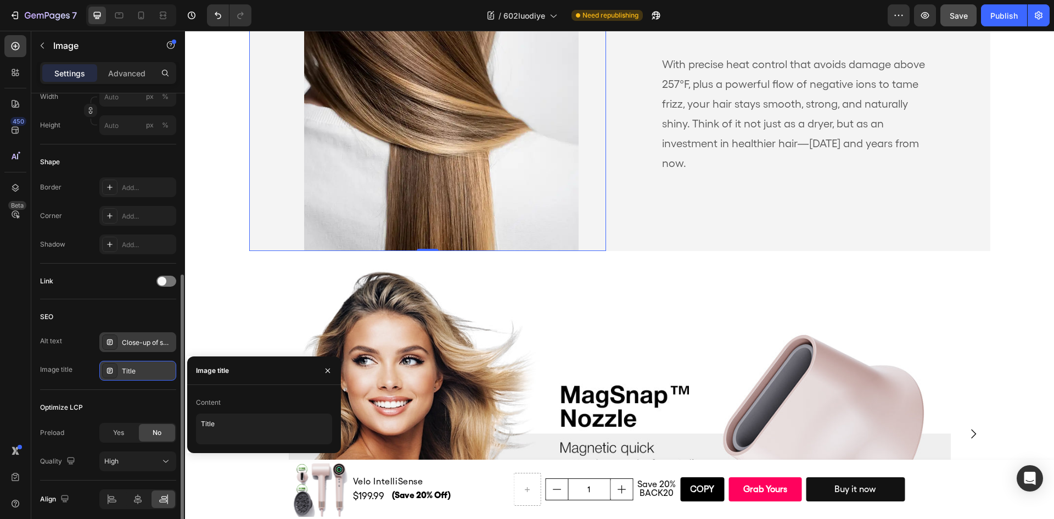
click at [250, 391] on div "Content Title" at bounding box center [264, 419] width 154 height 68
click at [247, 413] on textarea "Title" at bounding box center [264, 428] width 136 height 31
click at [246, 413] on textarea "Title" at bounding box center [264, 428] width 136 height 31
click at [246, 413] on div "Content Title" at bounding box center [264, 419] width 136 height 51
paste textarea "Healthy Hair with Precise Heat & Negative Ions"
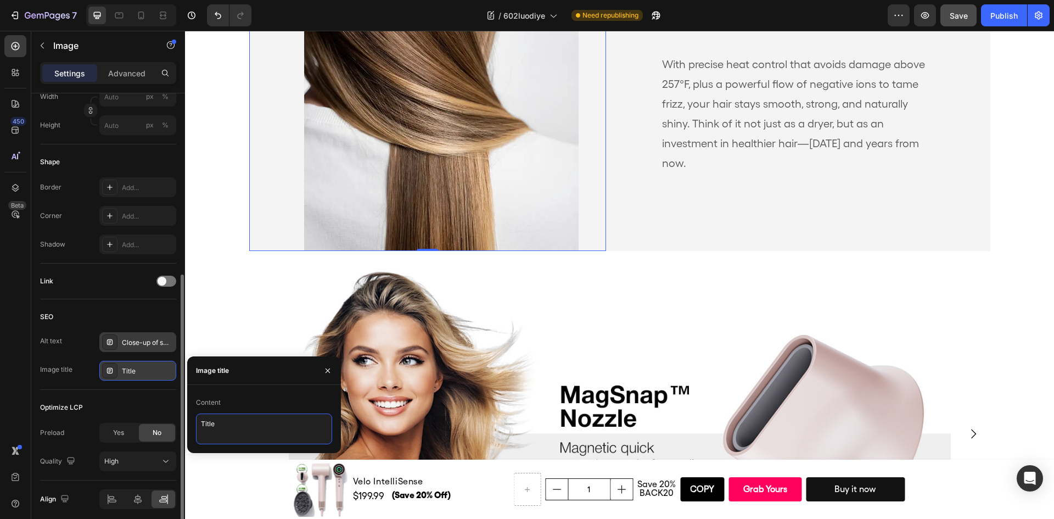
type textarea "Healthy Hair with Precise Heat & Negative Ions"
click at [133, 316] on div "SEO" at bounding box center [108, 317] width 136 height 18
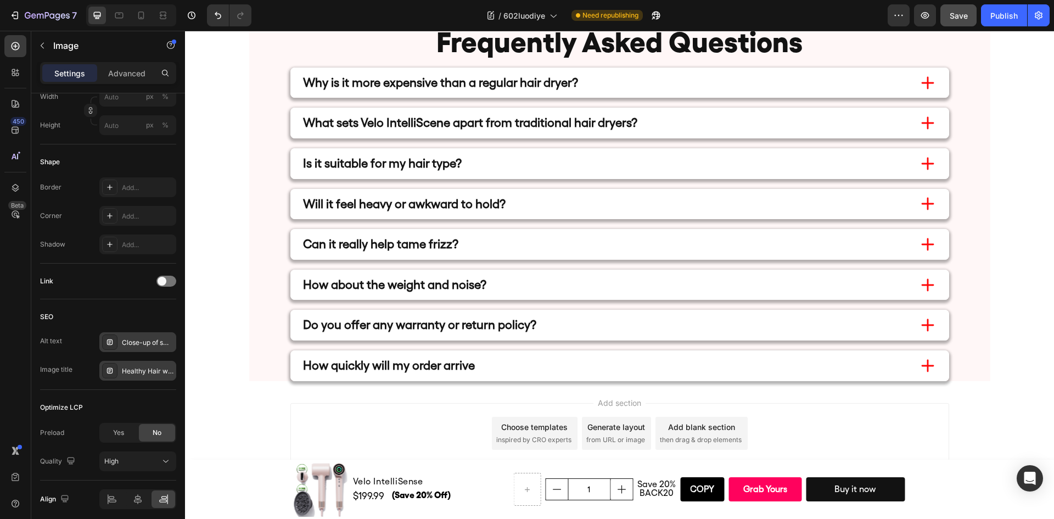
scroll to position [5625, 0]
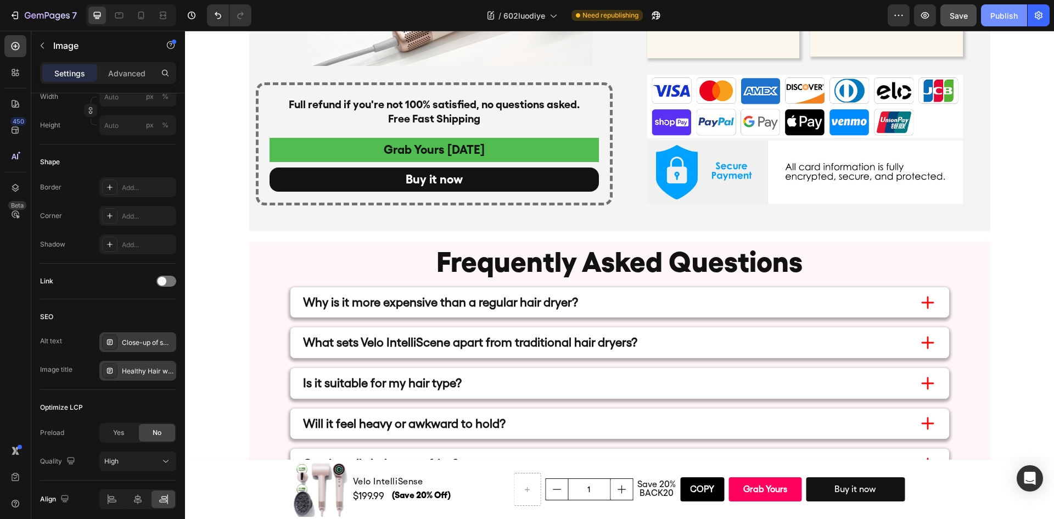
click at [998, 18] on div "Publish" at bounding box center [1004, 16] width 27 height 12
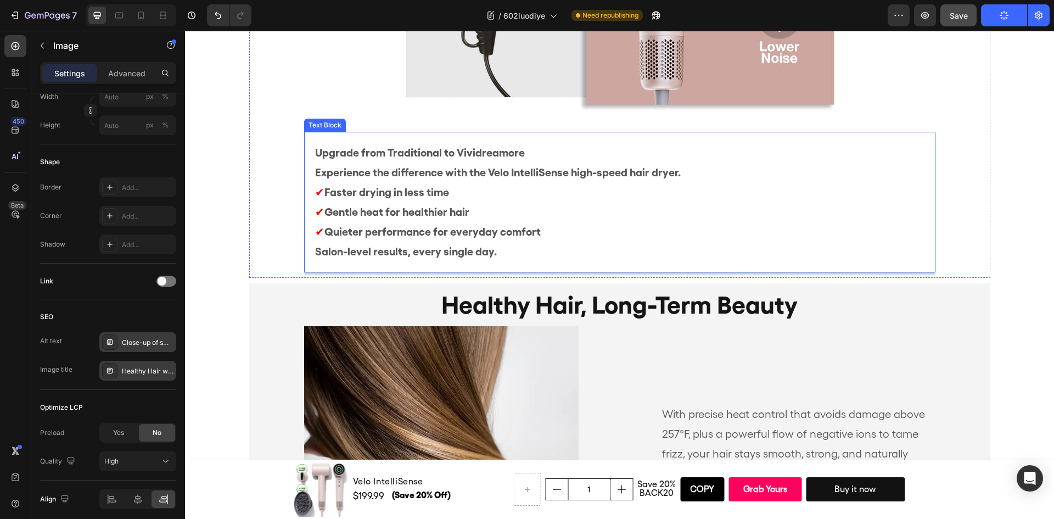
scroll to position [4232, 0]
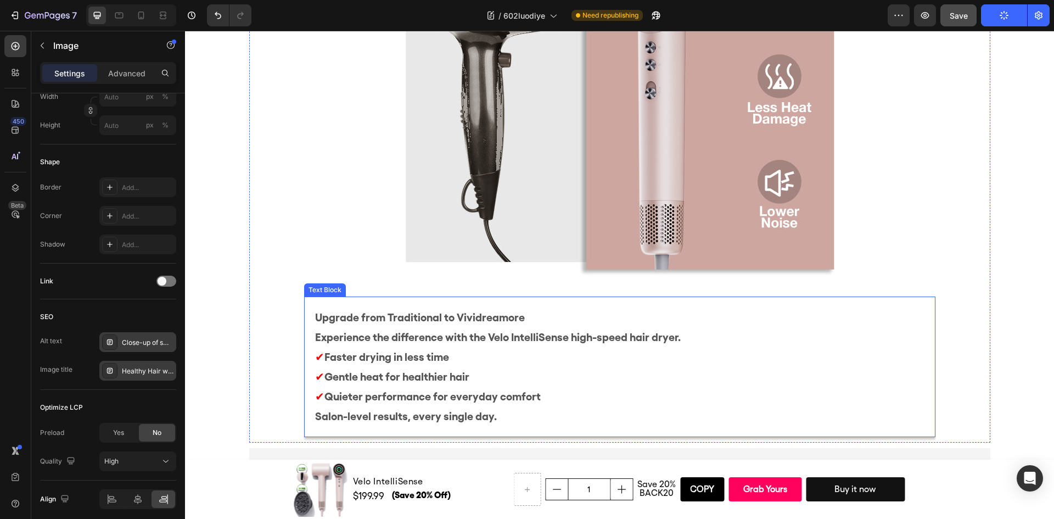
click at [519, 338] on p "Upgrade from Traditional to Vividreamore Experience the difference with the Vel…" at bounding box center [619, 356] width 609 height 99
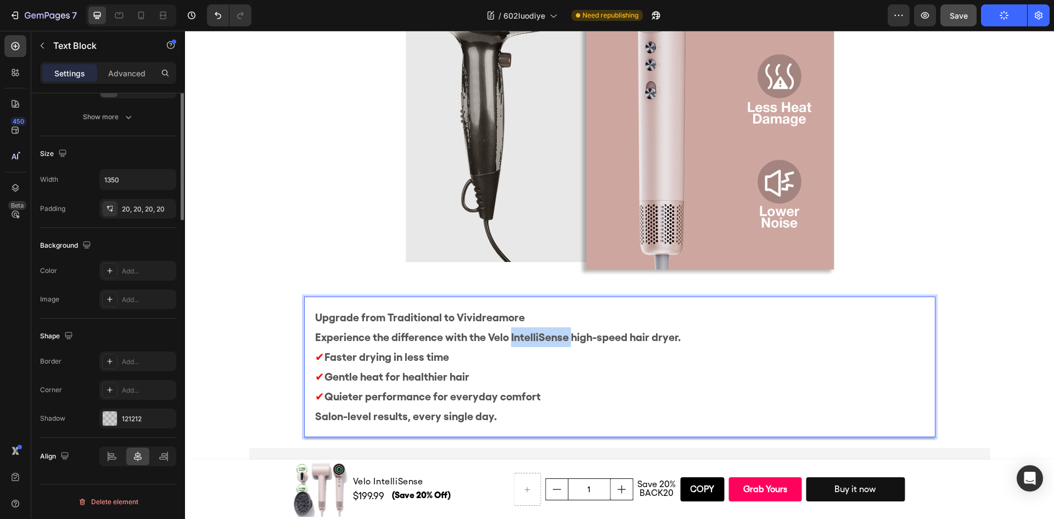
scroll to position [0, 0]
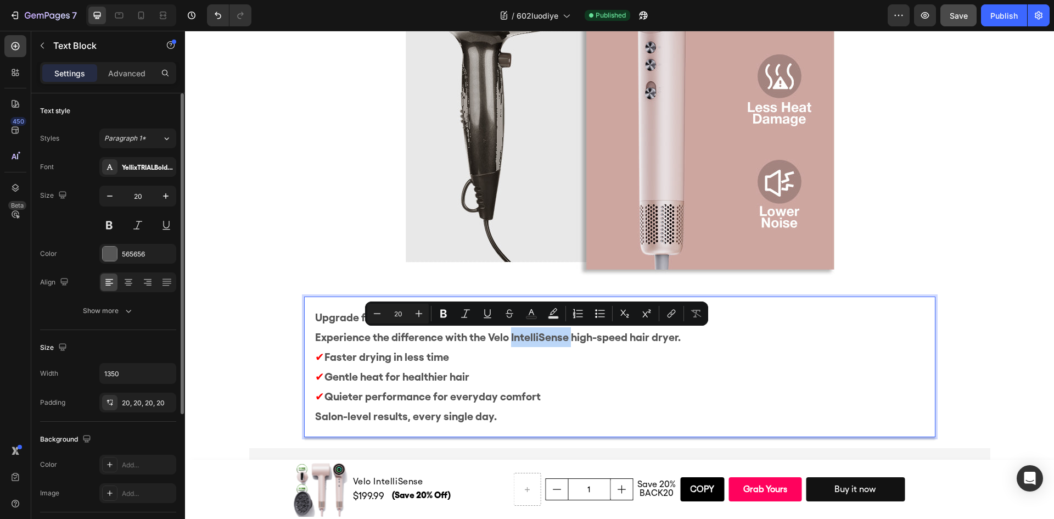
copy p "IntelliSense"
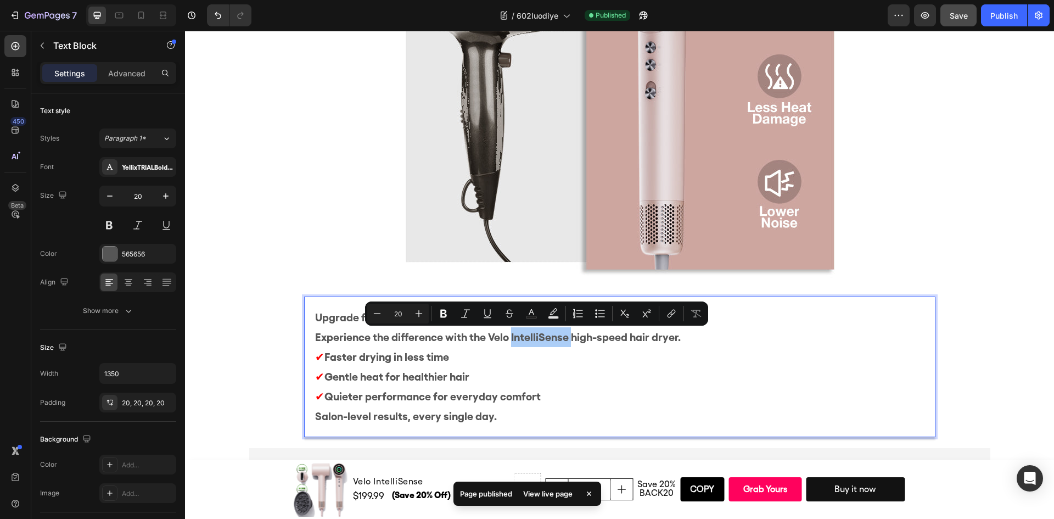
click at [137, 5] on div at bounding box center [131, 15] width 90 height 22
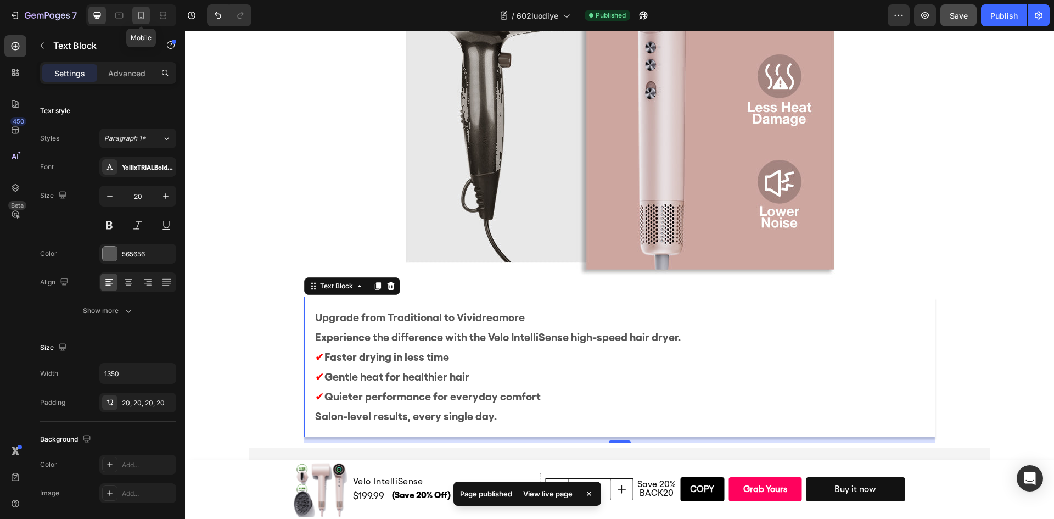
click at [140, 11] on icon at bounding box center [141, 15] width 11 height 11
type input "15"
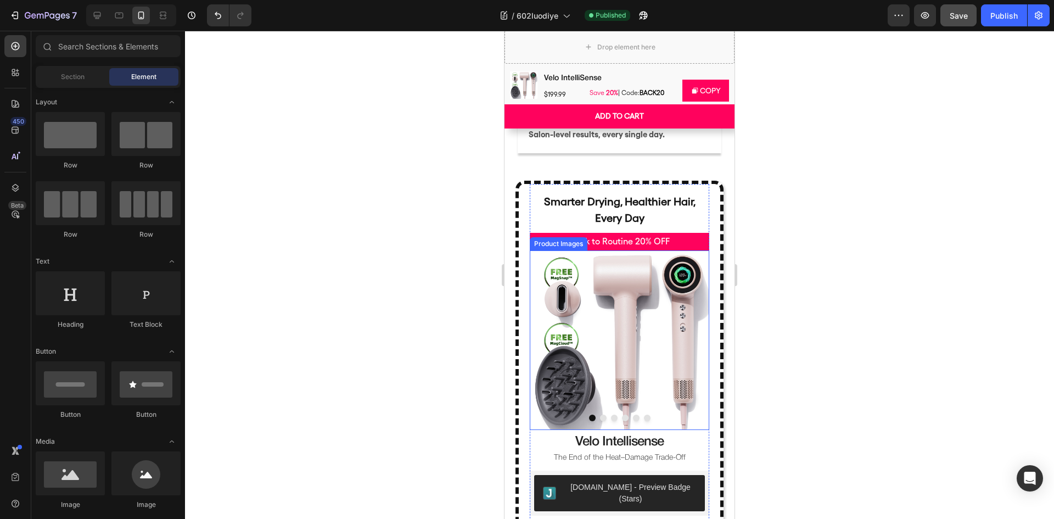
scroll to position [4175, 0]
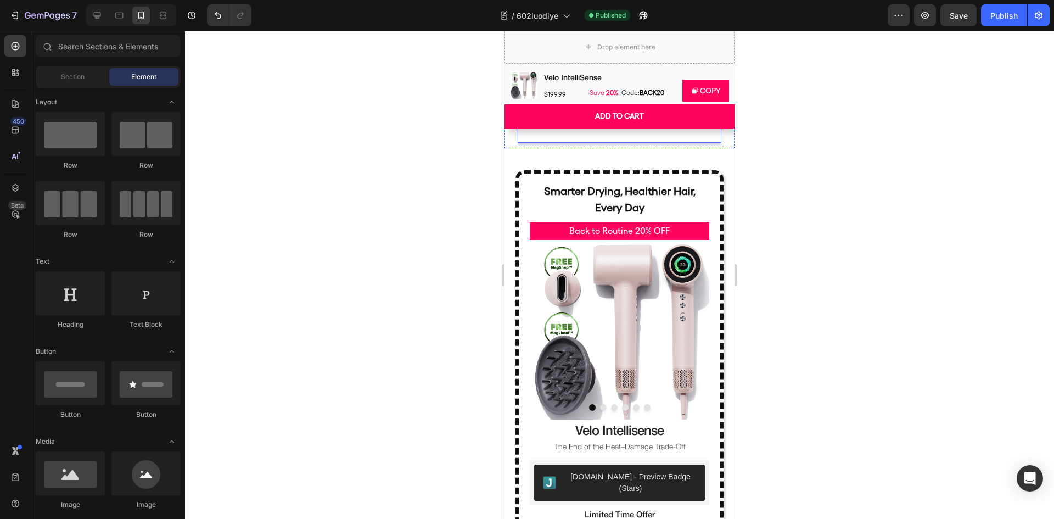
click at [552, 117] on p "Upgrade from Traditional to Vividreamore Experience the difference with the Vel…" at bounding box center [620, 72] width 182 height 89
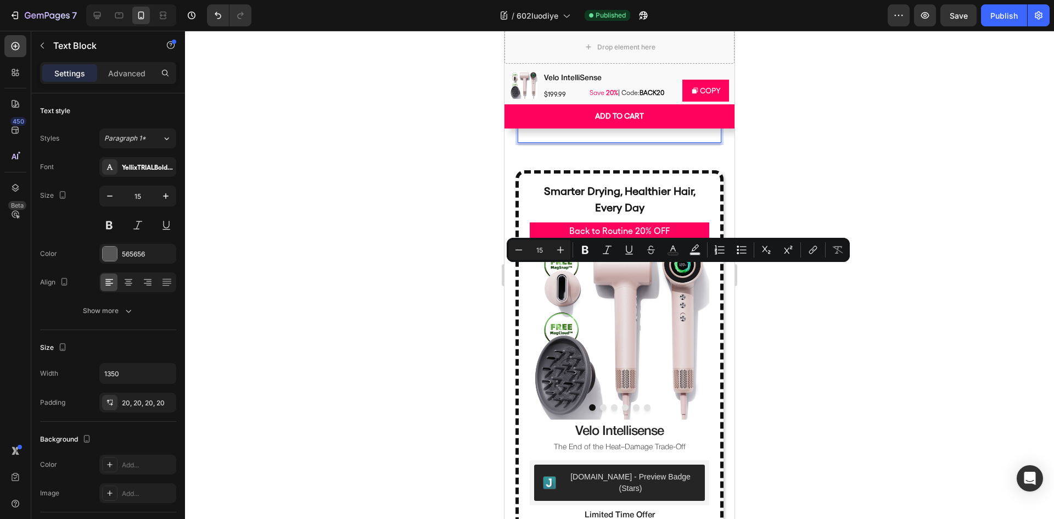
click at [547, 117] on p "Upgrade from Traditional to Vividreamore Experience the difference with the Vel…" at bounding box center [620, 72] width 182 height 89
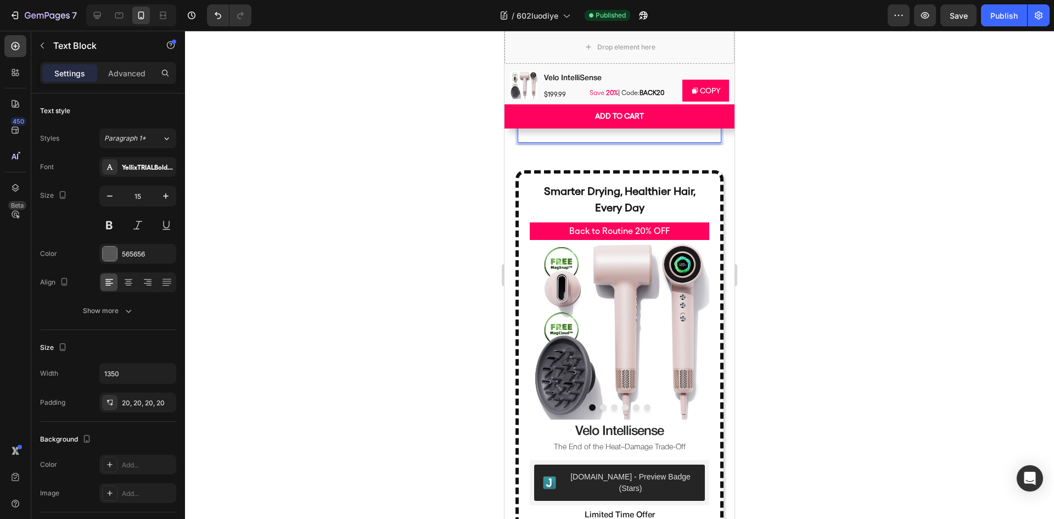
click at [547, 117] on p "Upgrade from Traditional to Vividreamore Experience the difference with the Vel…" at bounding box center [620, 72] width 182 height 89
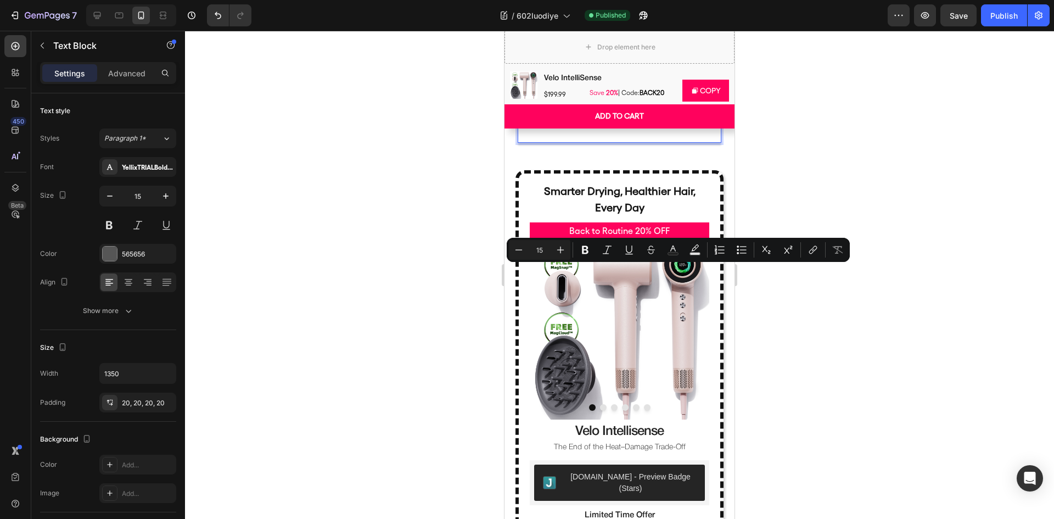
click at [547, 117] on p "Upgrade from Traditional to Vividreamore Experience the difference with the Vel…" at bounding box center [620, 72] width 182 height 89
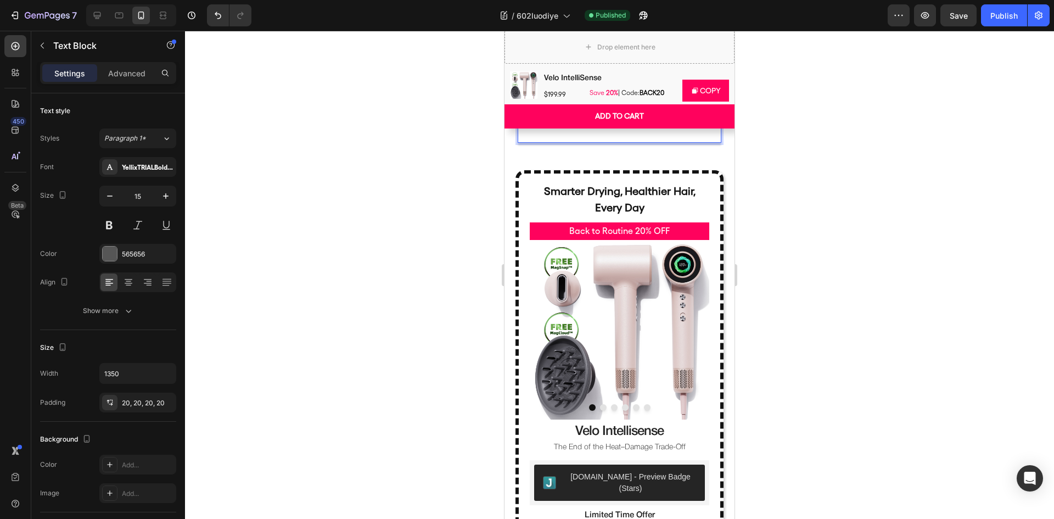
click at [820, 276] on div at bounding box center [619, 275] width 869 height 488
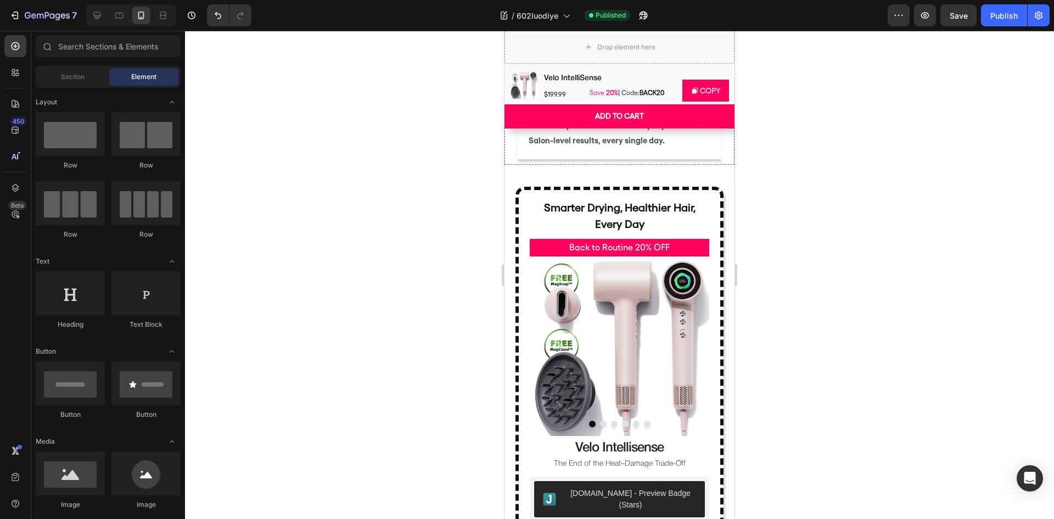
scroll to position [4065, 0]
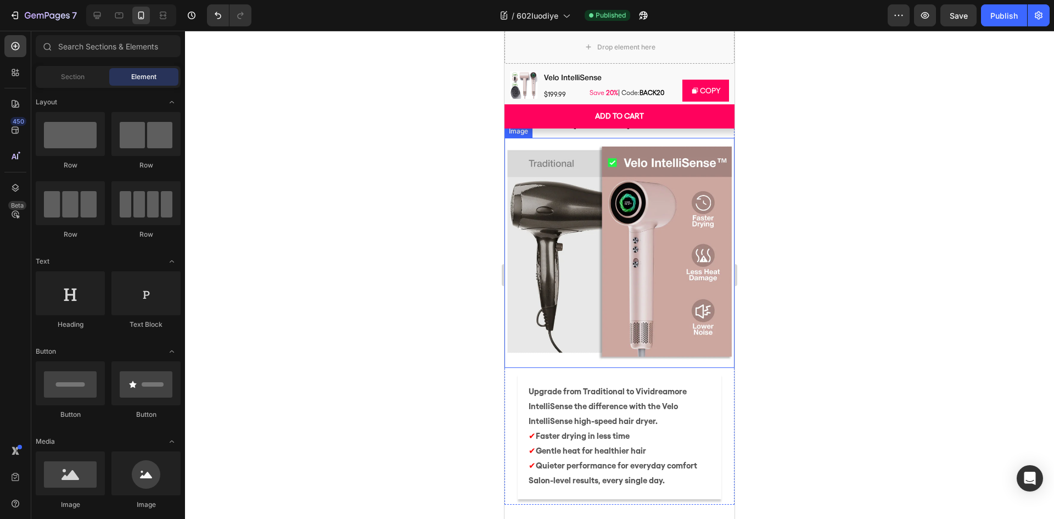
click at [603, 265] on img at bounding box center [620, 253] width 230 height 230
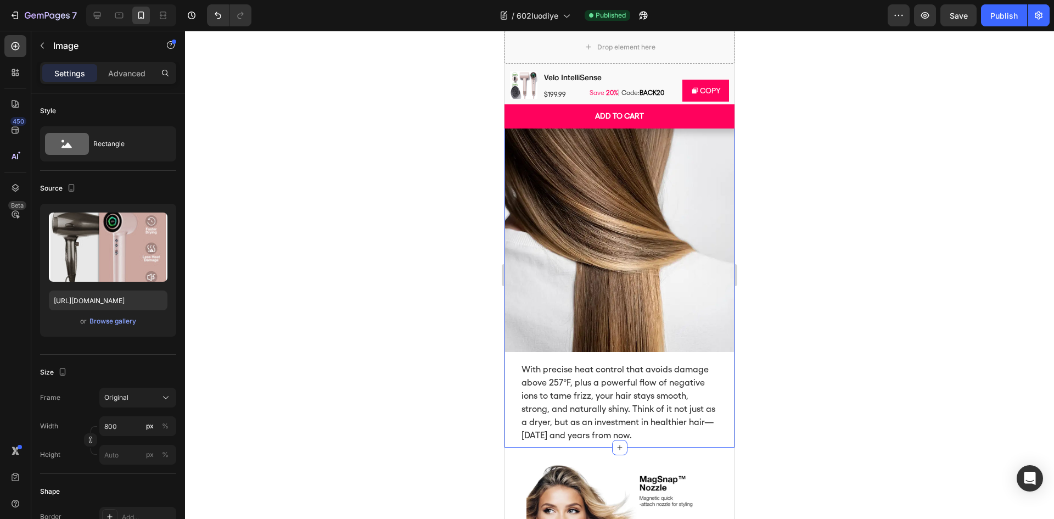
scroll to position [5657, 0]
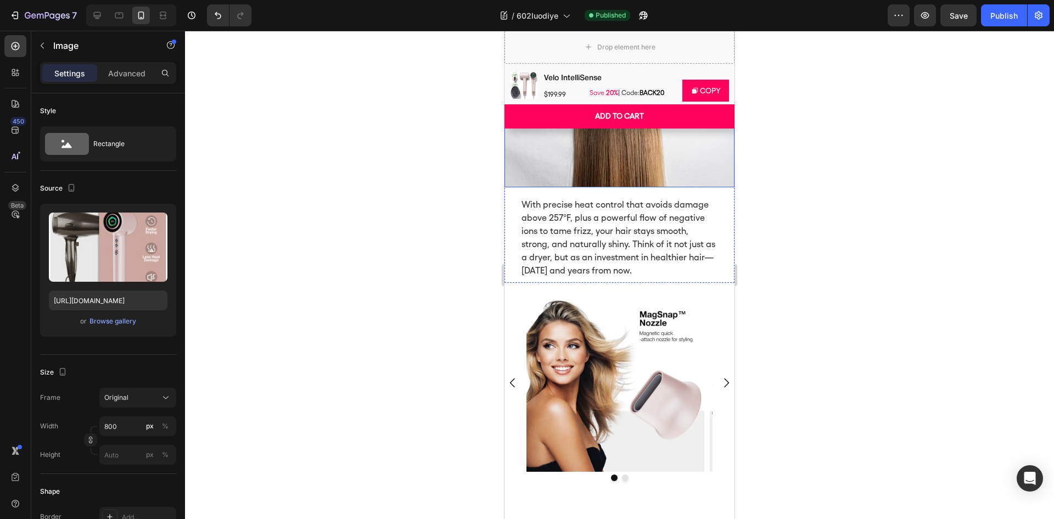
click at [624, 187] on img at bounding box center [620, 72] width 230 height 230
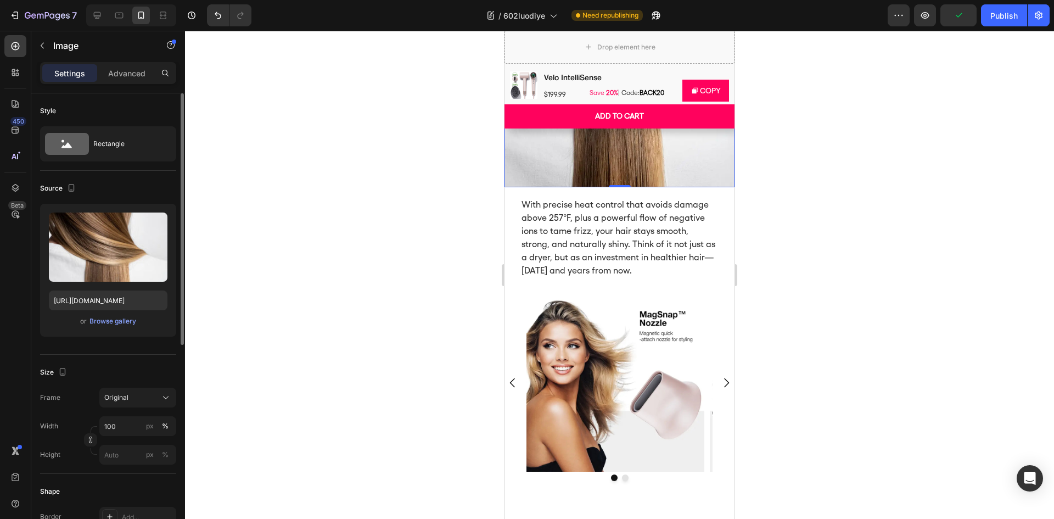
scroll to position [275, 0]
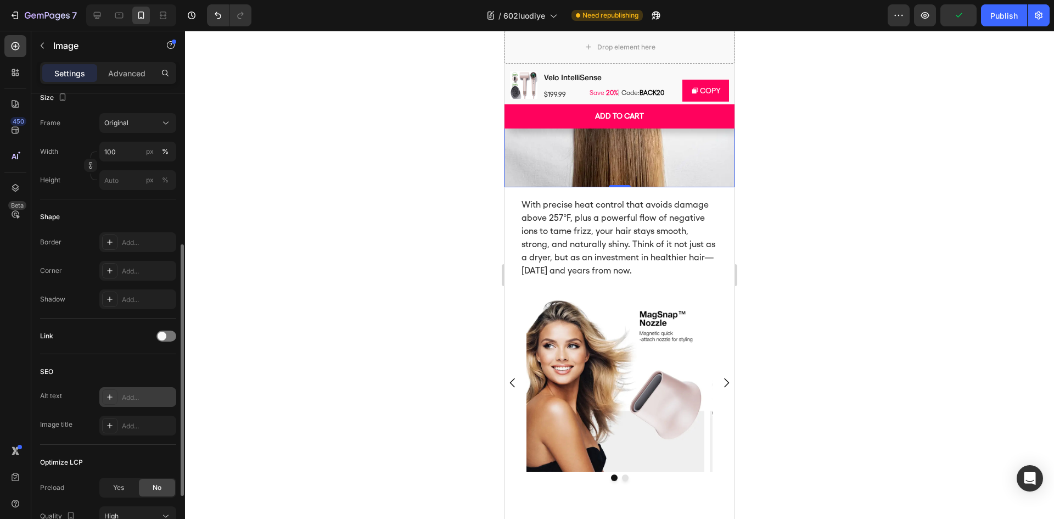
click at [141, 400] on div "Add..." at bounding box center [148, 398] width 52 height 10
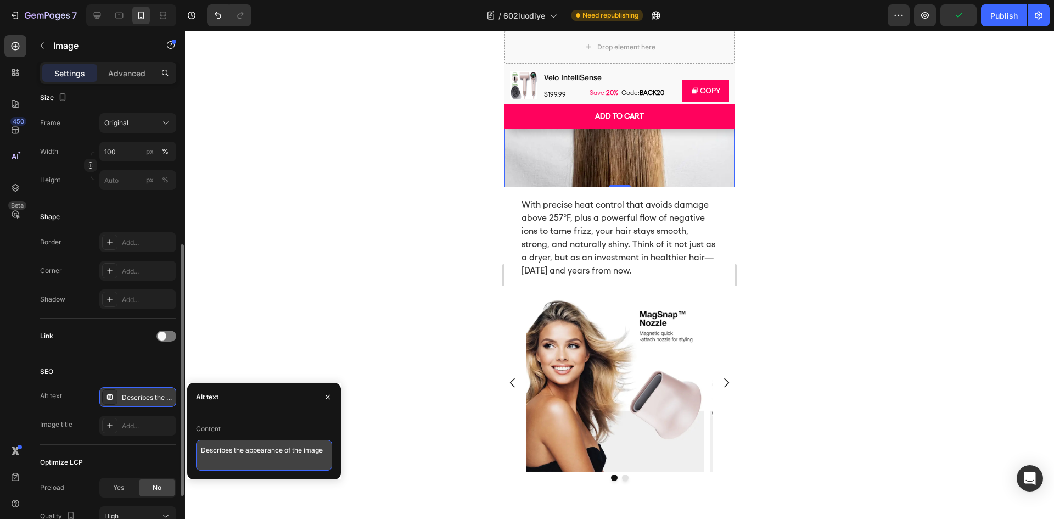
click at [247, 449] on textarea "Describes the appearance of the image" at bounding box center [264, 455] width 136 height 31
click at [245, 449] on textarea "Describes the appearance of the image" at bounding box center [264, 455] width 136 height 31
paste textarea "Close-up of smooth, healthy, and shiny brown hair, showing the results of preci…"
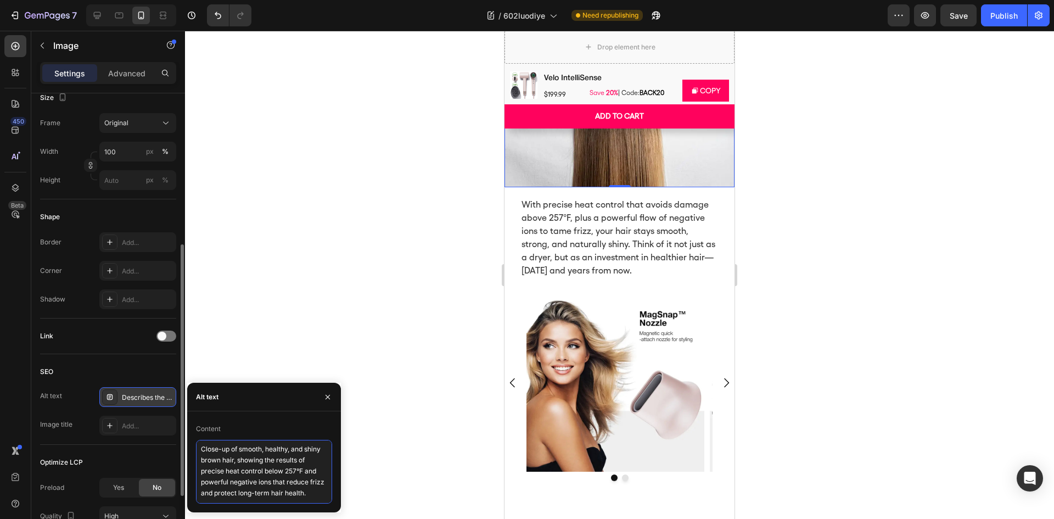
type textarea "Close-up of smooth, healthy, and shiny brown hair, showing the results of preci…"
click at [148, 426] on div "Add..." at bounding box center [148, 426] width 52 height 10
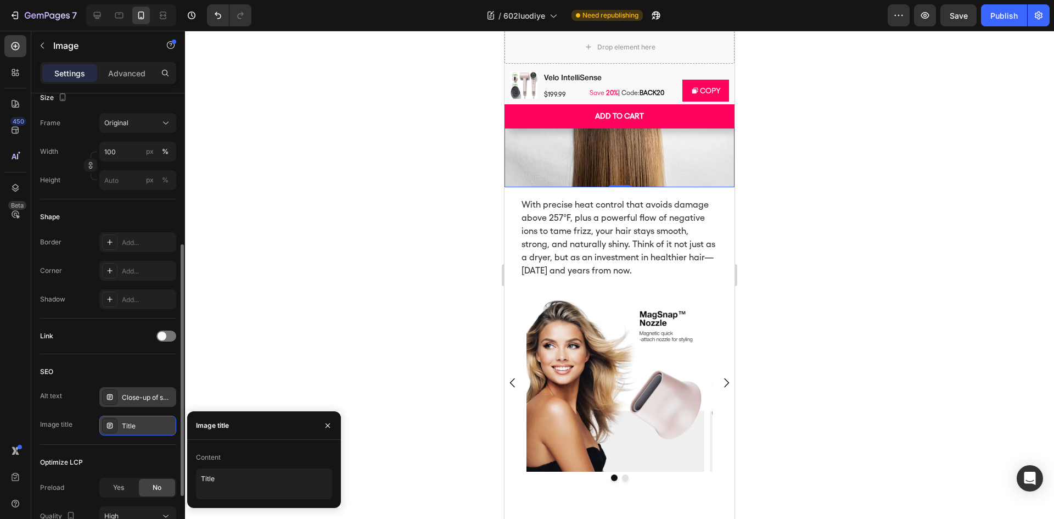
click at [150, 425] on div "Title" at bounding box center [148, 426] width 52 height 10
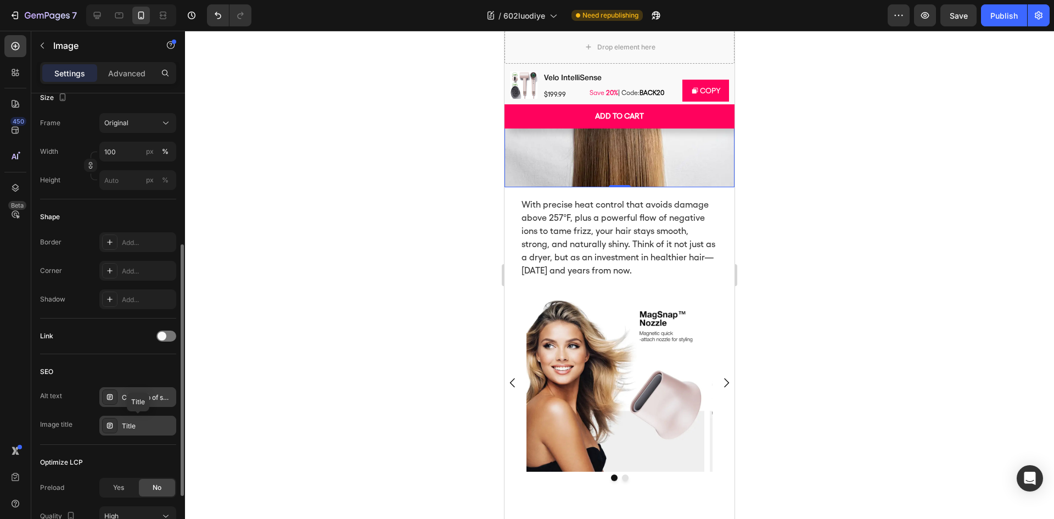
click at [150, 425] on div "Title" at bounding box center [148, 426] width 52 height 10
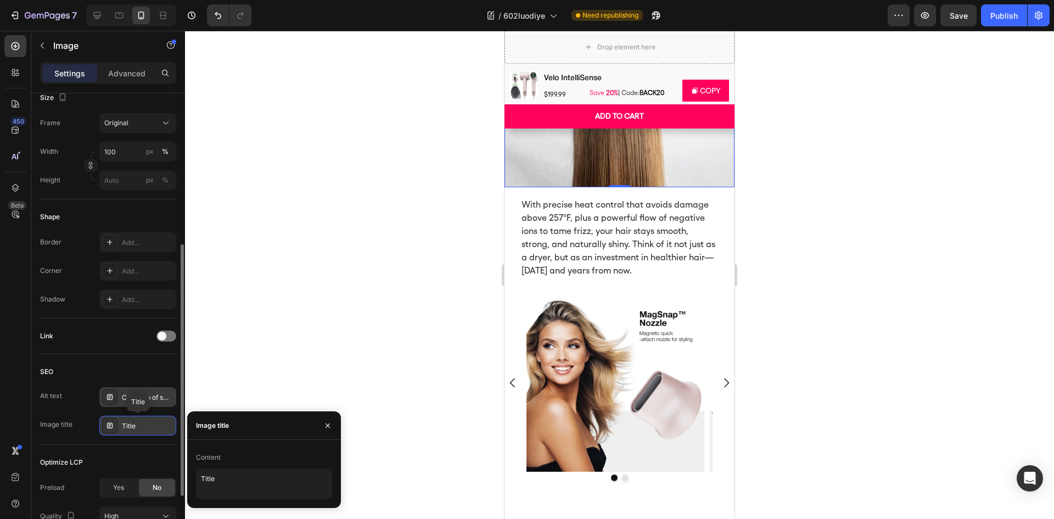
click at [150, 425] on div "Title" at bounding box center [148, 426] width 52 height 10
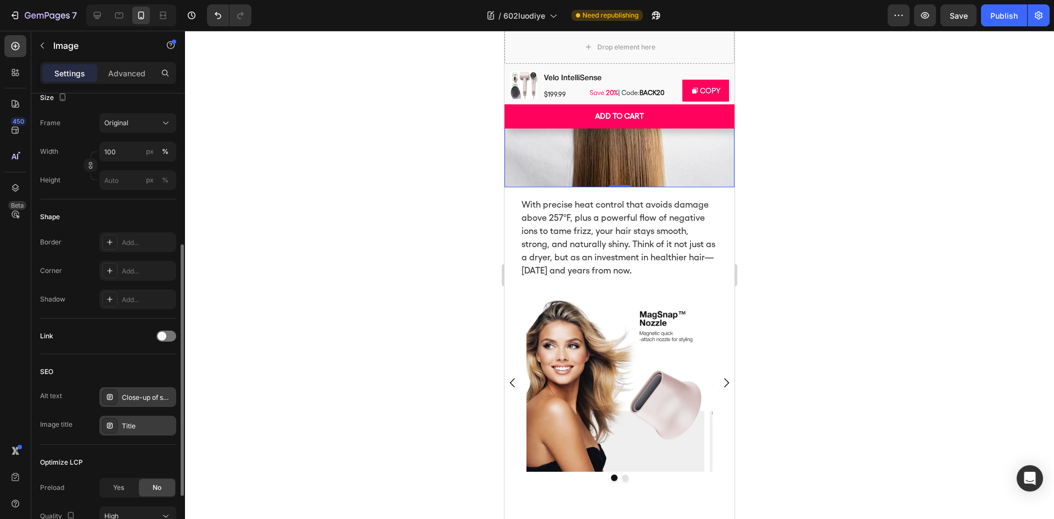
click at [174, 424] on div "Title" at bounding box center [137, 426] width 77 height 20
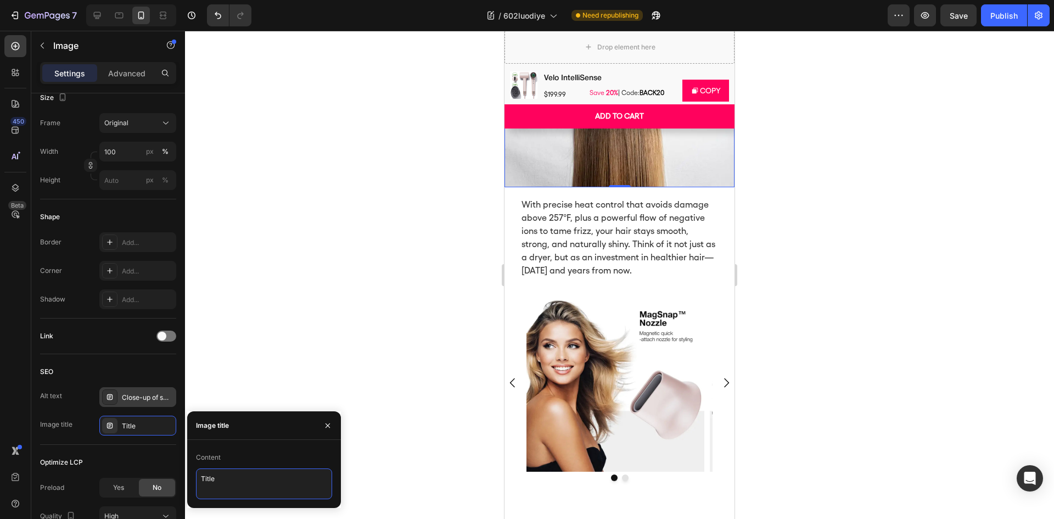
click at [257, 489] on textarea "Title" at bounding box center [264, 483] width 136 height 31
click at [256, 488] on textarea "Title" at bounding box center [264, 483] width 136 height 31
paste textarea "Healthy Hair with Precise Heat & Negative Ions"
type textarea "Healthy Hair with Precise Heat & Negative Ions"
click at [145, 368] on div "SEO" at bounding box center [108, 372] width 136 height 18
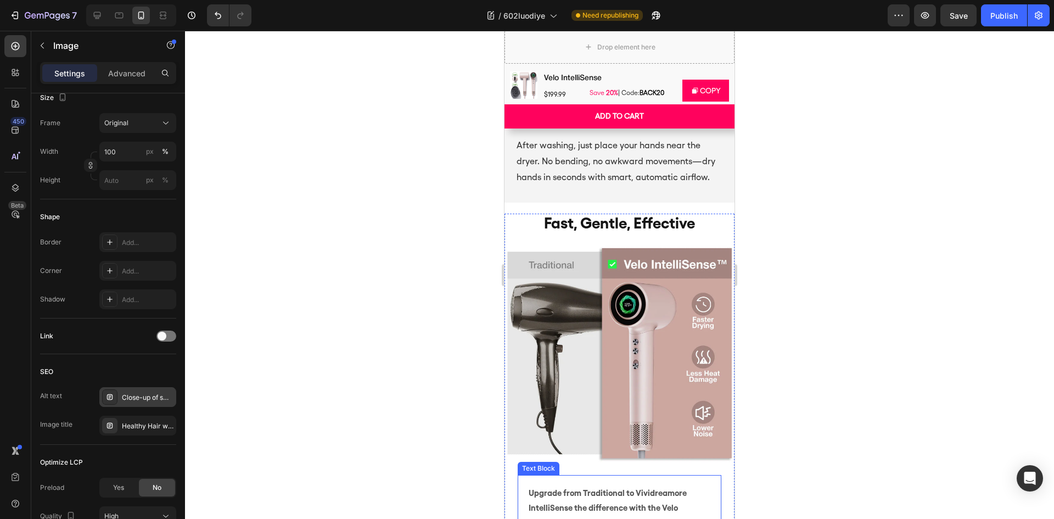
scroll to position [3900, 0]
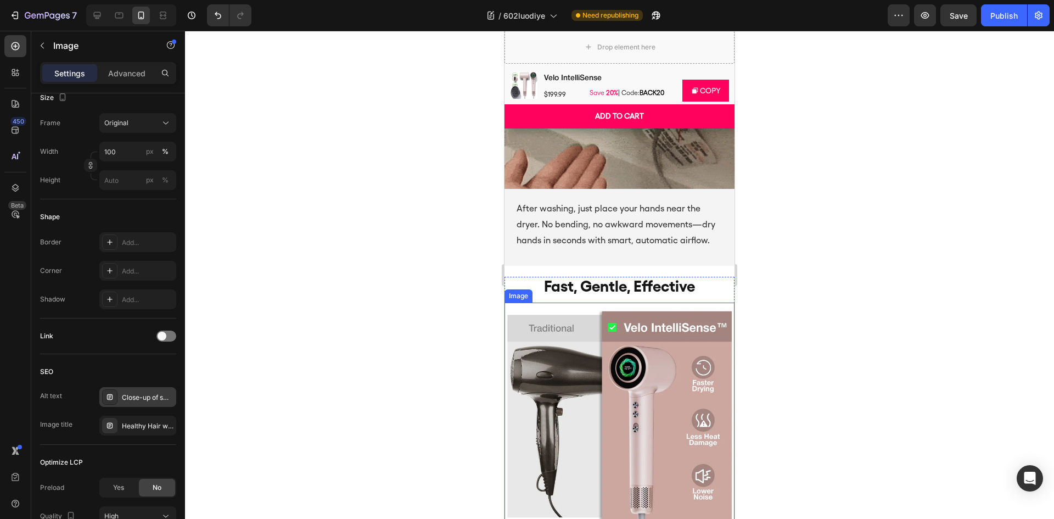
click at [612, 375] on img at bounding box center [620, 418] width 230 height 230
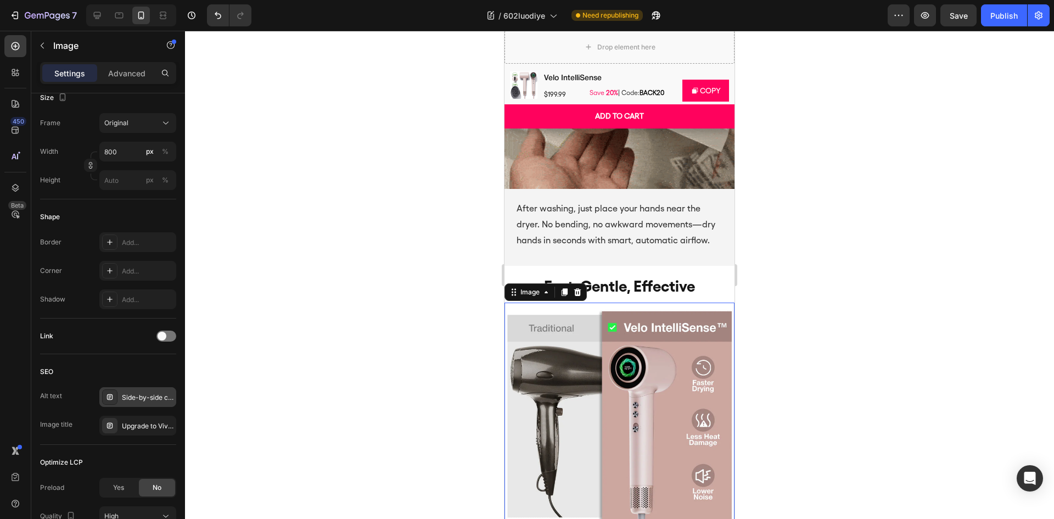
click at [144, 400] on div "Side-by-side comparison of traditional hair dryer and Vividreamore Velo Essenti…" at bounding box center [148, 398] width 52 height 10
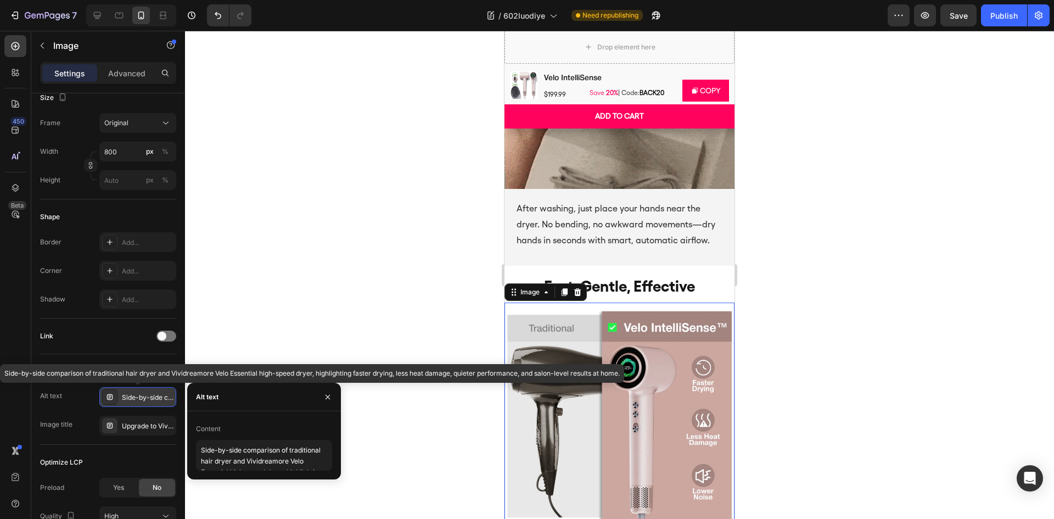
click at [144, 400] on div "Side-by-side comparison of traditional hair dryer and Vividreamore Velo Essenti…" at bounding box center [148, 398] width 52 height 10
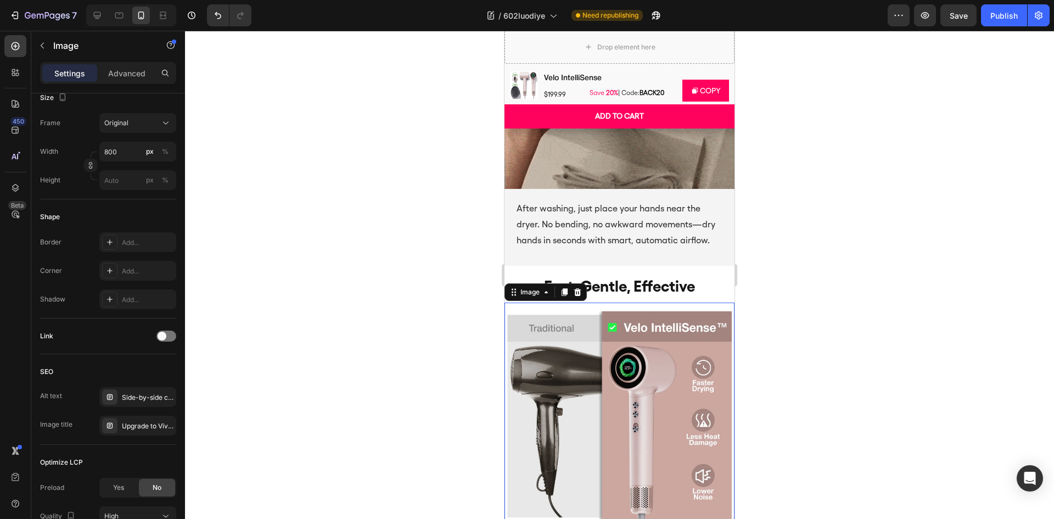
click at [664, 380] on img at bounding box center [620, 418] width 230 height 230
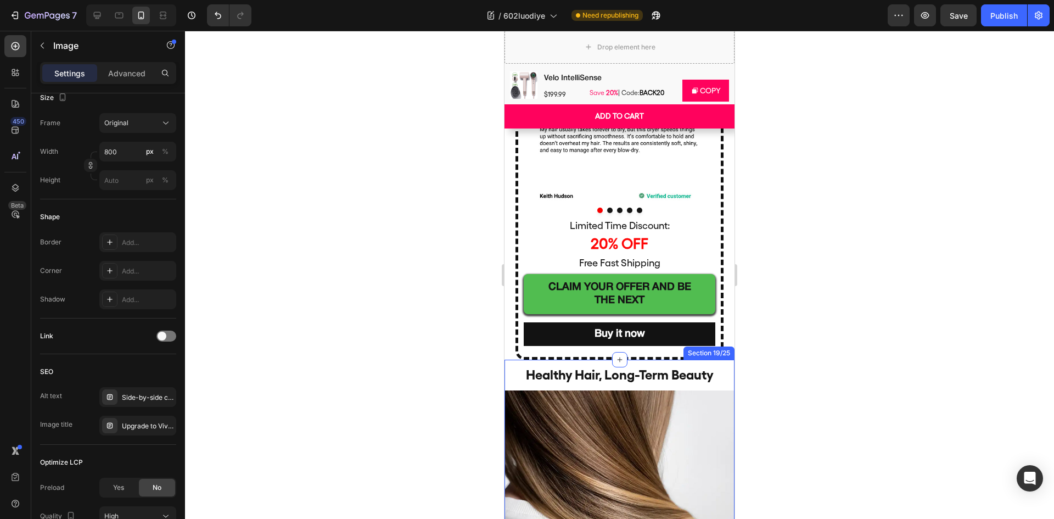
scroll to position [5602, 0]
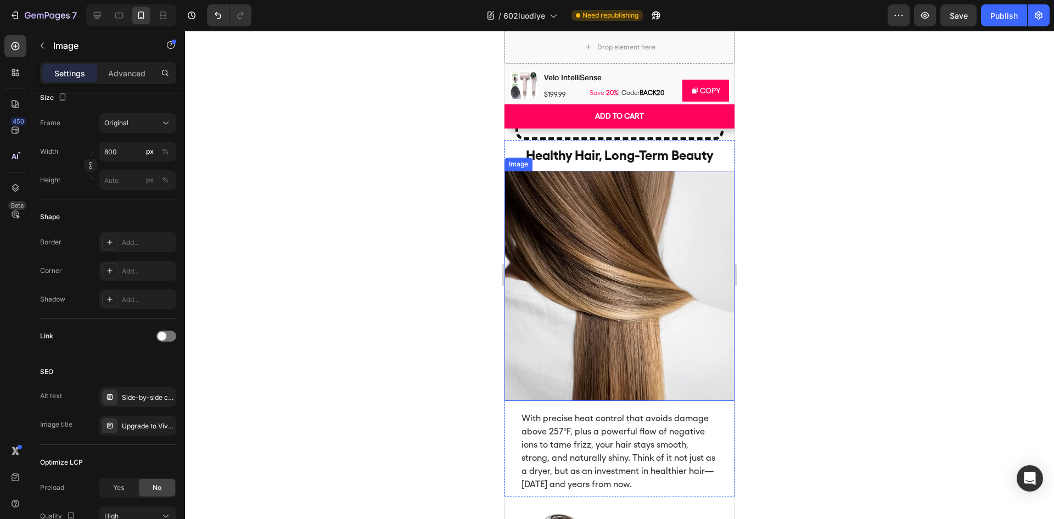
click at [608, 298] on img at bounding box center [620, 286] width 230 height 230
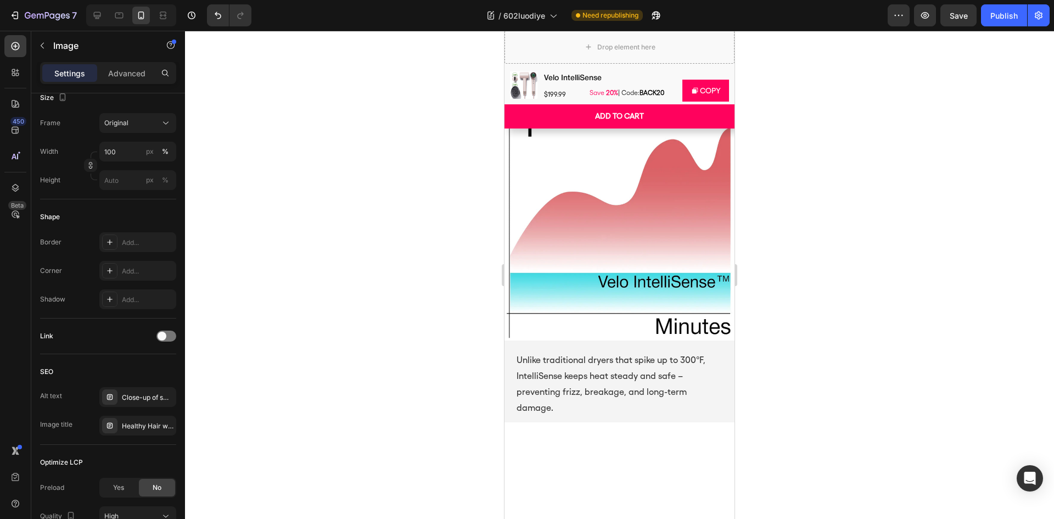
scroll to position [2637, 0]
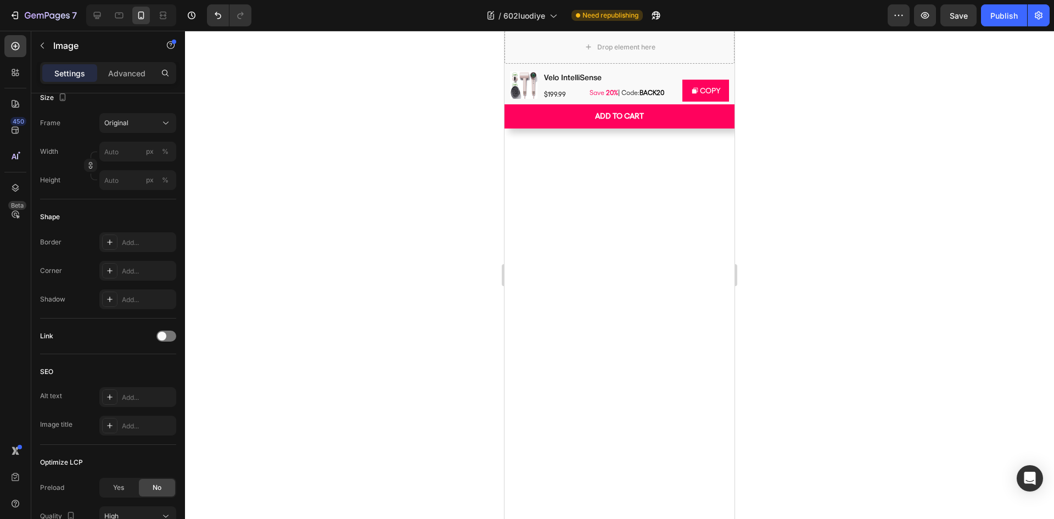
scroll to position [2857, 0]
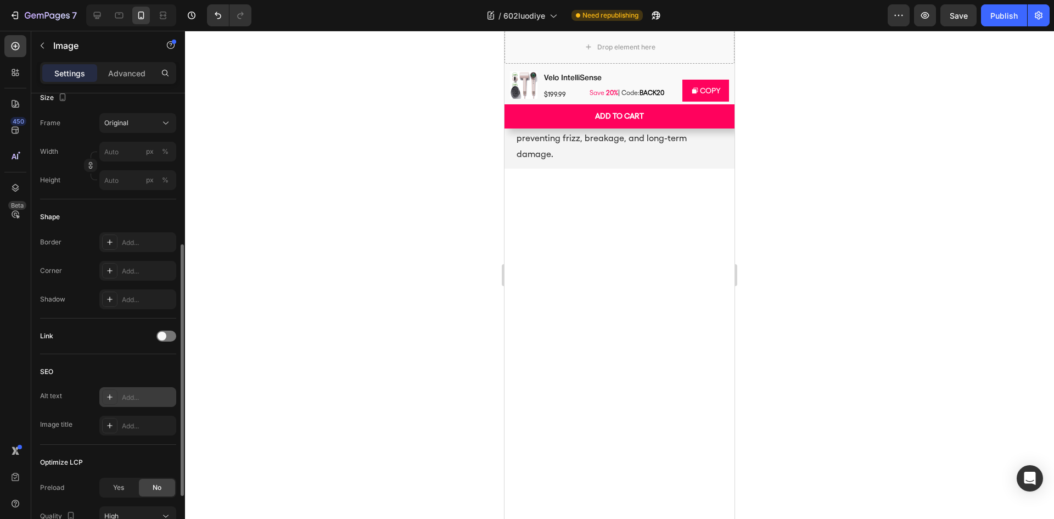
click at [130, 396] on div "Add..." at bounding box center [148, 398] width 52 height 10
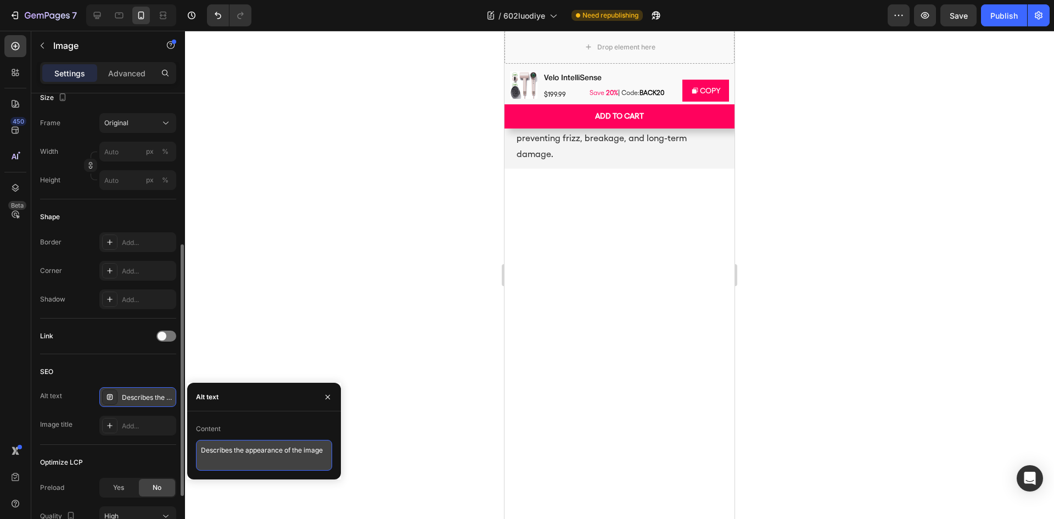
click at [234, 451] on textarea "Describes the appearance of the image" at bounding box center [264, 455] width 136 height 31
paste textarea "Temperature comparison chart showing Velo IntelliSense™ hair dryer maintaining …"
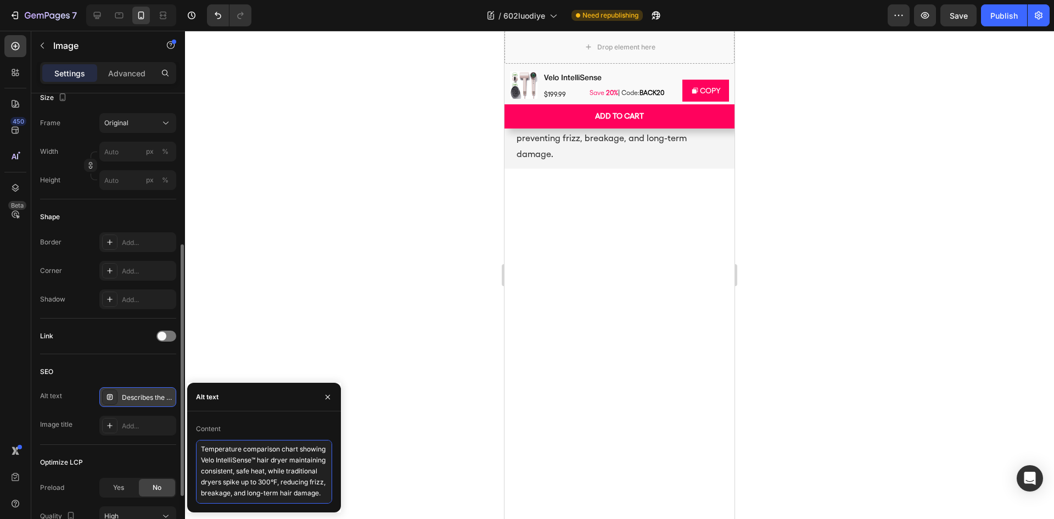
type textarea "Temperature comparison chart showing Velo IntelliSense™ hair dryer maintaining …"
click at [142, 426] on div "Add..." at bounding box center [148, 426] width 52 height 10
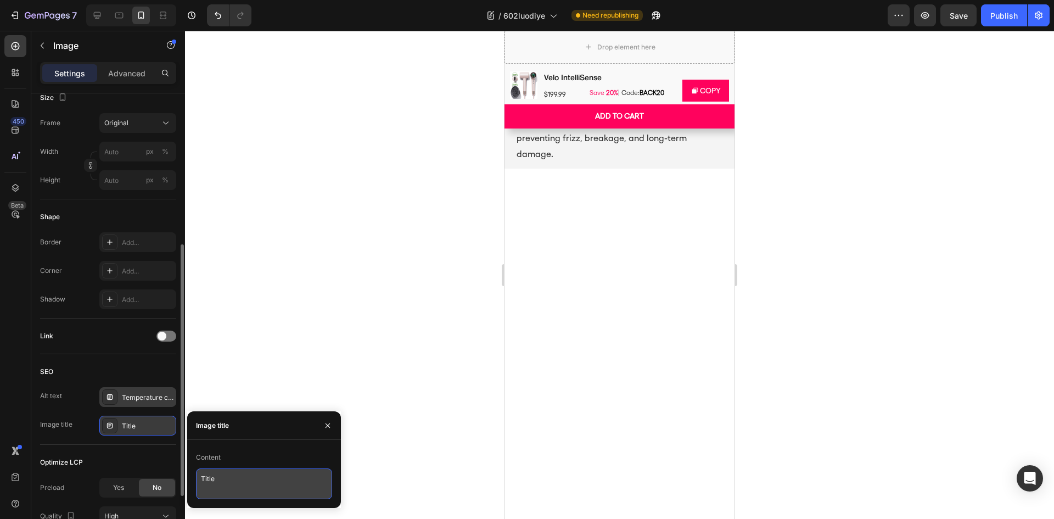
click at [259, 477] on textarea "Title" at bounding box center [264, 483] width 136 height 31
paste textarea "Consistent Heat vs Traditional Dryers – Velo IntelliSense™"
type textarea "Consistent Heat vs Traditional Dryers – Velo IntelliSense™"
click at [128, 379] on div "SEO" at bounding box center [108, 372] width 136 height 18
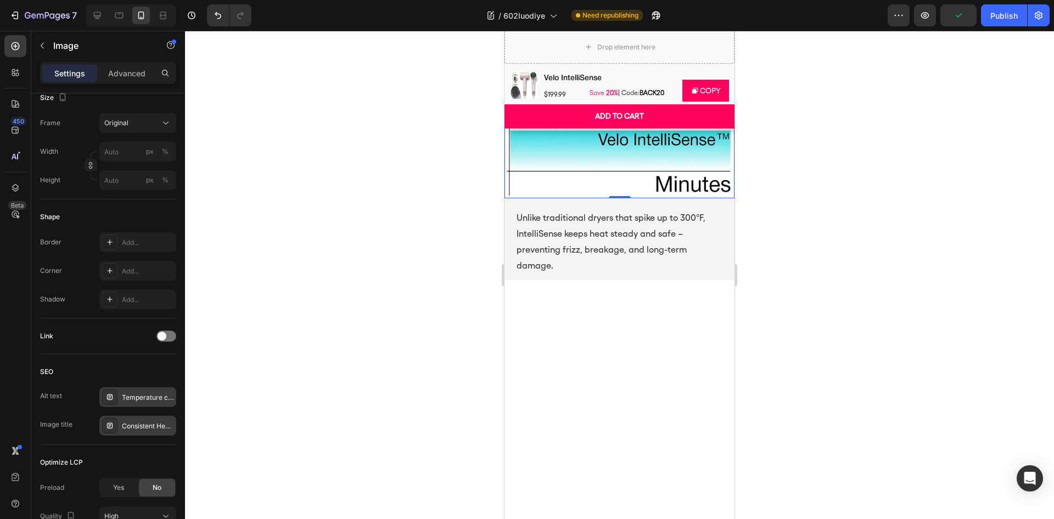
scroll to position [2692, 0]
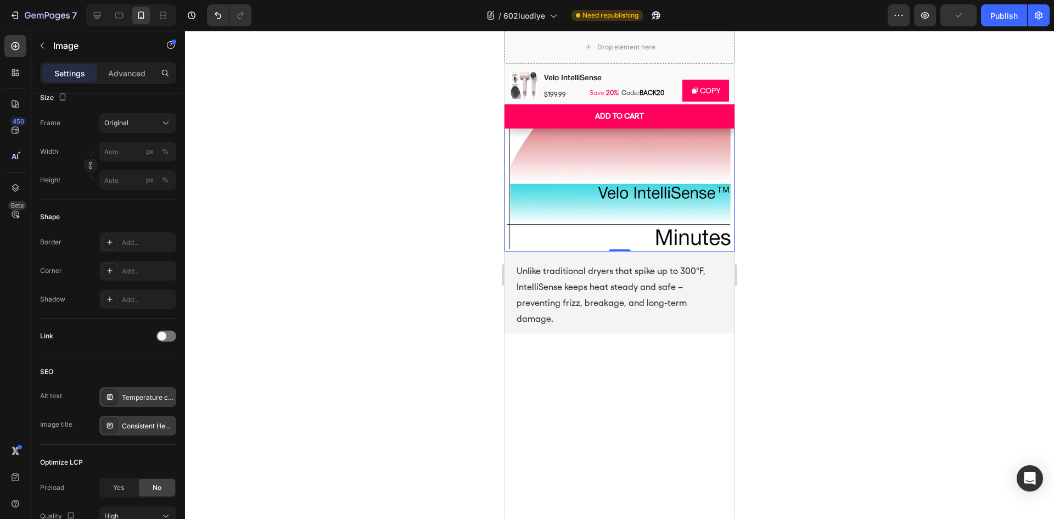
click at [125, 401] on div "Add..." at bounding box center [148, 398] width 52 height 10
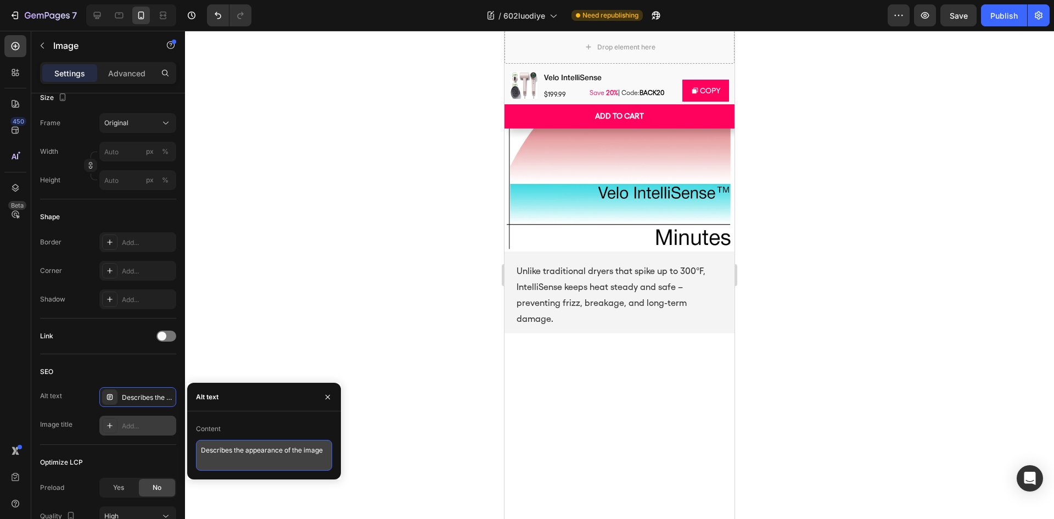
click at [243, 451] on textarea "Describes the appearance of the image" at bounding box center [264, 455] width 136 height 31
paste textarea "High-speed hair dryer with digital display showing three precise heat settings …"
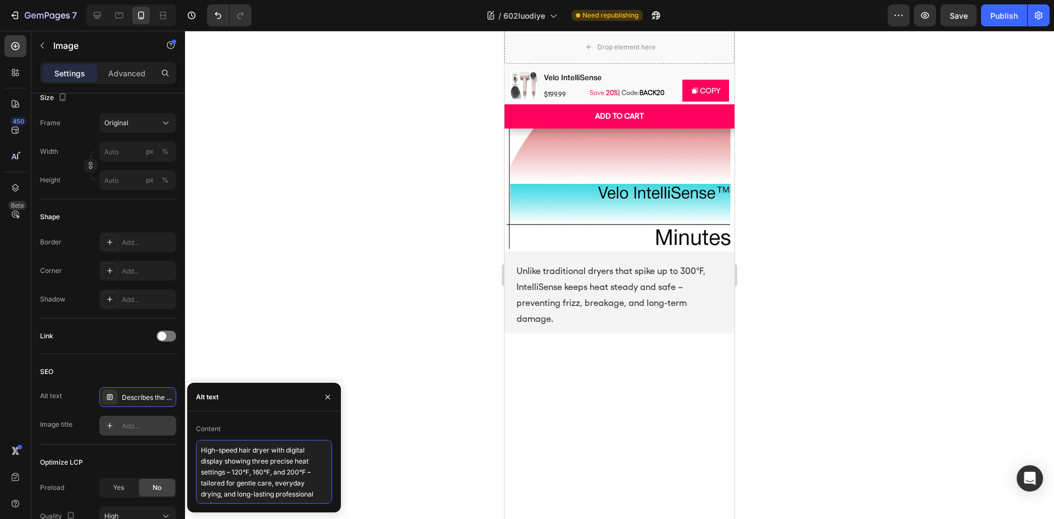
scroll to position [6, 0]
type textarea "High-speed hair dryer with digital display showing three precise heat settings …"
click at [146, 424] on div "Add..." at bounding box center [148, 426] width 52 height 10
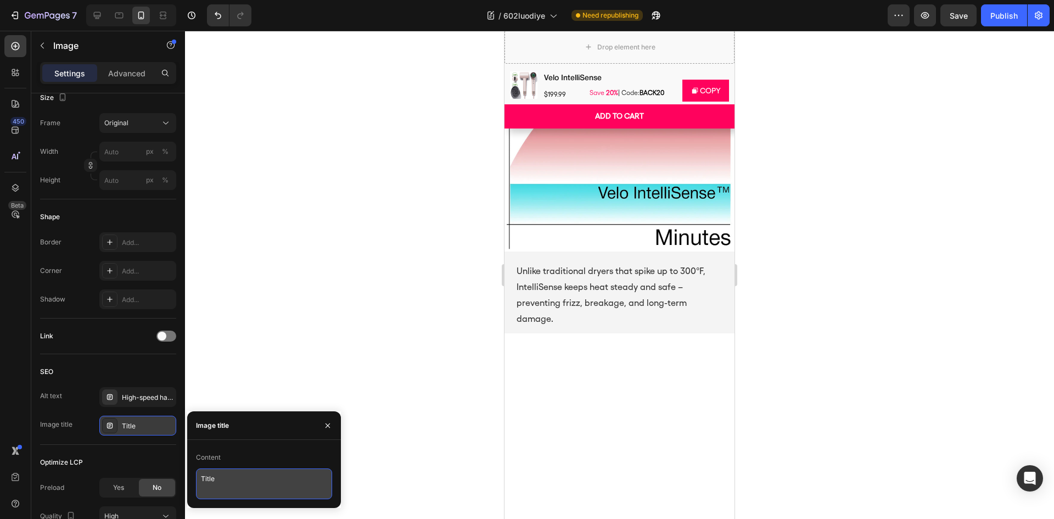
click at [271, 480] on textarea "Title" at bounding box center [264, 483] width 136 height 31
paste textarea "Hair Dryer with 3 Heat Settings – 120°F, 160°F, 200°F"
type textarea "Hair Dryer with 3 Heat Settings – 120°F, 160°F, 200°F"
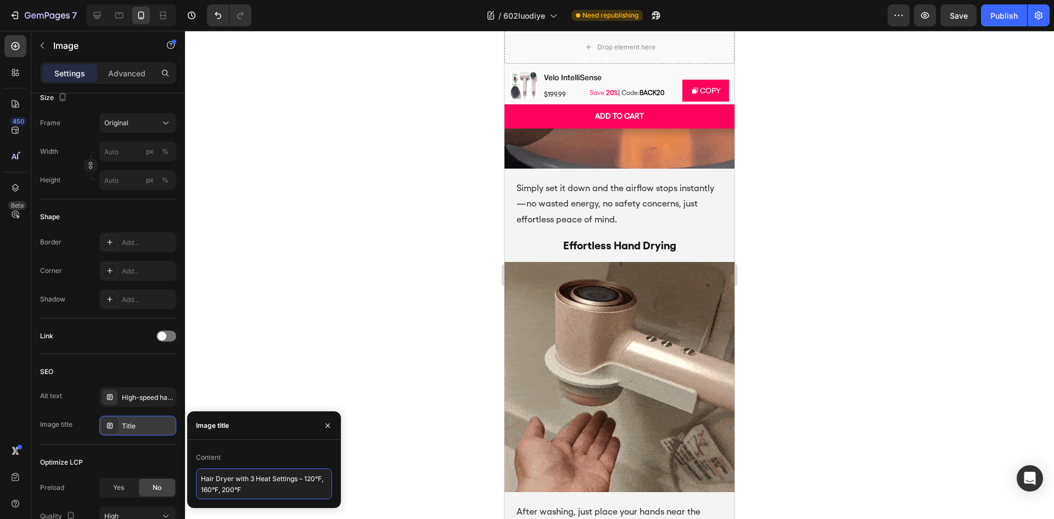
scroll to position [2308, 0]
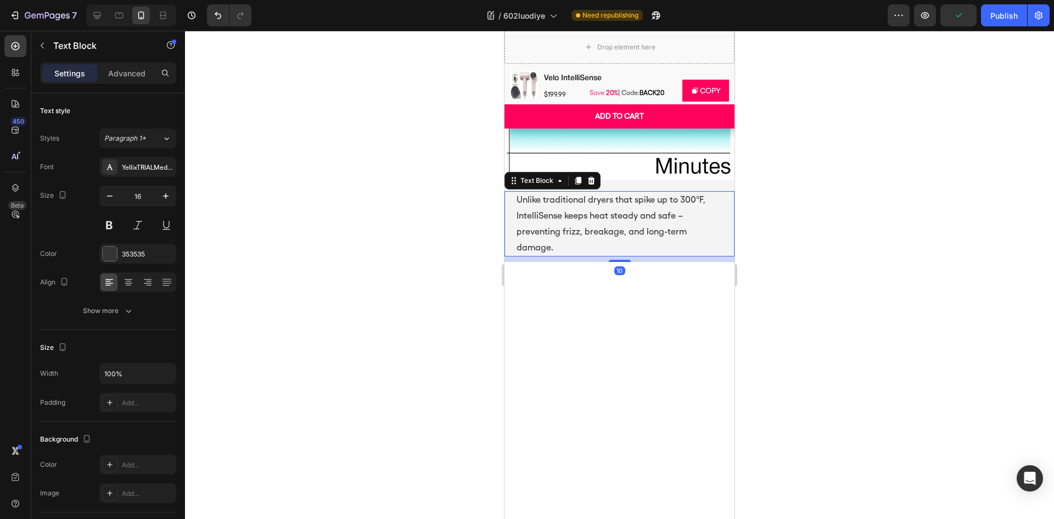
scroll to position [1649, 0]
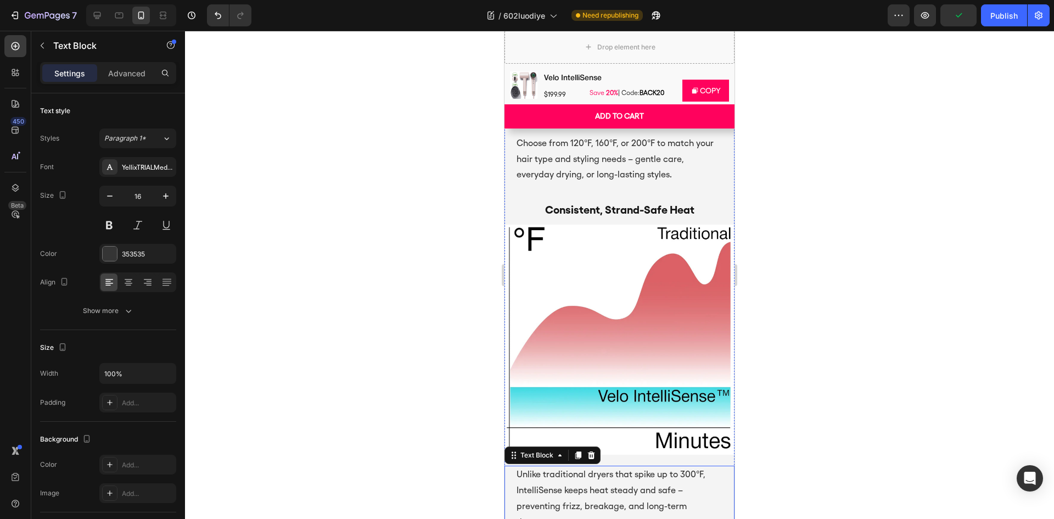
click at [637, 22] on img at bounding box center [620, 22] width 230 height 0
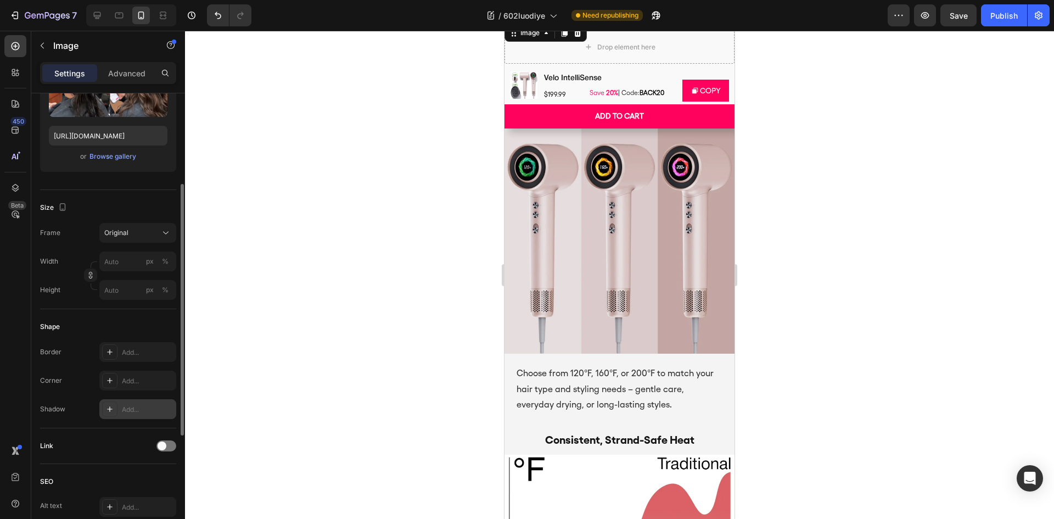
scroll to position [329, 0]
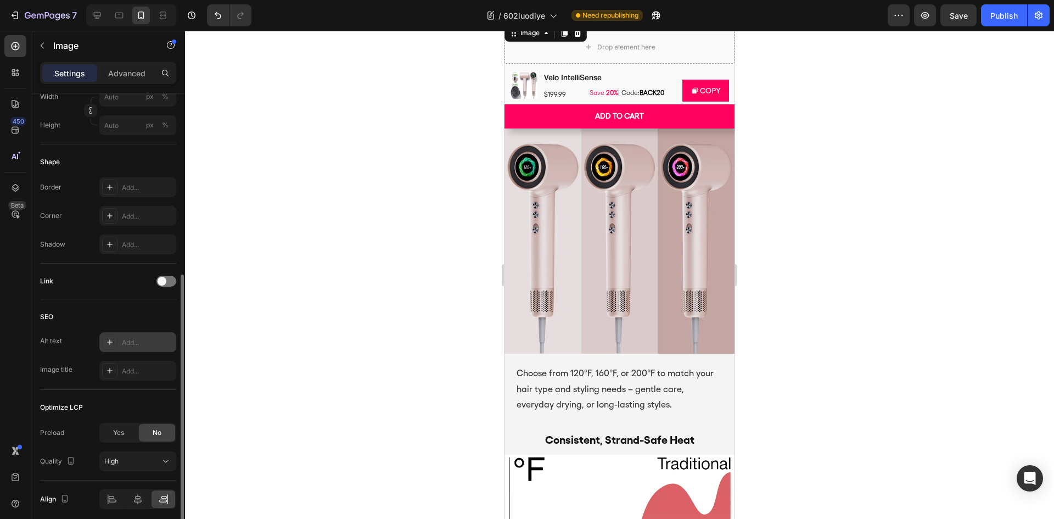
click at [141, 343] on div "Add..." at bounding box center [148, 343] width 52 height 10
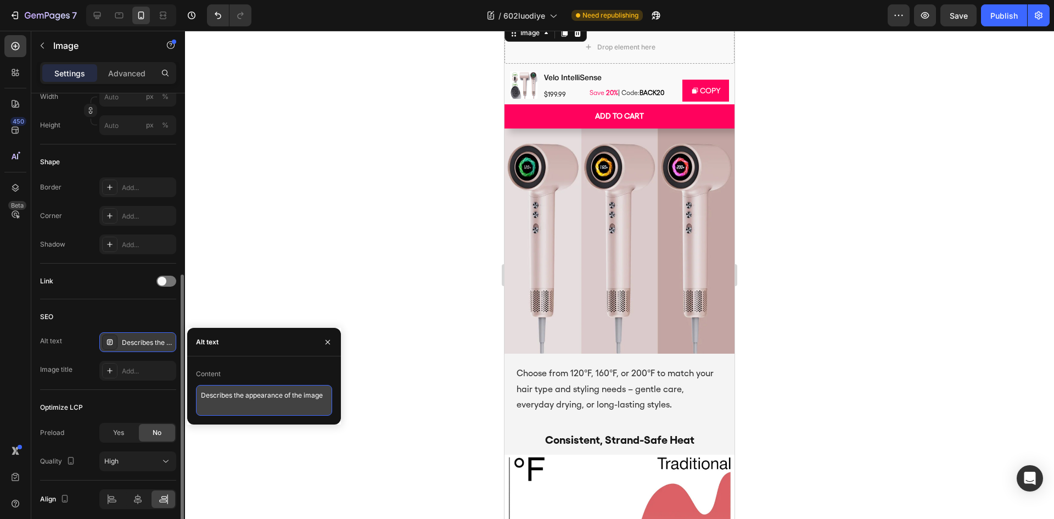
click at [248, 391] on textarea "Describes the appearance of the image" at bounding box center [264, 400] width 136 height 31
paste textarea "Before and after hair styling transformation in a salon, showing wet hair turne…"
type textarea "Before and after hair styling transformation in a salon, showing wet hair turne…"
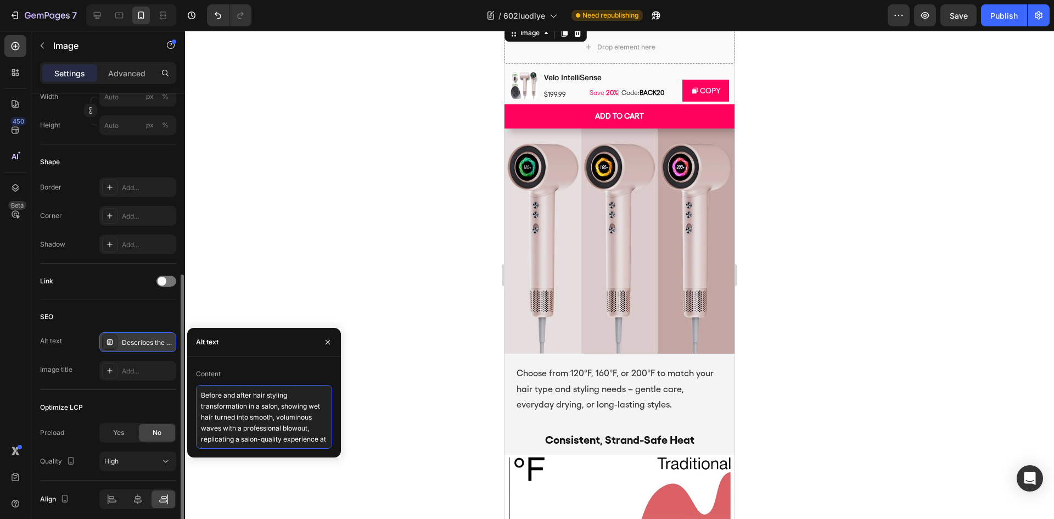
scroll to position [6, 0]
click at [156, 316] on div "SEO" at bounding box center [108, 317] width 136 height 18
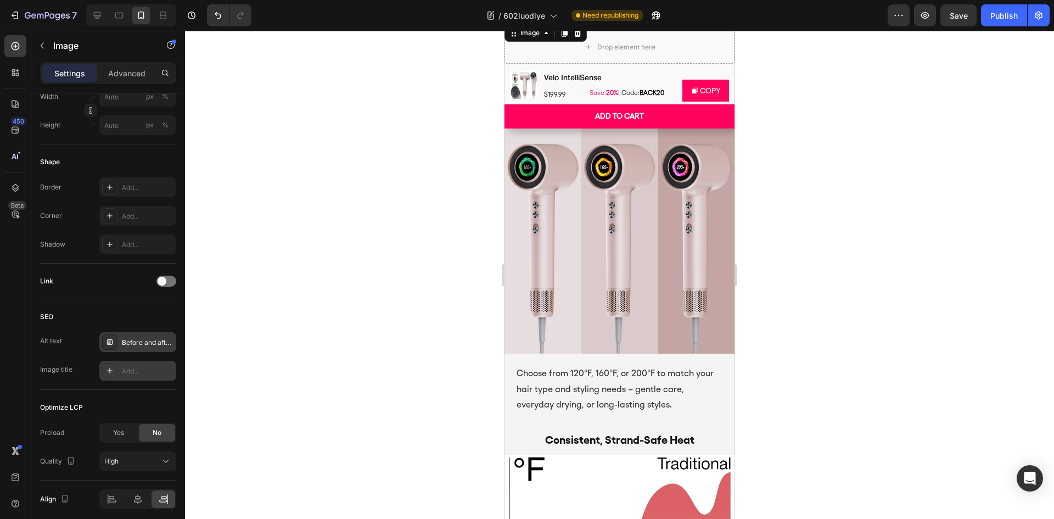
click at [137, 373] on div "Add..." at bounding box center [148, 371] width 52 height 10
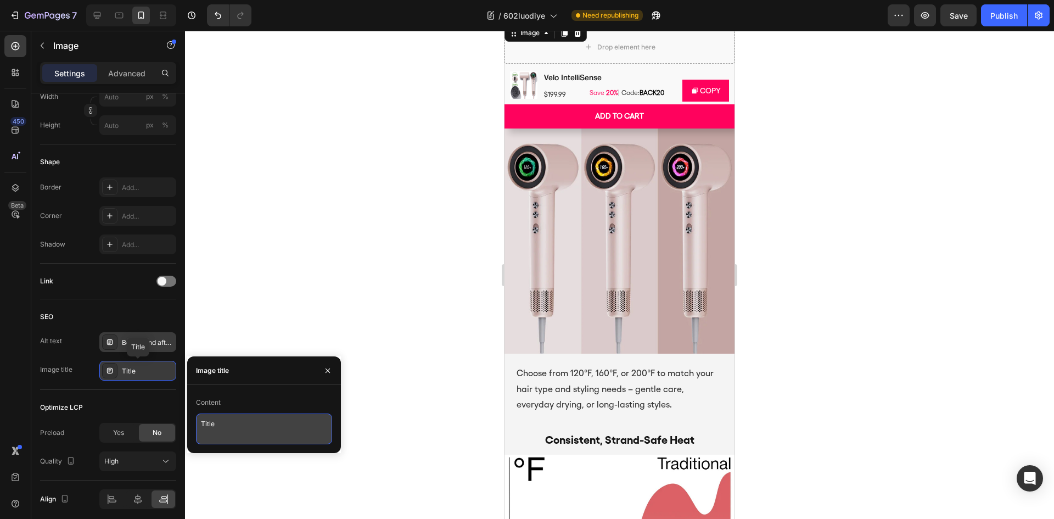
click at [273, 424] on textarea "Title" at bounding box center [264, 428] width 136 height 31
paste textarea "Salon Experience at Home – Professional Blowout Results"
type textarea "Salon Experience at Home – Professional Blowout Results"
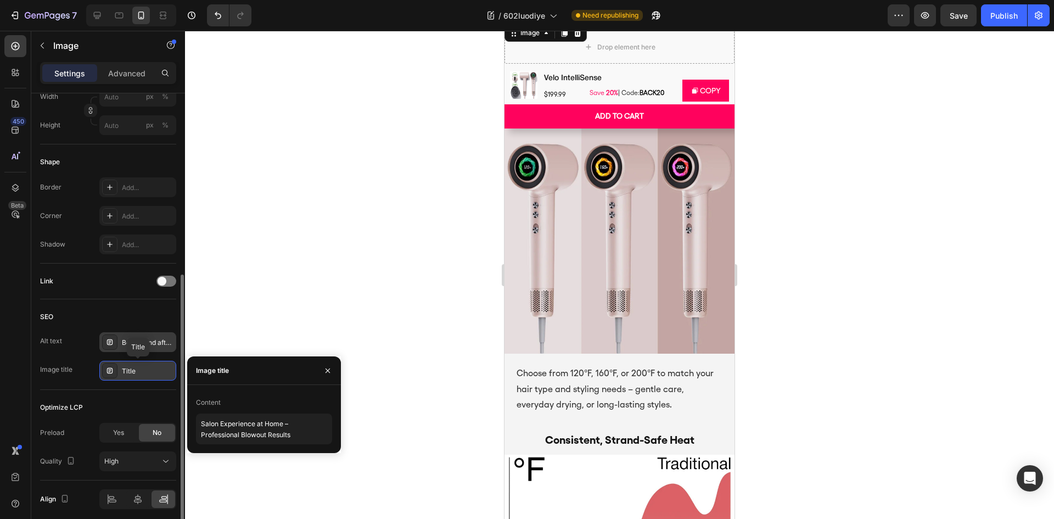
click at [154, 318] on div "SEO" at bounding box center [108, 317] width 136 height 18
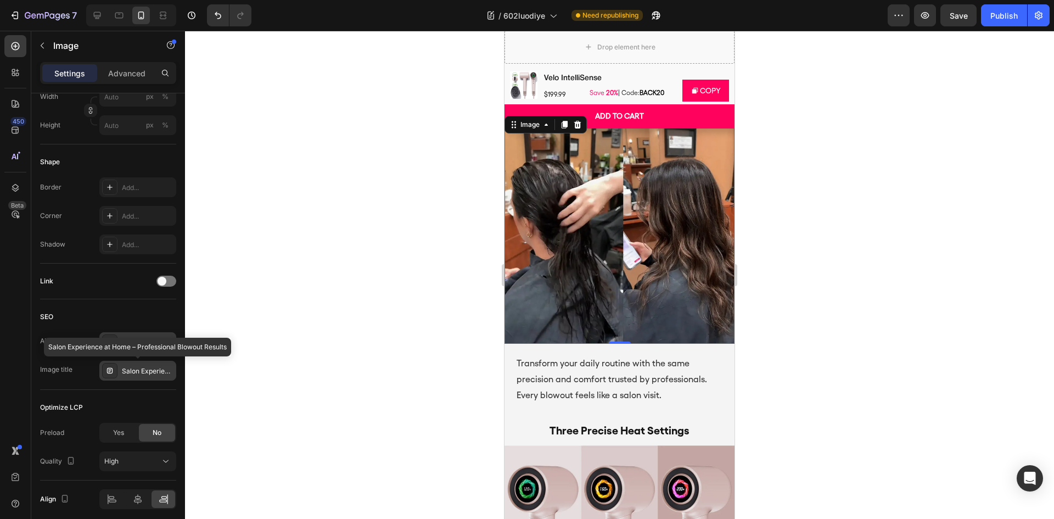
scroll to position [1539, 0]
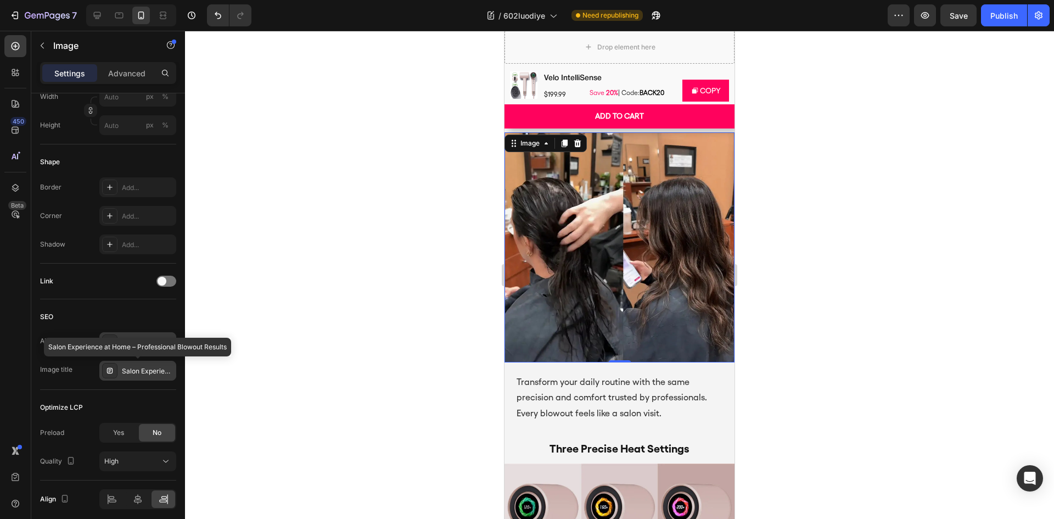
click at [148, 374] on div "Salon Experience at Home – Professional Blowout Results" at bounding box center [148, 371] width 52 height 10
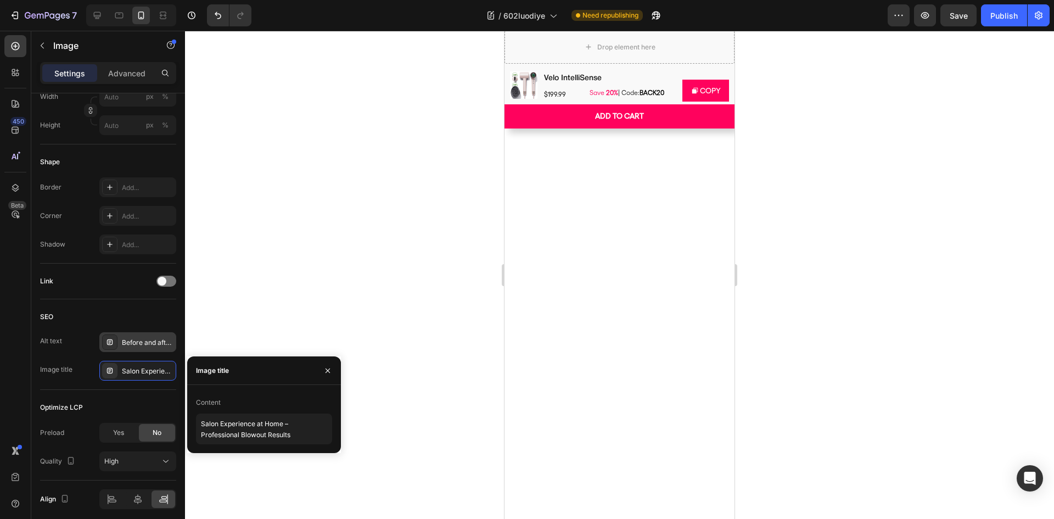
scroll to position [2088, 0]
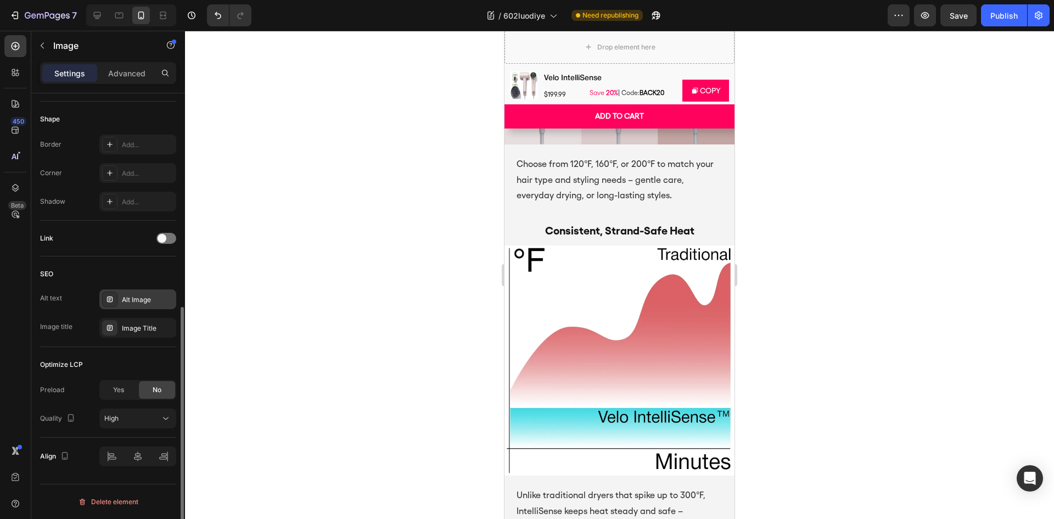
scroll to position [290, 0]
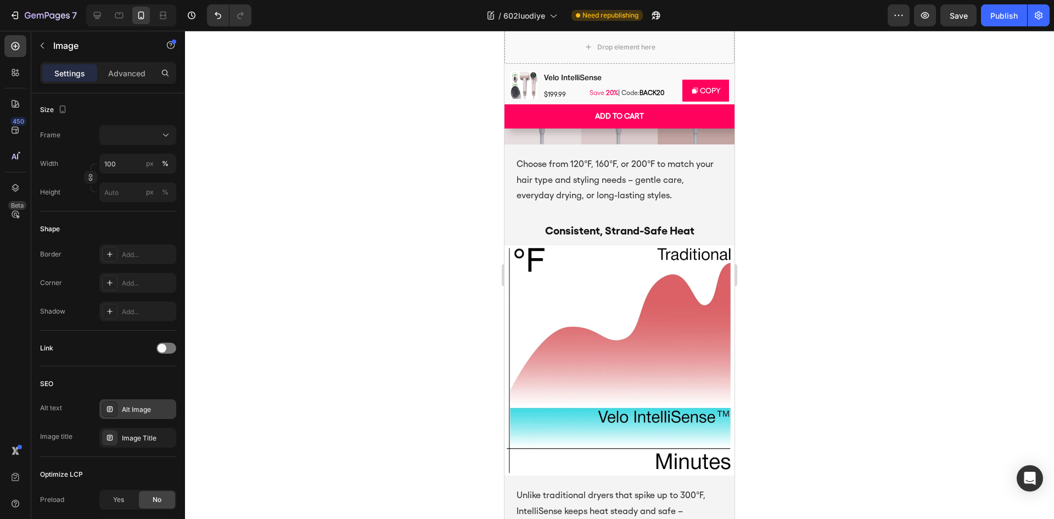
click at [131, 402] on div "Alt Image" at bounding box center [137, 409] width 77 height 20
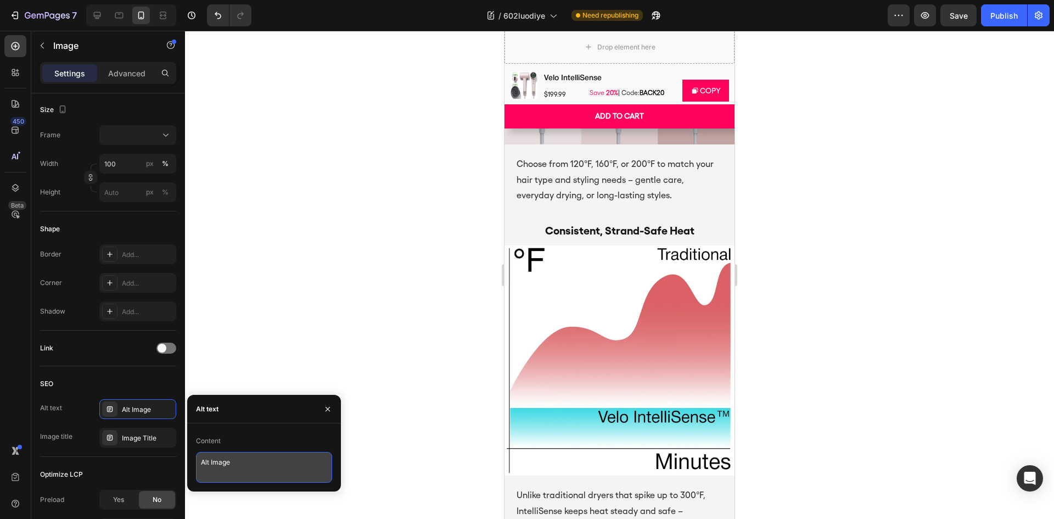
click at [258, 471] on textarea "Alt Image" at bounding box center [264, 467] width 136 height 31
click at [255, 469] on textarea "Alt Image" at bounding box center [264, 467] width 136 height 31
click at [254, 469] on textarea "Alt Image" at bounding box center [264, 467] width 136 height 31
click at [273, 467] on textarea "Alt Image" at bounding box center [264, 467] width 136 height 31
click at [272, 467] on textarea "Alt Image" at bounding box center [264, 467] width 136 height 31
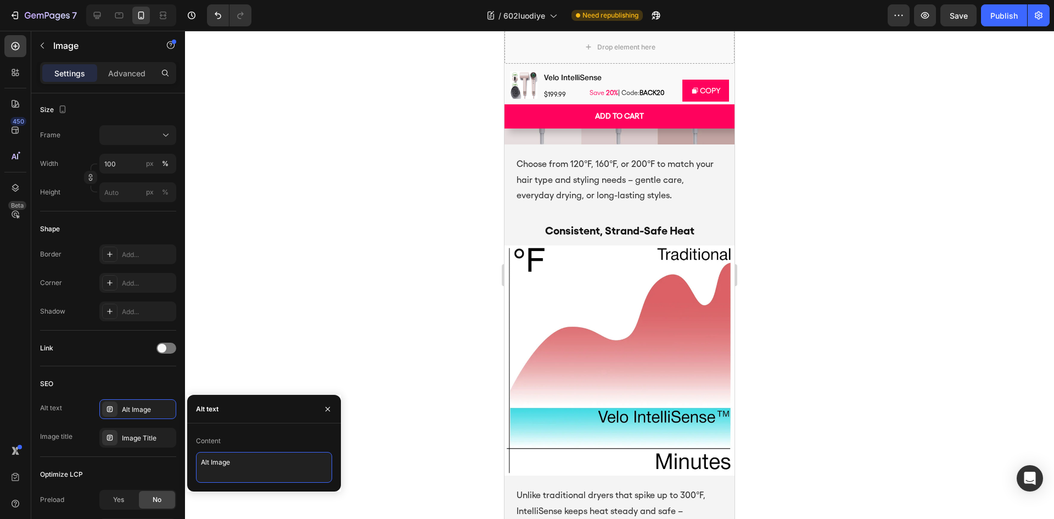
click at [272, 467] on textarea "Alt Image" at bounding box center [264, 467] width 136 height 31
paste textarea "Hand holding a high-speed hair dryer with optimized motor placement, designed f…"
type textarea "Hand holding a high-speed hair dryer with optimized motor placement, designed f…"
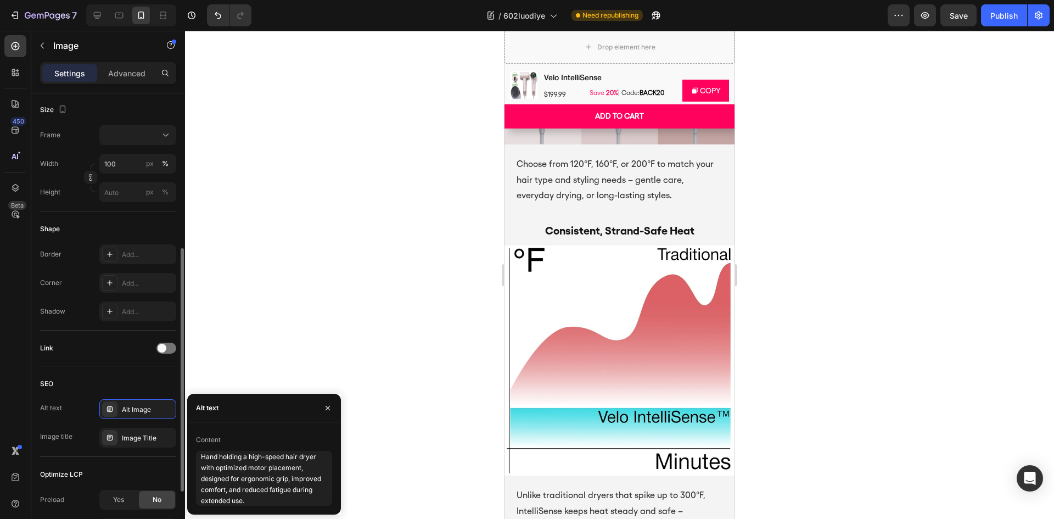
click at [121, 385] on div "SEO" at bounding box center [108, 384] width 136 height 18
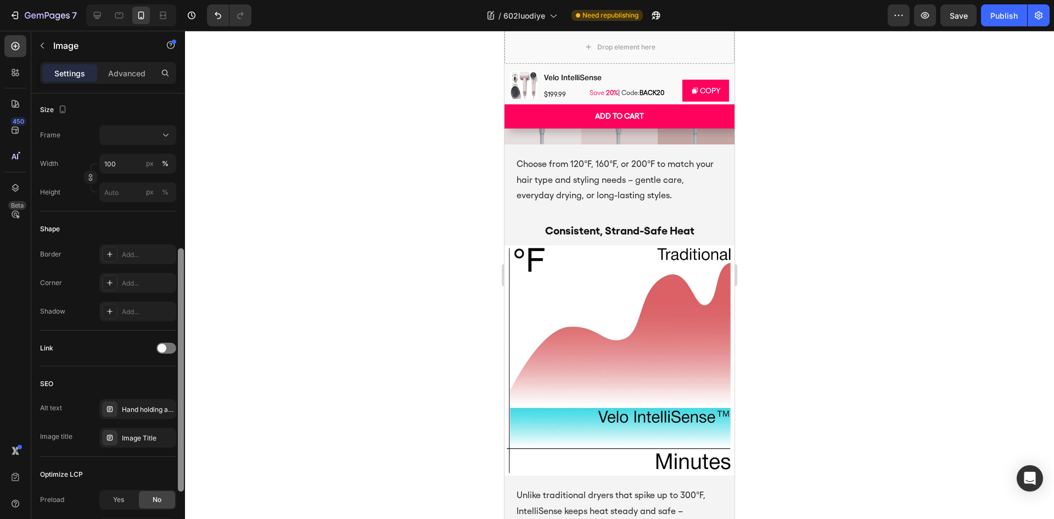
click at [159, 432] on div "Image Title" at bounding box center [137, 438] width 77 height 20
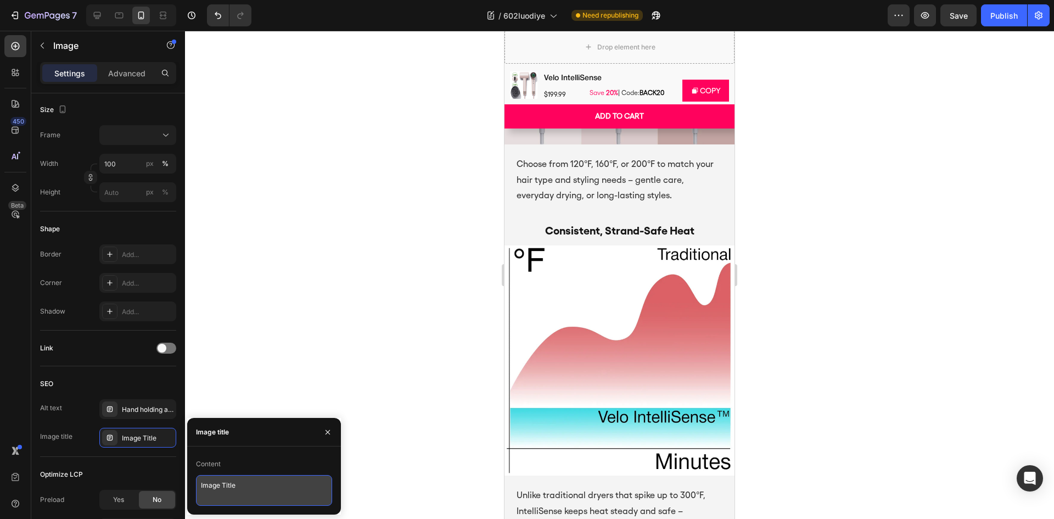
click at [245, 477] on textarea "Image Title" at bounding box center [264, 490] width 136 height 31
paste textarea "Ergonomic Hair Dryer – Optimized Grip Comfort"
type textarea "Ergonomic Hair Dryer – Optimized Grip Comfort"
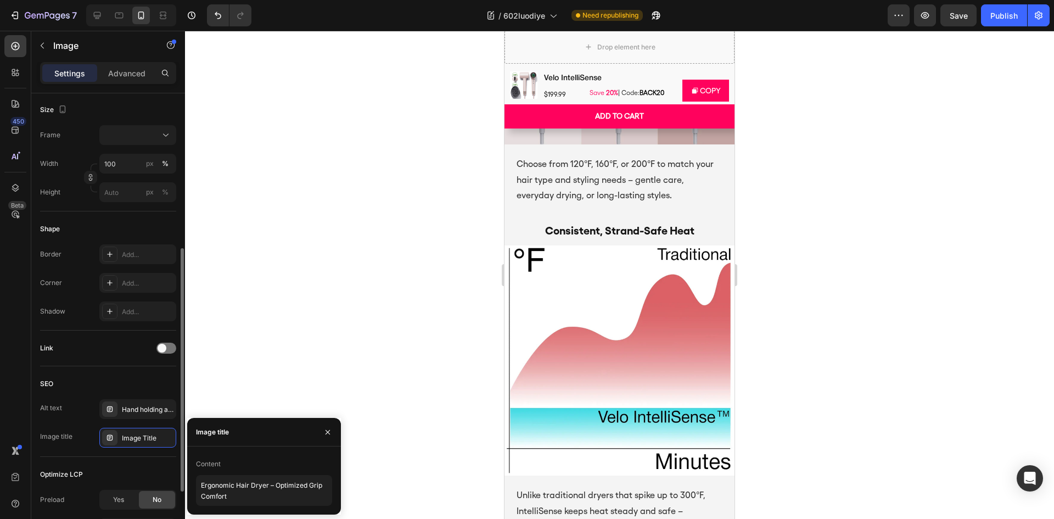
click at [128, 374] on div "SEO Alt text Hand holding a high-speed hair dryer with optimized motor placemen…" at bounding box center [108, 411] width 136 height 91
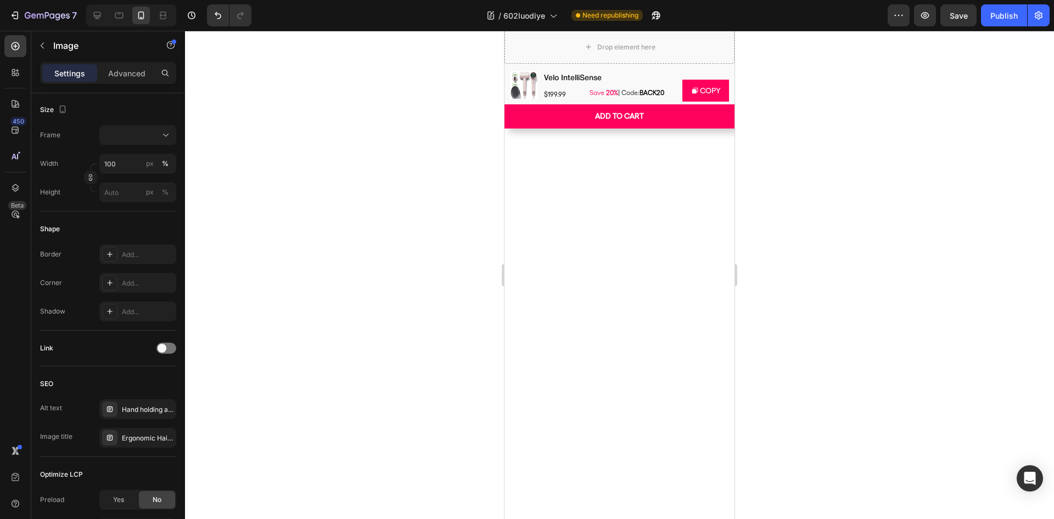
scroll to position [1704, 0]
click at [132, 416] on div "Alt Image" at bounding box center [137, 409] width 77 height 20
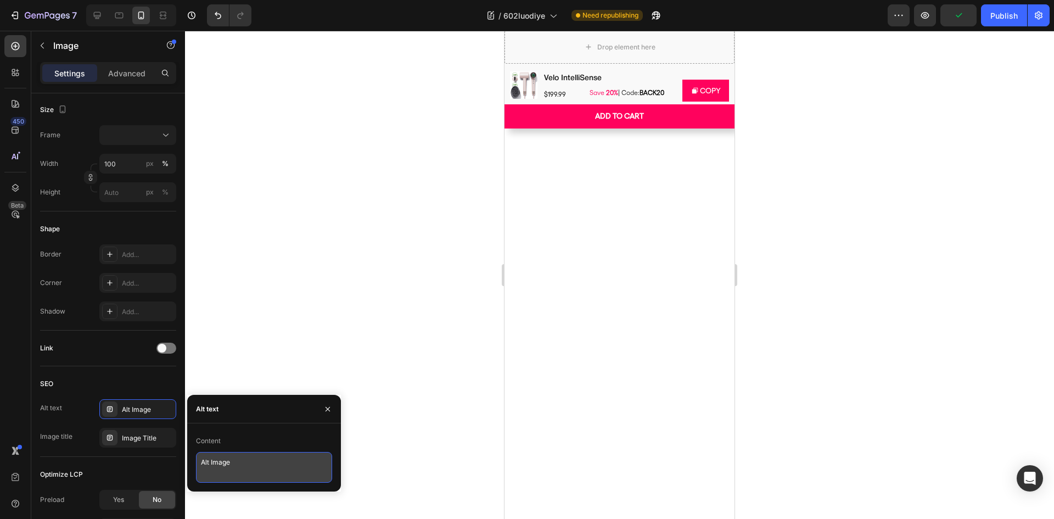
click at [255, 460] on textarea "Alt Image" at bounding box center [264, 467] width 136 height 31
paste textarea "Close-up of advanced hair dryer rear air inlet with digital display, designed t…"
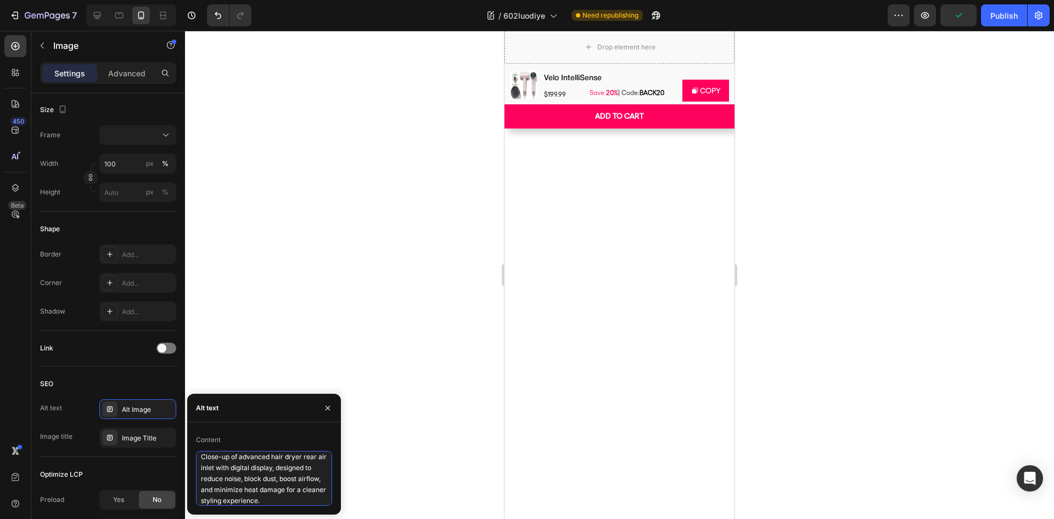
type textarea "Close-up of advanced hair dryer rear air inlet with digital display, designed t…"
click at [140, 442] on div "Image Title" at bounding box center [148, 438] width 52 height 10
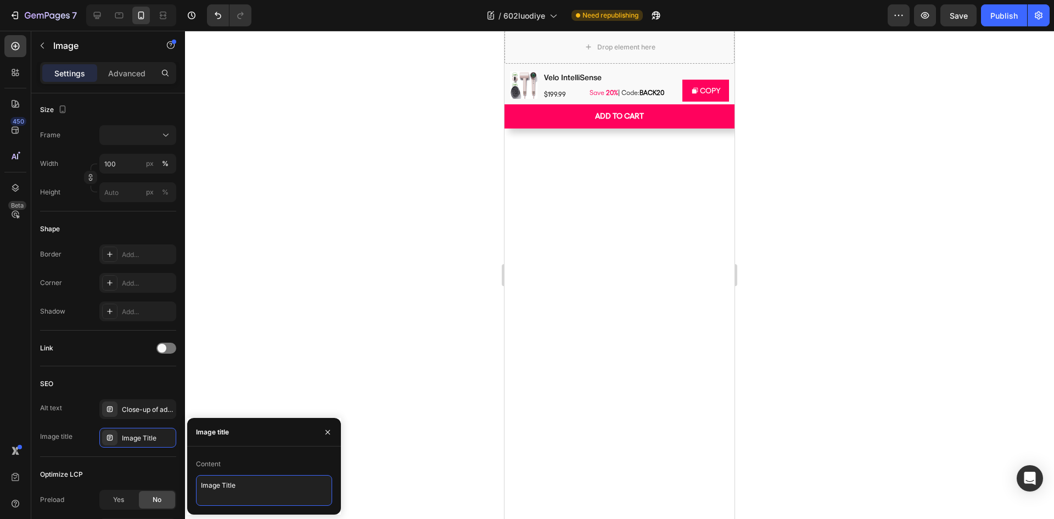
click at [252, 482] on textarea "Image Title" at bounding box center [264, 490] width 136 height 31
click at [251, 482] on textarea "Image Title" at bounding box center [264, 490] width 136 height 31
click at [251, 481] on textarea "Image Title" at bounding box center [264, 490] width 136 height 31
paste textarea "Upgraded Rear Air Inlet – Cleaner, Quieter, Healthier Drying"
type textarea "Upgraded Rear Air Inlet – Cleaner, Quieter, Healthier Drying"
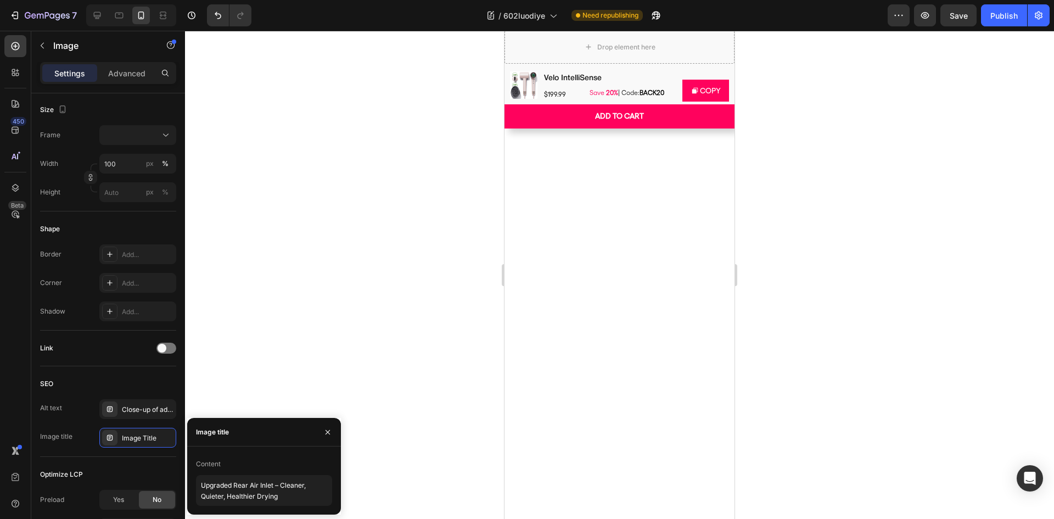
click at [156, 385] on div "SEO" at bounding box center [108, 384] width 136 height 18
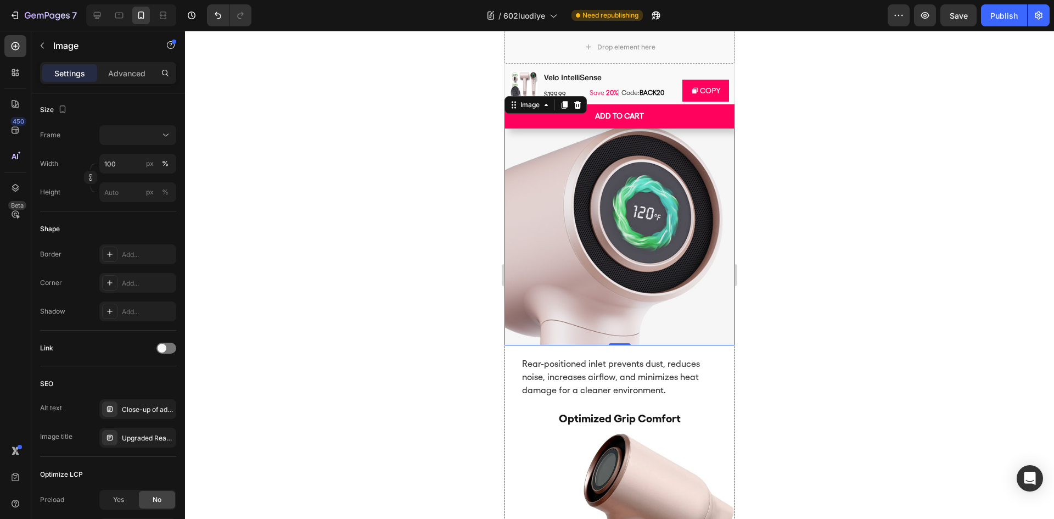
scroll to position [1319, 0]
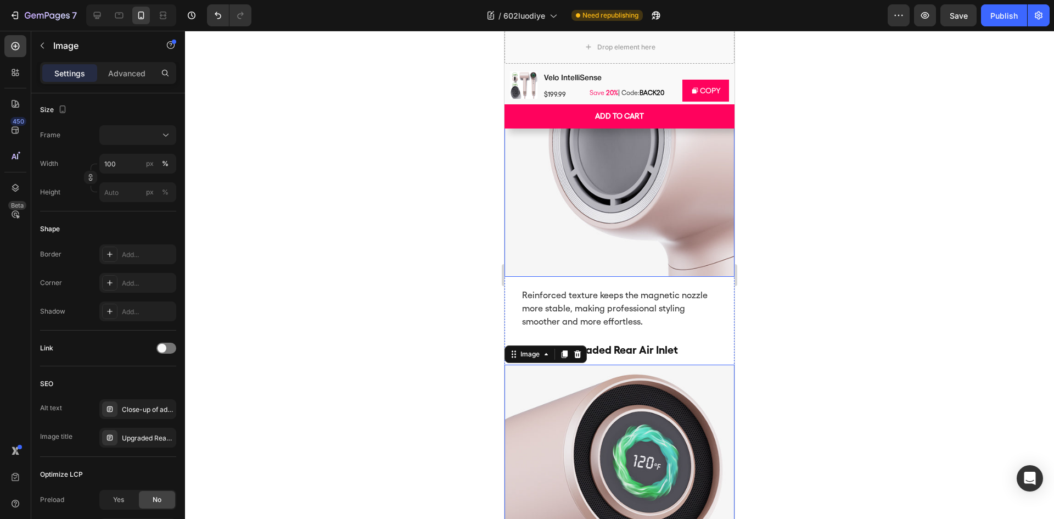
click at [612, 277] on img at bounding box center [620, 162] width 230 height 230
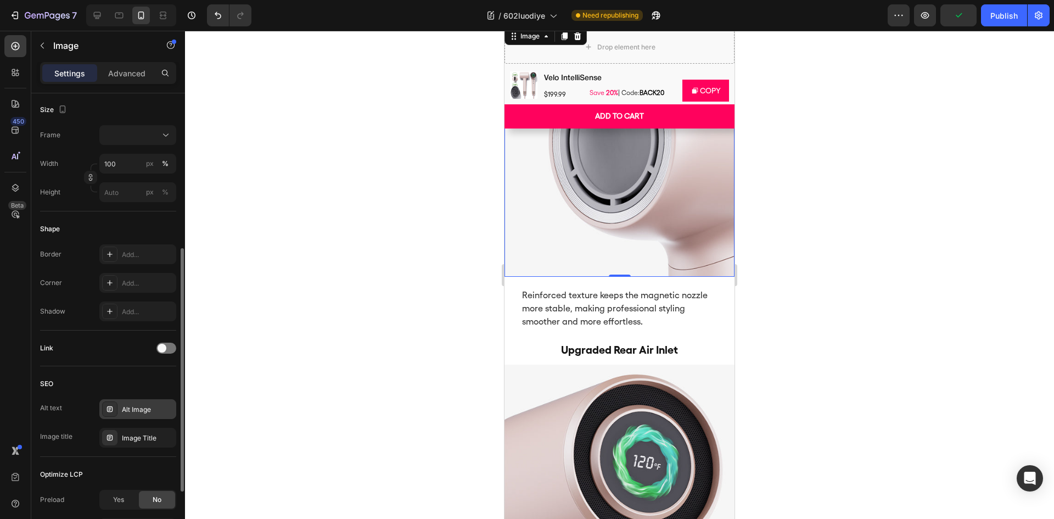
click at [142, 408] on div "Alt Image" at bounding box center [148, 410] width 52 height 10
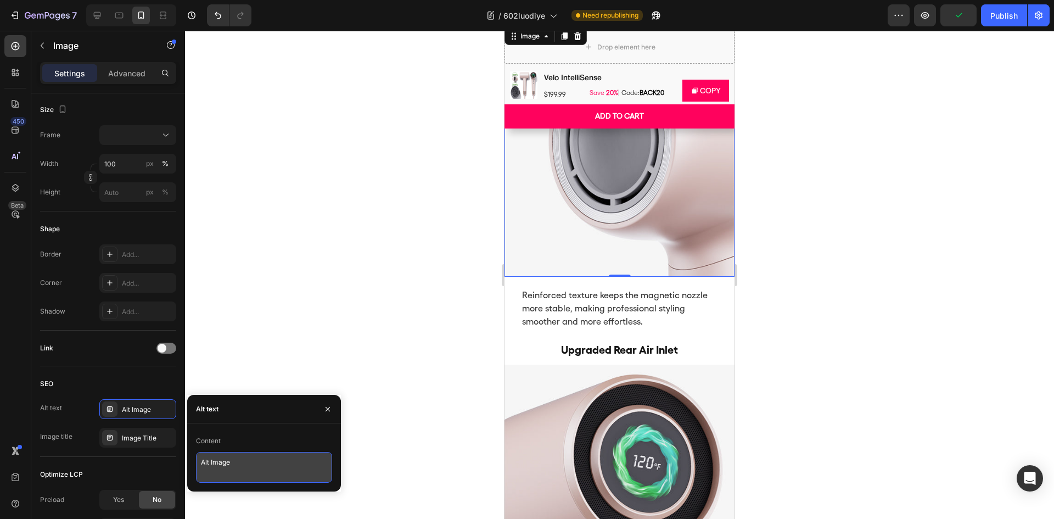
click at [244, 464] on textarea "Alt Image" at bounding box center [264, 467] width 136 height 31
click at [243, 464] on textarea "Alt Image" at bounding box center [264, 467] width 136 height 31
paste textarea "Close-up of a high-speed hair dryer front with reinforced magnetic nozzle desig…"
type textarea "Close-up of a high-speed hair dryer front with reinforced magnetic nozzle desig…"
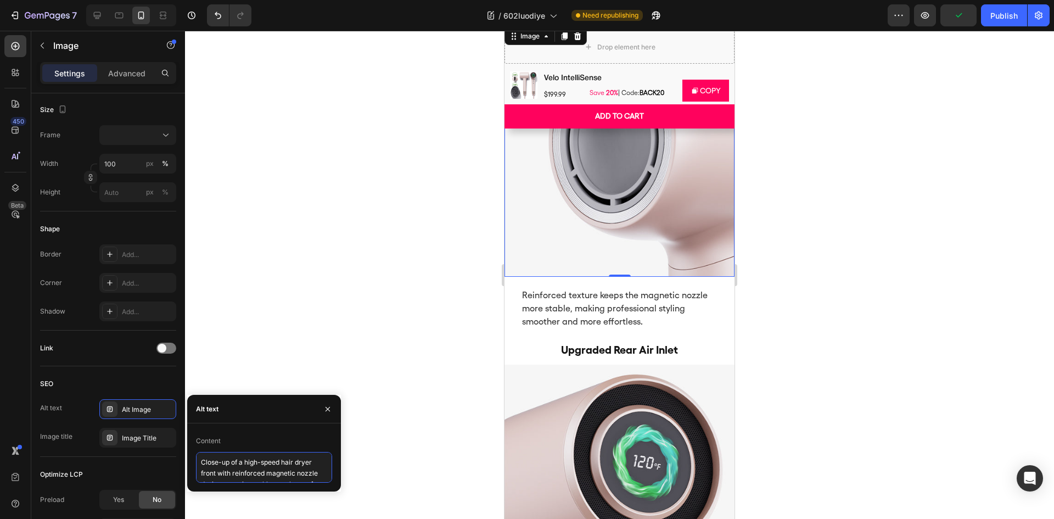
scroll to position [4, 0]
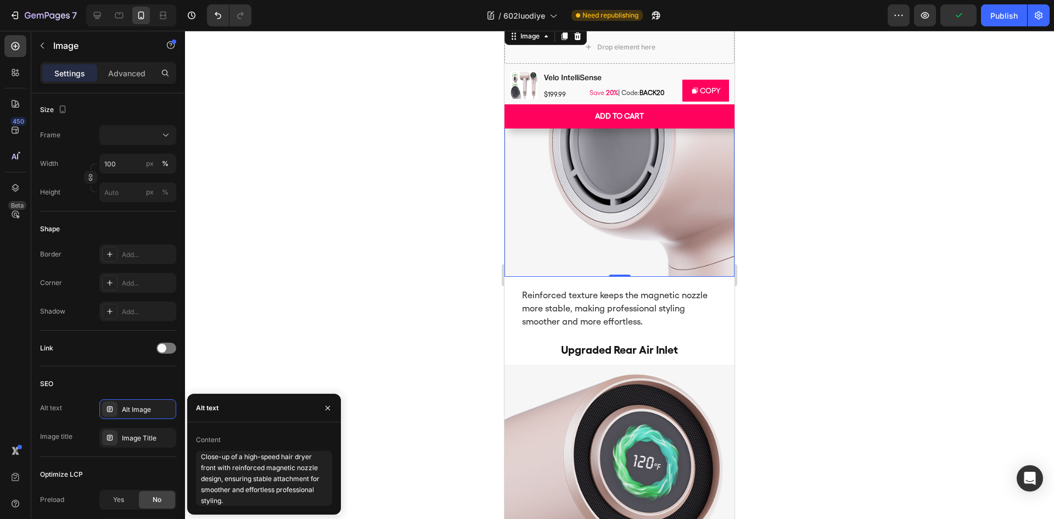
click at [151, 384] on div "SEO" at bounding box center [108, 384] width 136 height 18
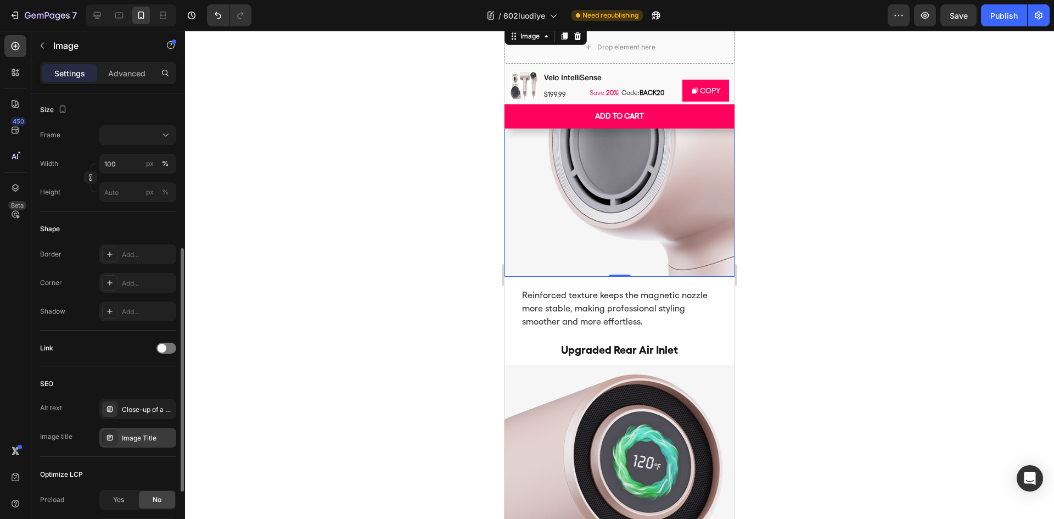
click at [146, 439] on div "Image Title" at bounding box center [148, 438] width 52 height 10
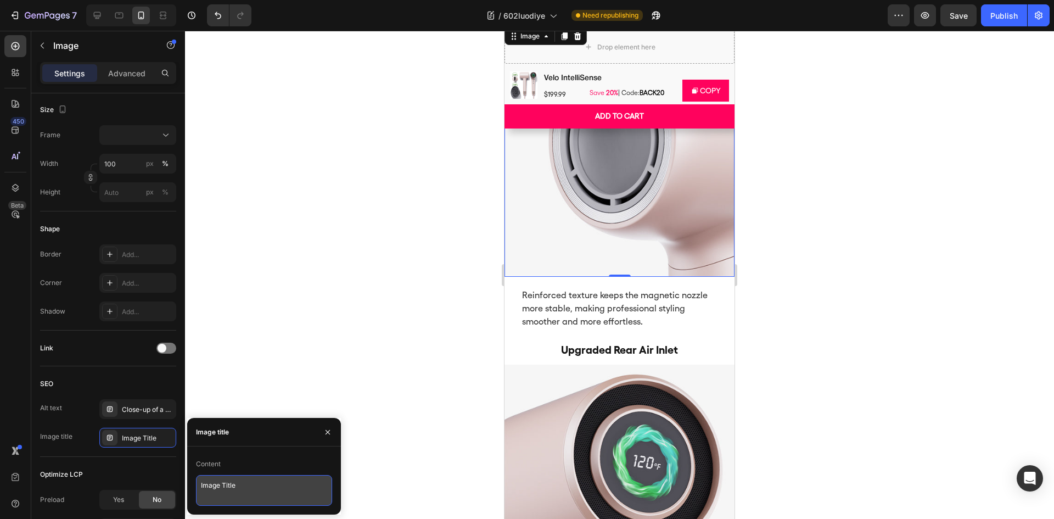
click at [254, 483] on textarea "Image Title" at bounding box center [264, 490] width 136 height 31
click at [253, 483] on textarea "Image Title" at bounding box center [264, 490] width 136 height 31
paste textarea "Hair Dryer with Strong Magnetic Nozzle – Stable & Effortless Styling"
type textarea "Hair Dryer with Strong Magnetic Nozzle – Stable & Effortless Styling"
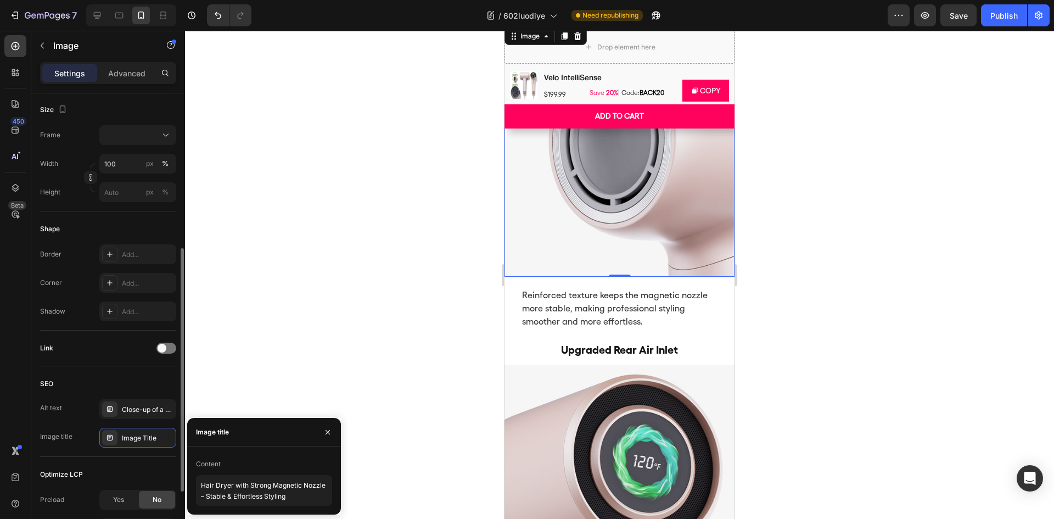
click at [144, 383] on div "SEO" at bounding box center [108, 384] width 136 height 18
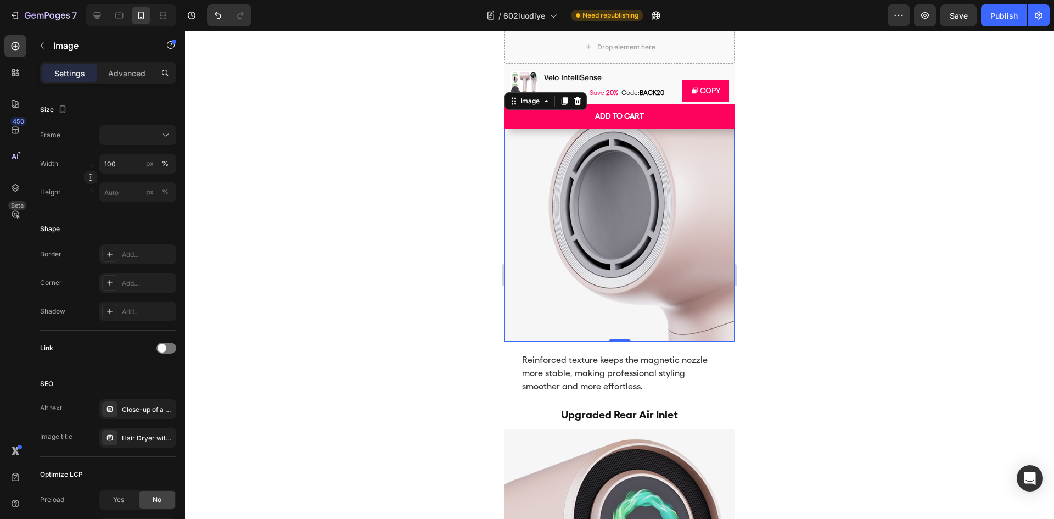
scroll to position [1155, 0]
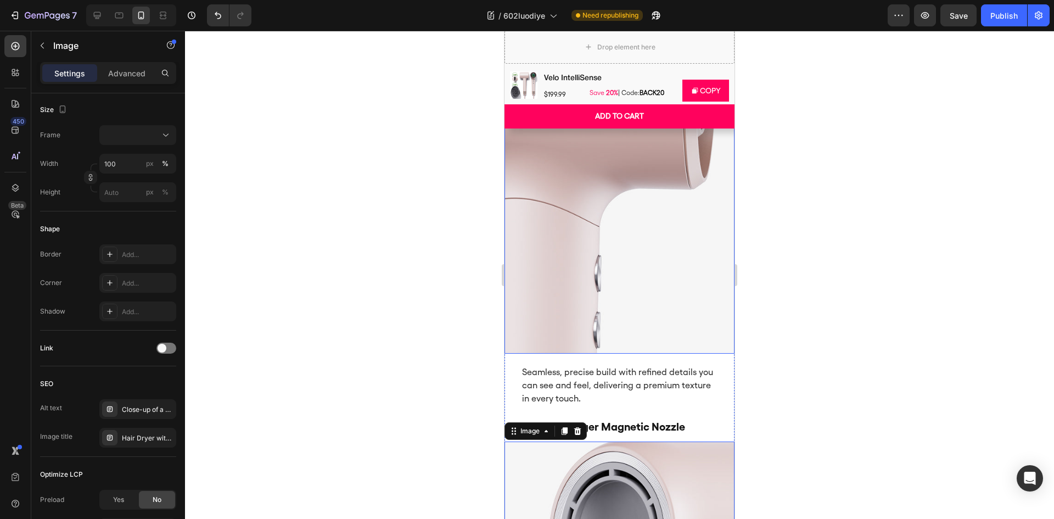
click at [621, 298] on img at bounding box center [620, 239] width 230 height 230
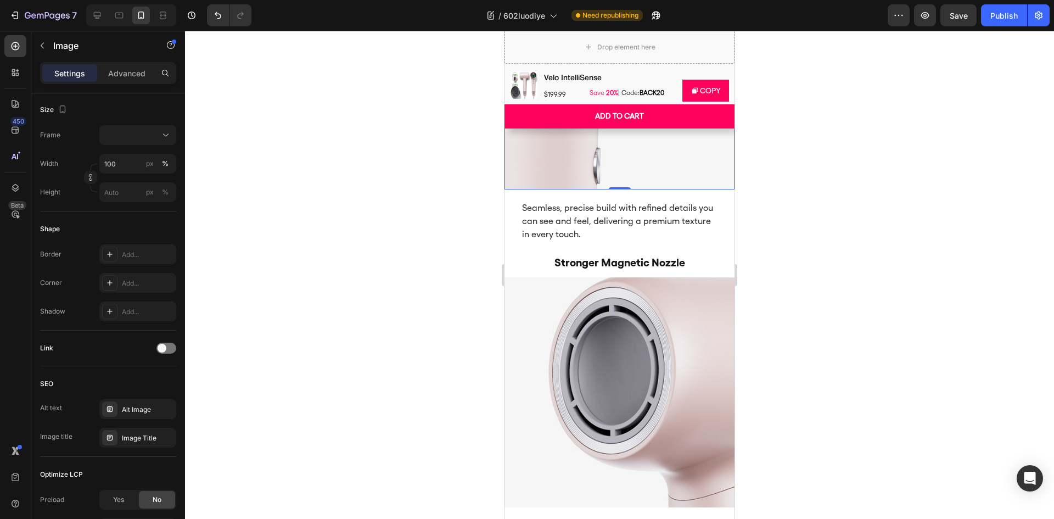
scroll to position [935, 0]
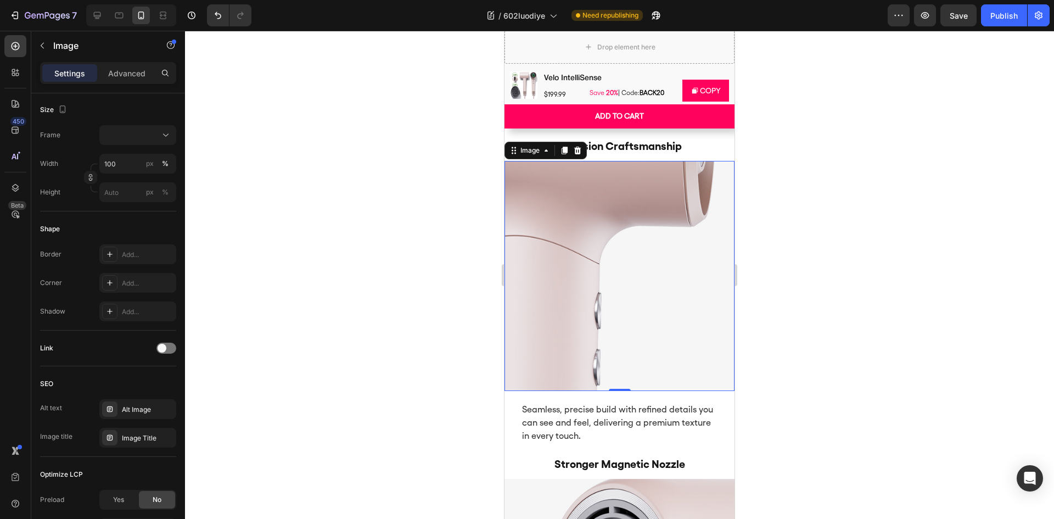
click at [602, 321] on img at bounding box center [620, 276] width 230 height 230
click at [144, 416] on div "Alt Image" at bounding box center [137, 409] width 77 height 20
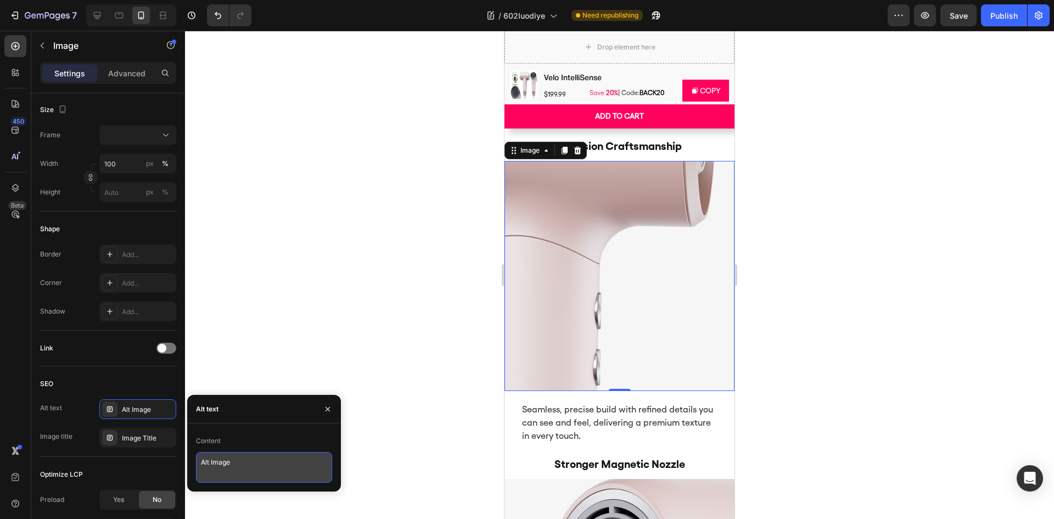
click at [240, 457] on textarea "Alt Image" at bounding box center [264, 467] width 136 height 31
click at [239, 456] on textarea "Alt Image" at bounding box center [264, 467] width 136 height 31
paste textarea "Close-up view of a premium hair dryer handle in blush pink, showing seamless pr…"
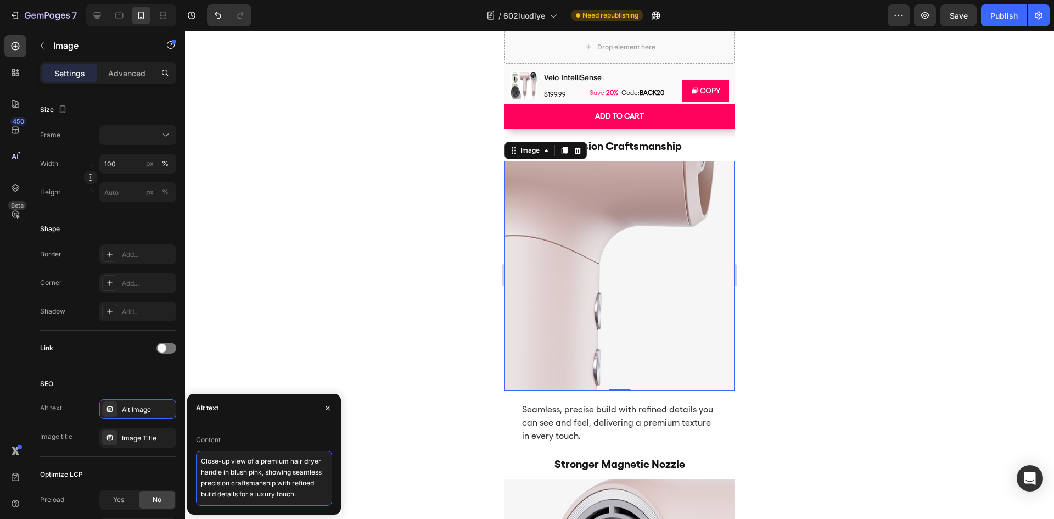
scroll to position [4, 0]
type textarea "Close-up view of a premium hair dryer handle in blush pink, showing seamless pr…"
click at [129, 432] on div "Image Title" at bounding box center [137, 438] width 77 height 20
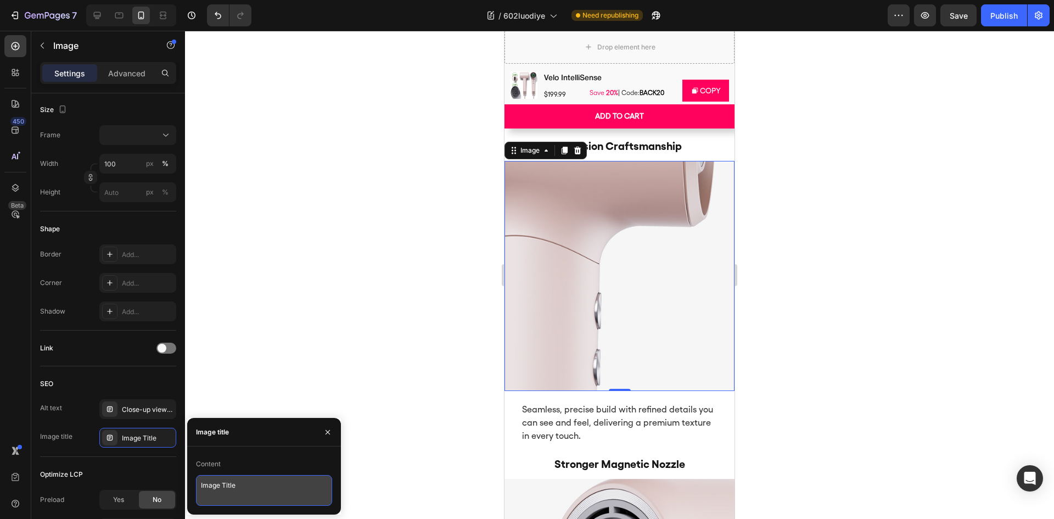
click at [244, 485] on textarea "Image Title" at bounding box center [264, 490] width 136 height 31
paste textarea "Precision Crafted Hair Dryer – Seamless Premium Build"
type textarea "Precision Crafted Hair Dryer – Seamless Premium Build"
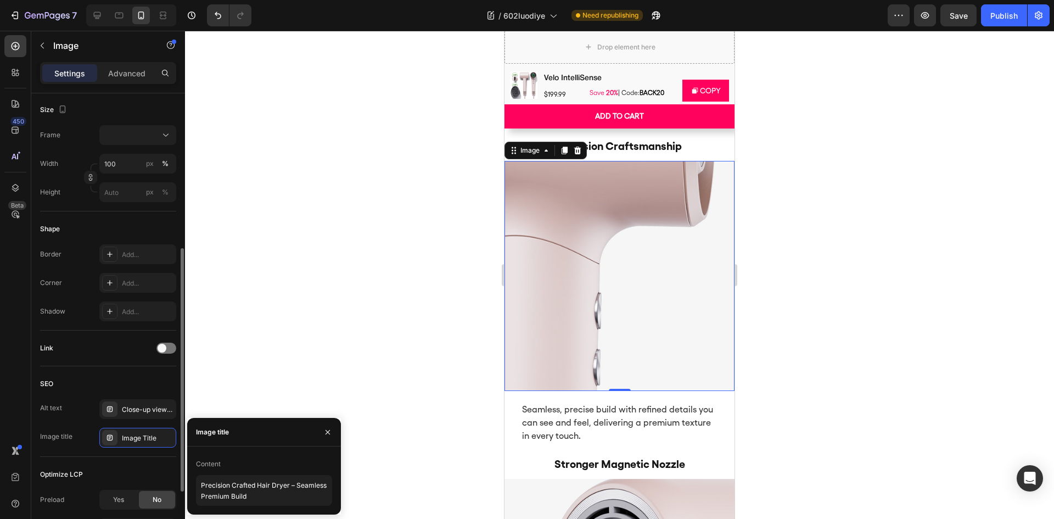
click at [154, 388] on div "SEO" at bounding box center [108, 384] width 136 height 18
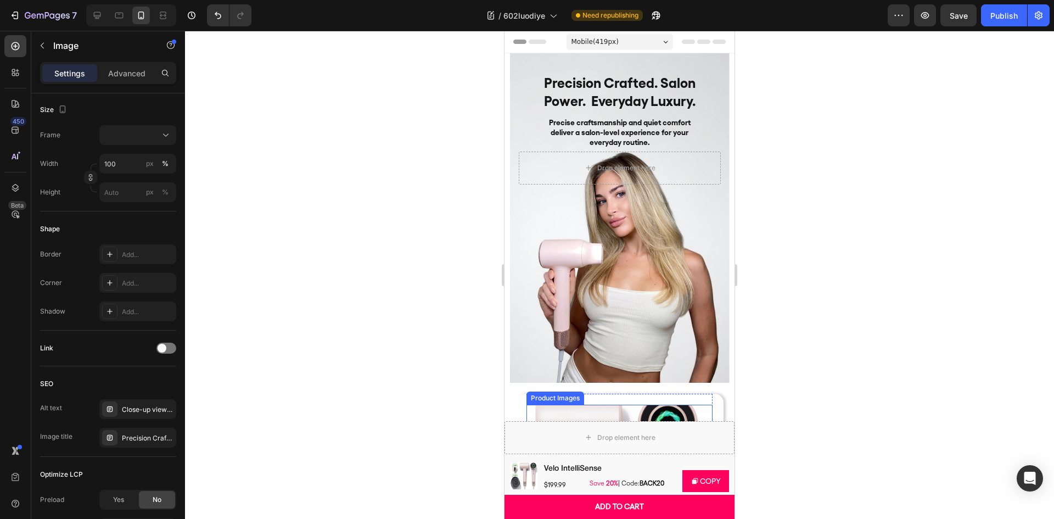
scroll to position [220, 0]
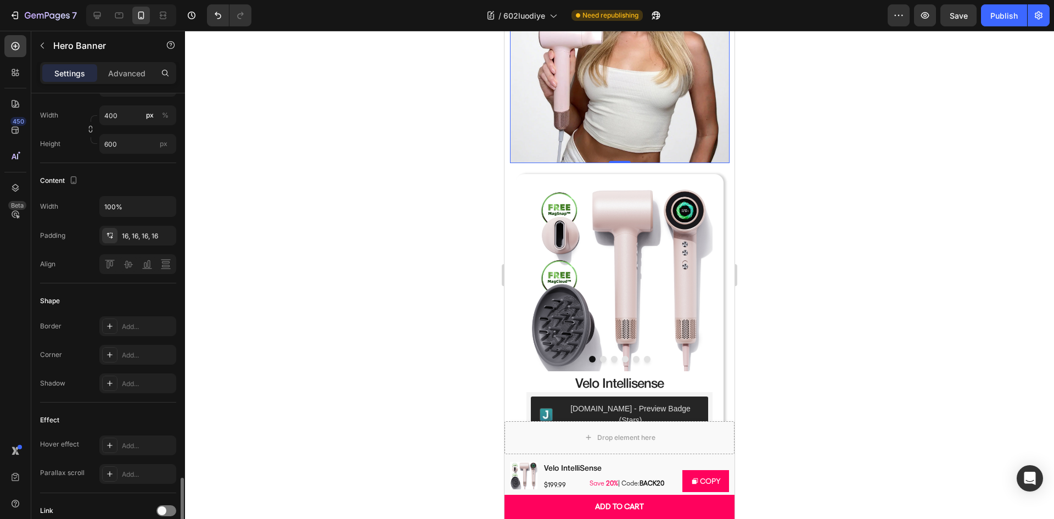
scroll to position [456, 0]
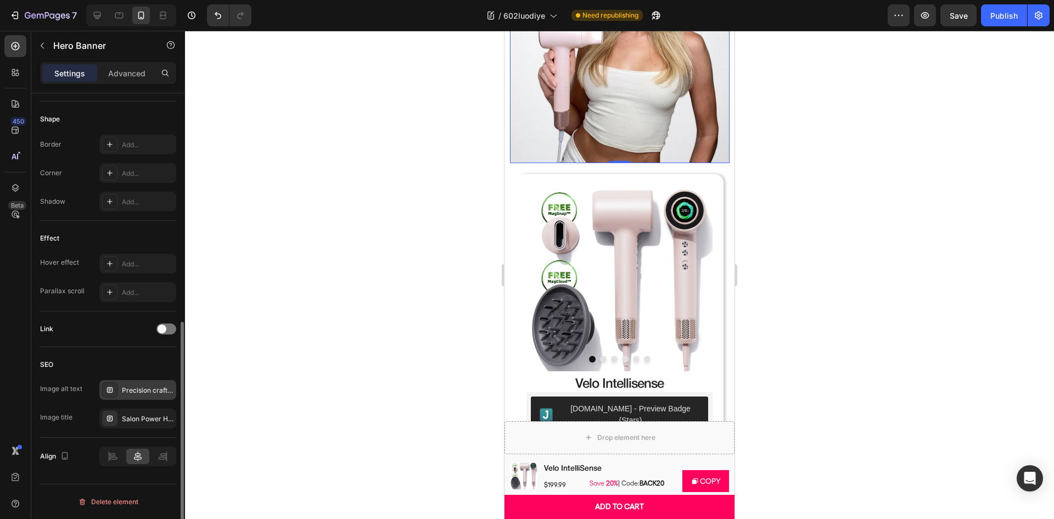
click at [133, 380] on div "Precision crafted pink hair dryer delivering salon power and everyday luxury st…" at bounding box center [137, 390] width 77 height 20
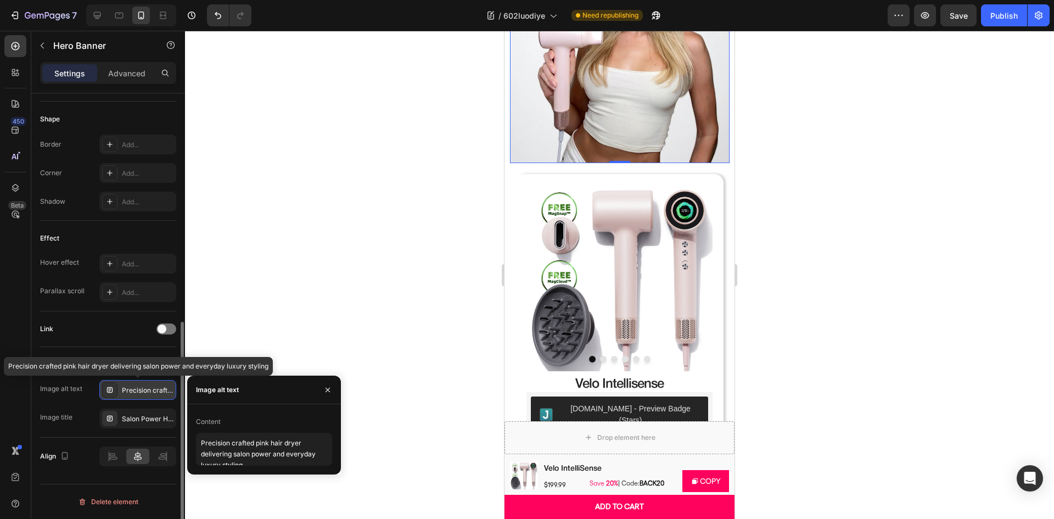
click at [134, 383] on div "Precision crafted pink hair dryer delivering salon power and everyday luxury st…" at bounding box center [137, 390] width 77 height 20
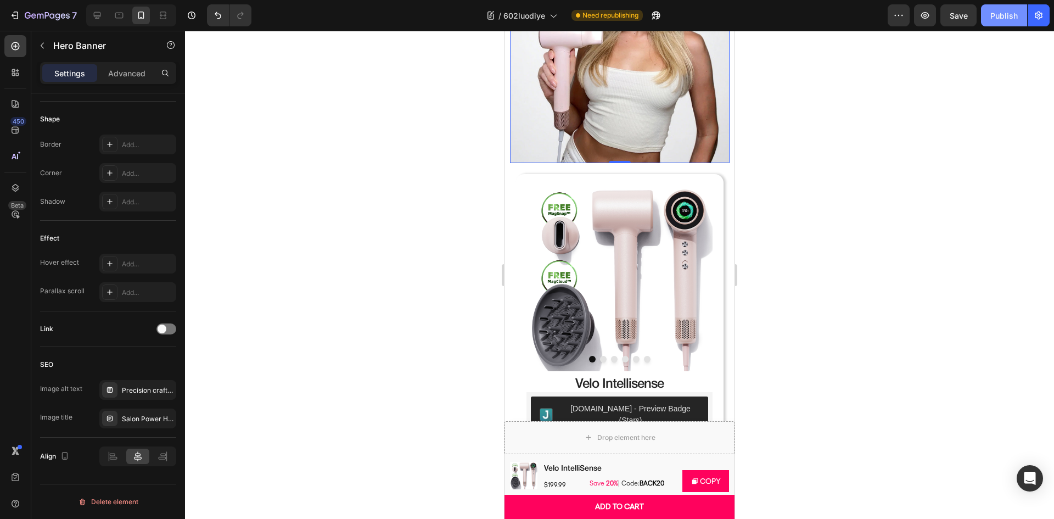
click at [1009, 21] on button "Publish" at bounding box center [1004, 15] width 46 height 22
click at [101, 18] on icon at bounding box center [97, 15] width 11 height 11
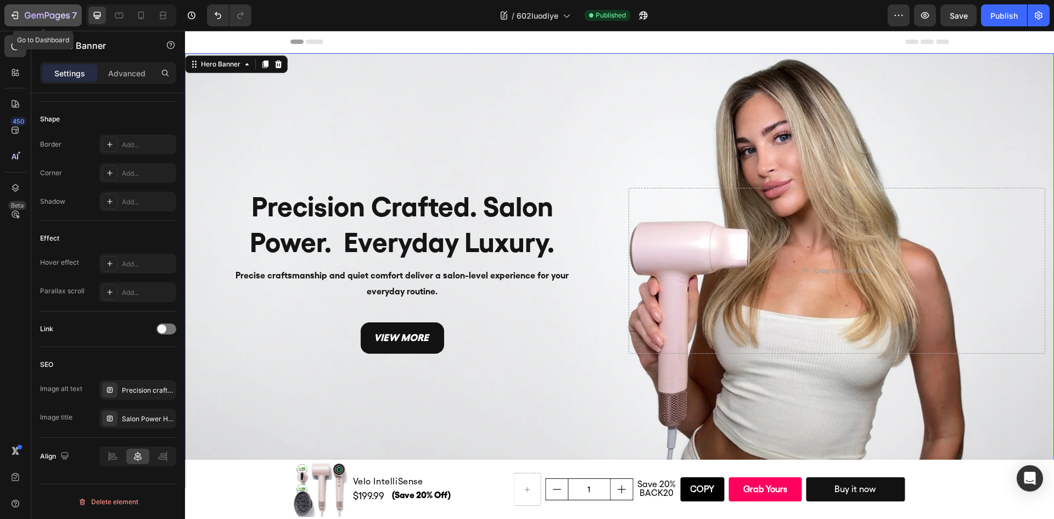
click at [14, 9] on div "7" at bounding box center [43, 15] width 68 height 13
